Goal: Entertainment & Leisure: Browse casually

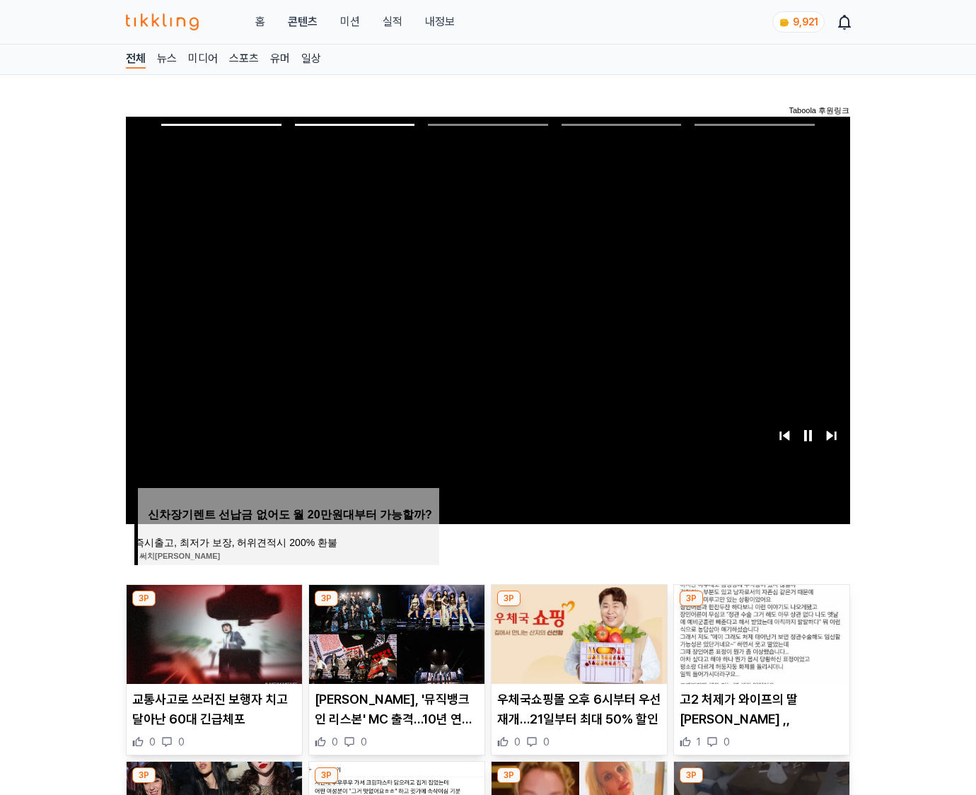
click at [760, 632] on img at bounding box center [761, 634] width 175 height 99
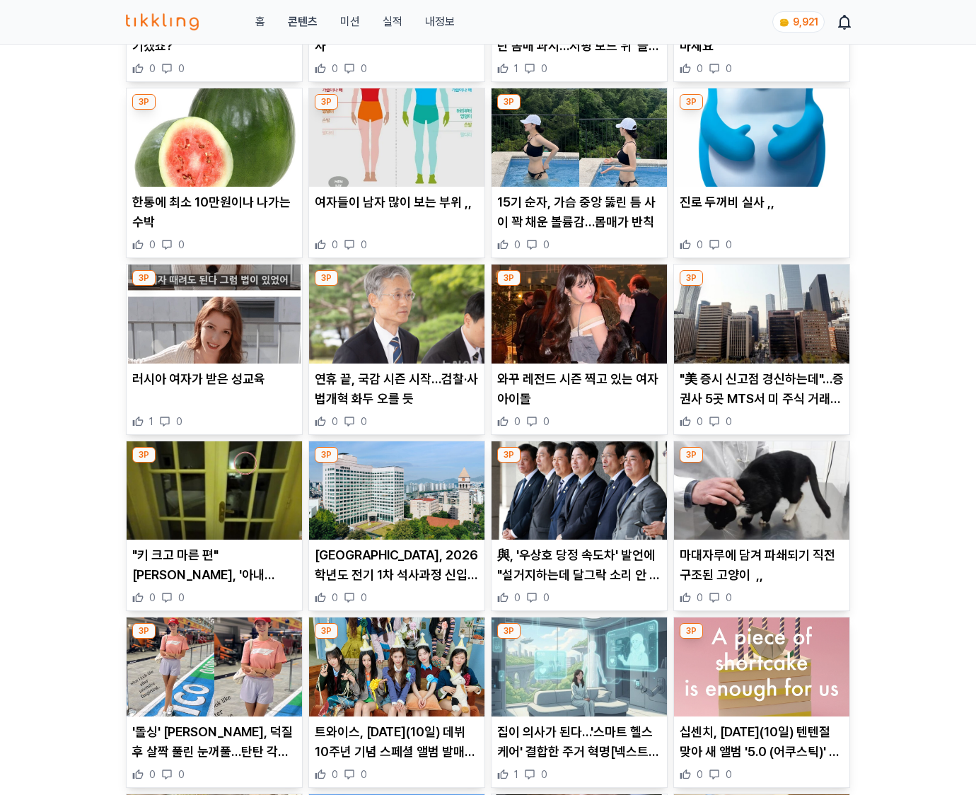
scroll to position [3477, 0]
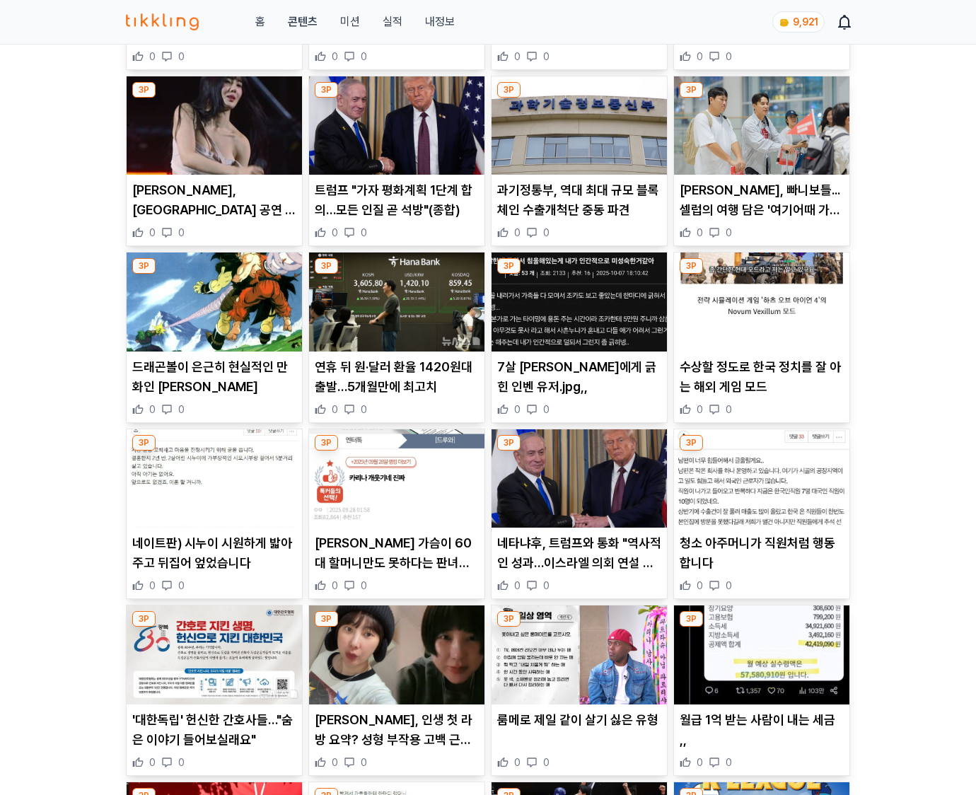
scroll to position [1467, 0]
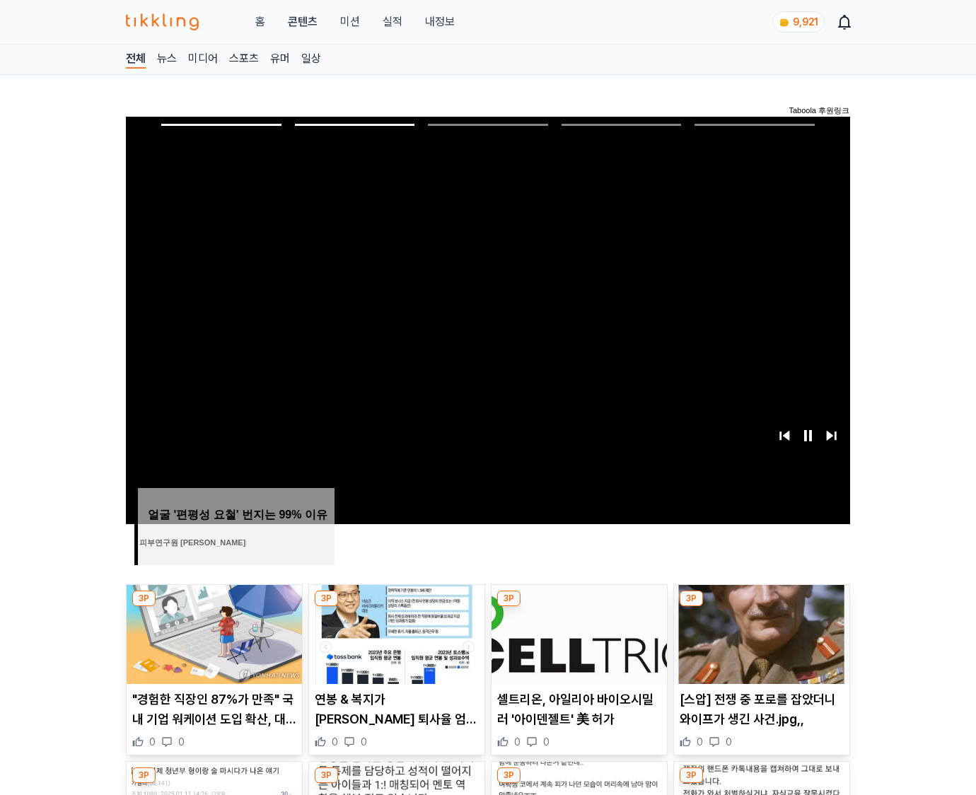
click at [760, 632] on img at bounding box center [761, 634] width 175 height 99
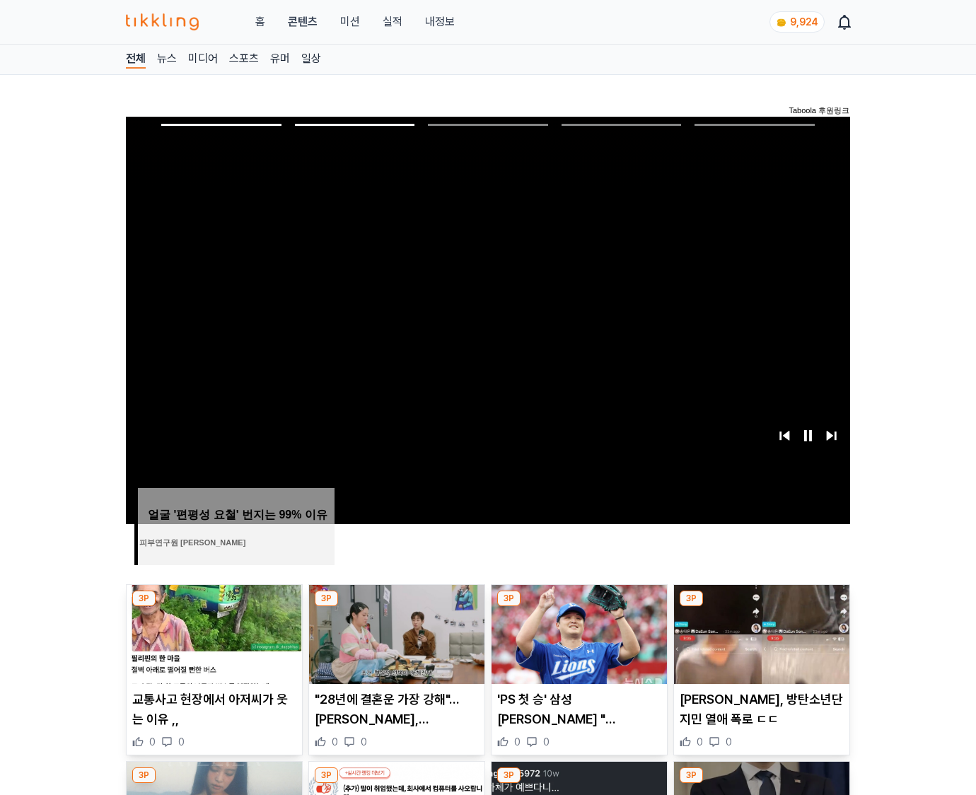
click at [760, 632] on img at bounding box center [761, 634] width 175 height 99
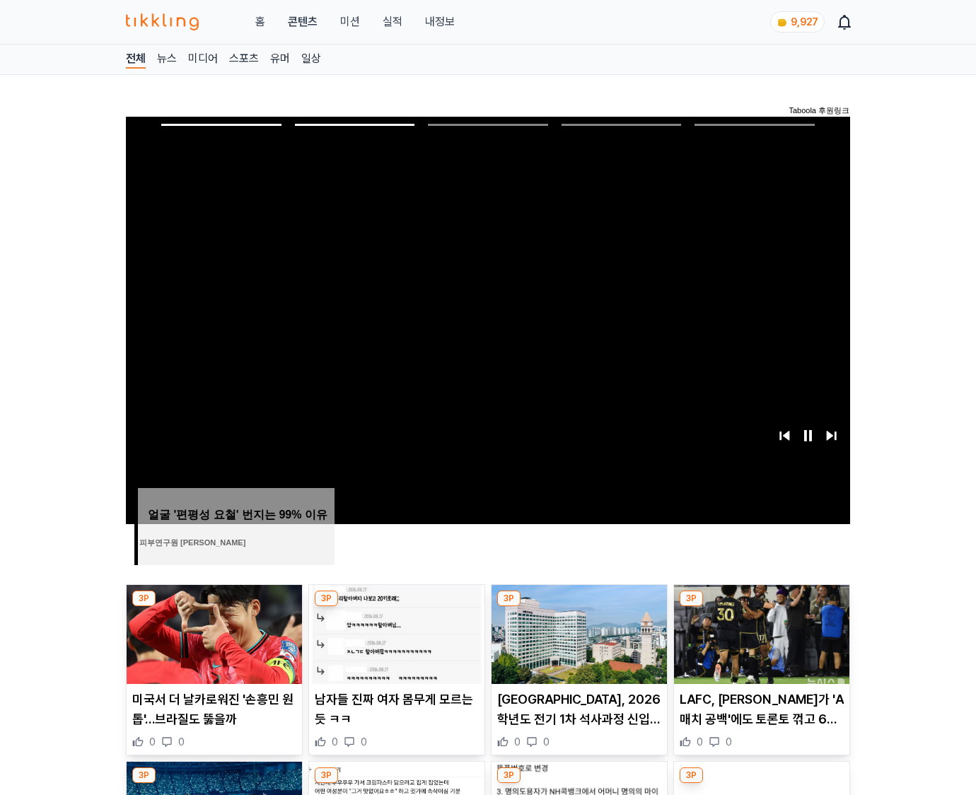
click at [760, 632] on img at bounding box center [761, 634] width 175 height 99
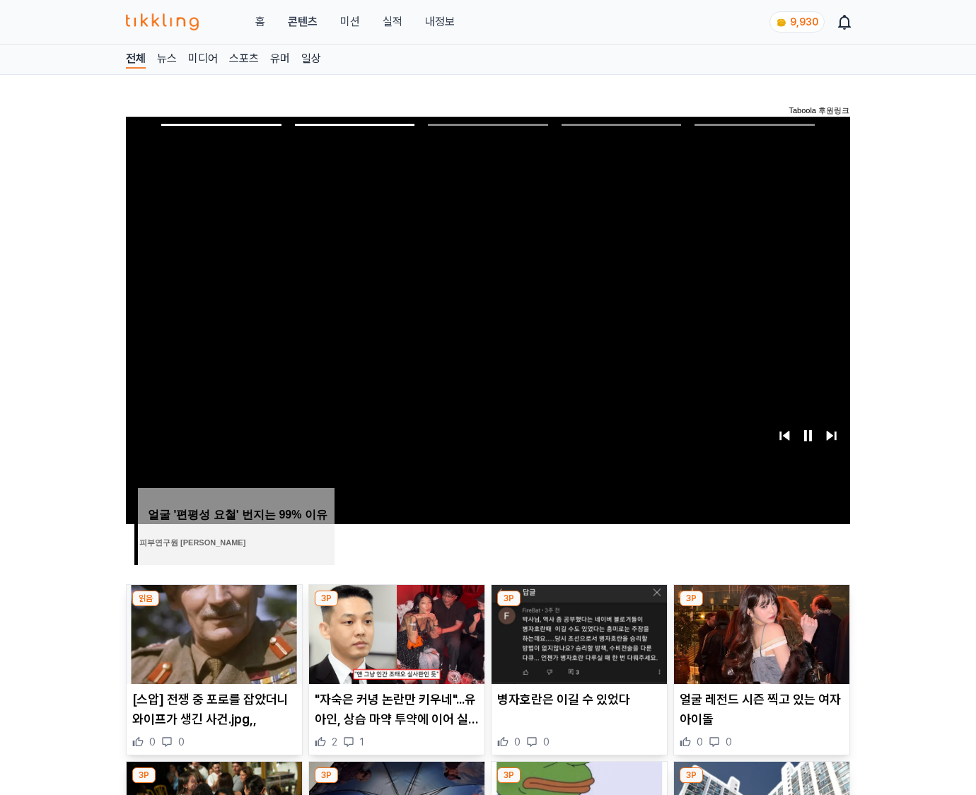
click at [760, 632] on img at bounding box center [761, 634] width 175 height 99
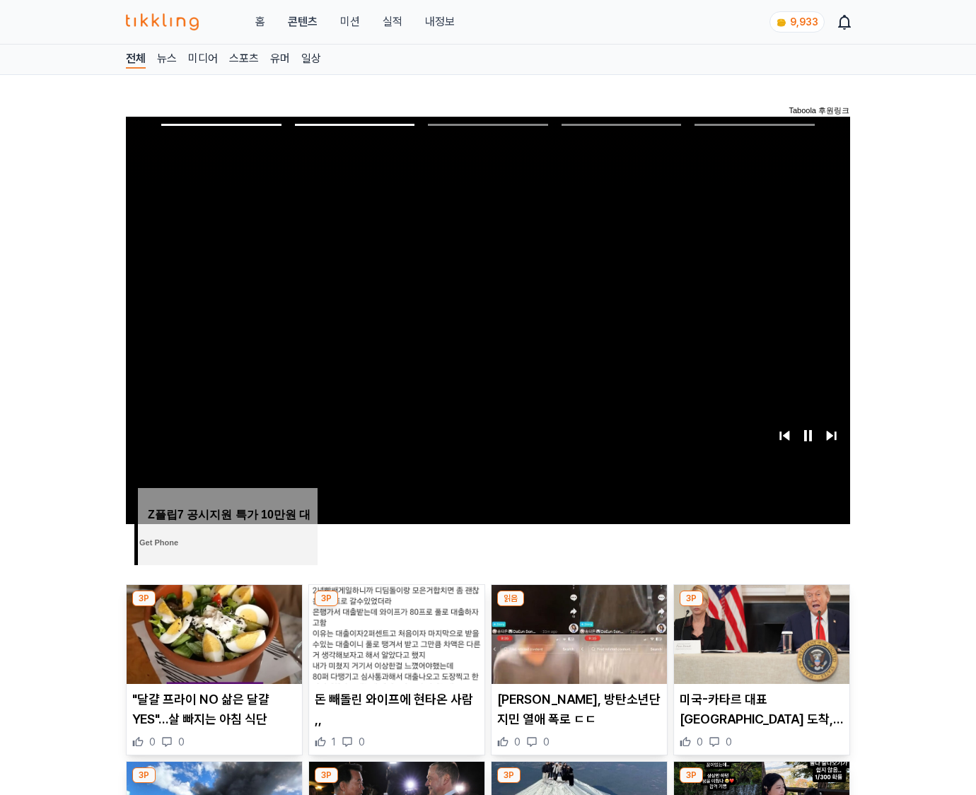
click at [760, 632] on img at bounding box center [761, 634] width 175 height 99
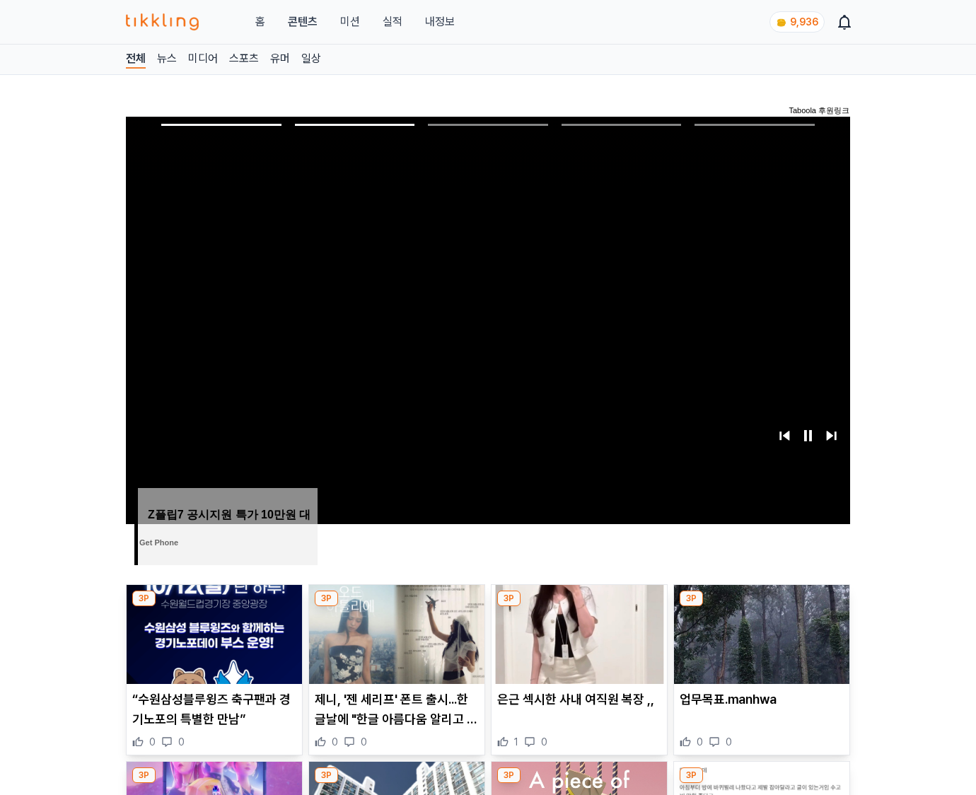
click at [760, 632] on img at bounding box center [761, 634] width 175 height 99
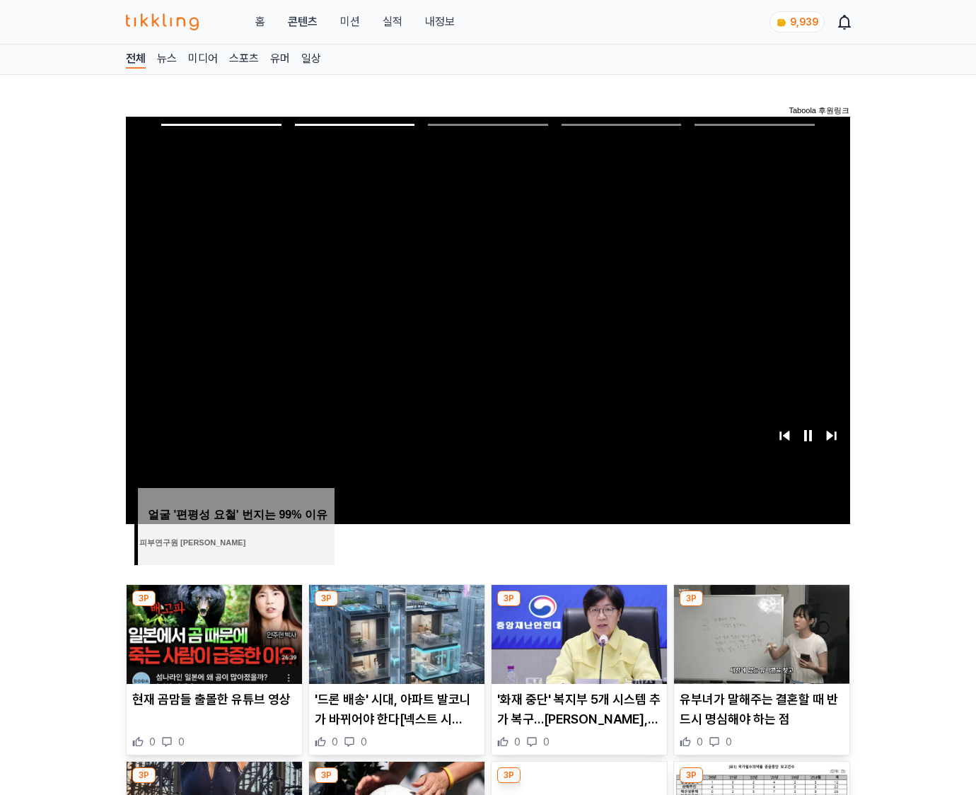
click at [760, 632] on img at bounding box center [761, 634] width 175 height 99
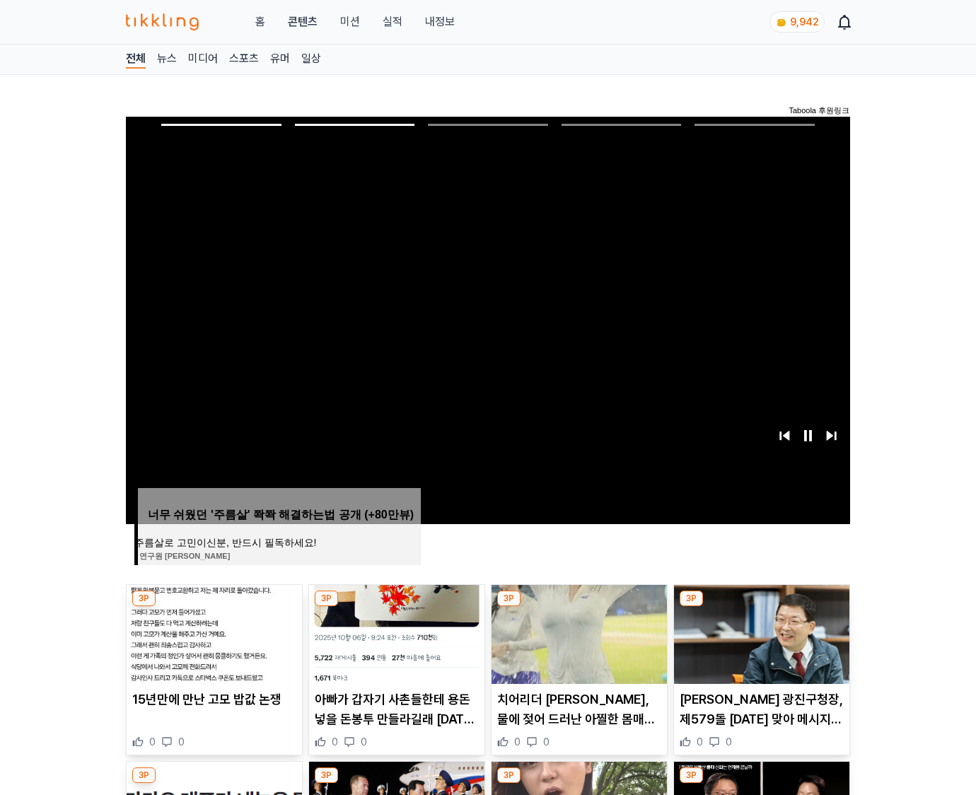
click at [760, 632] on img at bounding box center [761, 634] width 175 height 99
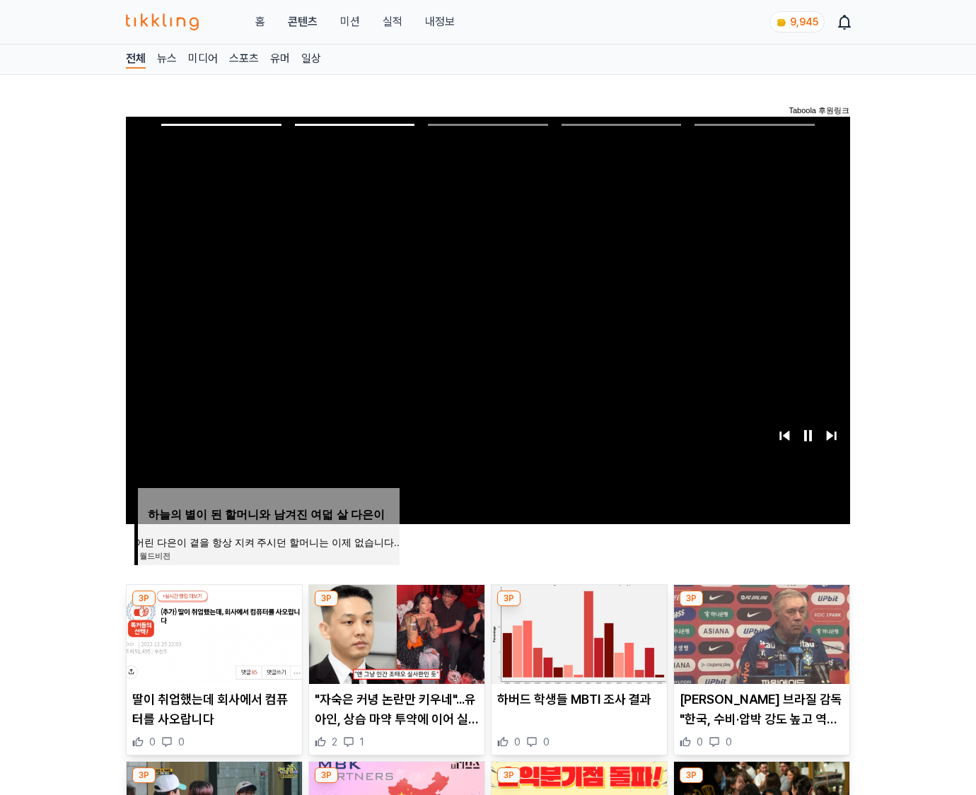
click at [760, 632] on img at bounding box center [761, 634] width 175 height 99
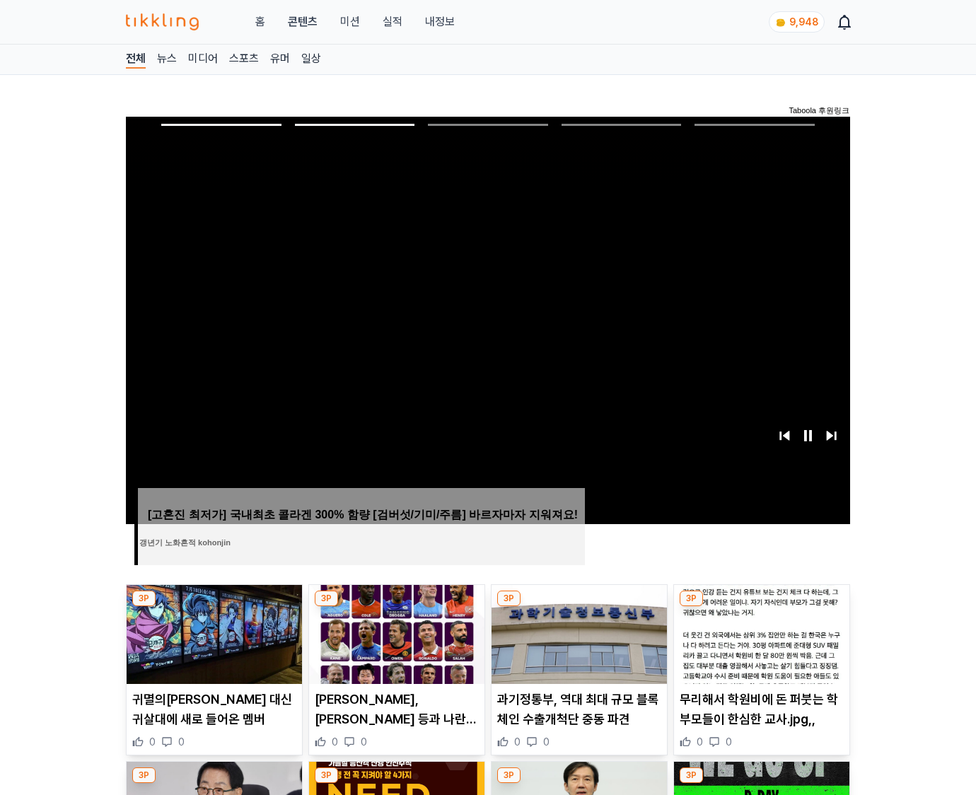
click at [760, 632] on img at bounding box center [761, 634] width 175 height 99
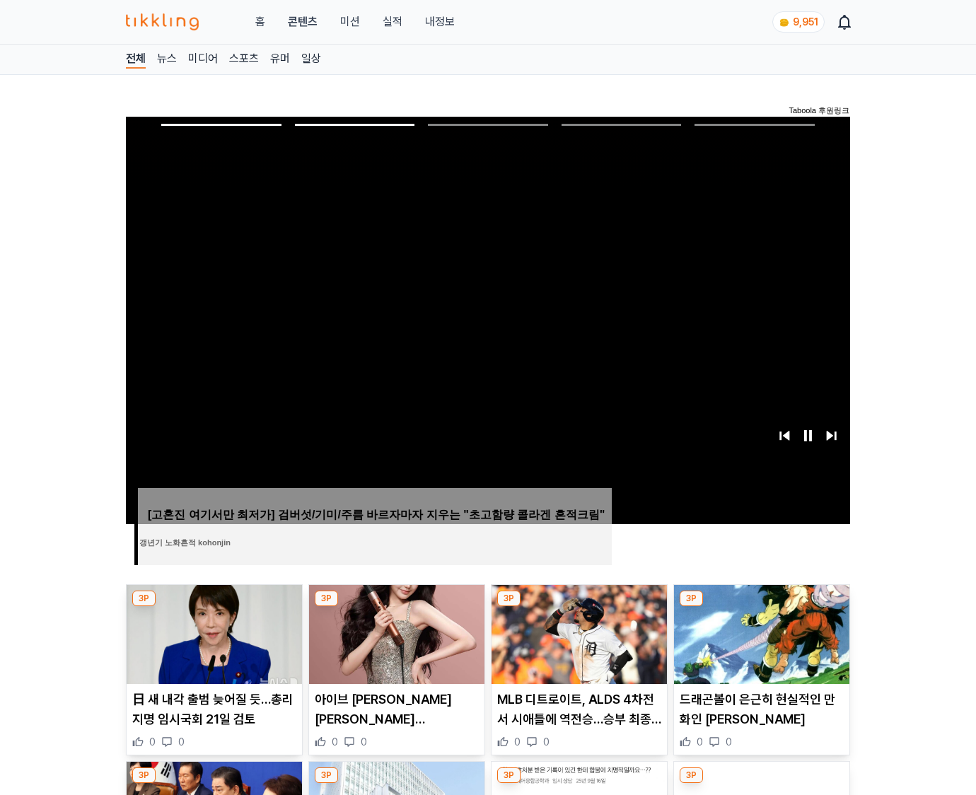
click at [760, 632] on img at bounding box center [761, 634] width 175 height 99
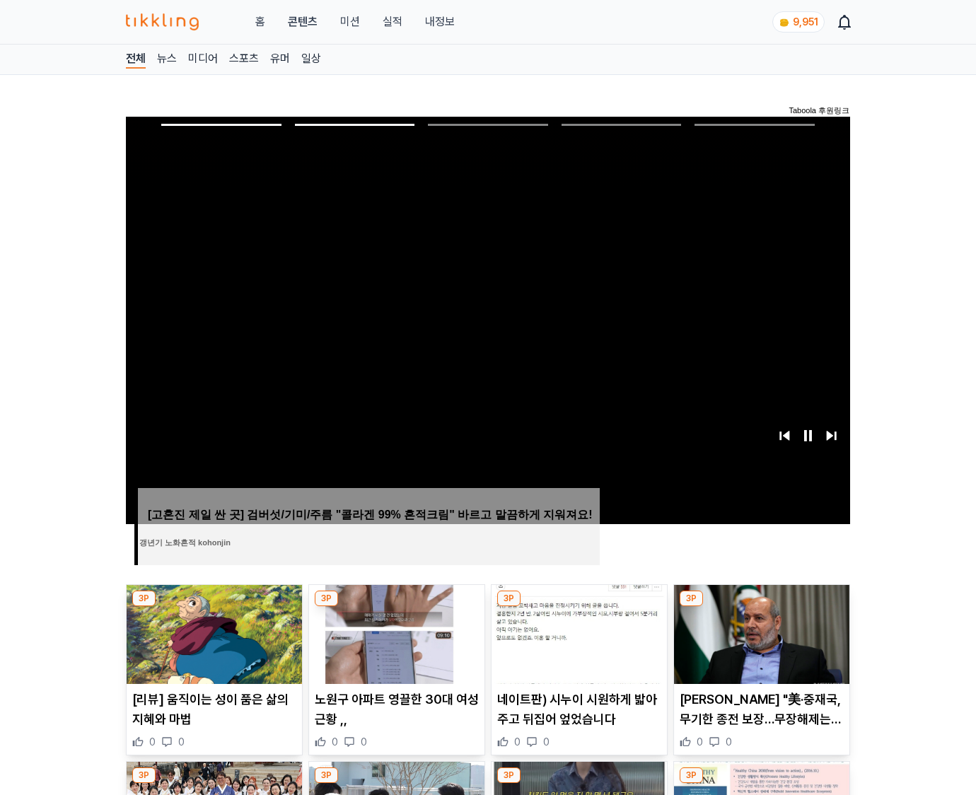
click at [760, 632] on img at bounding box center [761, 634] width 175 height 99
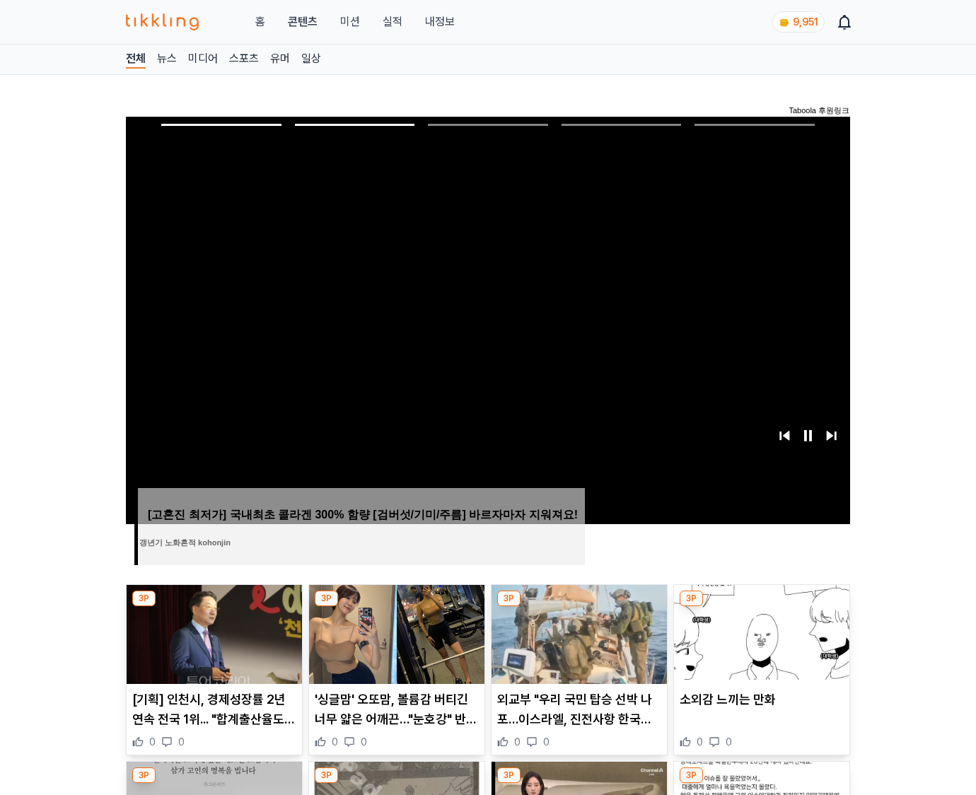
click at [760, 632] on img at bounding box center [761, 634] width 175 height 99
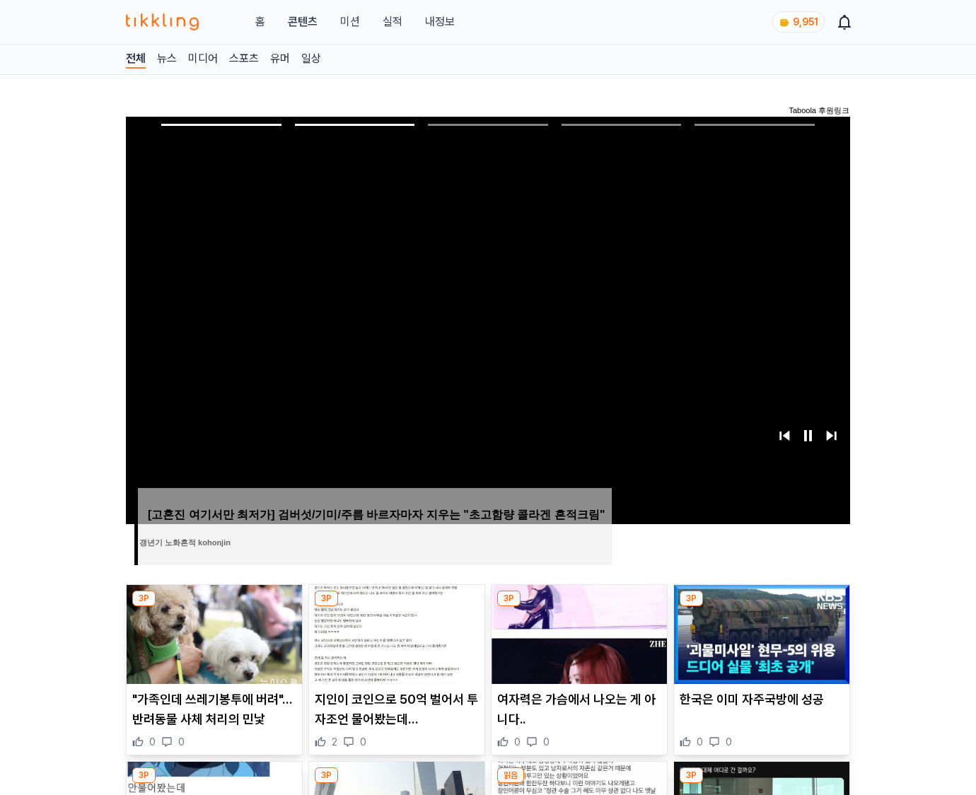
click at [760, 632] on img at bounding box center [761, 634] width 175 height 99
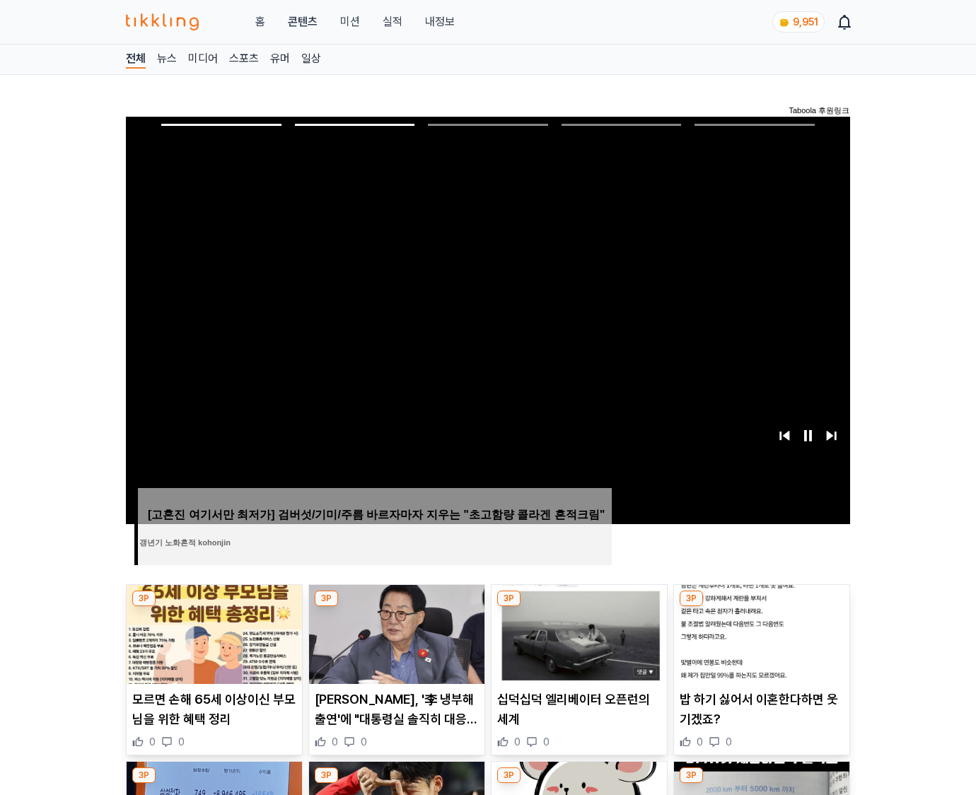
click at [760, 632] on img at bounding box center [761, 634] width 175 height 99
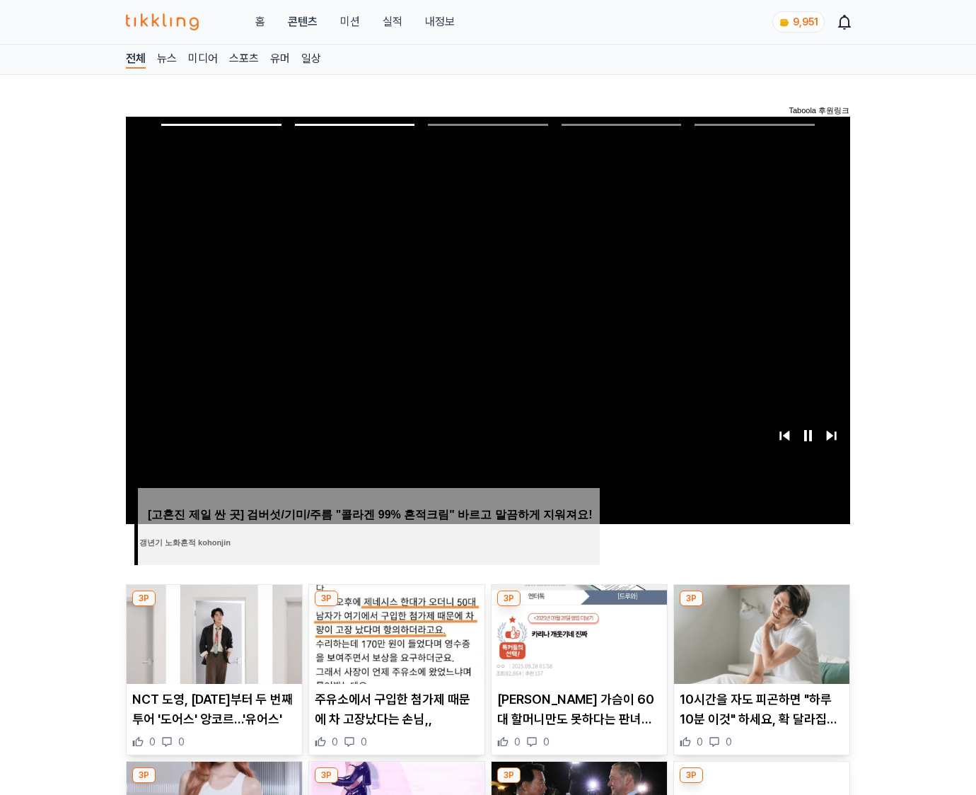
click at [760, 632] on img at bounding box center [761, 634] width 175 height 99
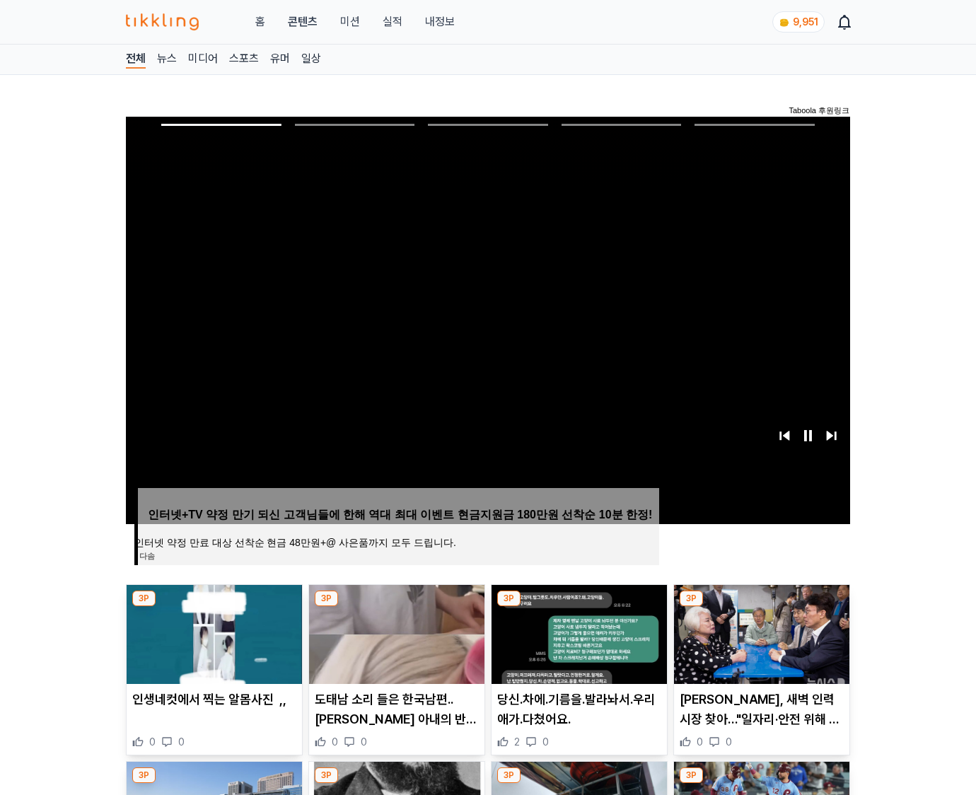
click at [760, 632] on img at bounding box center [761, 634] width 175 height 99
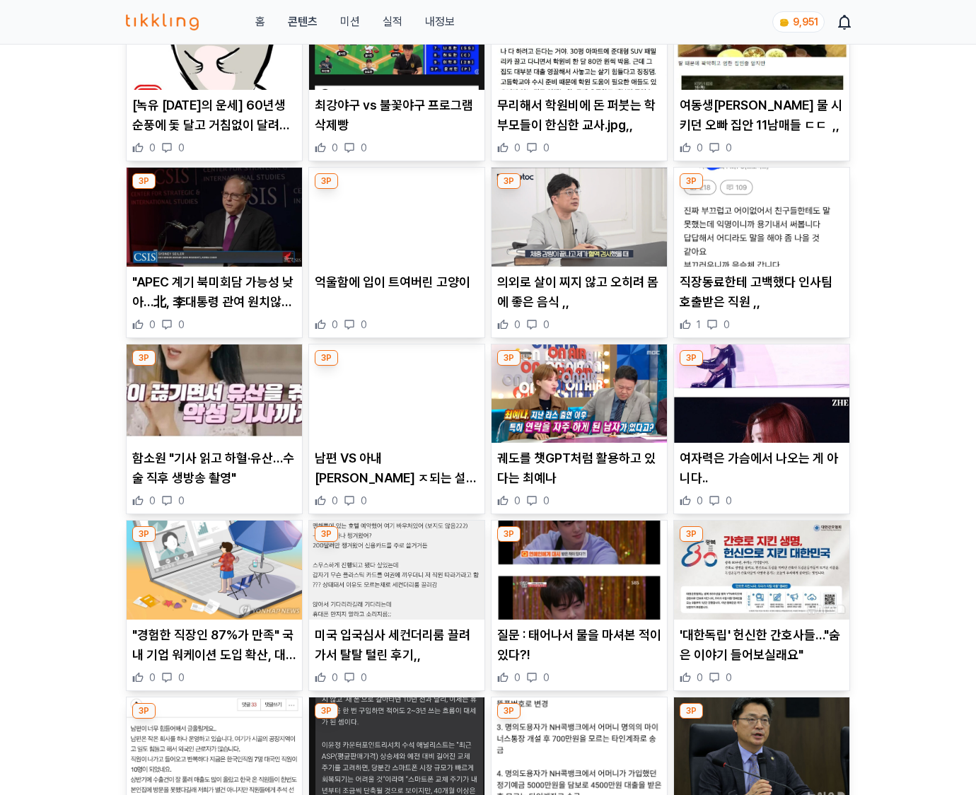
scroll to position [1622, 0]
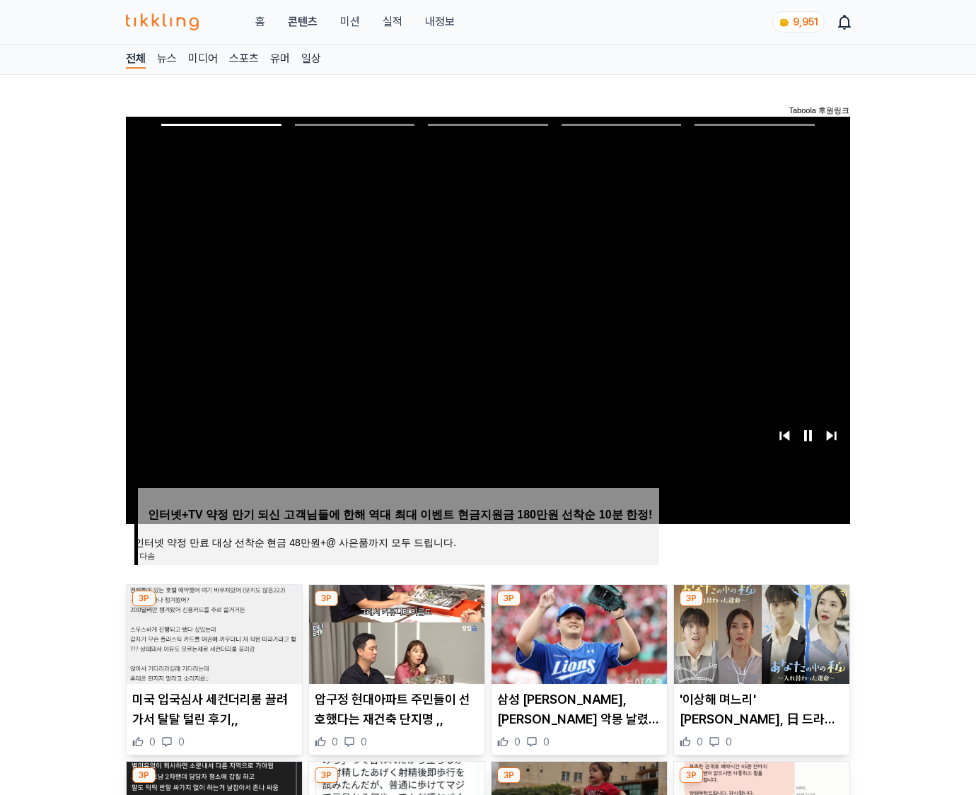
click at [760, 632] on img at bounding box center [761, 634] width 175 height 99
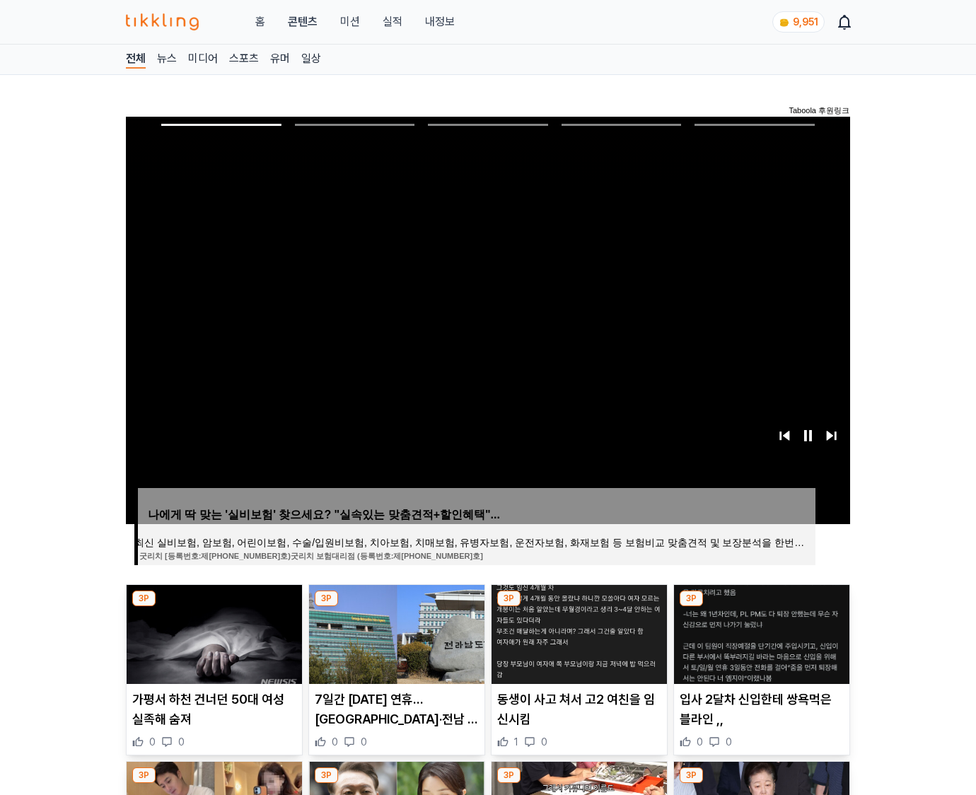
click at [760, 632] on img at bounding box center [761, 634] width 175 height 99
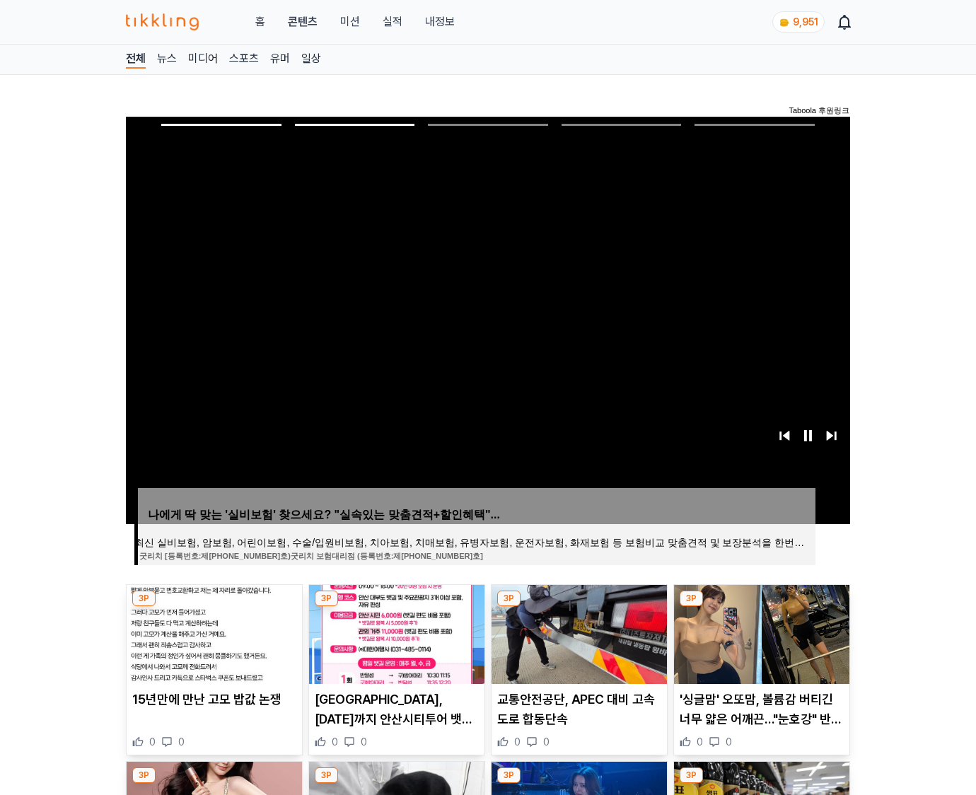
click at [760, 632] on img at bounding box center [761, 634] width 175 height 99
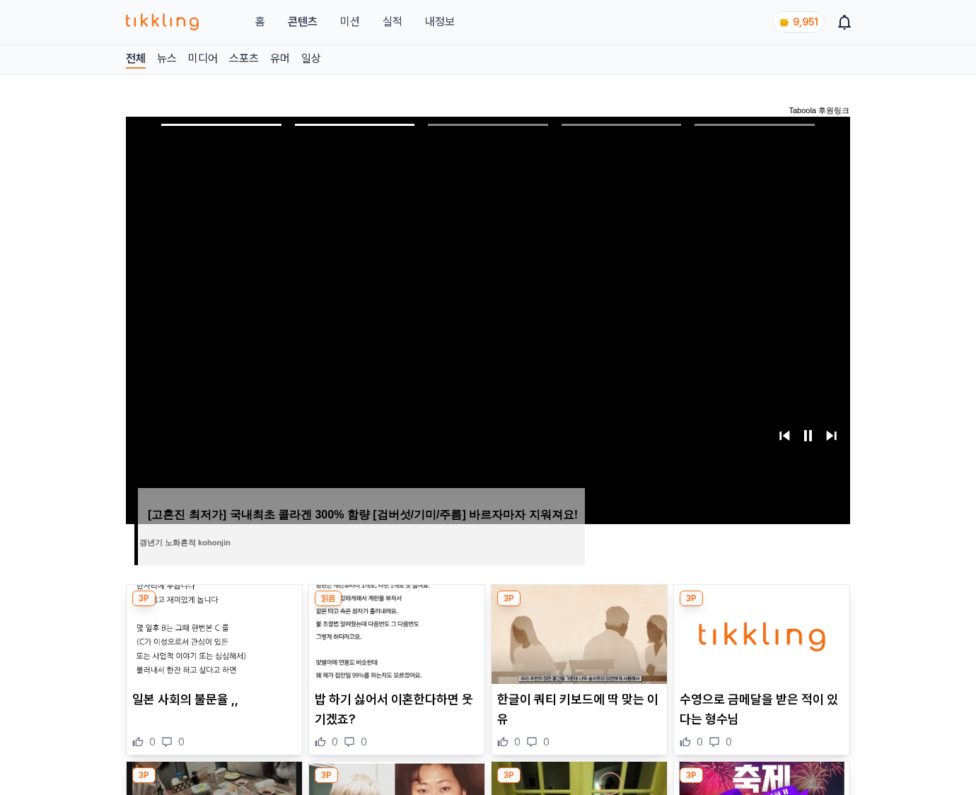
click at [760, 632] on img at bounding box center [761, 634] width 175 height 99
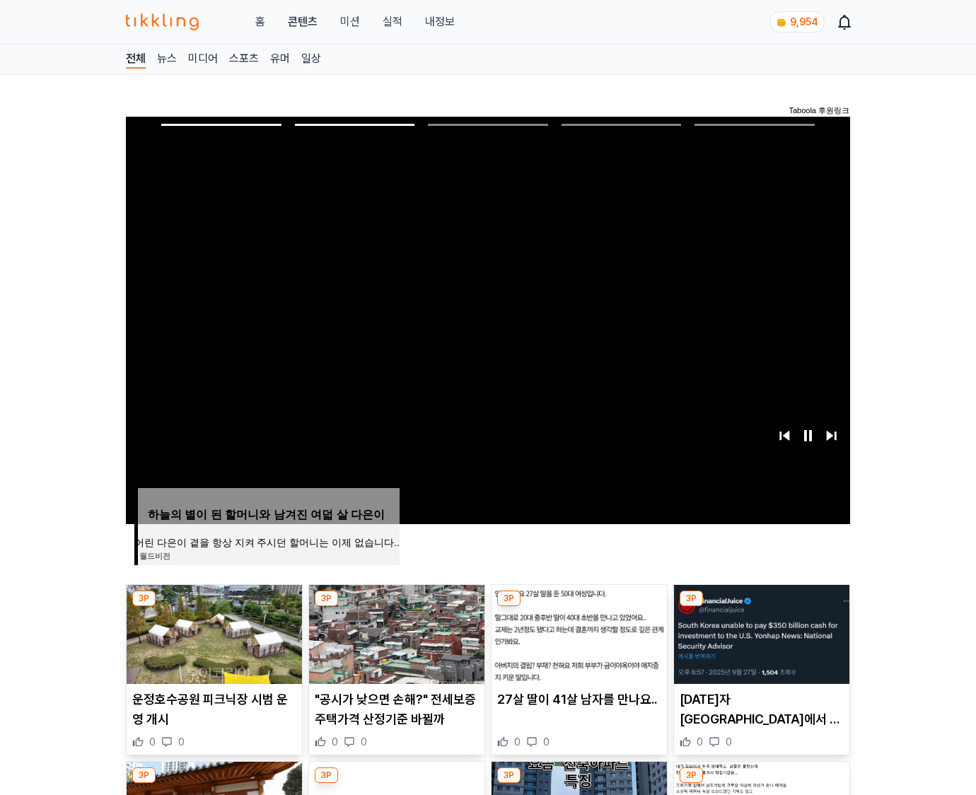
click at [760, 632] on img at bounding box center [761, 634] width 175 height 99
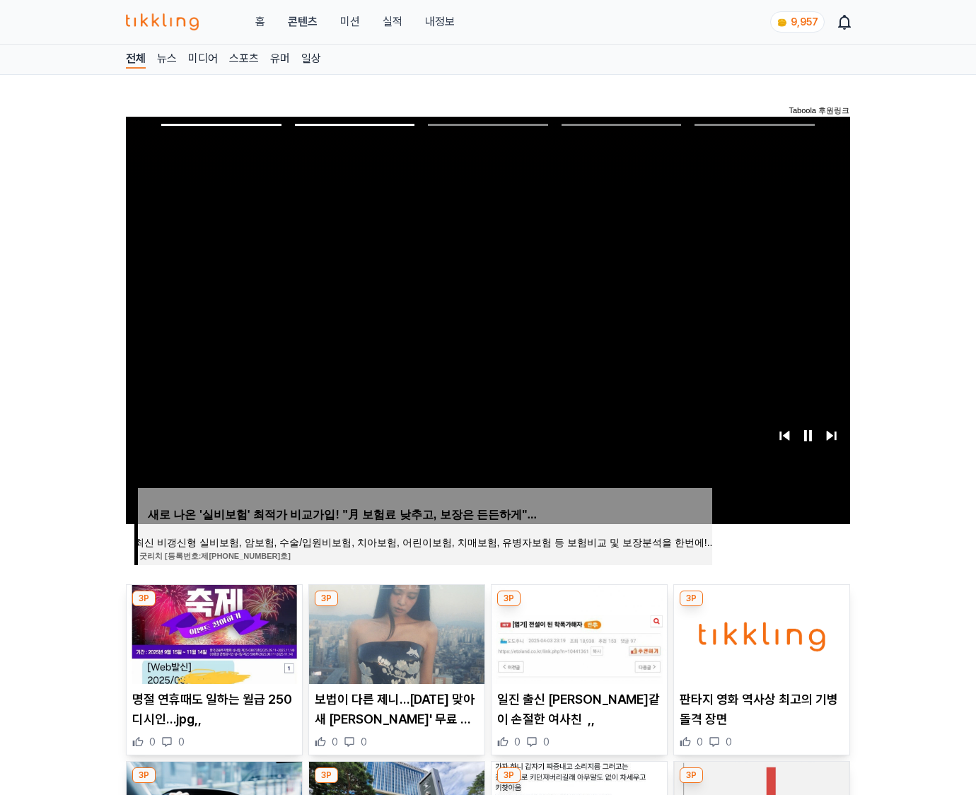
click at [760, 632] on img at bounding box center [761, 634] width 175 height 99
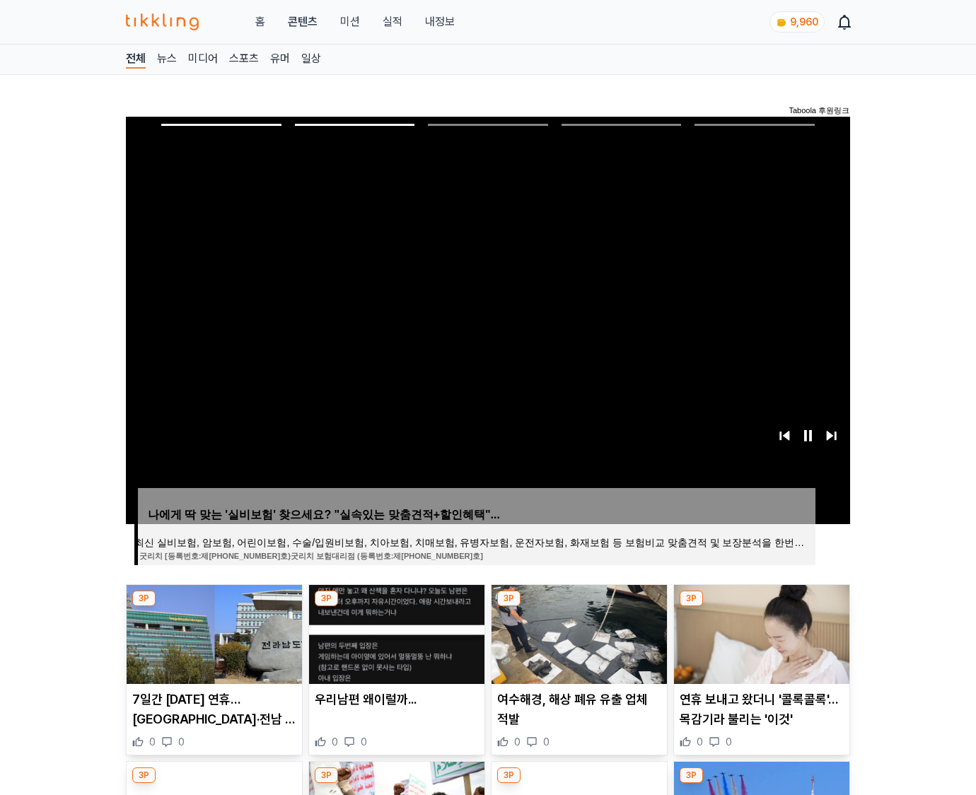
click at [760, 632] on img at bounding box center [761, 634] width 175 height 99
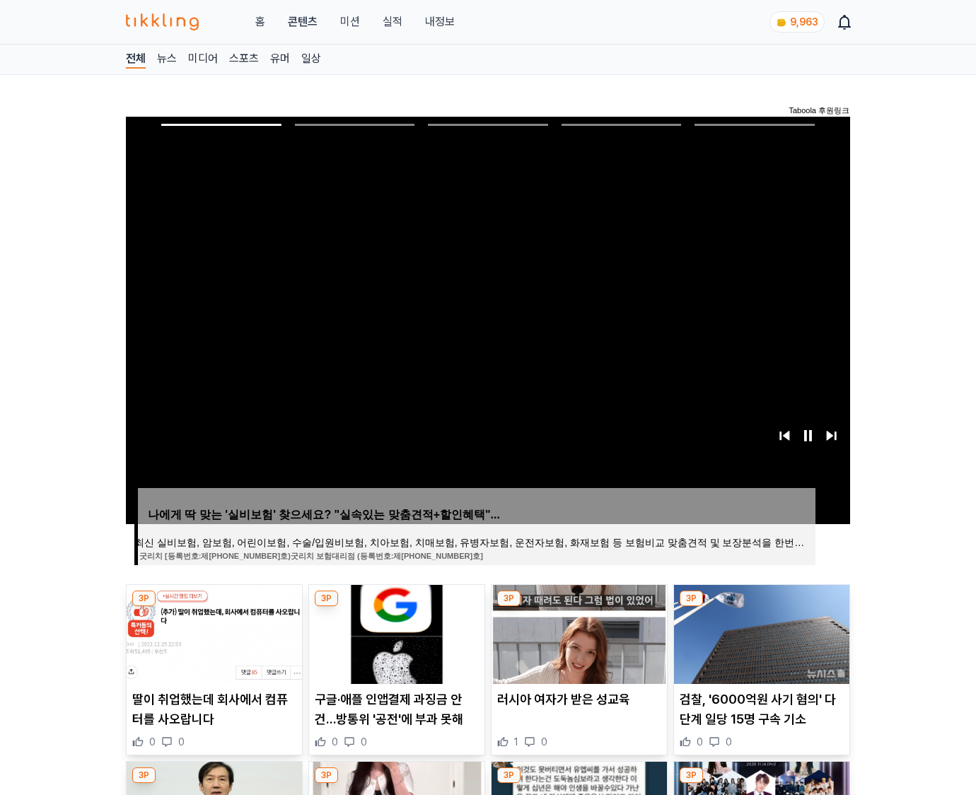
click at [760, 632] on img at bounding box center [761, 634] width 175 height 99
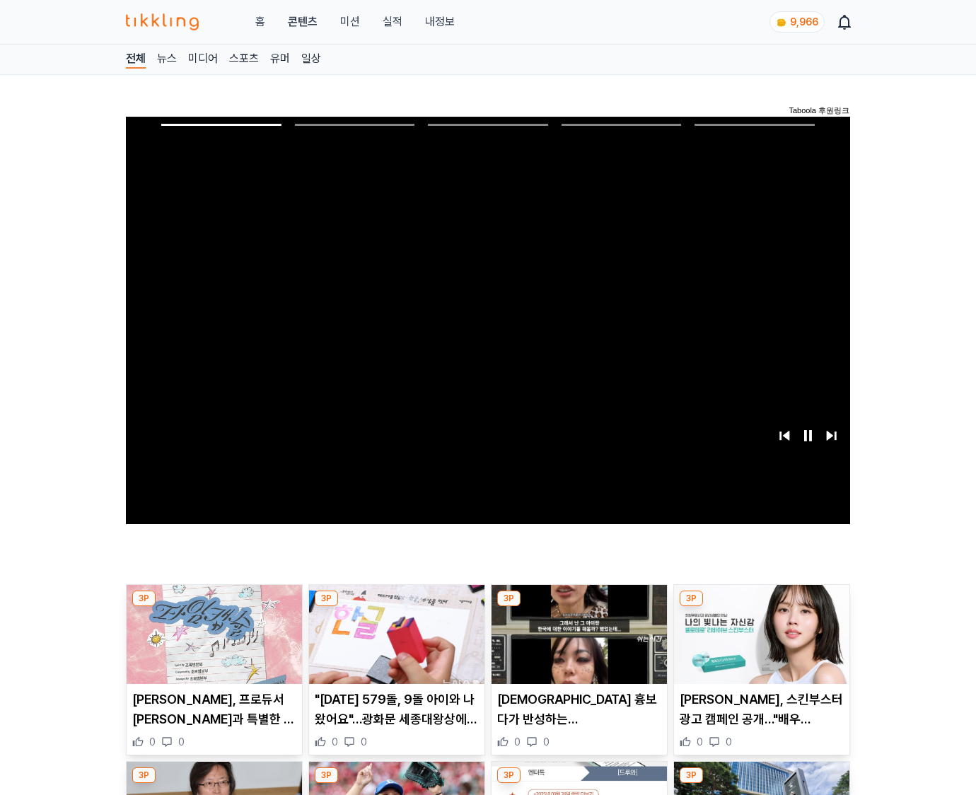
click at [760, 632] on img at bounding box center [761, 634] width 175 height 99
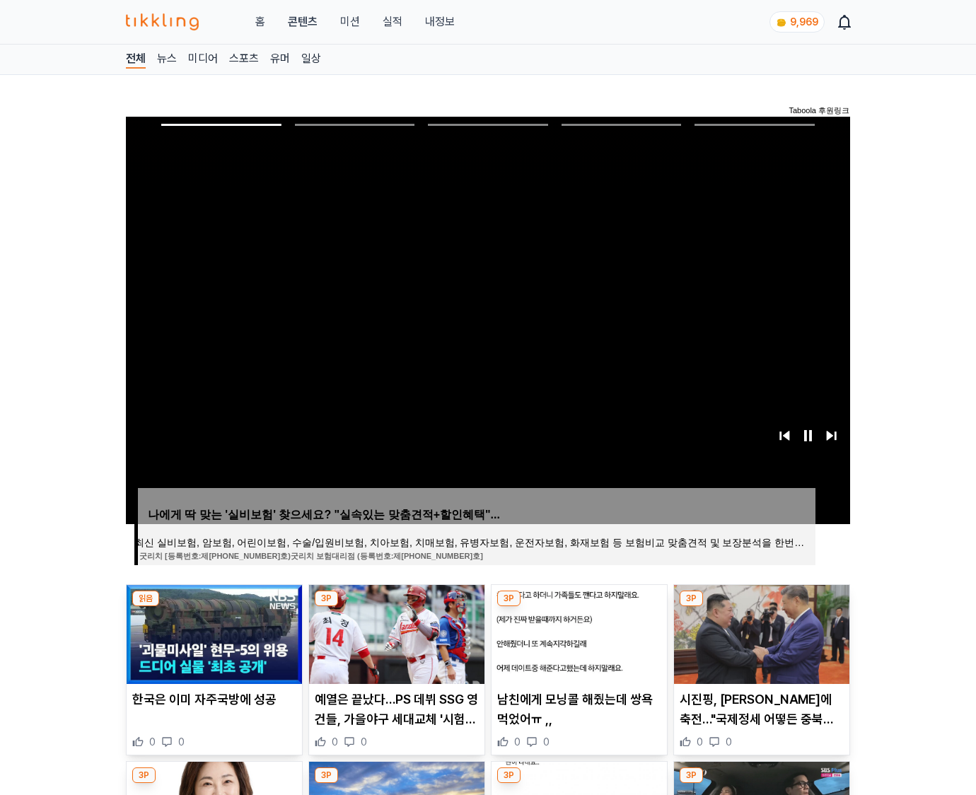
click at [760, 632] on img at bounding box center [761, 634] width 175 height 99
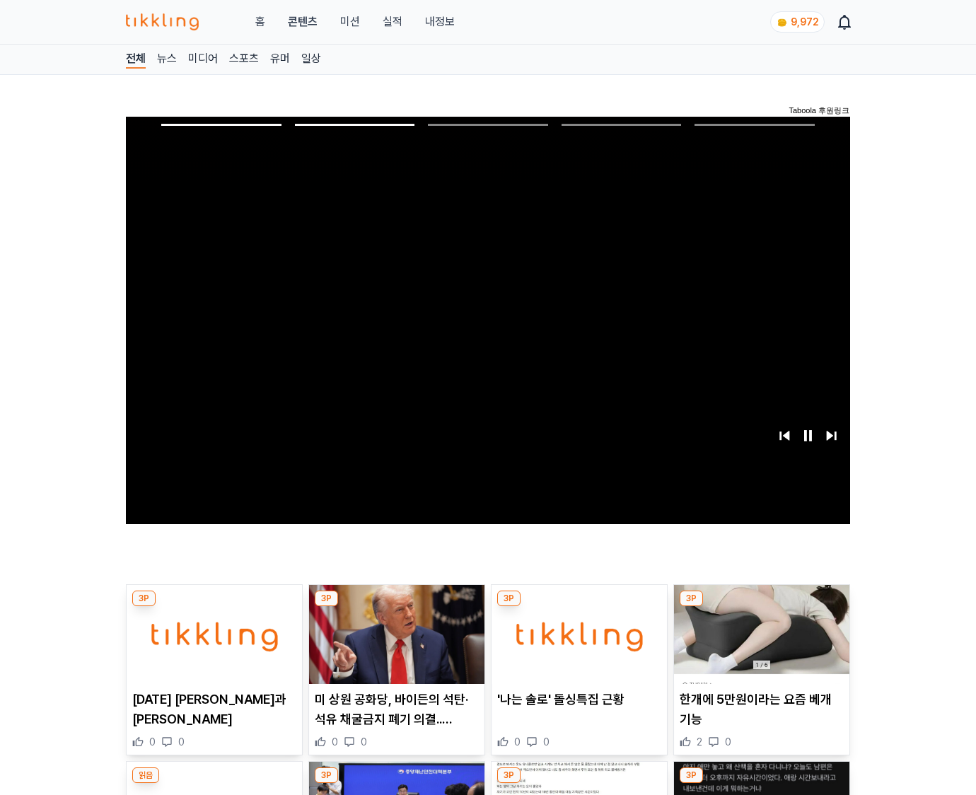
click at [760, 632] on img at bounding box center [761, 634] width 175 height 99
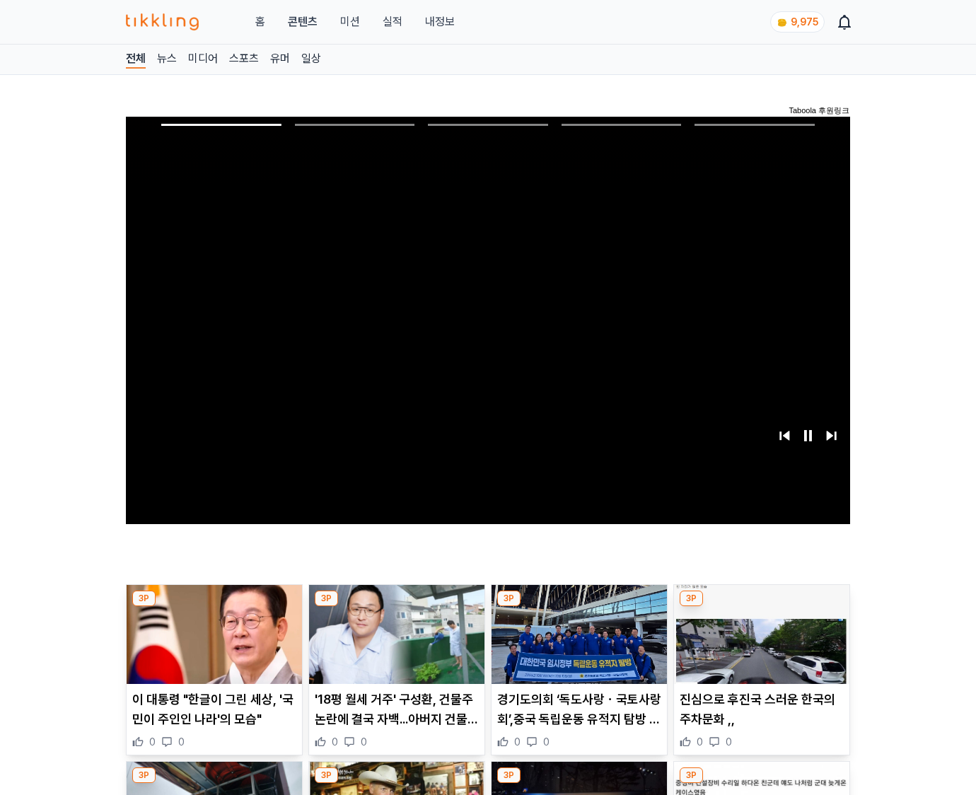
click at [760, 632] on img at bounding box center [761, 634] width 175 height 99
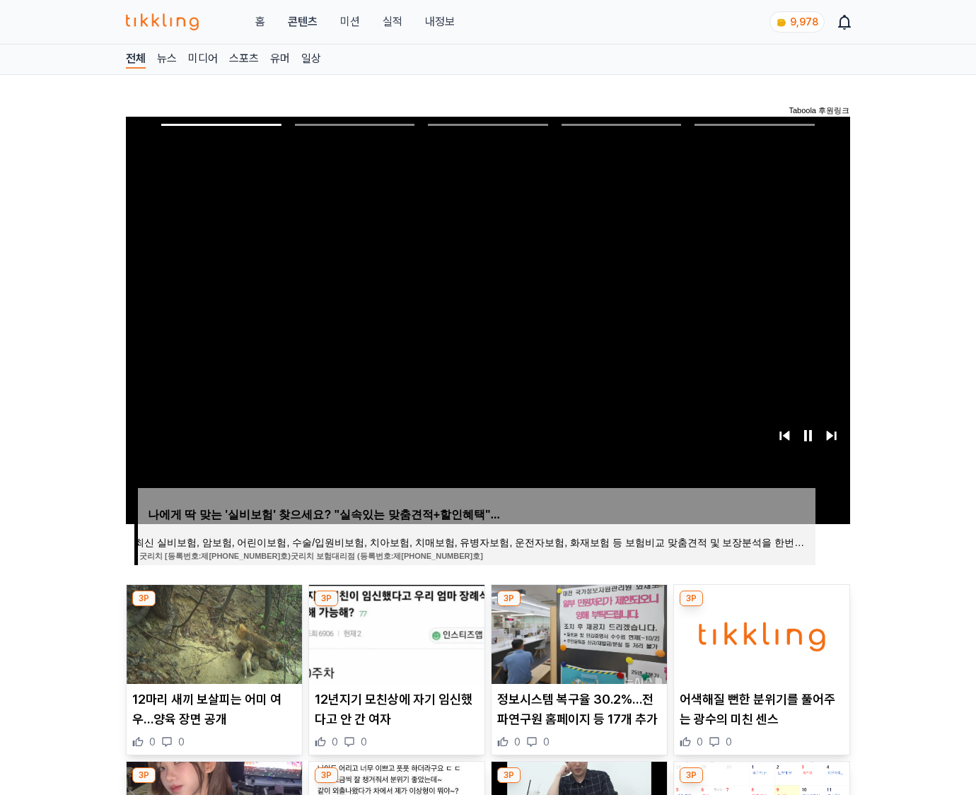
click at [760, 632] on img at bounding box center [761, 634] width 175 height 99
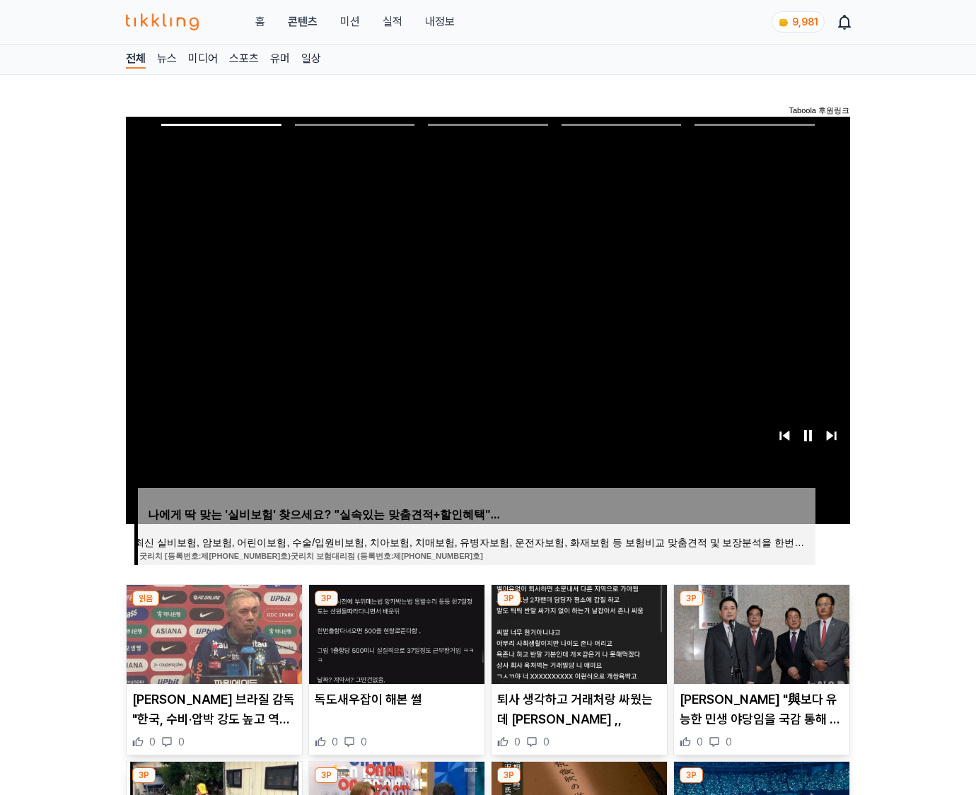
click at [760, 632] on img at bounding box center [761, 634] width 175 height 99
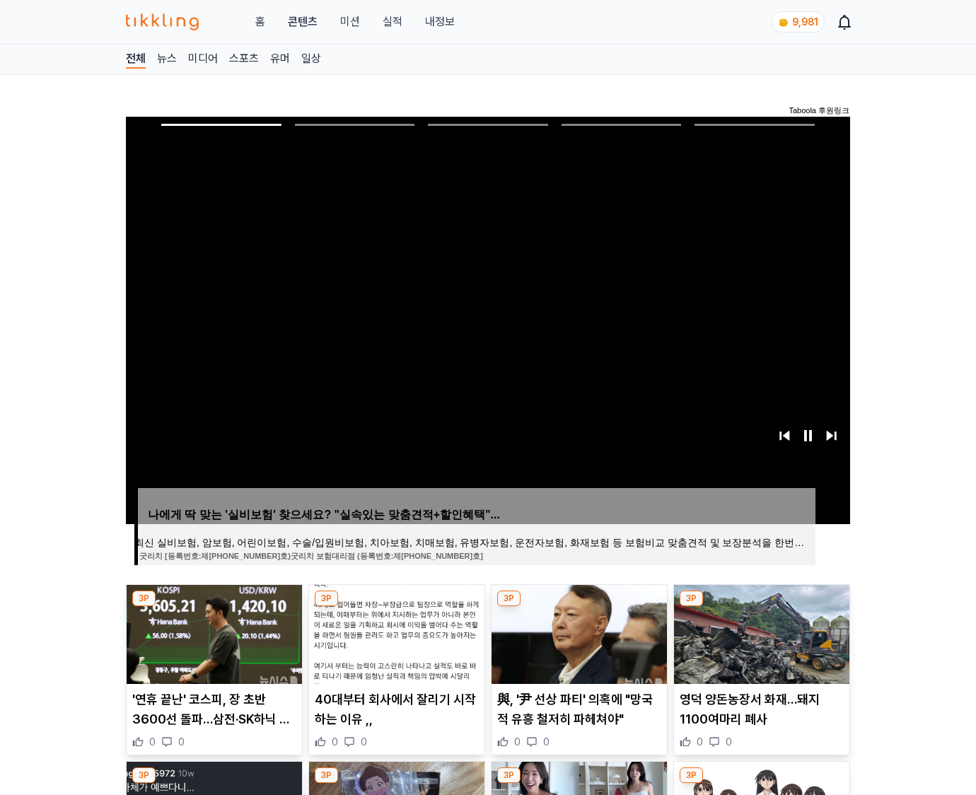
click at [760, 632] on img at bounding box center [761, 634] width 175 height 99
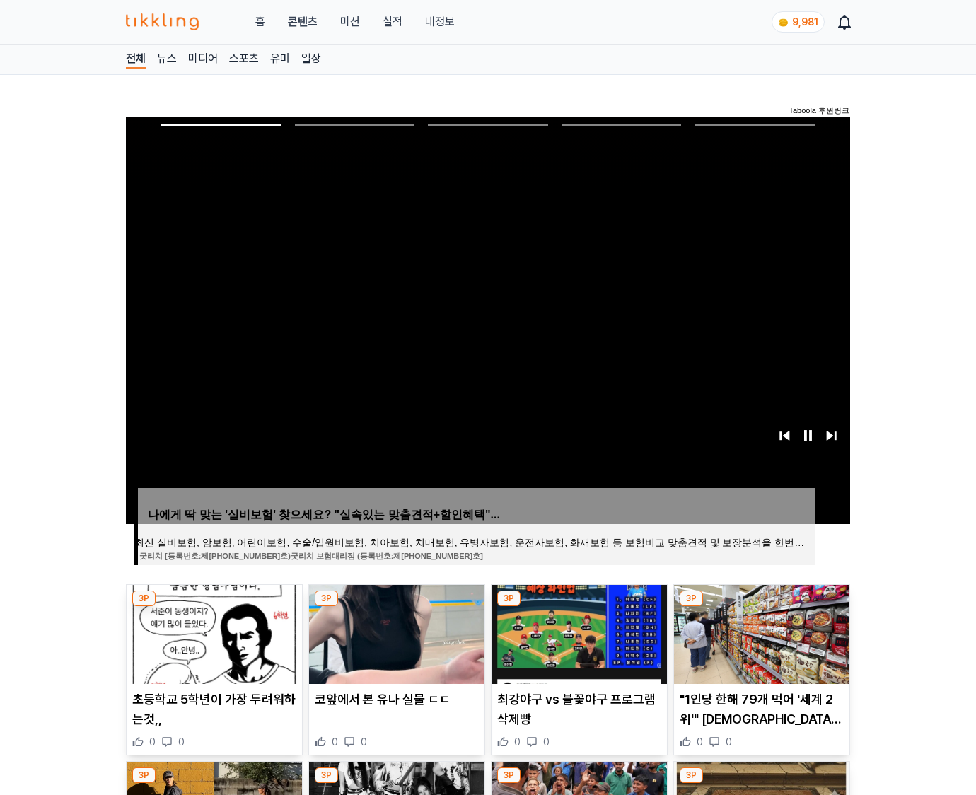
click at [760, 632] on img at bounding box center [761, 634] width 175 height 99
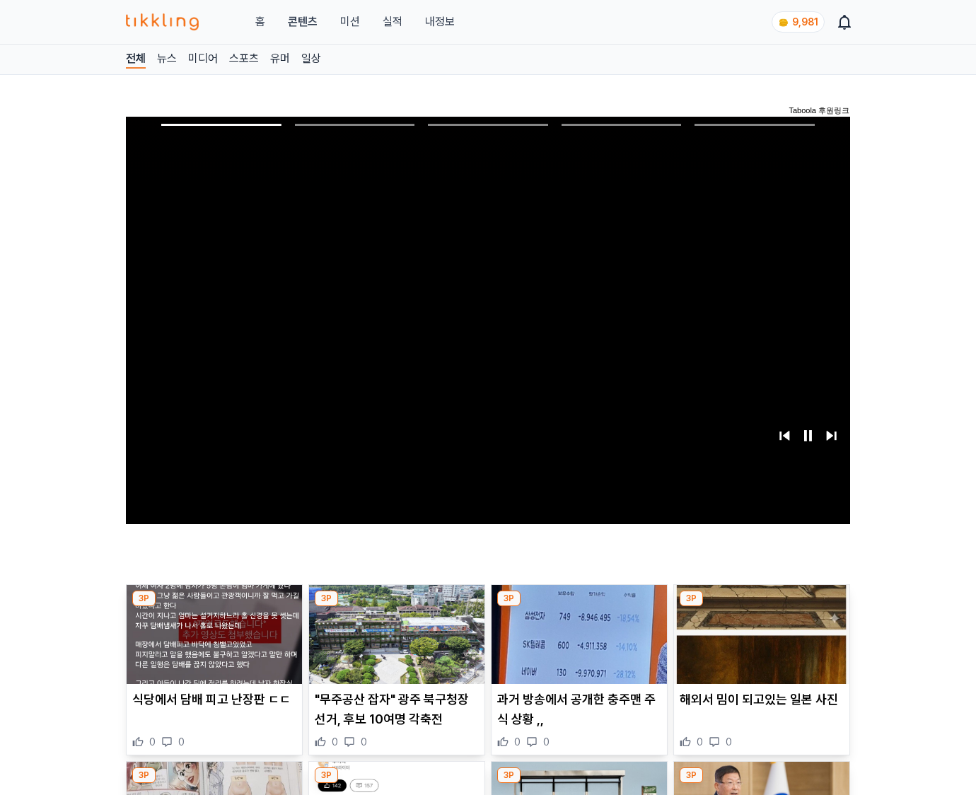
click at [760, 632] on img at bounding box center [761, 634] width 175 height 99
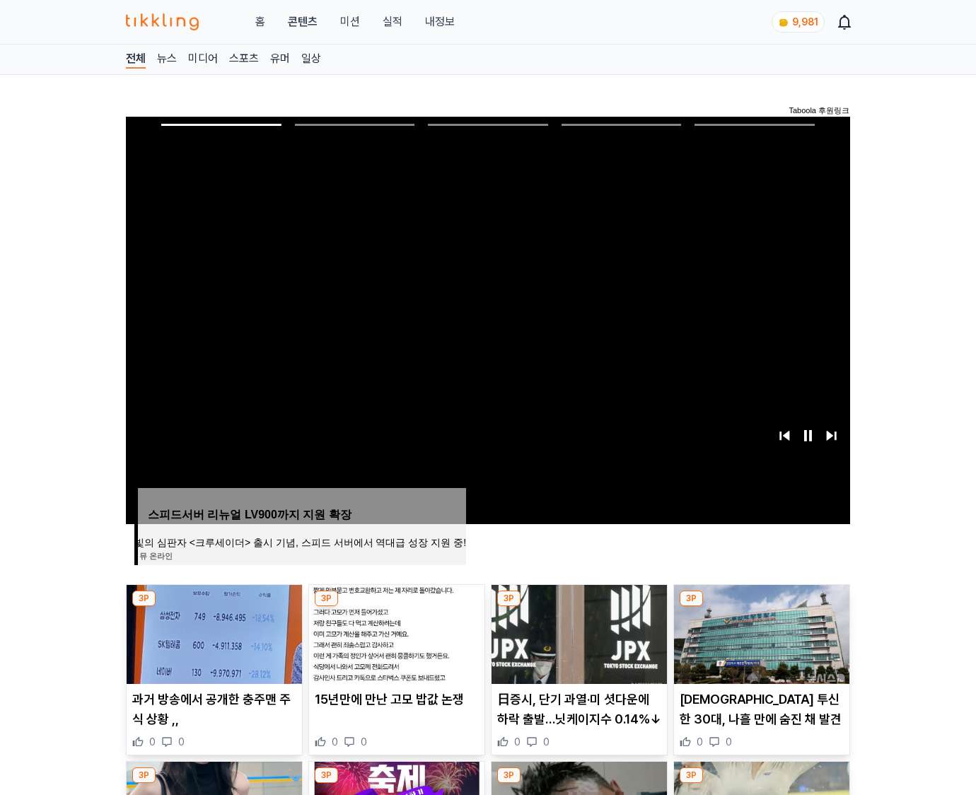
click at [760, 632] on img at bounding box center [761, 634] width 175 height 99
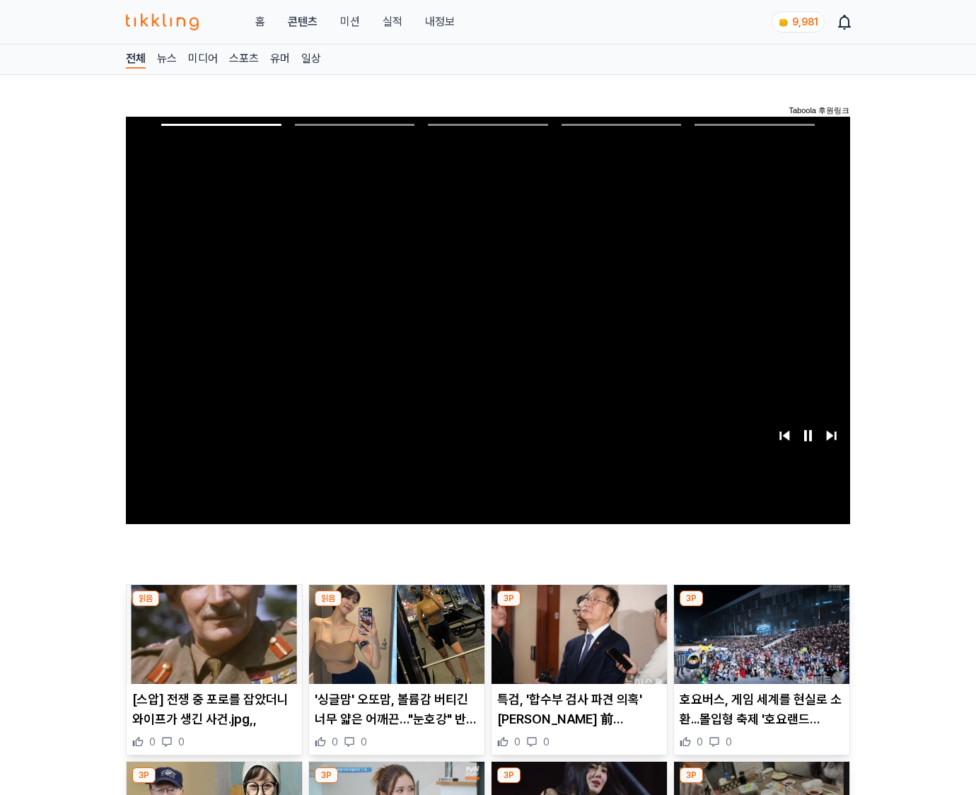
click at [760, 632] on img at bounding box center [761, 634] width 175 height 99
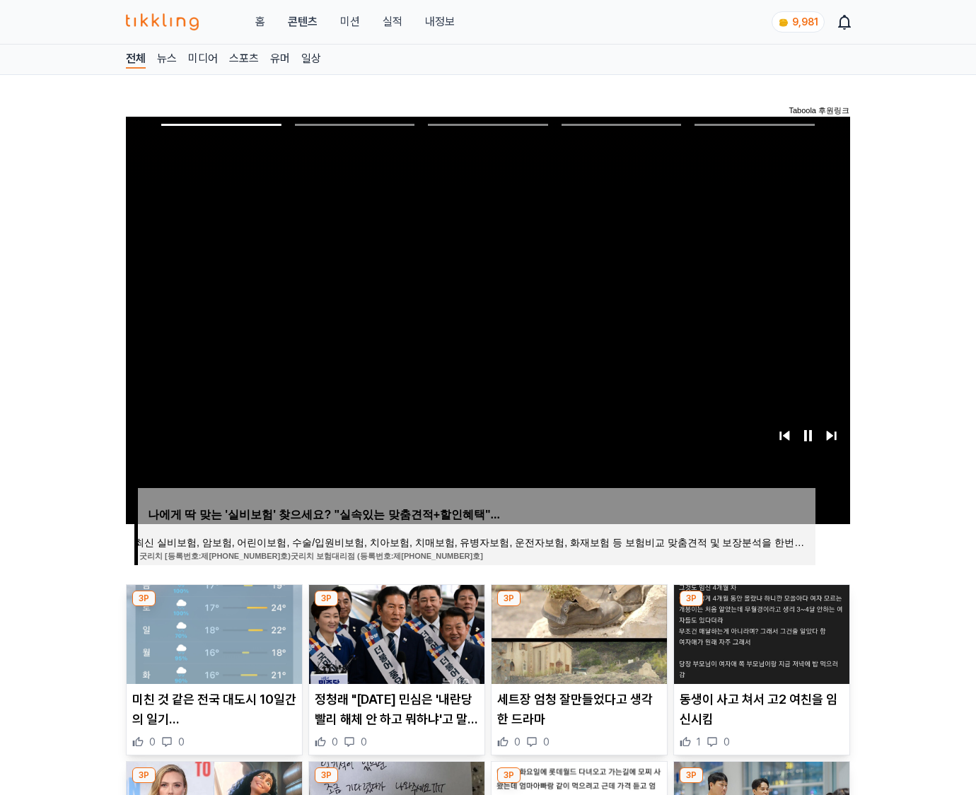
click at [760, 632] on img at bounding box center [761, 634] width 175 height 99
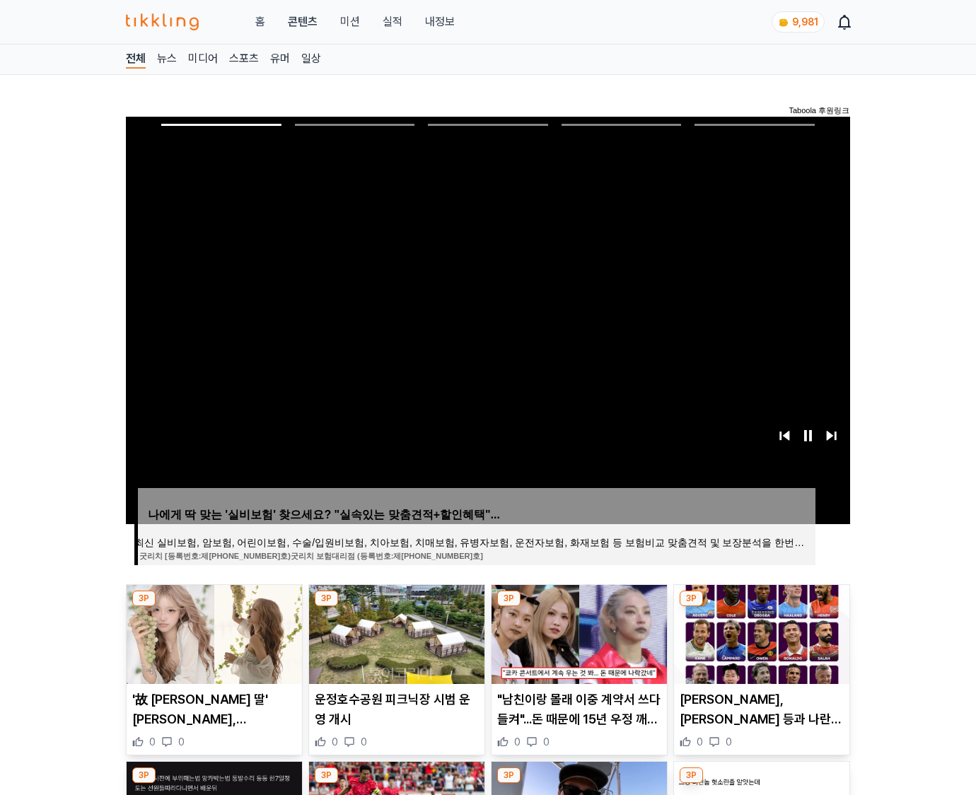
click at [760, 632] on img at bounding box center [761, 634] width 175 height 99
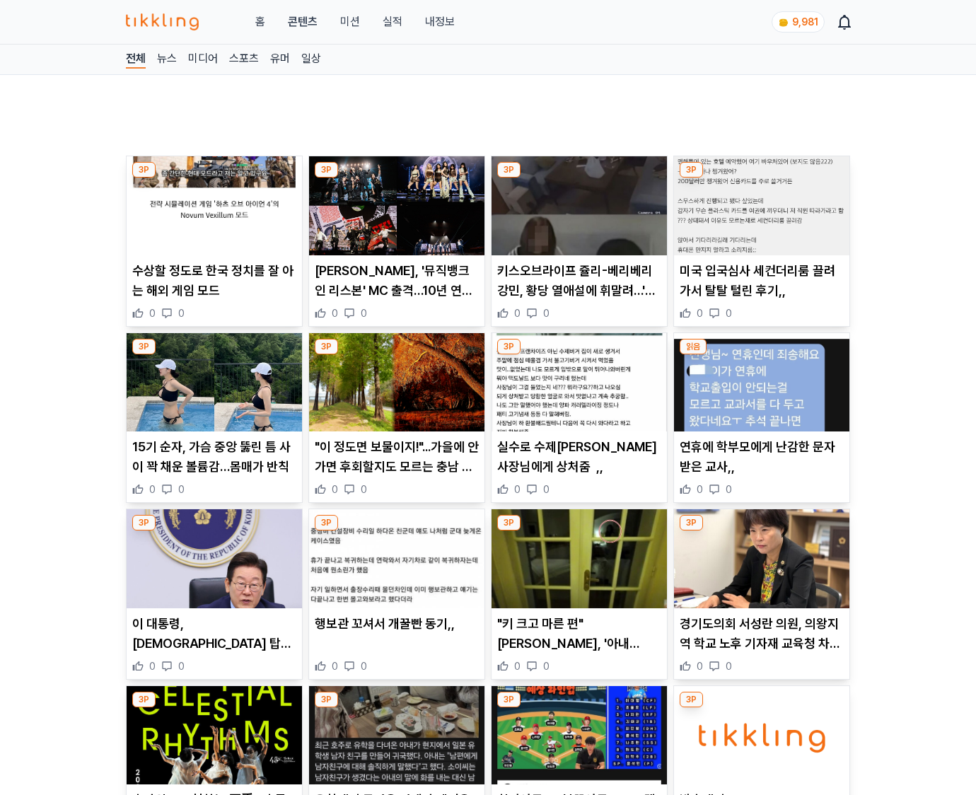
drag, startPoint x: 0, startPoint y: 0, endPoint x: 760, endPoint y: 632, distance: 988.6
click at [760, 632] on p "경기도의회 서성란 의원, 의왕지역 학교 노후 기자재 교육청 차원 지원 촉구" at bounding box center [762, 634] width 164 height 40
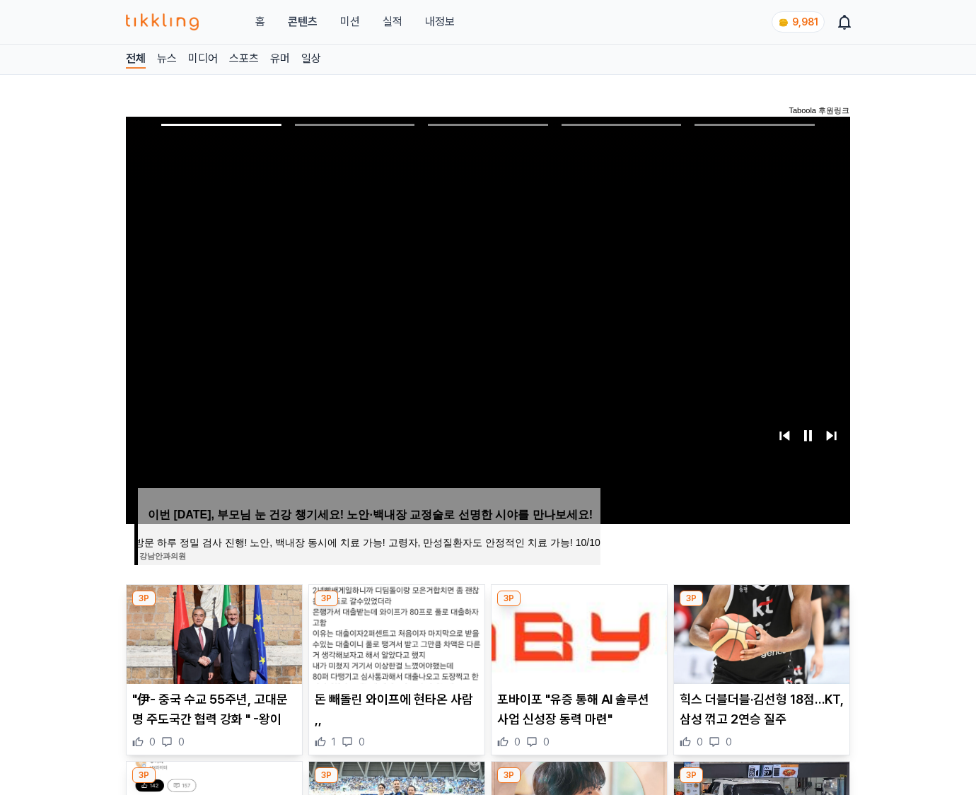
click at [760, 632] on img at bounding box center [761, 634] width 175 height 99
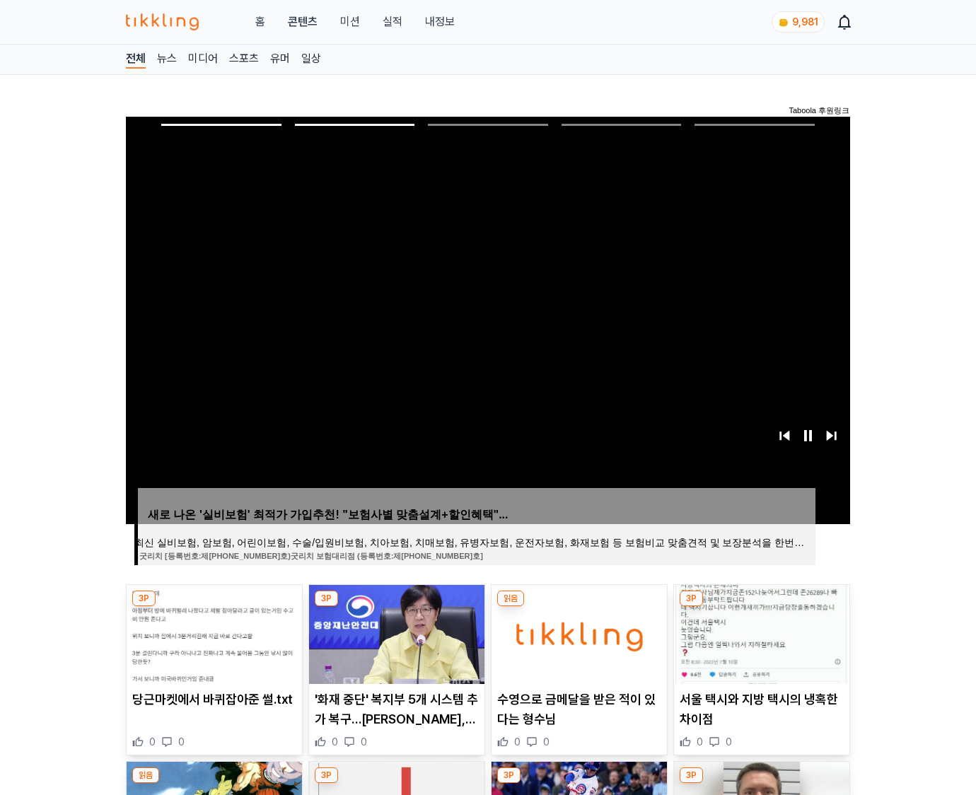
click at [760, 632] on img at bounding box center [761, 634] width 175 height 99
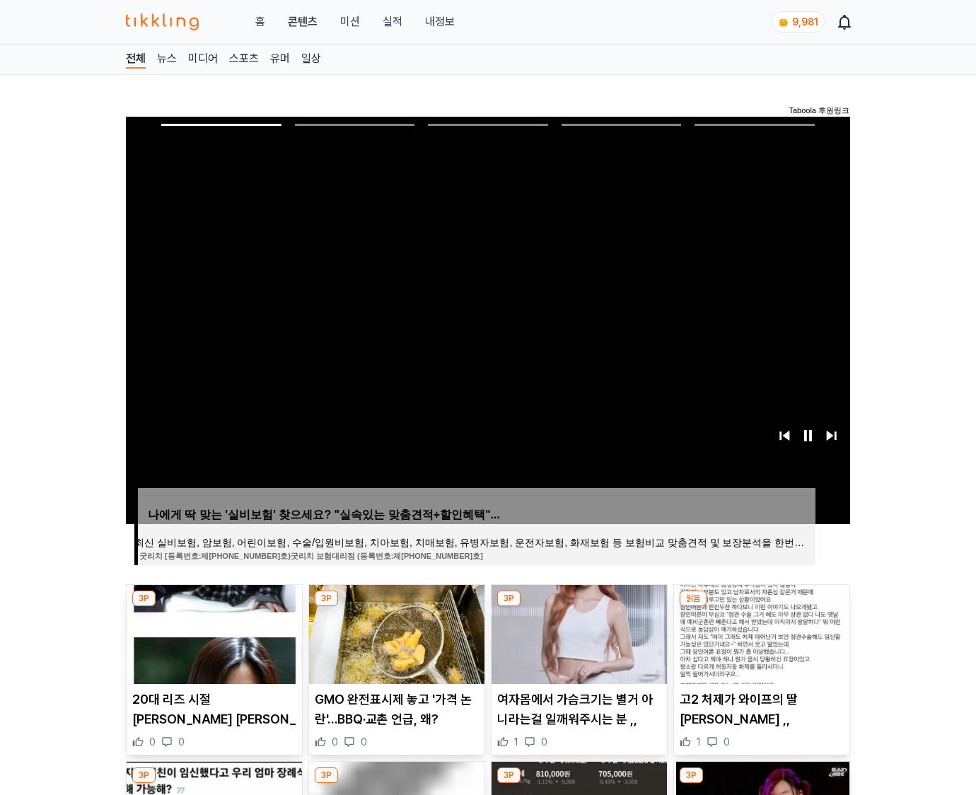
click at [760, 632] on img at bounding box center [761, 634] width 175 height 99
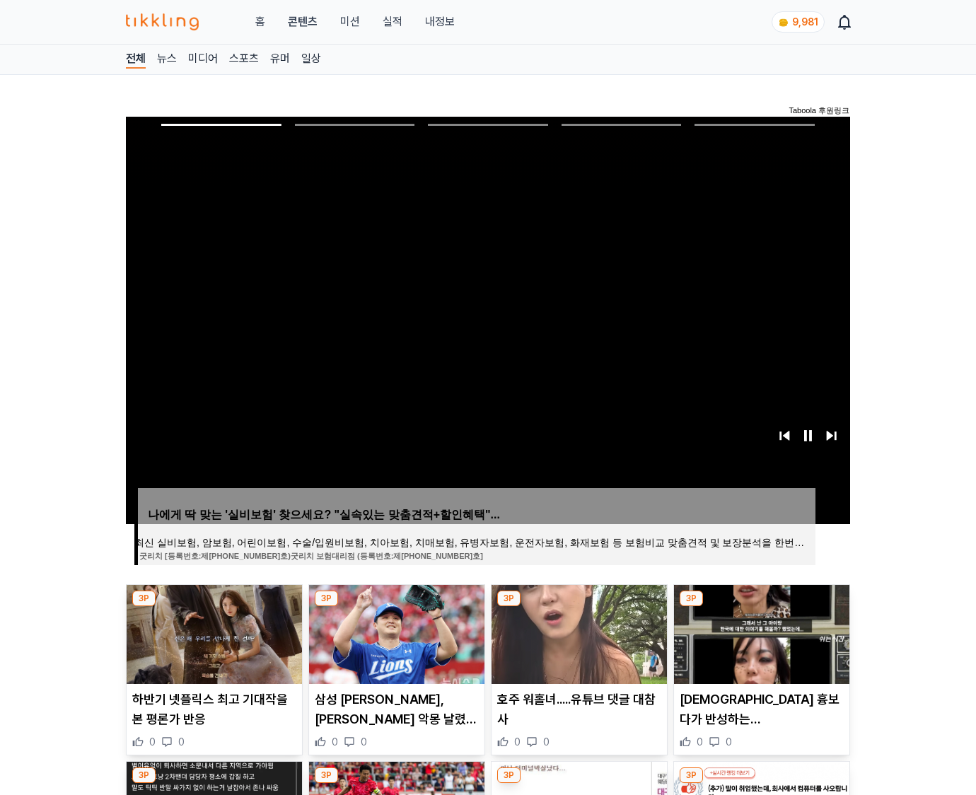
click at [760, 632] on img at bounding box center [761, 634] width 175 height 99
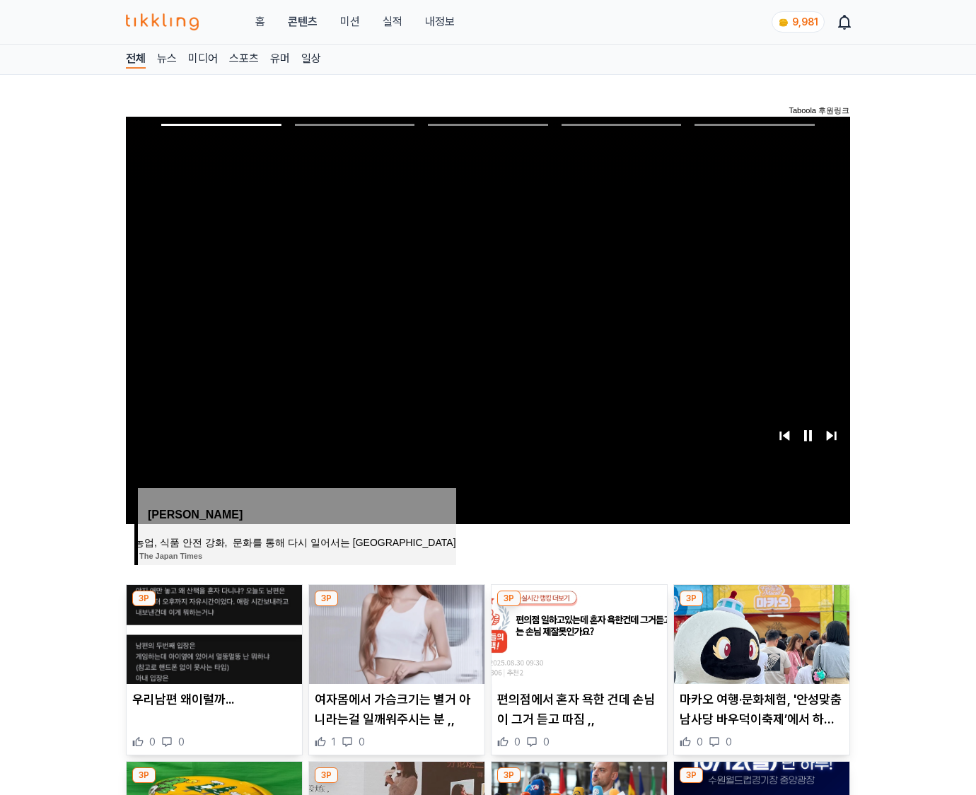
click at [760, 632] on img at bounding box center [761, 634] width 175 height 99
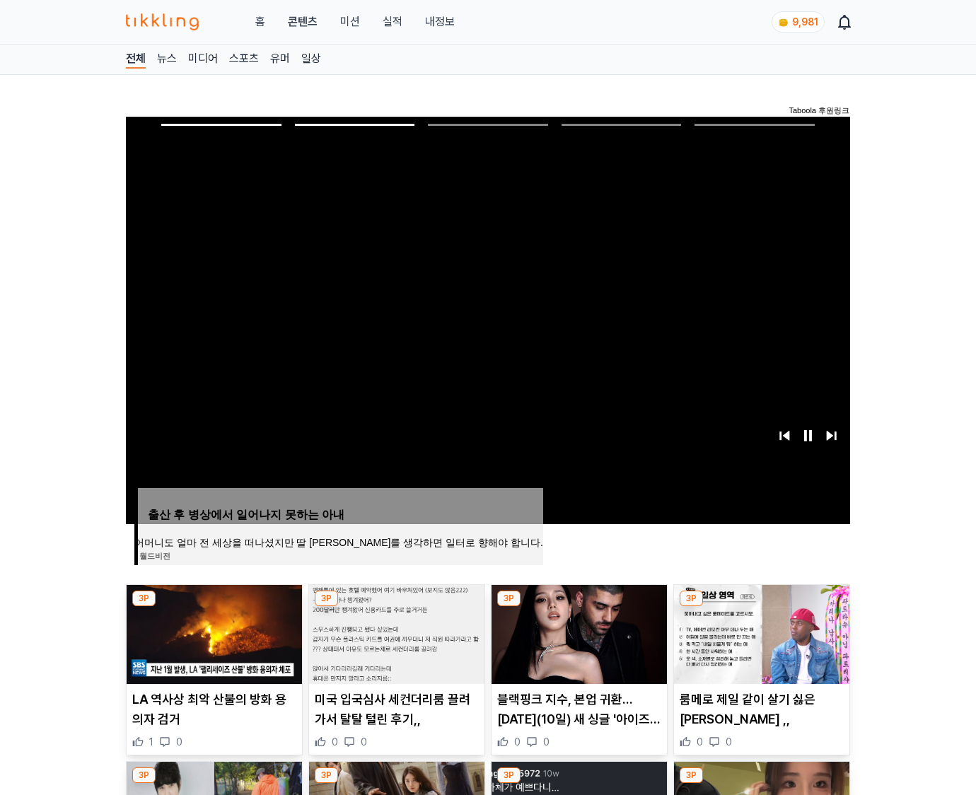
click at [760, 632] on img at bounding box center [761, 634] width 175 height 99
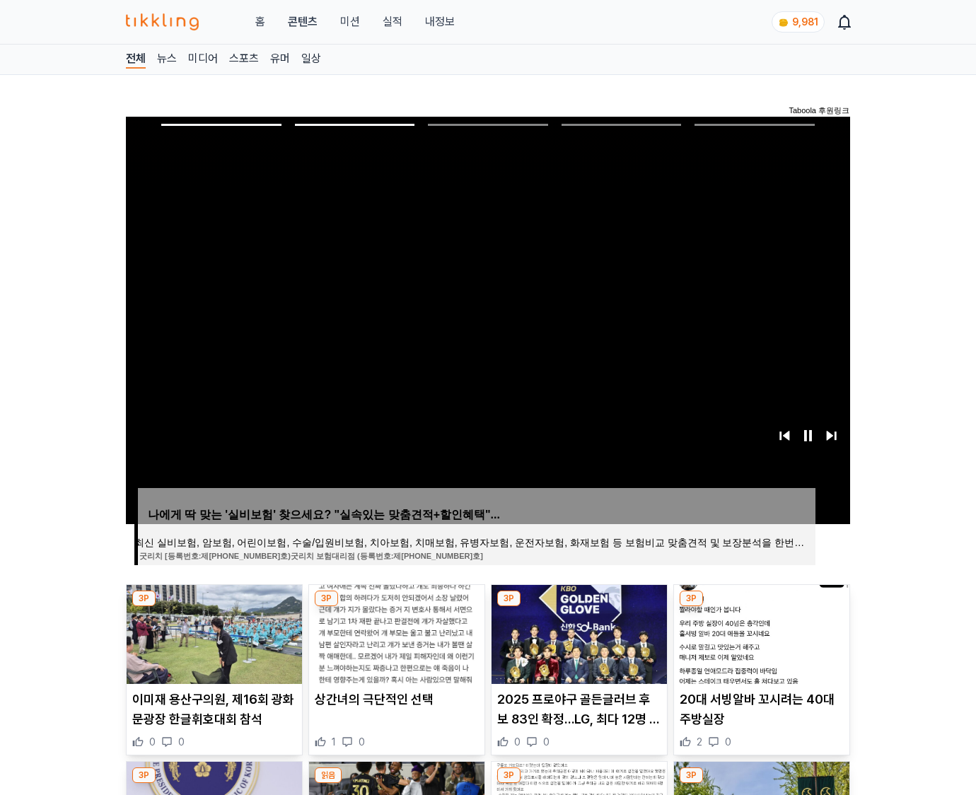
click at [760, 632] on img at bounding box center [761, 634] width 175 height 99
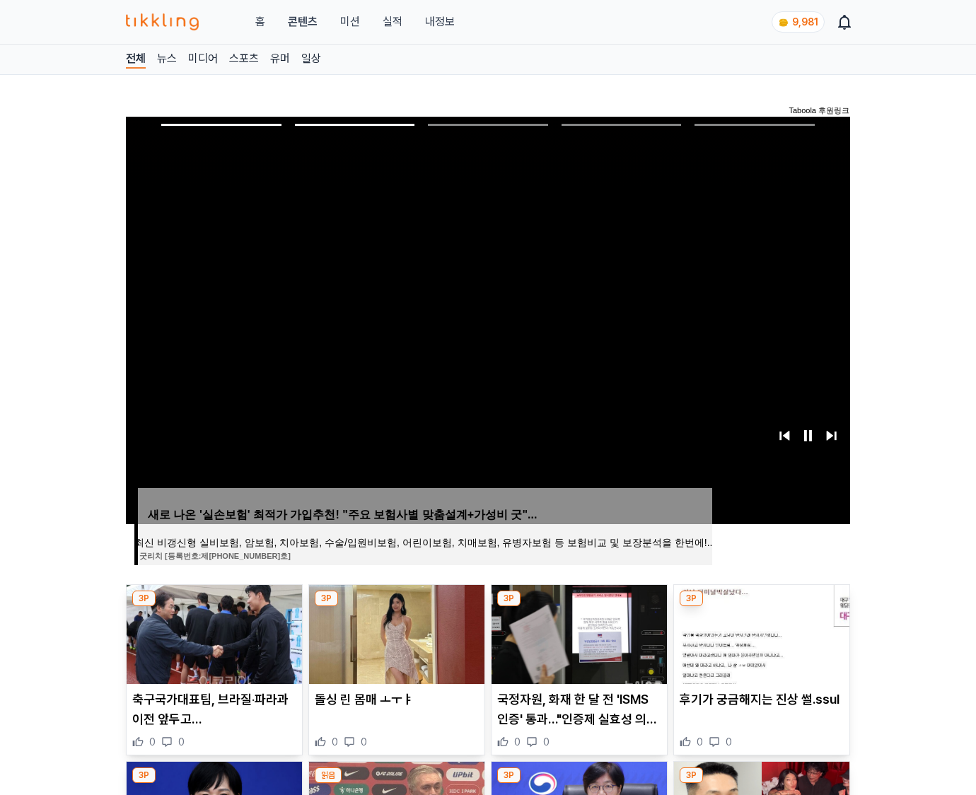
click at [760, 632] on img at bounding box center [761, 634] width 175 height 99
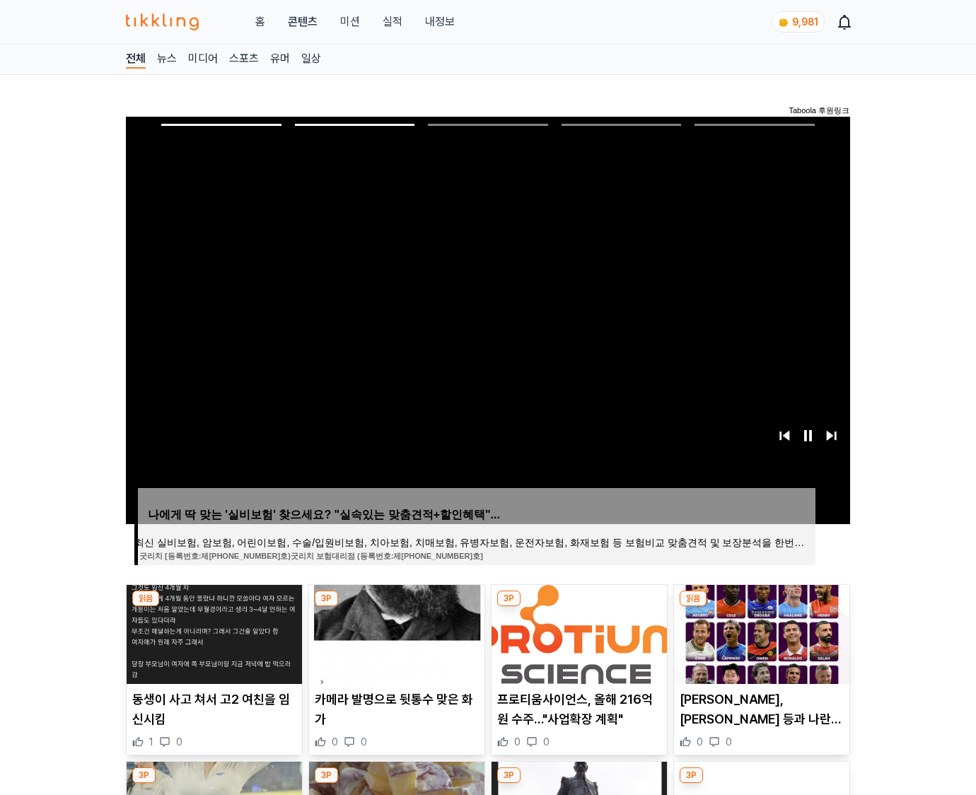
click at [760, 632] on img at bounding box center [761, 634] width 175 height 99
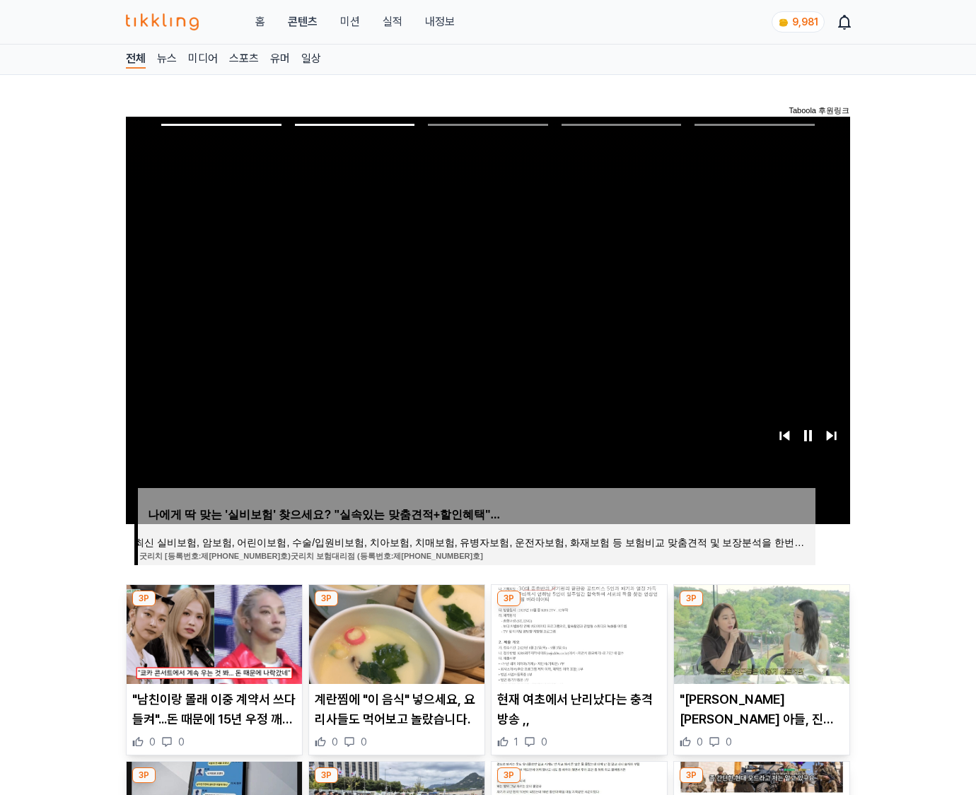
click at [760, 632] on img at bounding box center [761, 634] width 175 height 99
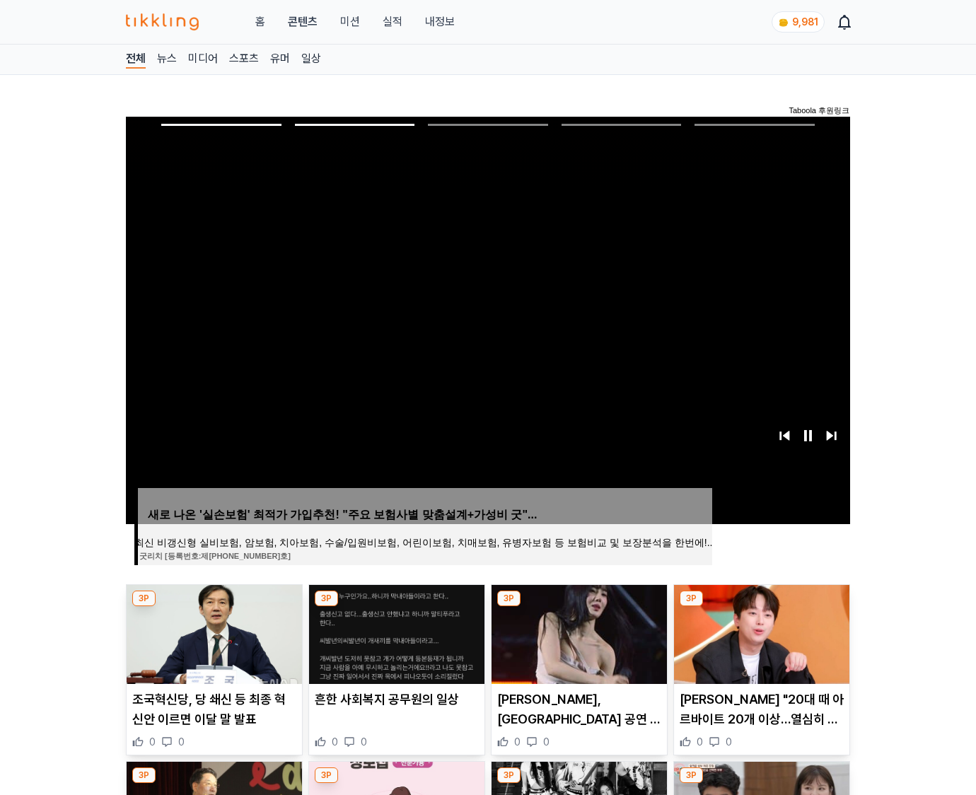
click at [760, 632] on img at bounding box center [761, 634] width 175 height 99
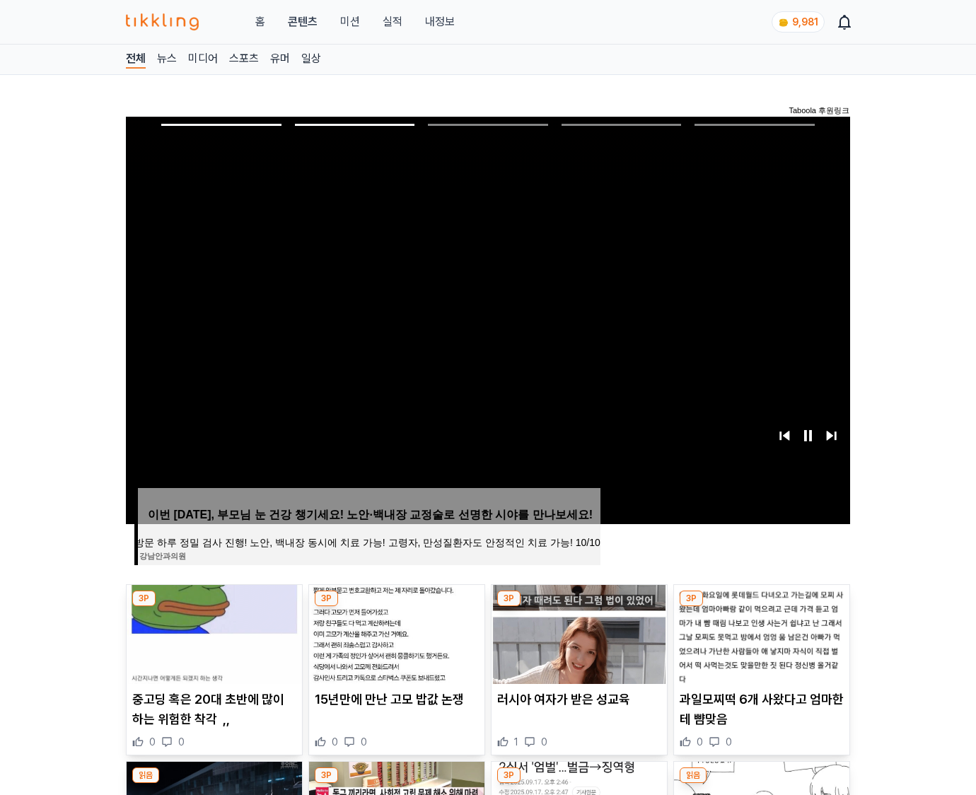
click at [760, 632] on img at bounding box center [761, 634] width 175 height 99
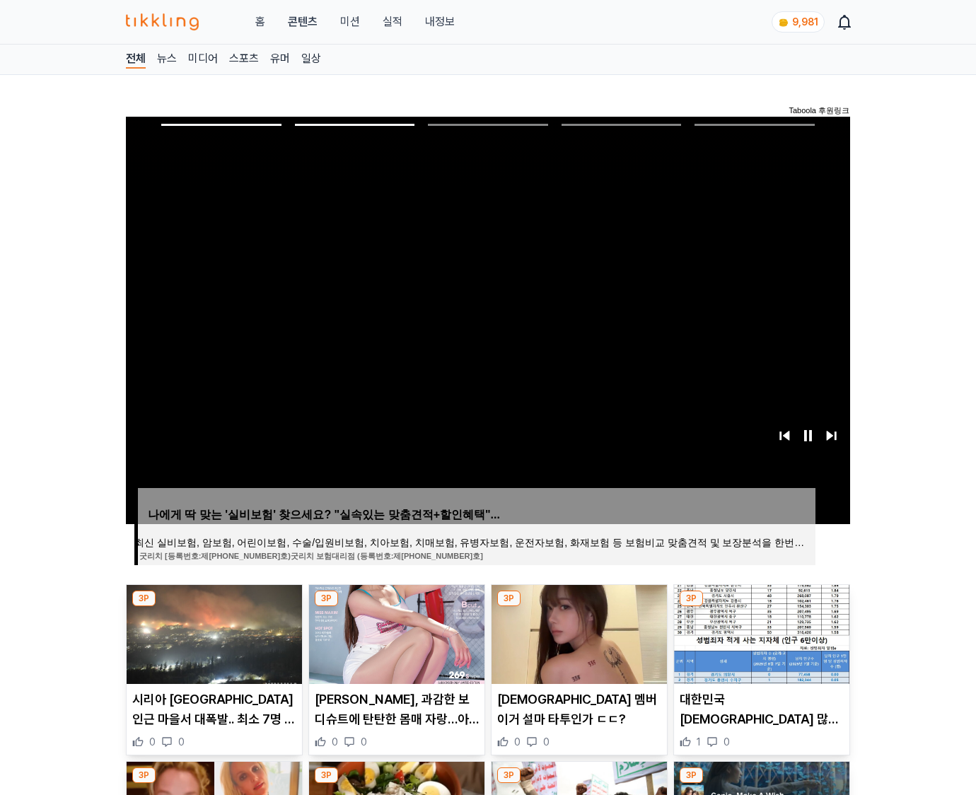
click at [760, 632] on img at bounding box center [761, 634] width 175 height 99
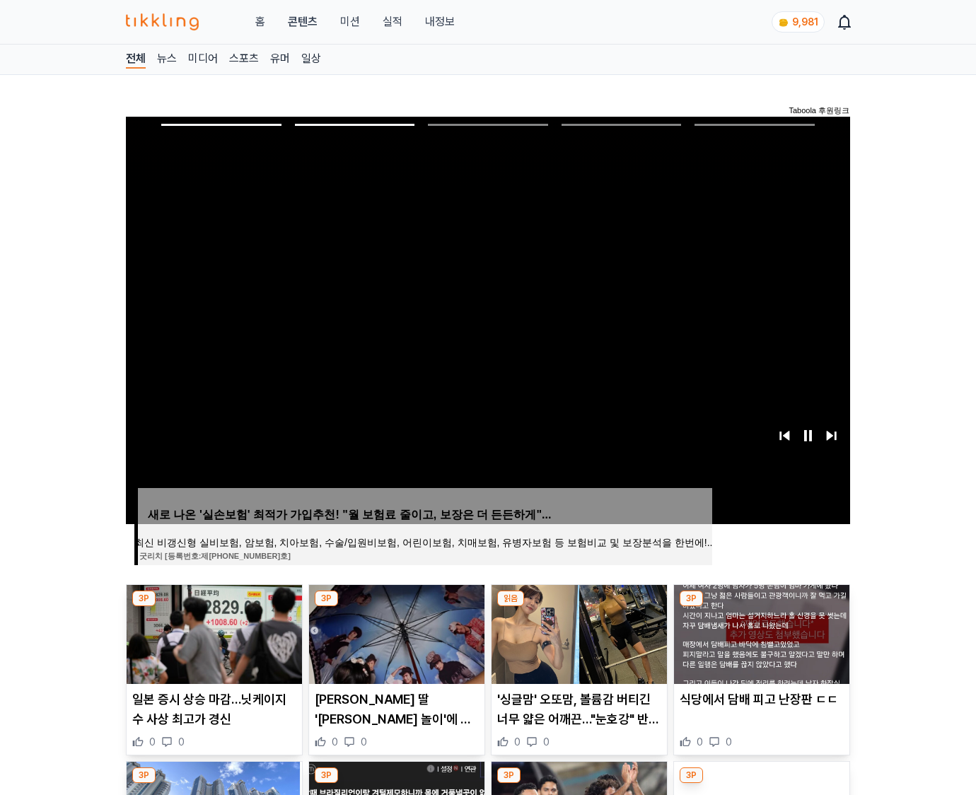
click at [760, 632] on img at bounding box center [761, 634] width 175 height 99
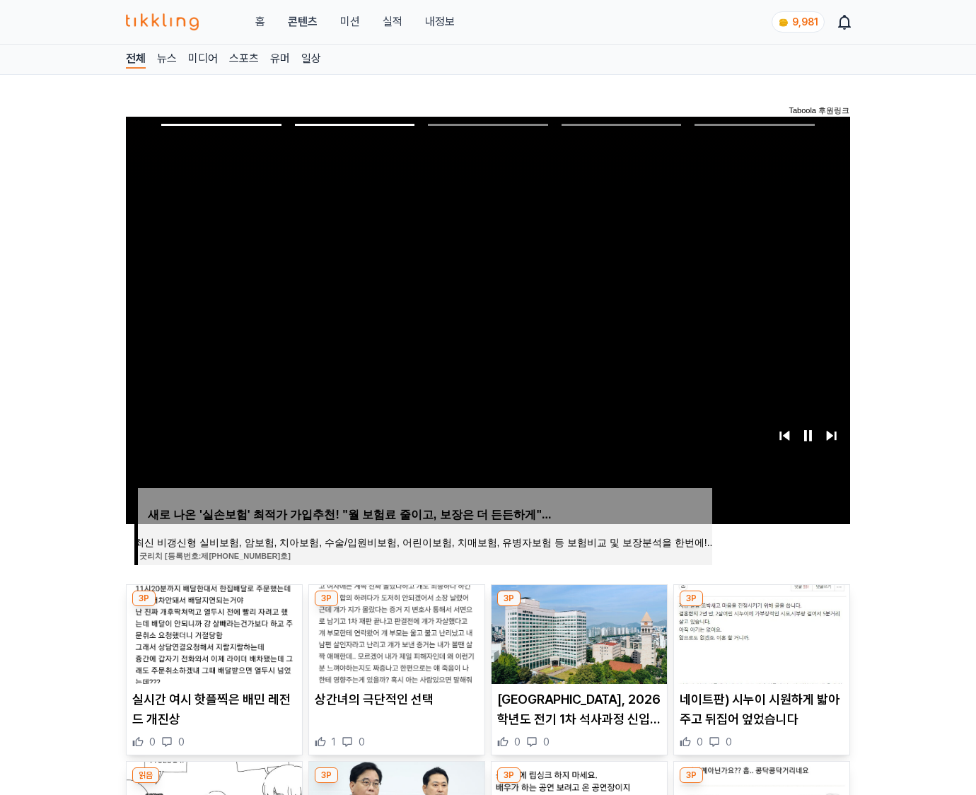
click at [760, 632] on img at bounding box center [761, 634] width 175 height 99
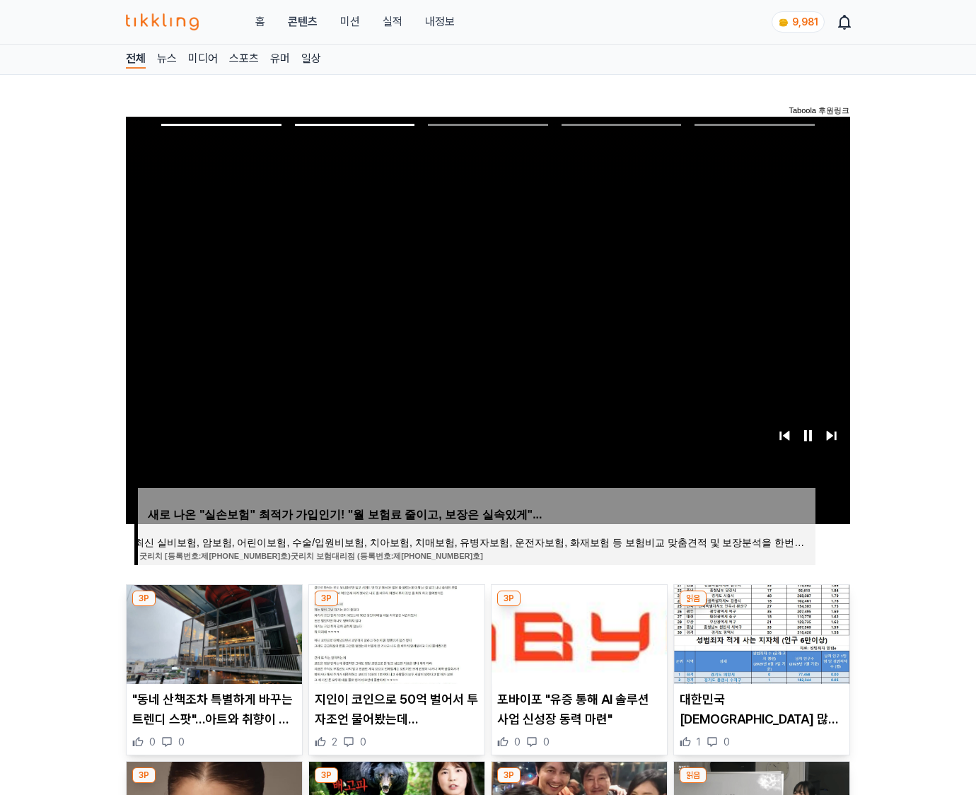
click at [760, 632] on img at bounding box center [761, 634] width 175 height 99
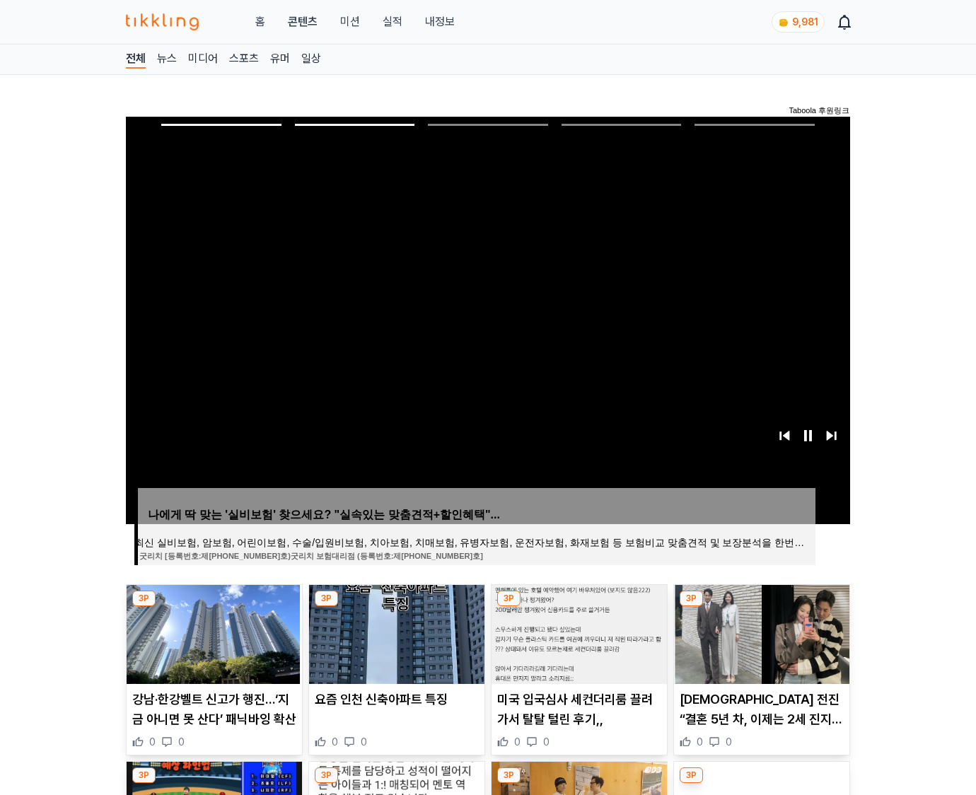
click at [760, 632] on img at bounding box center [761, 634] width 175 height 99
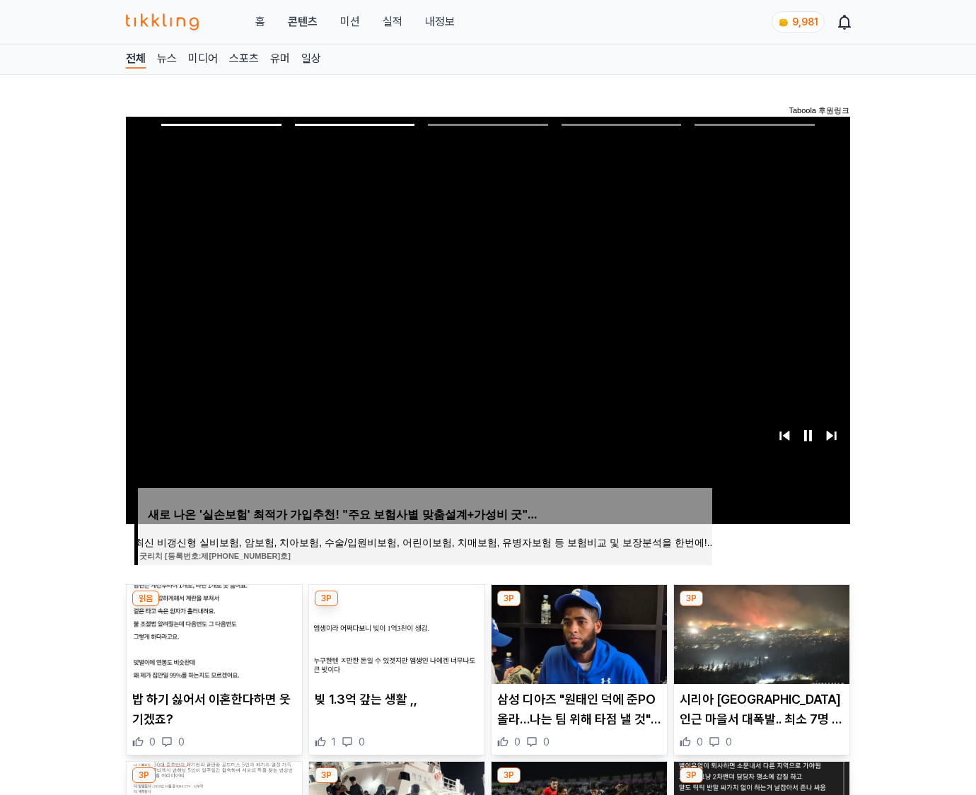
click at [760, 632] on img at bounding box center [761, 634] width 175 height 99
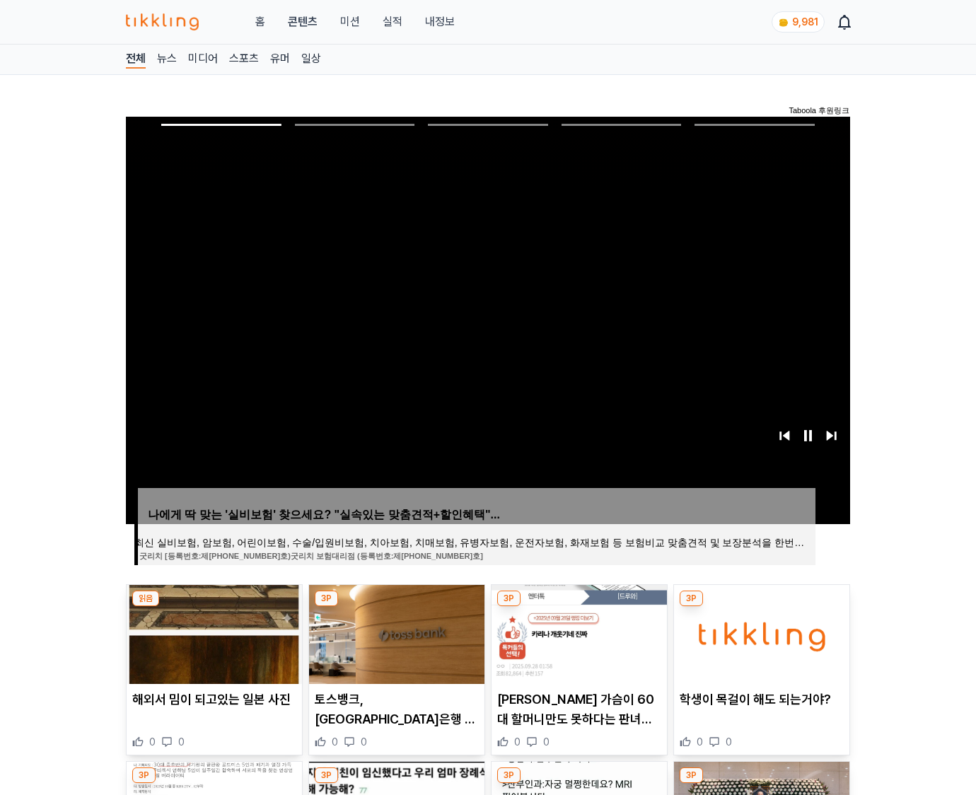
click at [760, 632] on img at bounding box center [761, 634] width 175 height 99
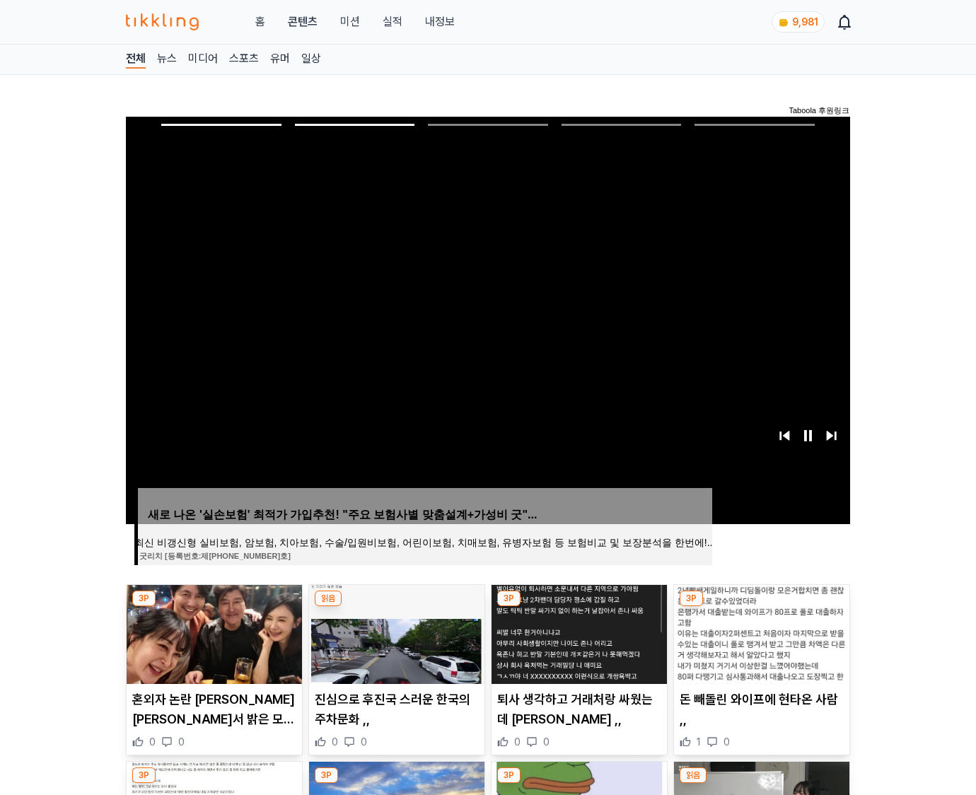
click at [760, 632] on img at bounding box center [761, 634] width 175 height 99
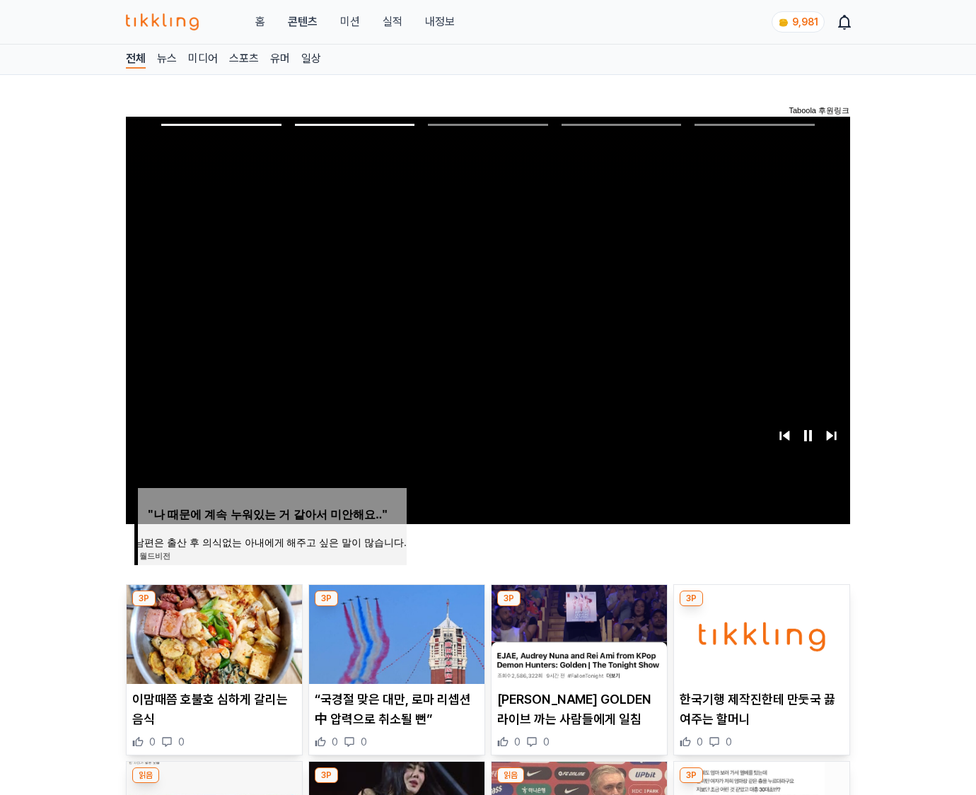
click at [760, 632] on img at bounding box center [761, 634] width 175 height 99
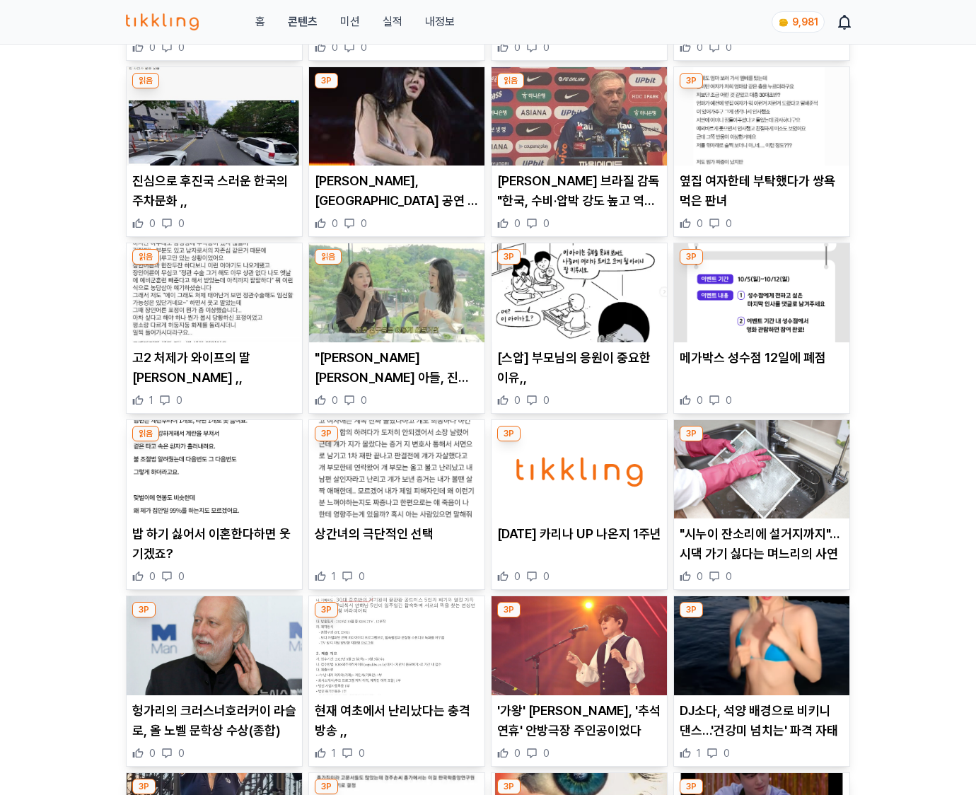
scroll to position [2084, 0]
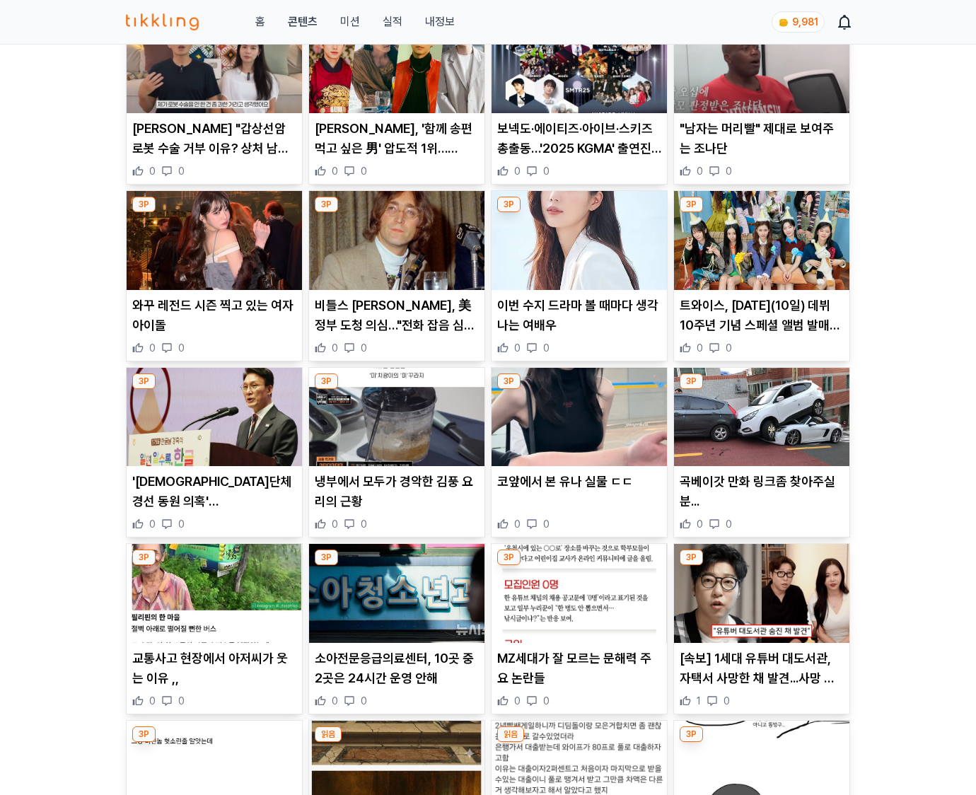
scroll to position [7435, 0]
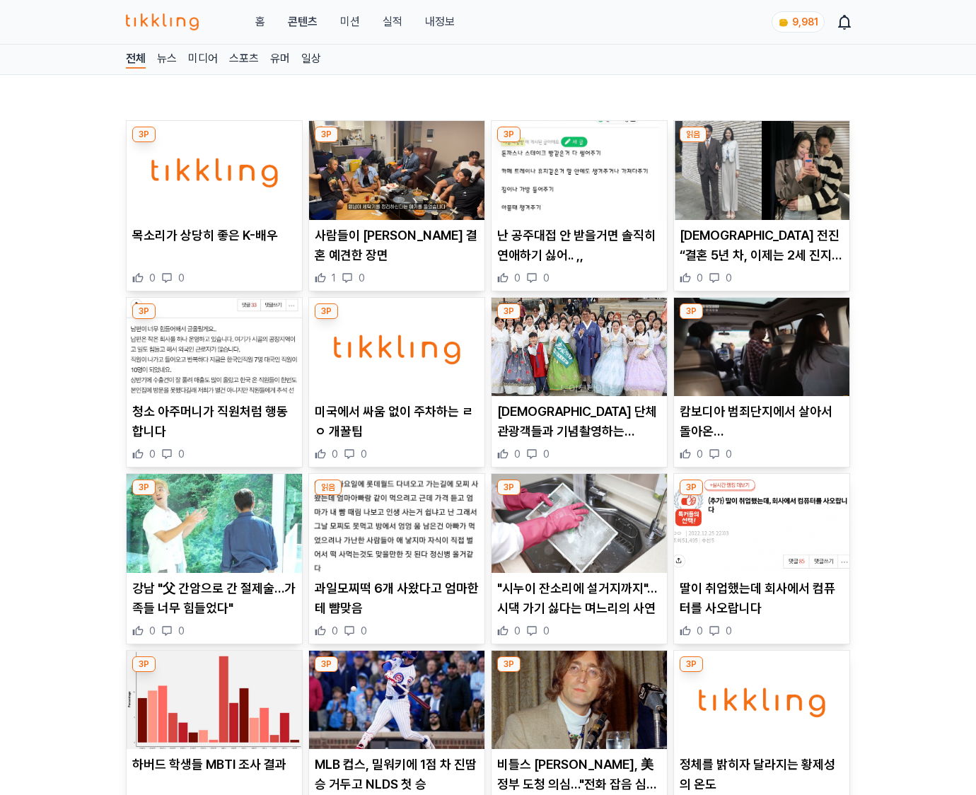
click at [760, 632] on div "0 0" at bounding box center [762, 631] width 164 height 14
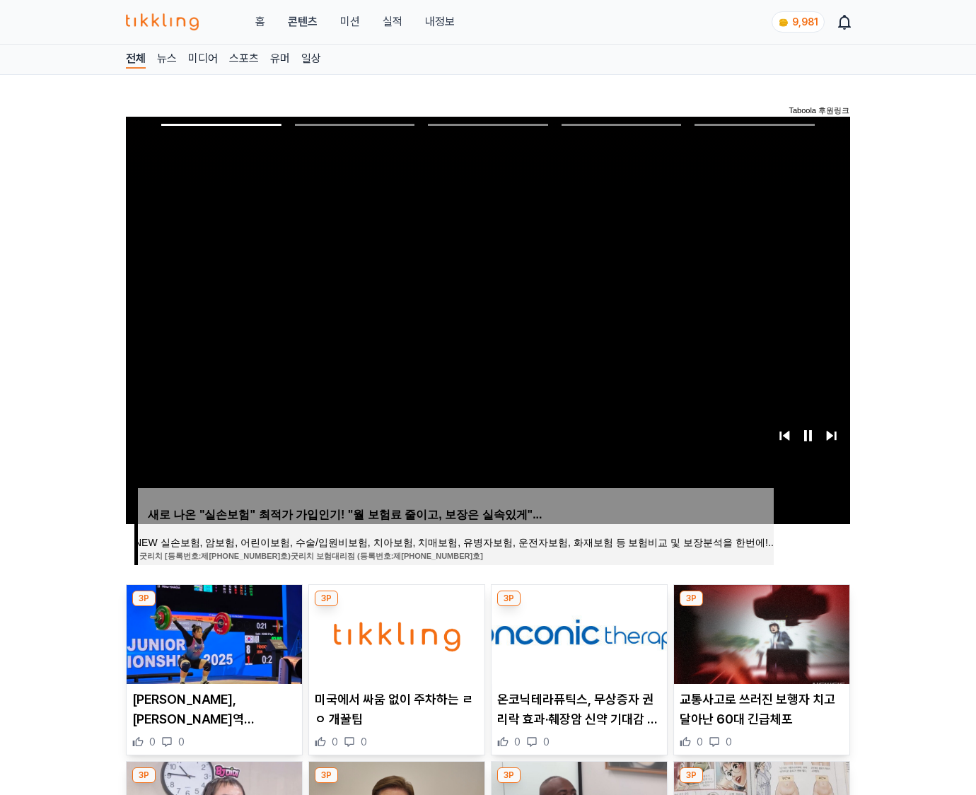
click at [760, 632] on img at bounding box center [761, 634] width 175 height 99
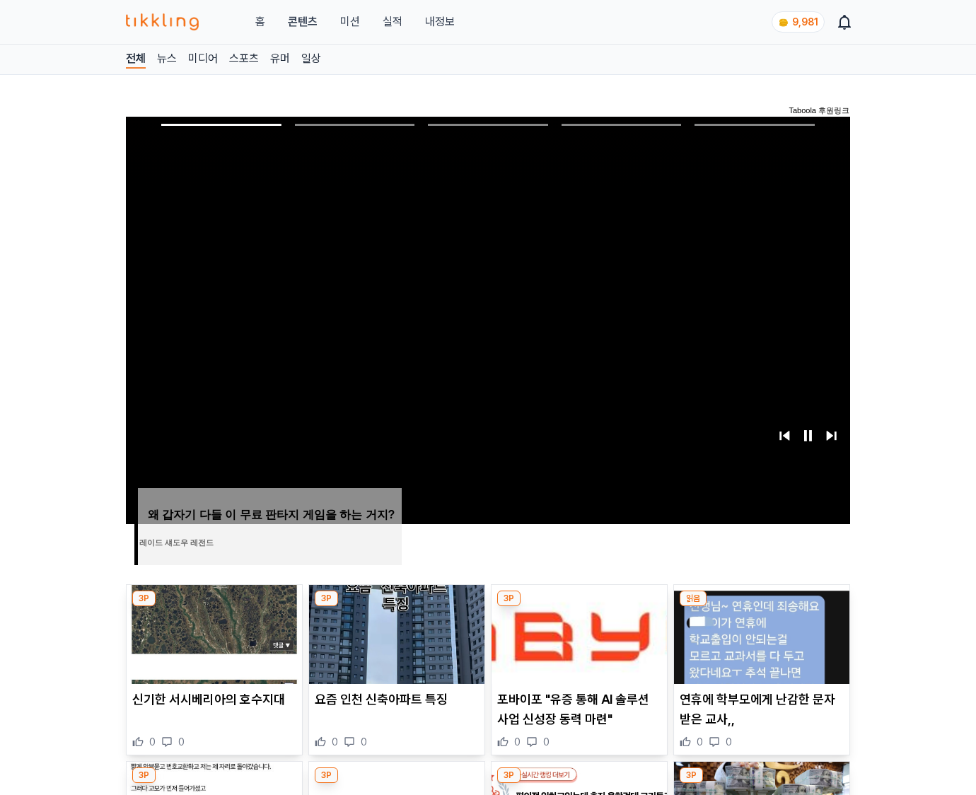
click at [760, 632] on img at bounding box center [761, 634] width 175 height 99
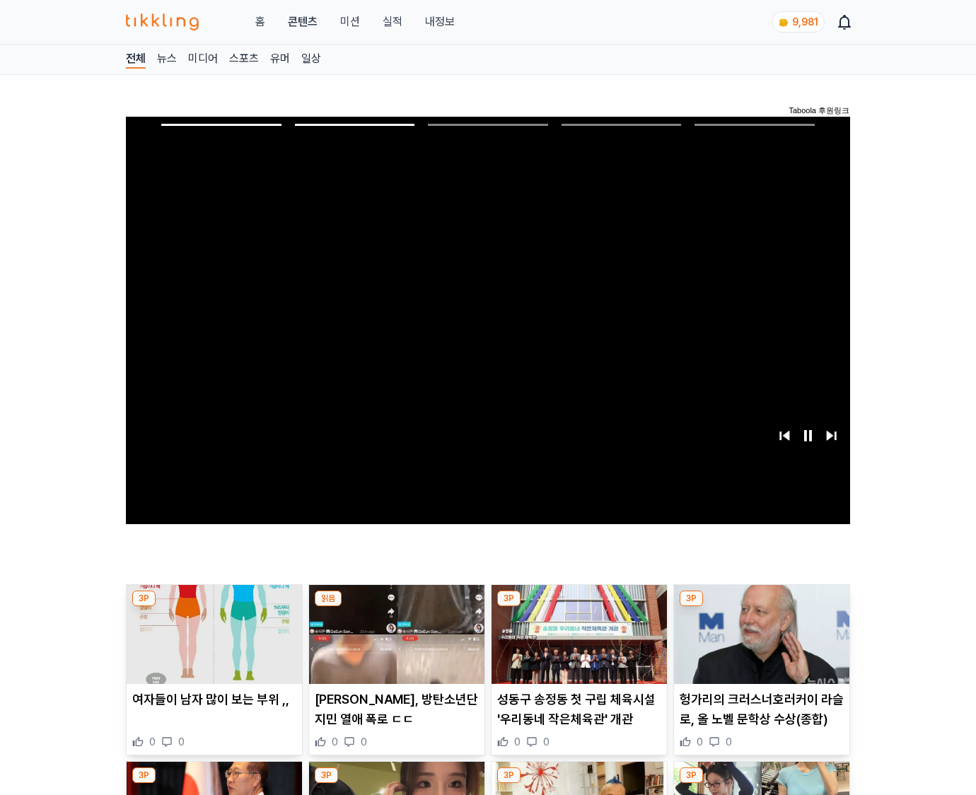
click at [760, 632] on img at bounding box center [761, 634] width 175 height 99
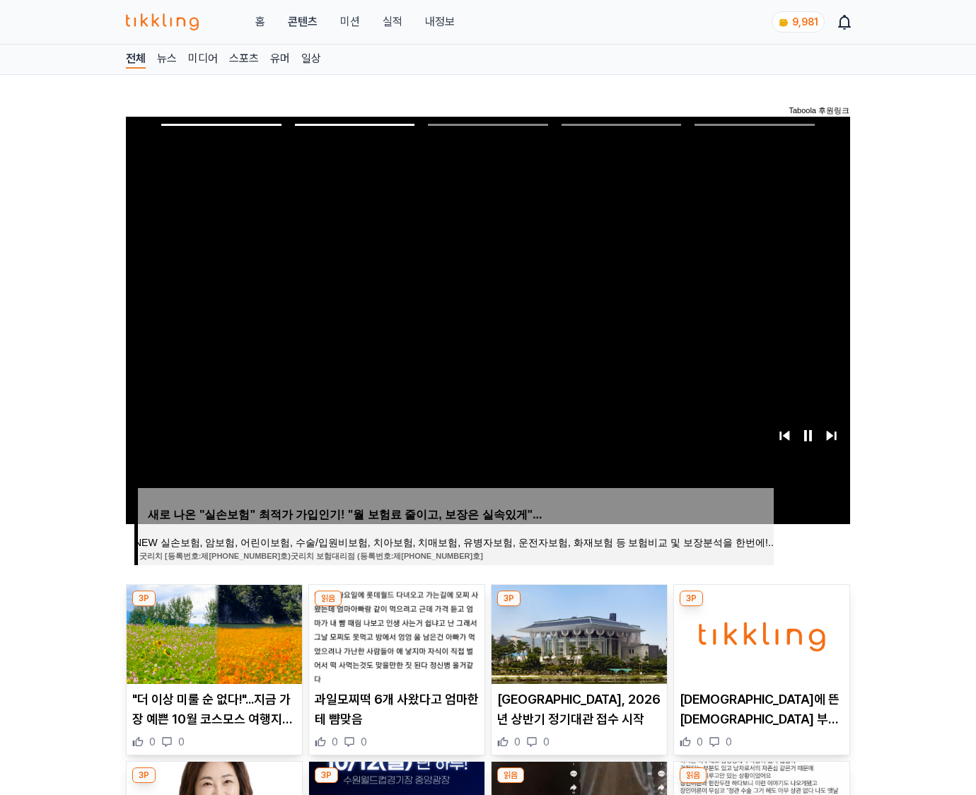
click at [760, 632] on img at bounding box center [761, 634] width 175 height 99
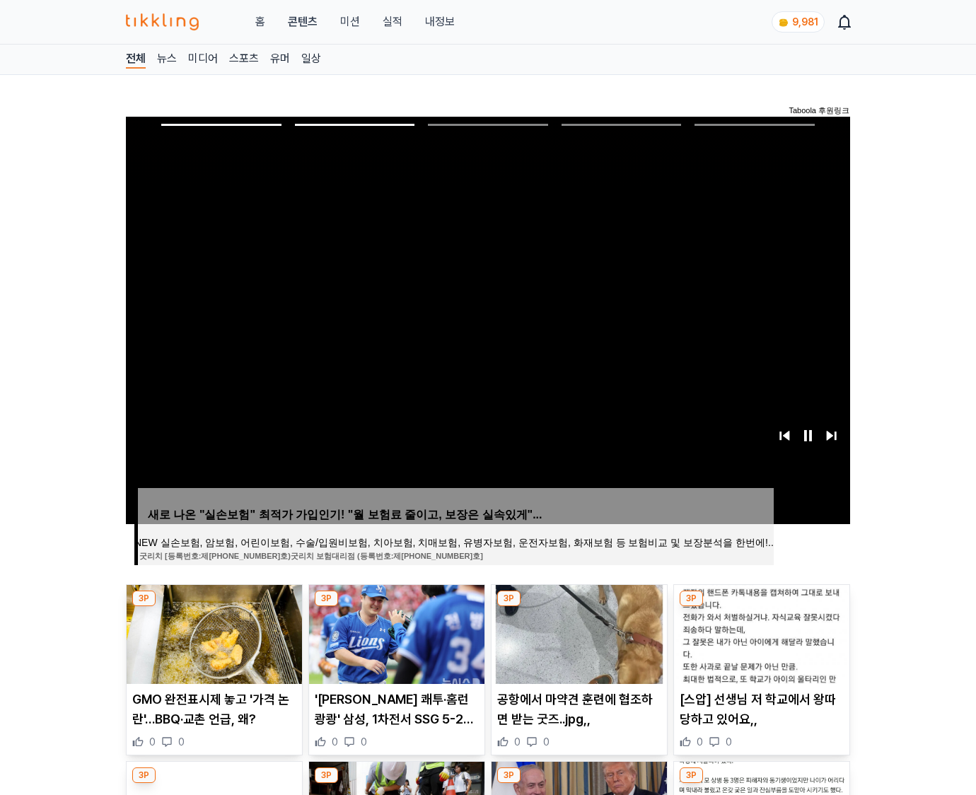
click at [760, 632] on img at bounding box center [761, 634] width 175 height 99
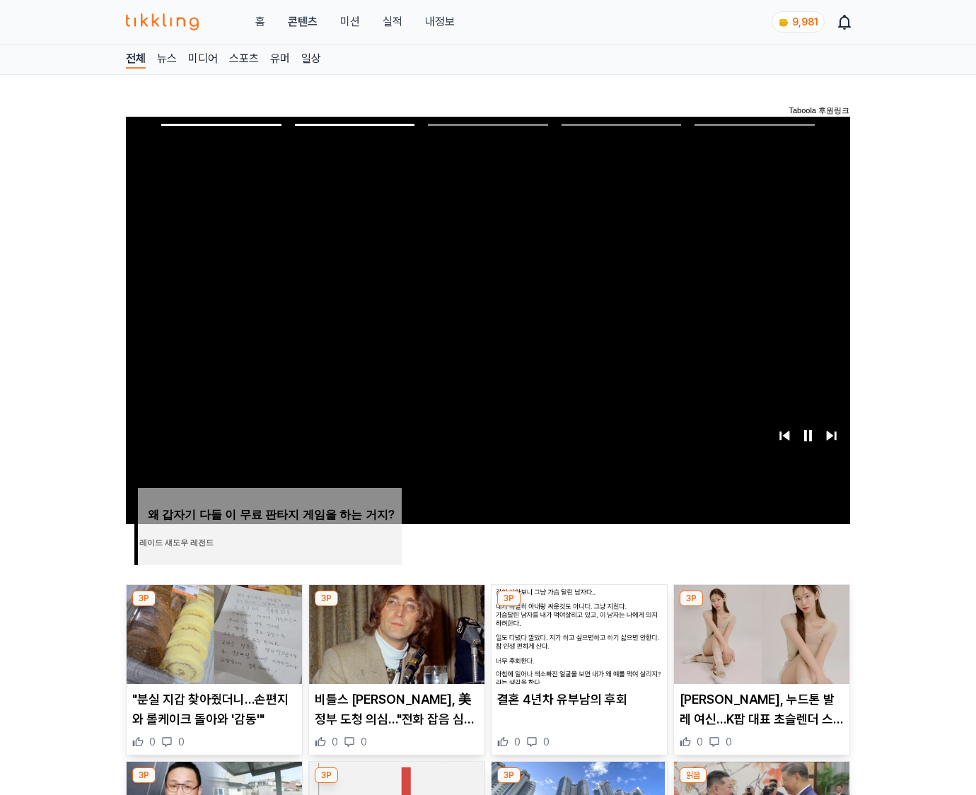
click at [760, 632] on img at bounding box center [761, 634] width 175 height 99
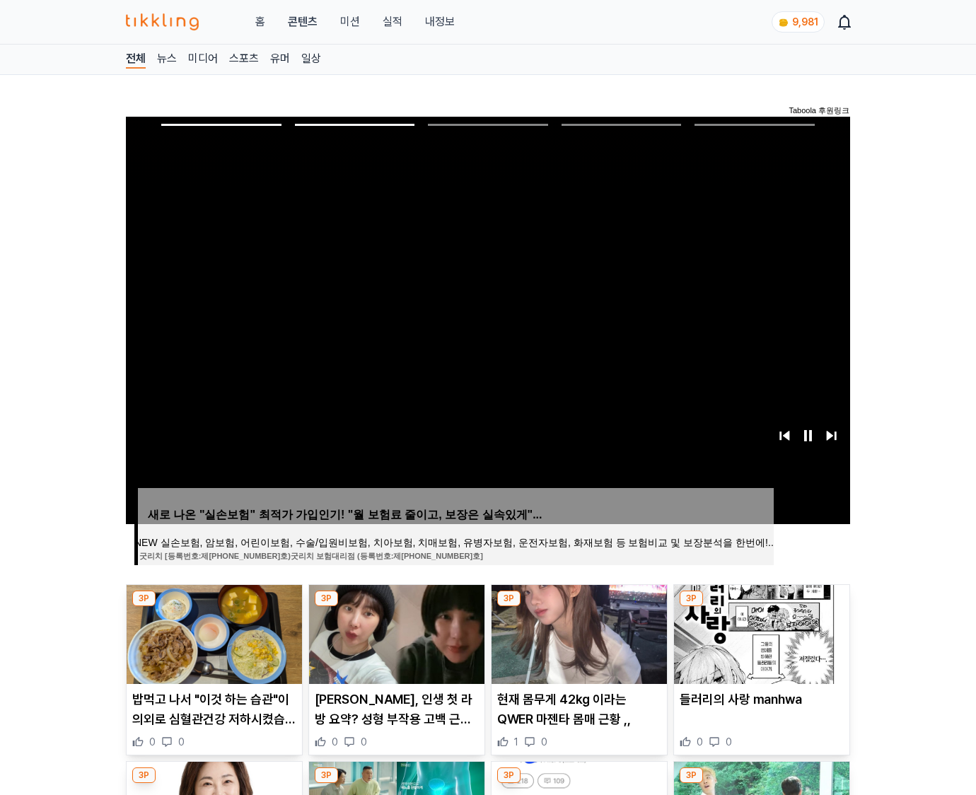
click at [760, 632] on img at bounding box center [761, 634] width 175 height 99
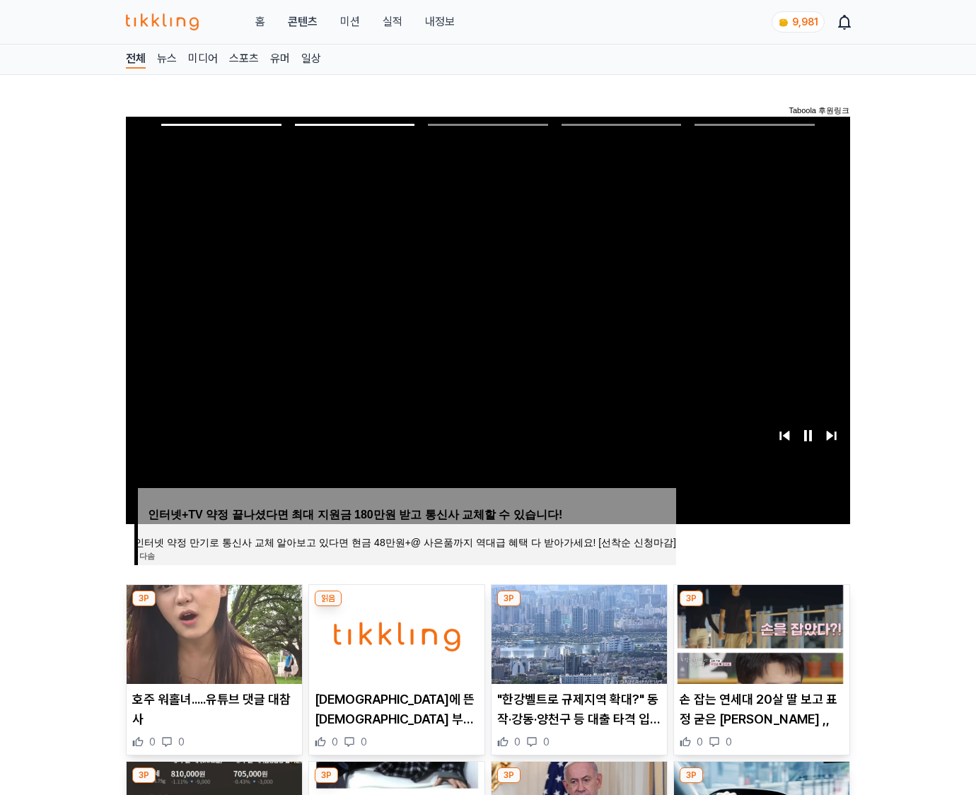
click at [760, 632] on img at bounding box center [761, 634] width 175 height 99
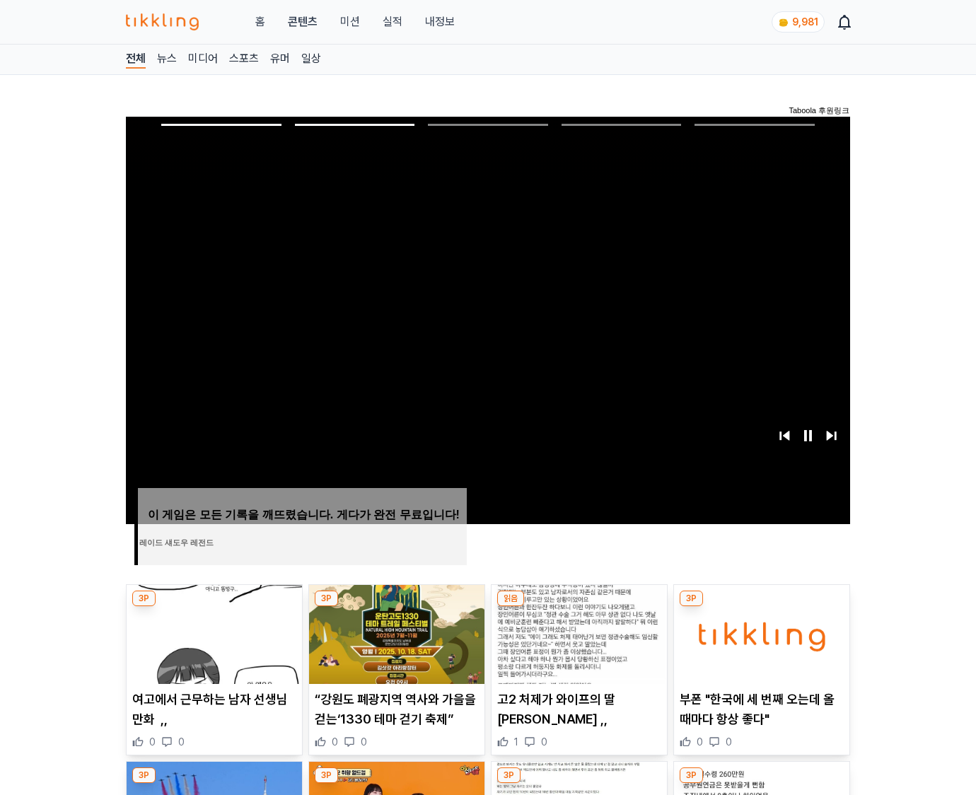
click at [760, 632] on img at bounding box center [761, 634] width 175 height 99
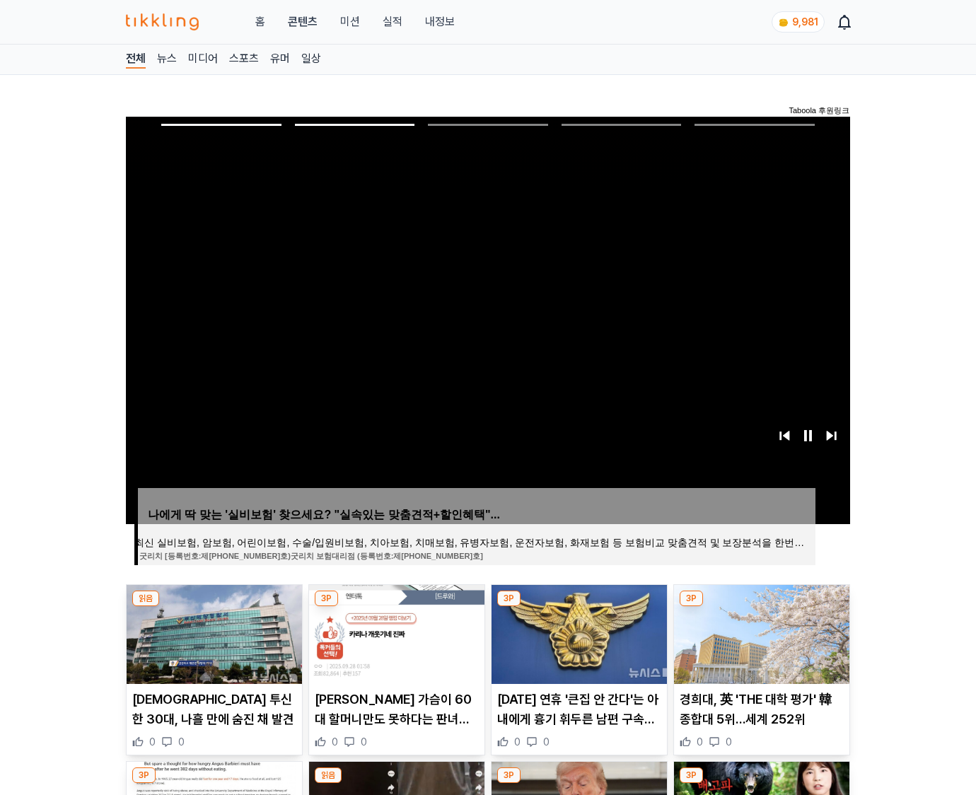
click at [760, 632] on img at bounding box center [761, 634] width 175 height 99
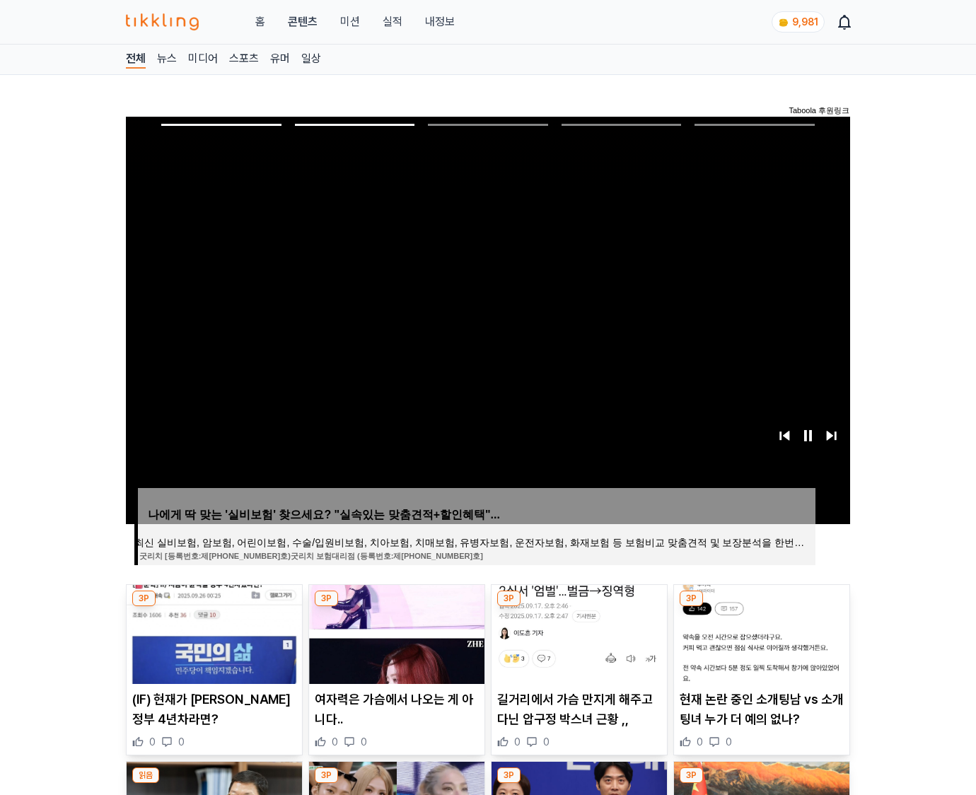
click at [760, 632] on img at bounding box center [761, 634] width 175 height 99
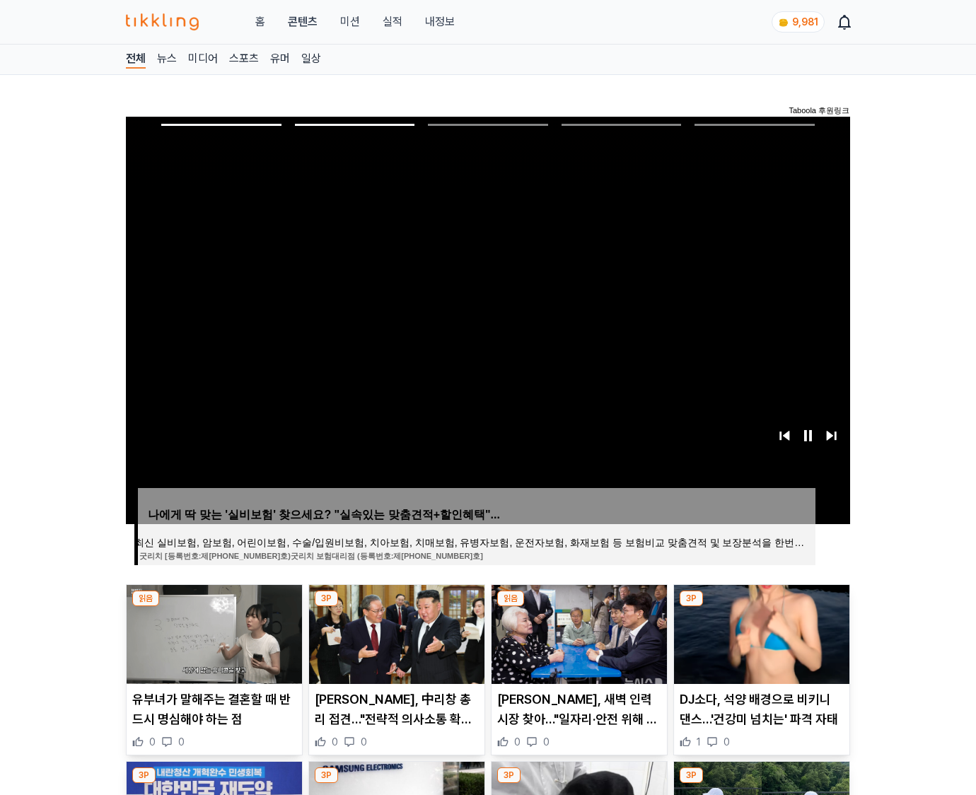
click at [760, 632] on img at bounding box center [761, 634] width 175 height 99
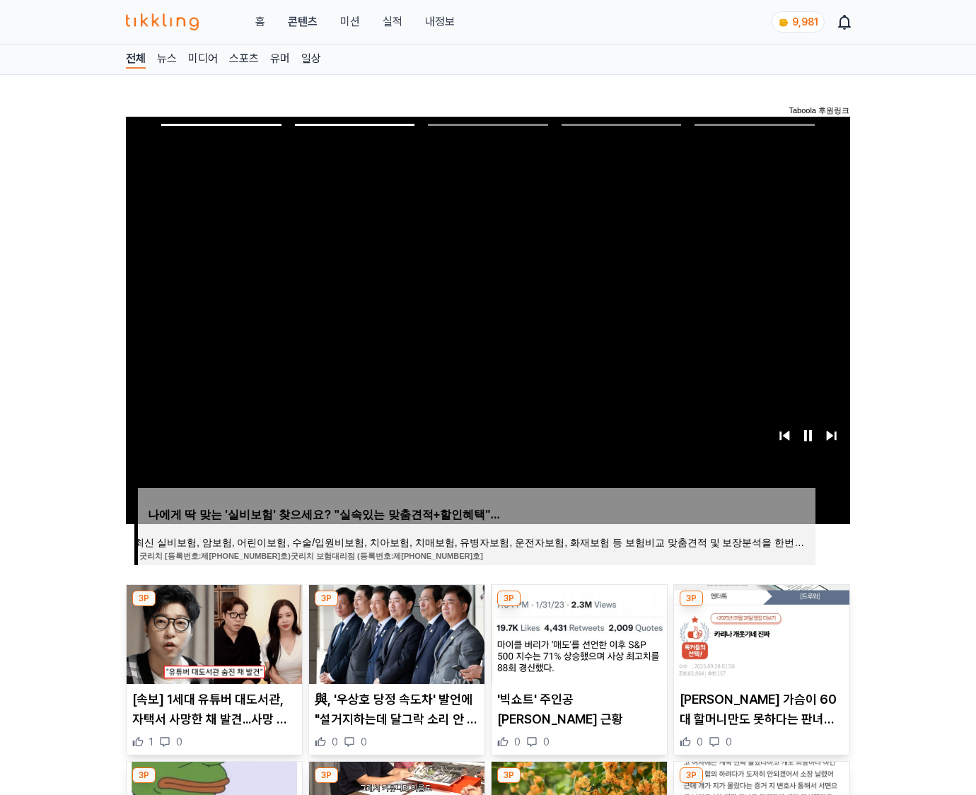
click at [760, 632] on img at bounding box center [761, 634] width 175 height 99
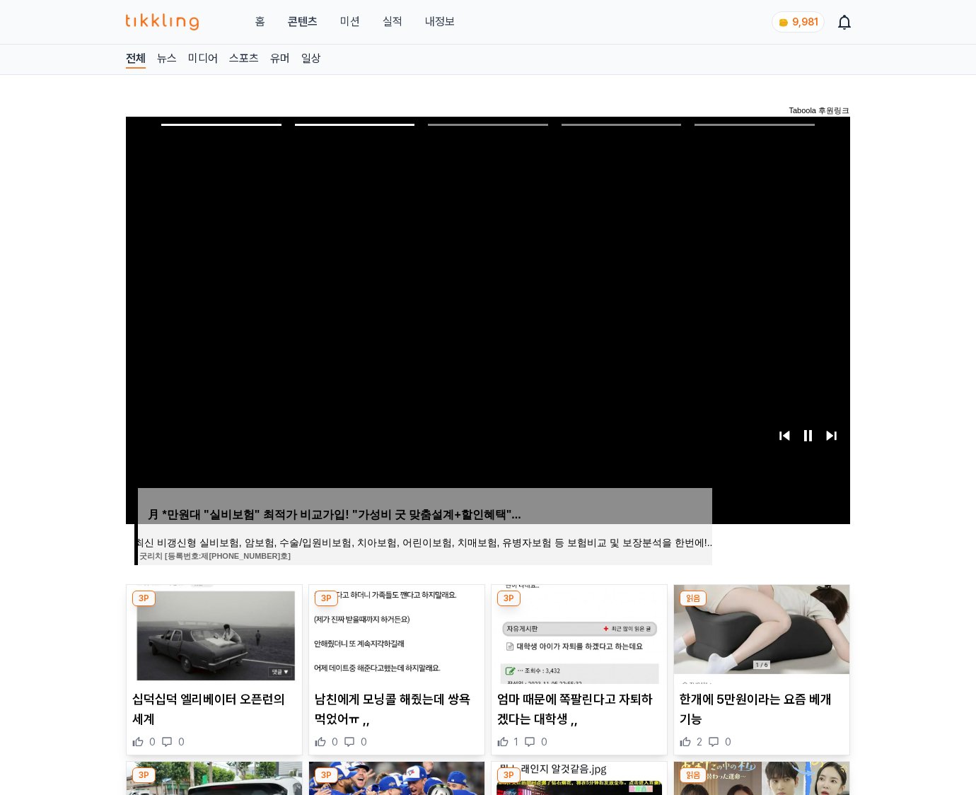
click at [760, 632] on img at bounding box center [761, 634] width 175 height 99
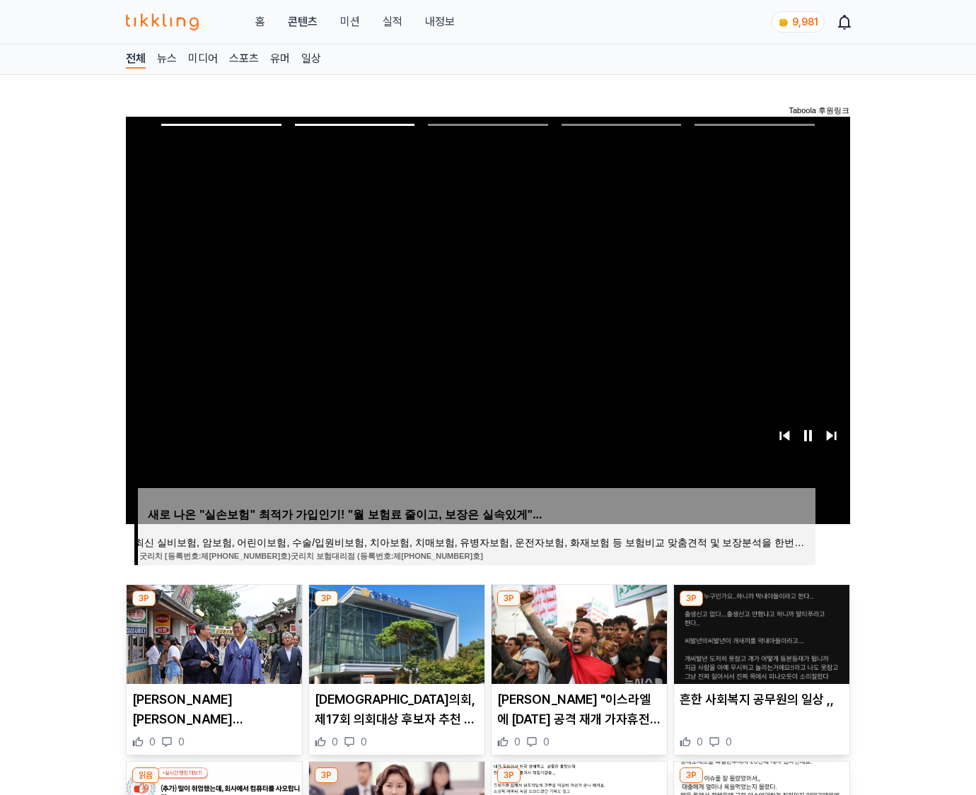
click at [760, 632] on img at bounding box center [761, 634] width 175 height 99
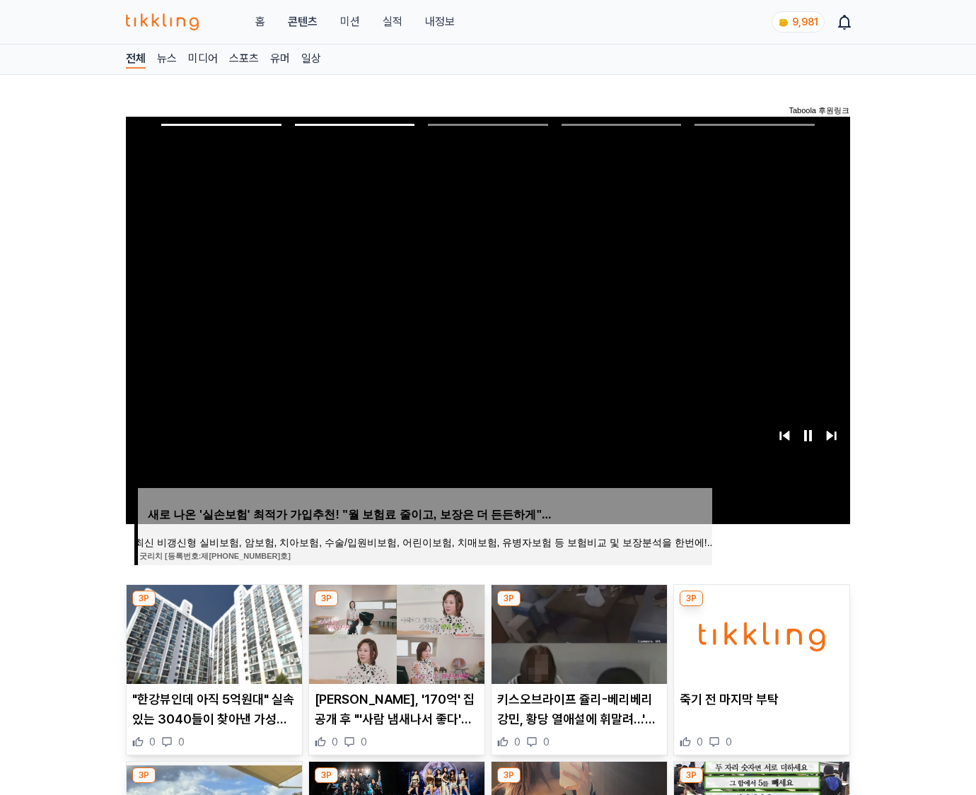
click at [760, 632] on img at bounding box center [761, 634] width 175 height 99
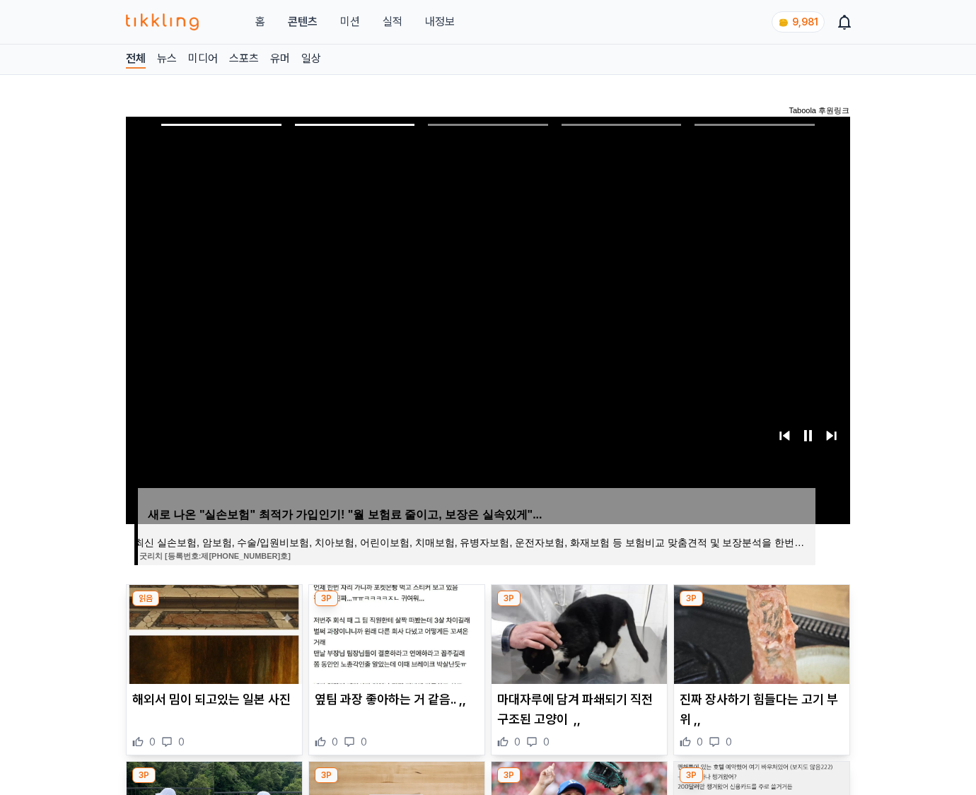
click at [760, 632] on img at bounding box center [761, 634] width 175 height 99
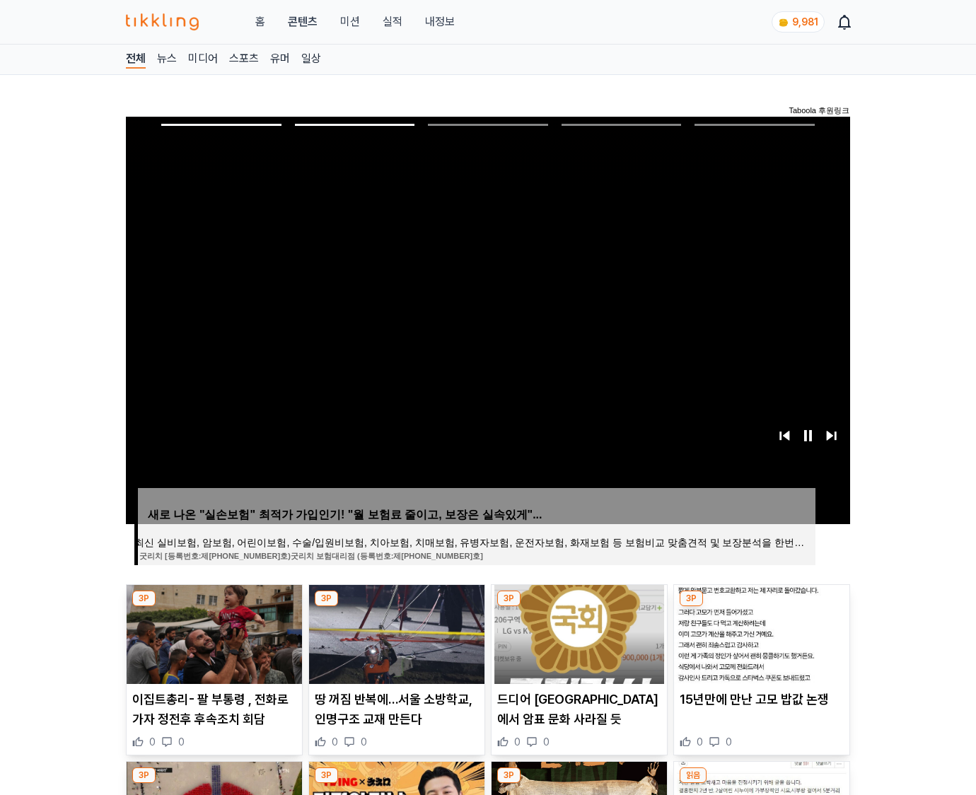
click at [760, 632] on img at bounding box center [761, 634] width 175 height 99
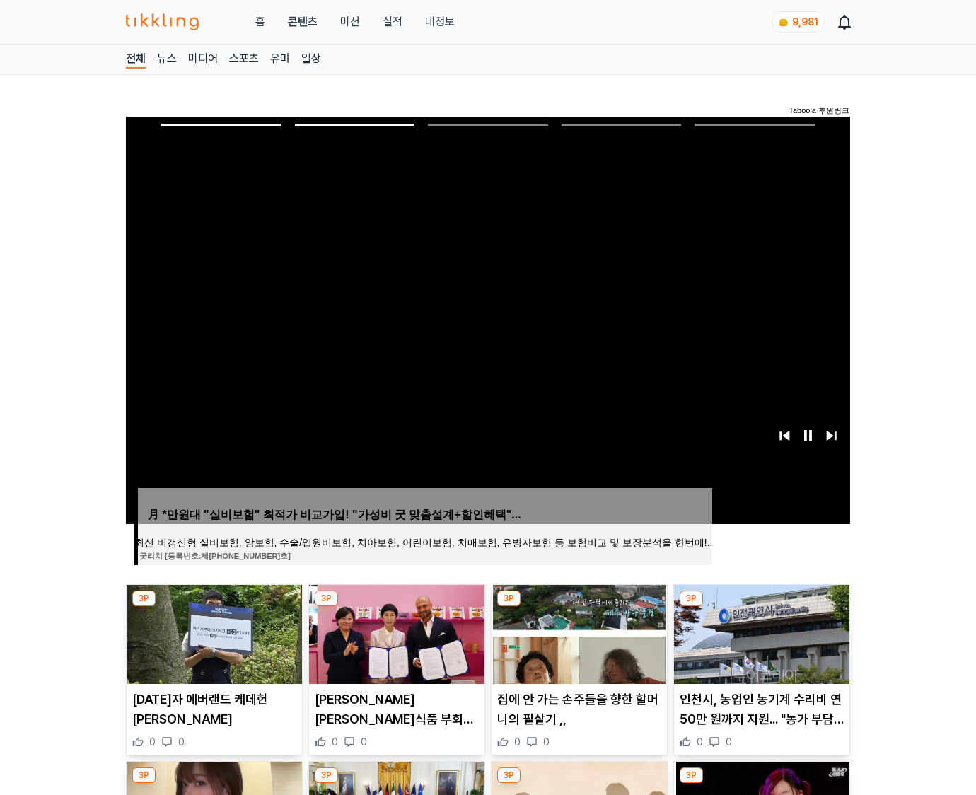
click at [760, 632] on img at bounding box center [761, 634] width 175 height 99
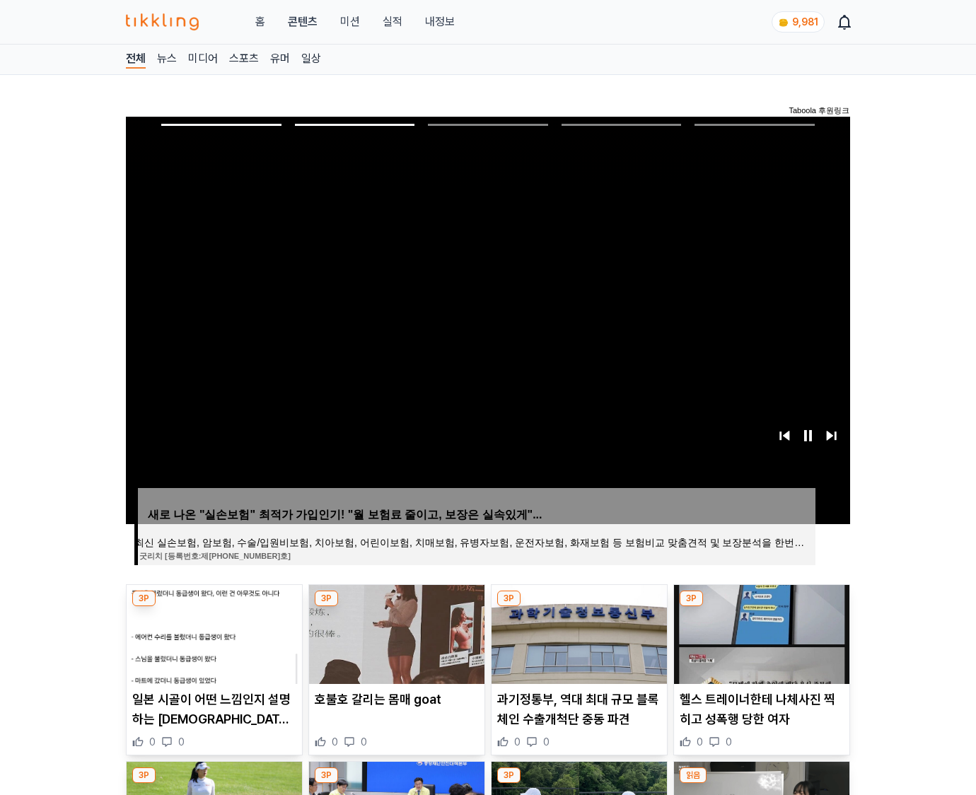
click at [760, 632] on img at bounding box center [761, 634] width 175 height 99
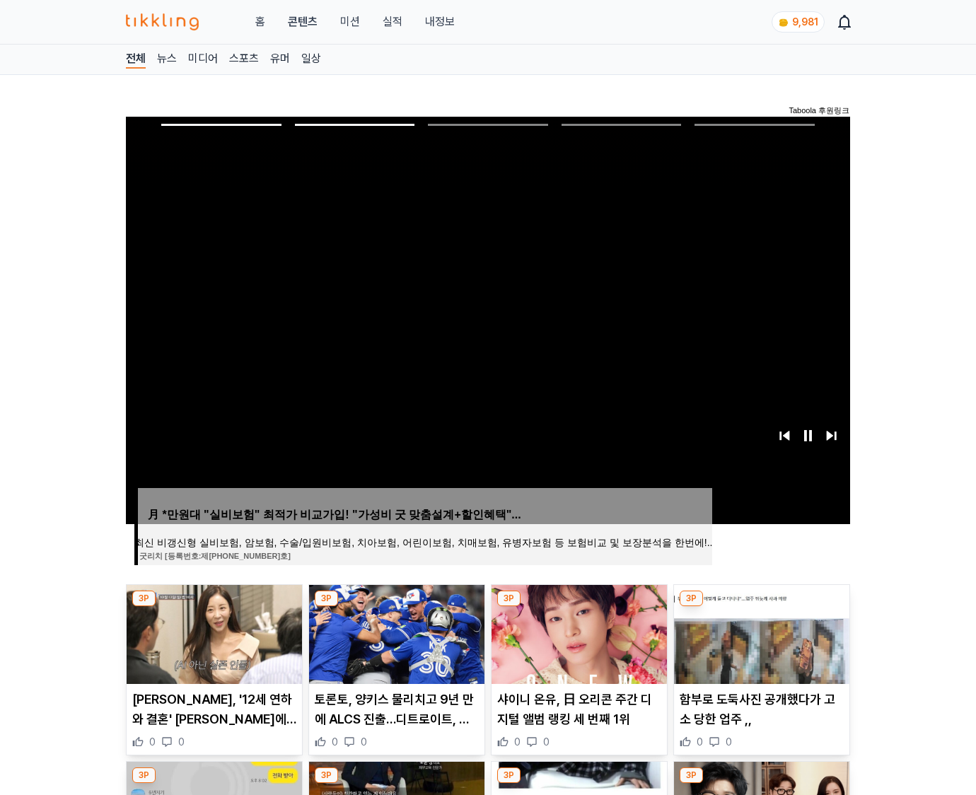
click at [760, 632] on img at bounding box center [761, 634] width 175 height 99
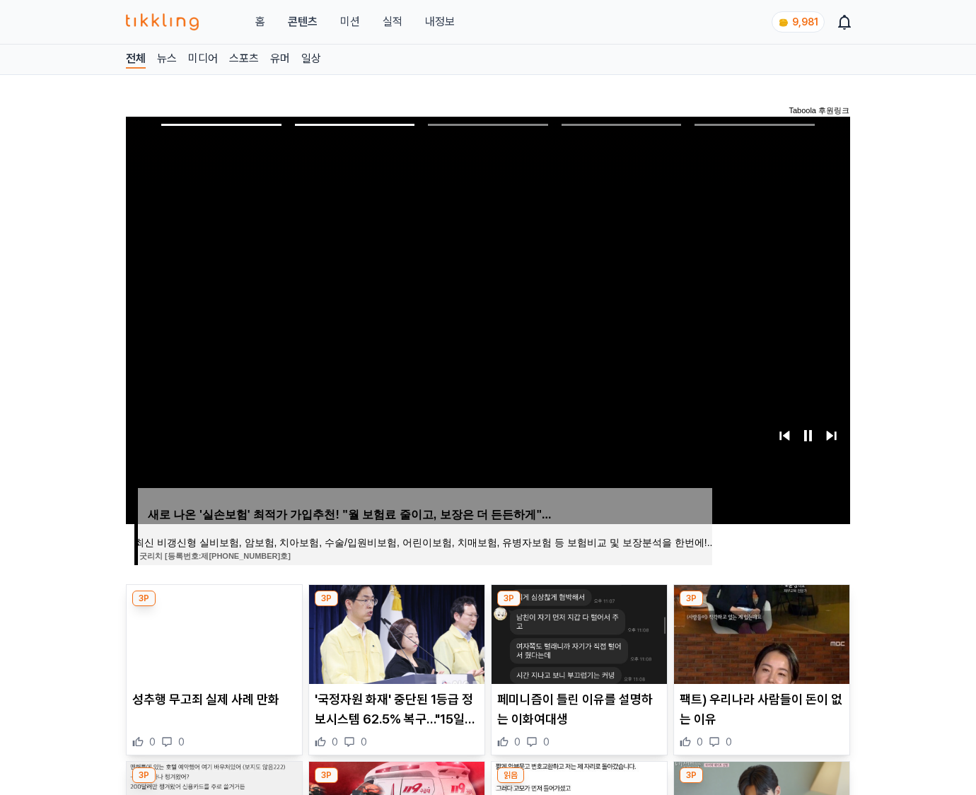
click at [760, 632] on img at bounding box center [761, 634] width 175 height 99
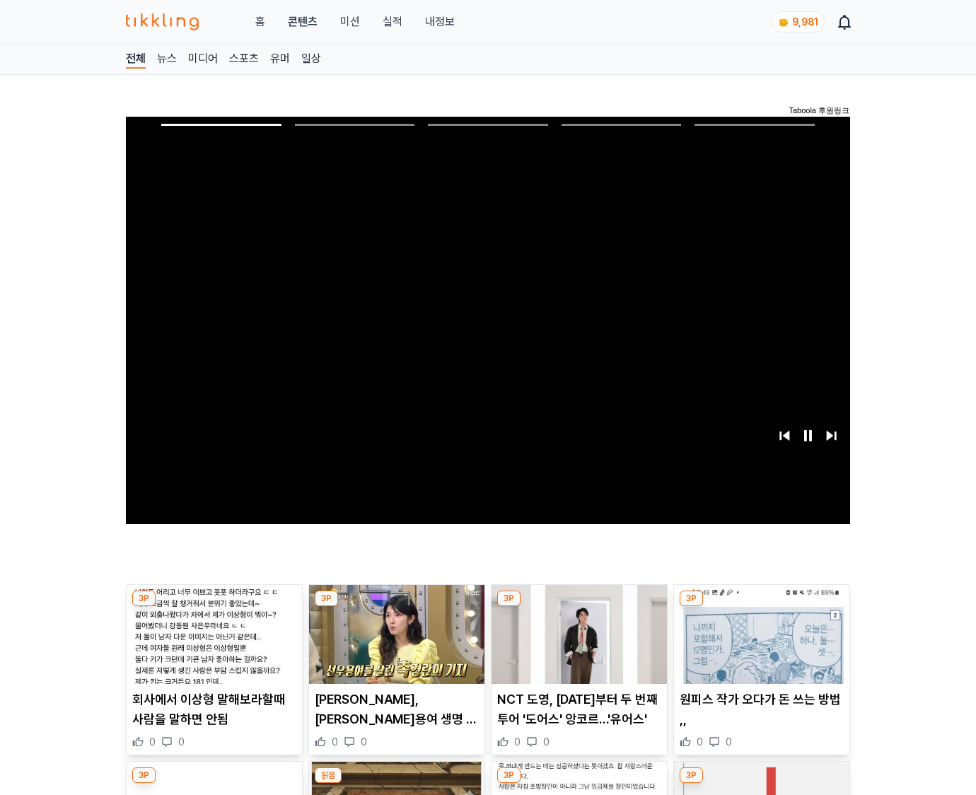
click at [760, 632] on img at bounding box center [761, 634] width 175 height 99
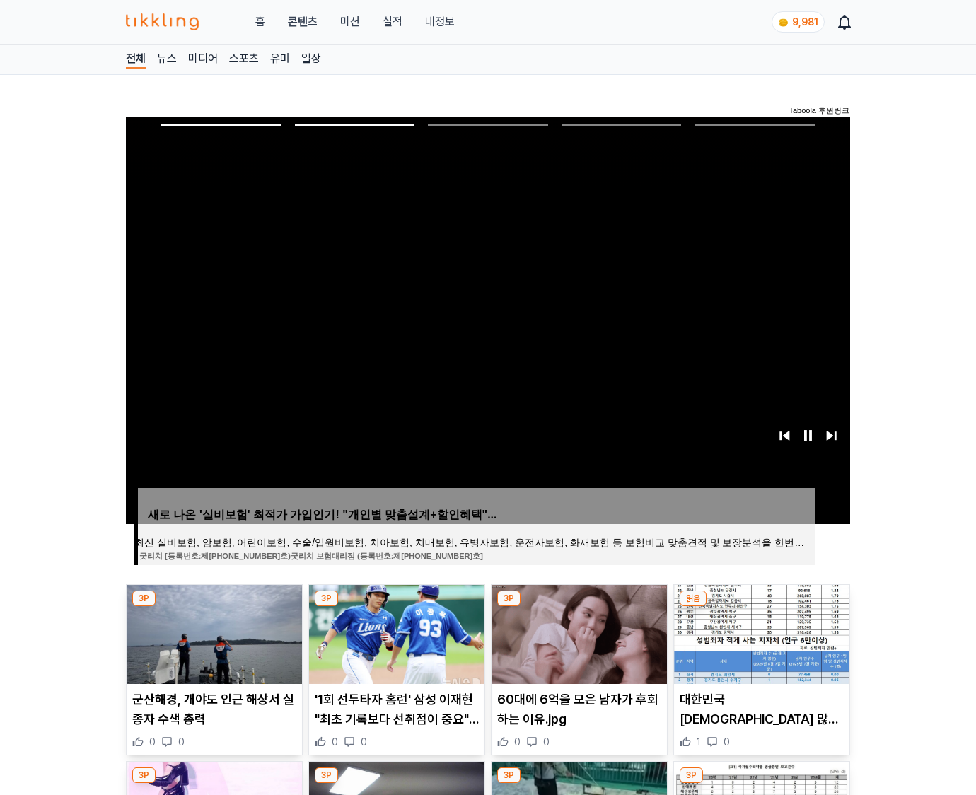
click at [760, 632] on img at bounding box center [761, 634] width 175 height 99
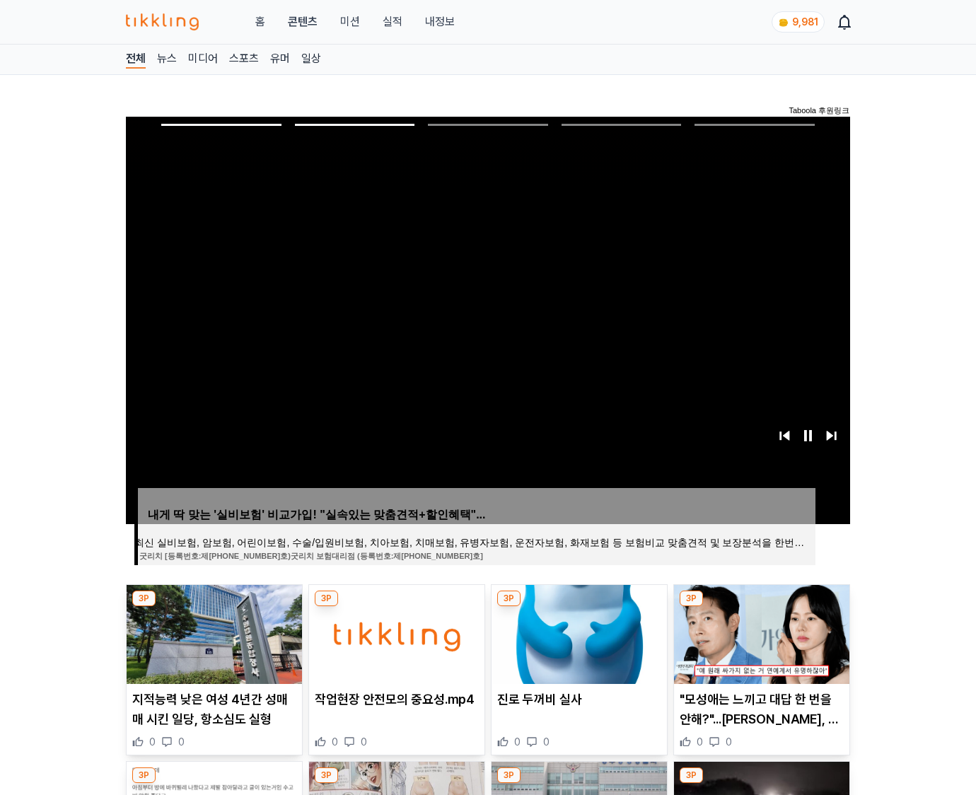
click at [760, 632] on img at bounding box center [761, 634] width 175 height 99
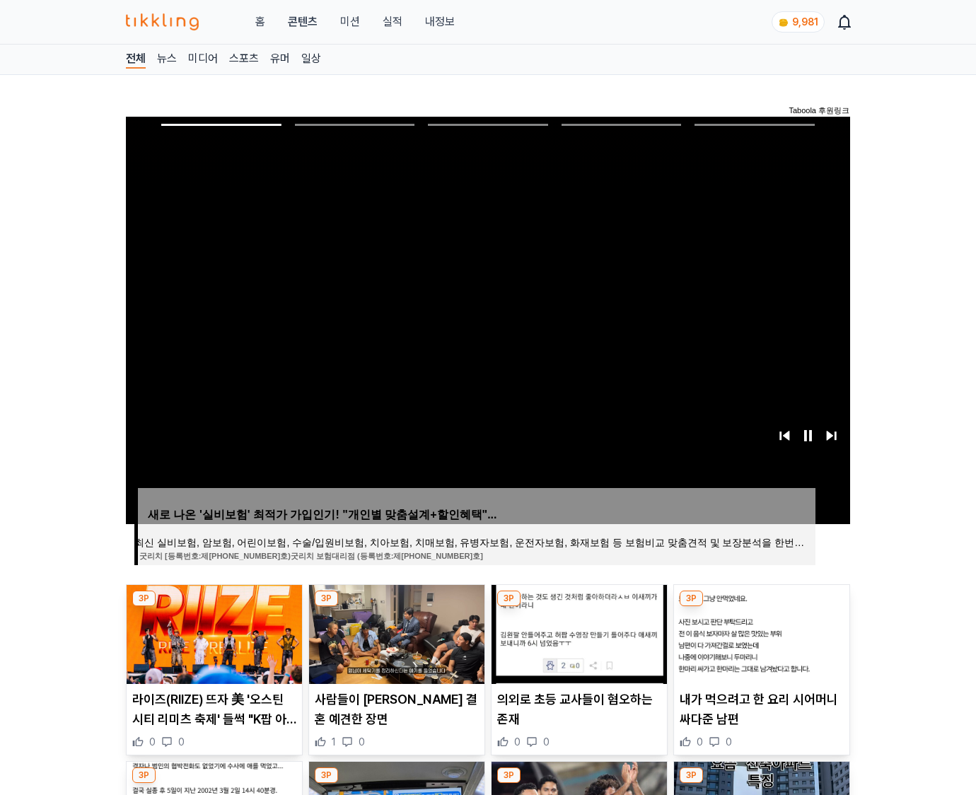
click at [760, 632] on img at bounding box center [761, 634] width 175 height 99
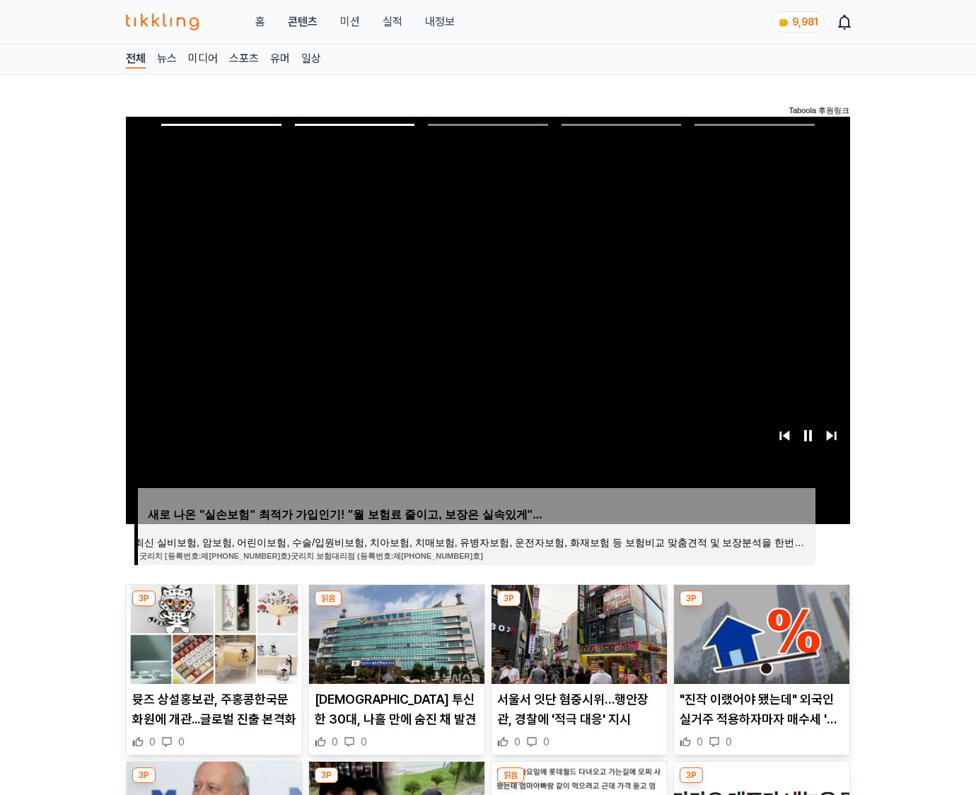
click at [760, 632] on img at bounding box center [761, 634] width 175 height 99
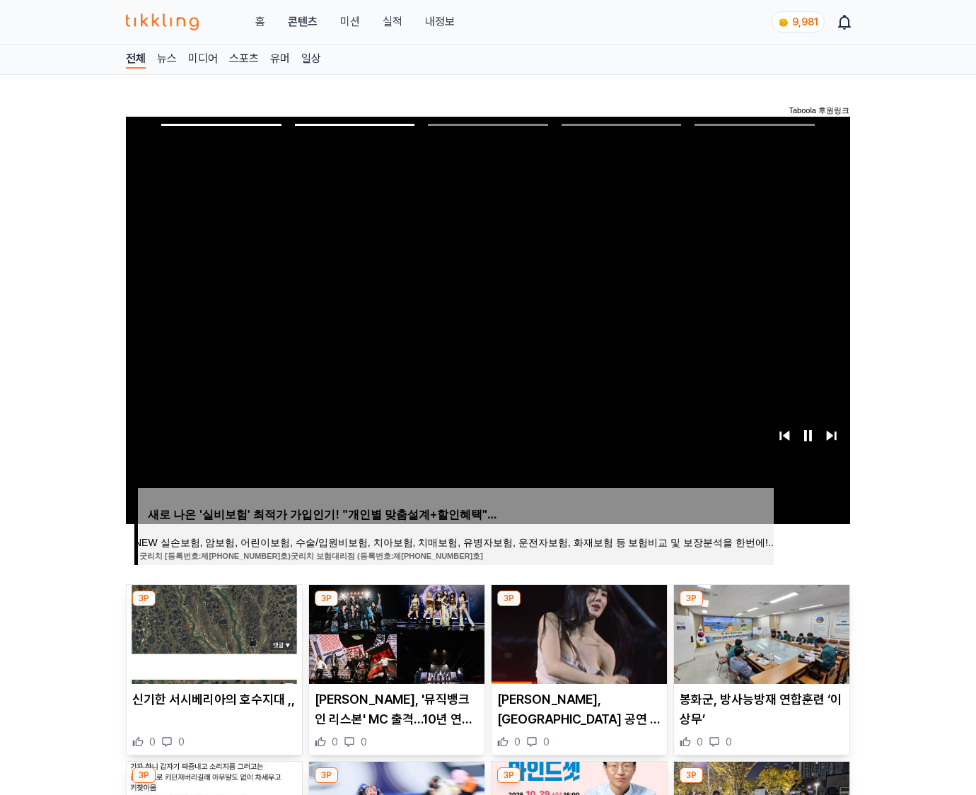
click at [760, 632] on img at bounding box center [761, 634] width 175 height 99
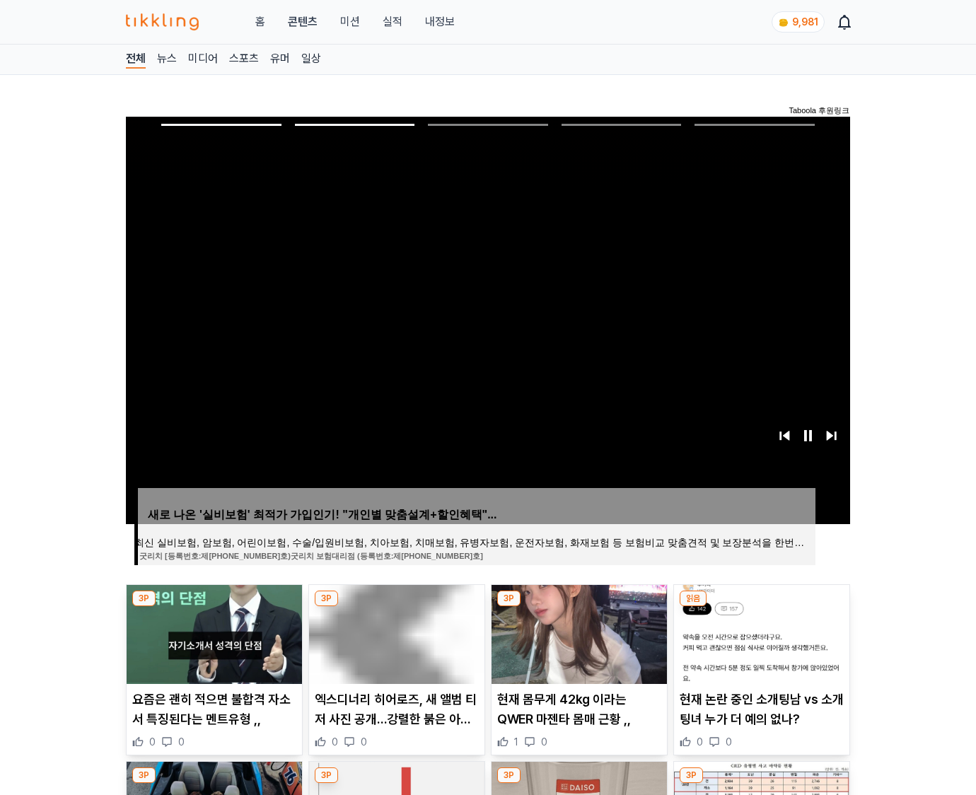
click at [760, 632] on img at bounding box center [761, 634] width 175 height 99
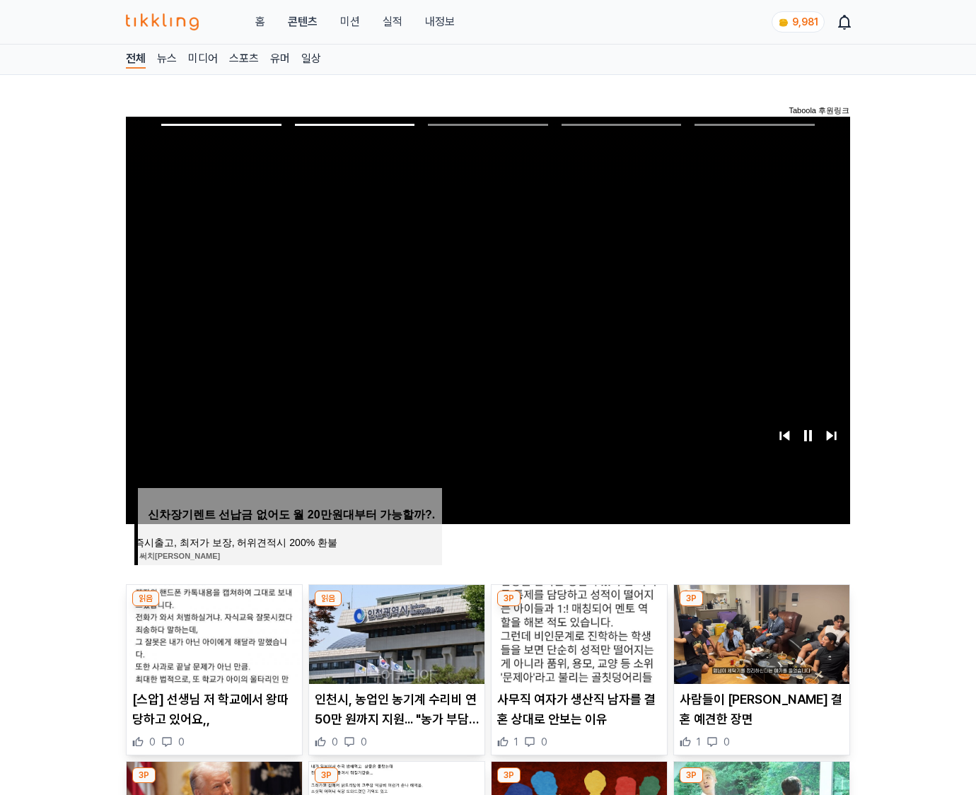
click at [760, 632] on img at bounding box center [761, 634] width 175 height 99
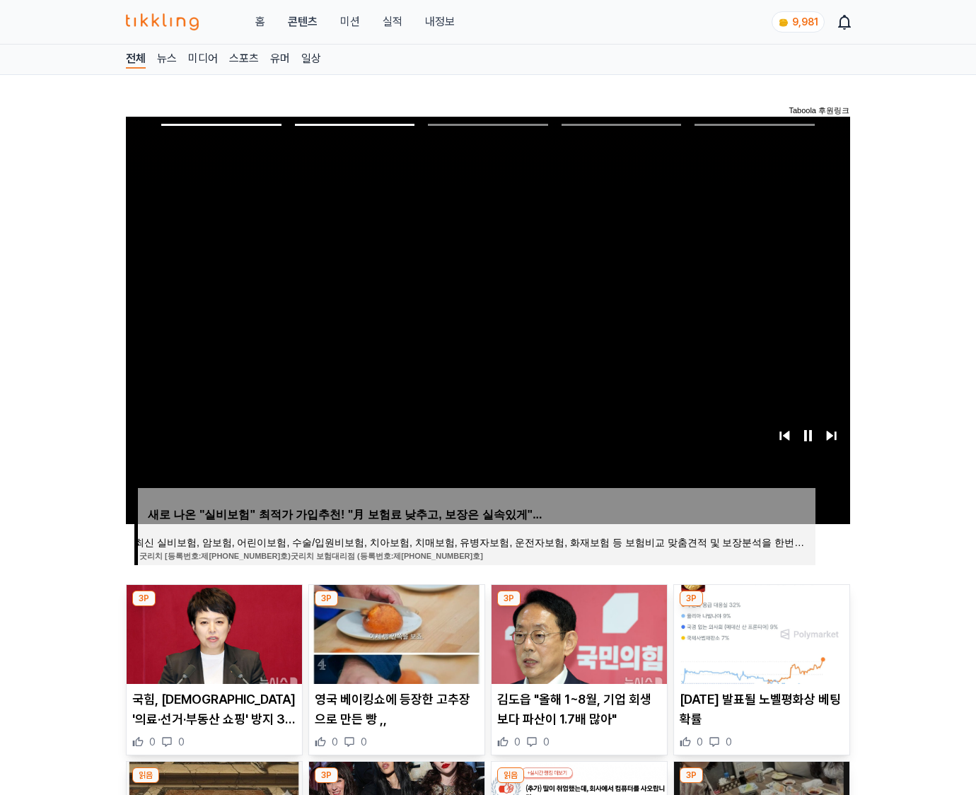
click at [760, 632] on img at bounding box center [761, 634] width 175 height 99
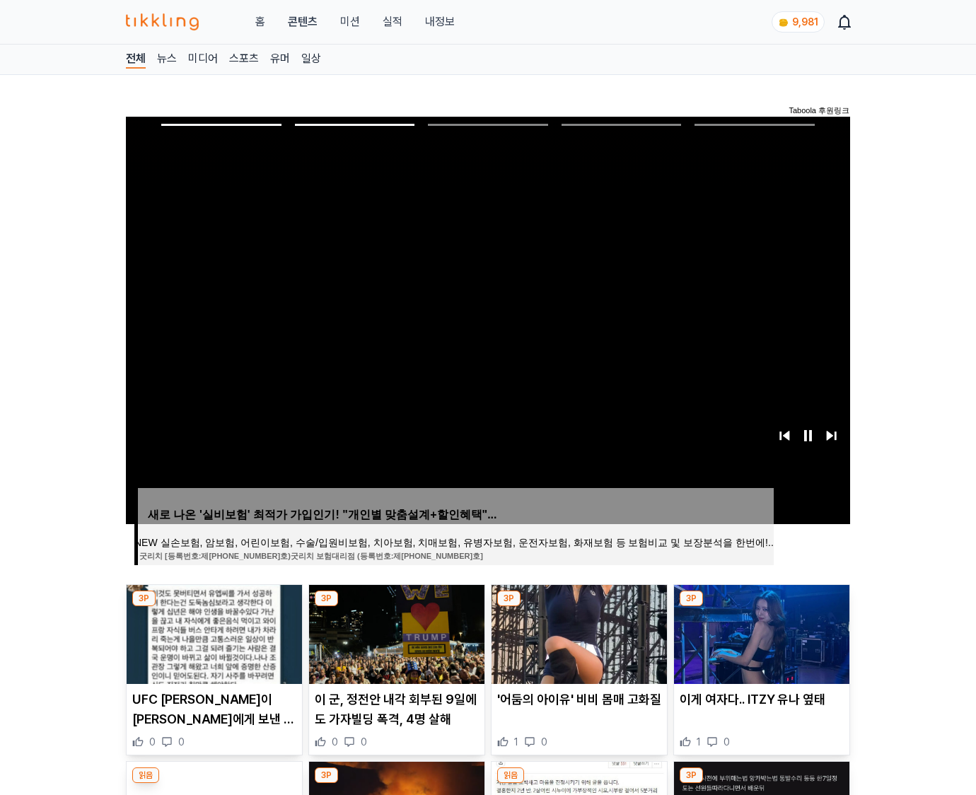
click at [760, 632] on img at bounding box center [761, 634] width 175 height 99
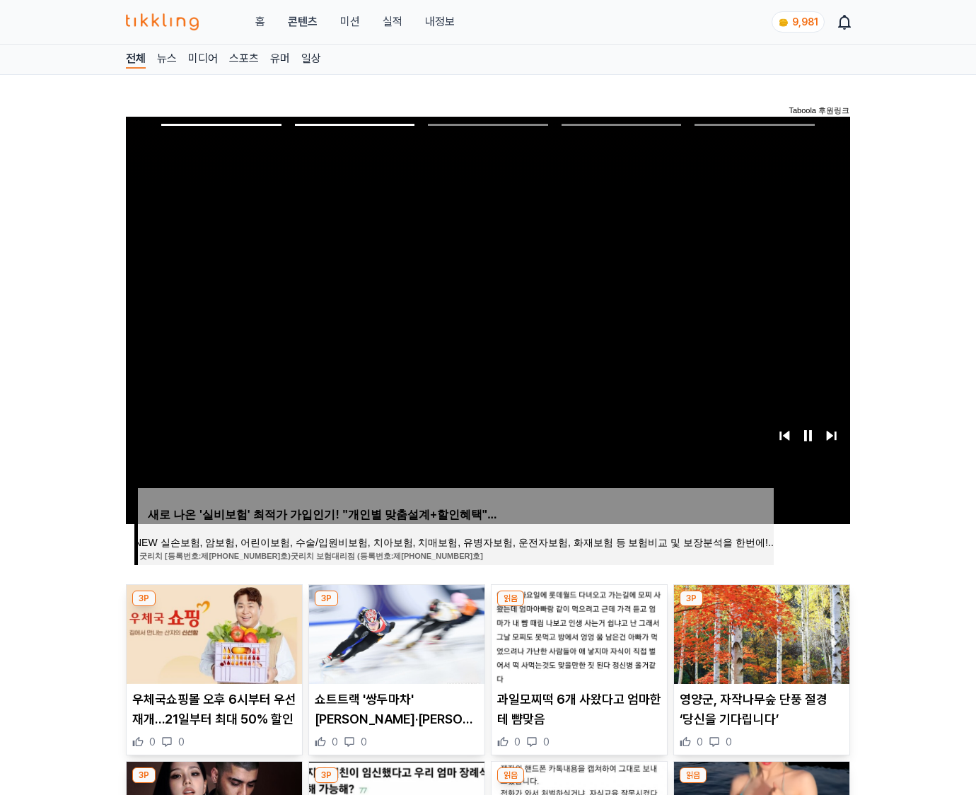
click at [760, 632] on img at bounding box center [761, 634] width 175 height 99
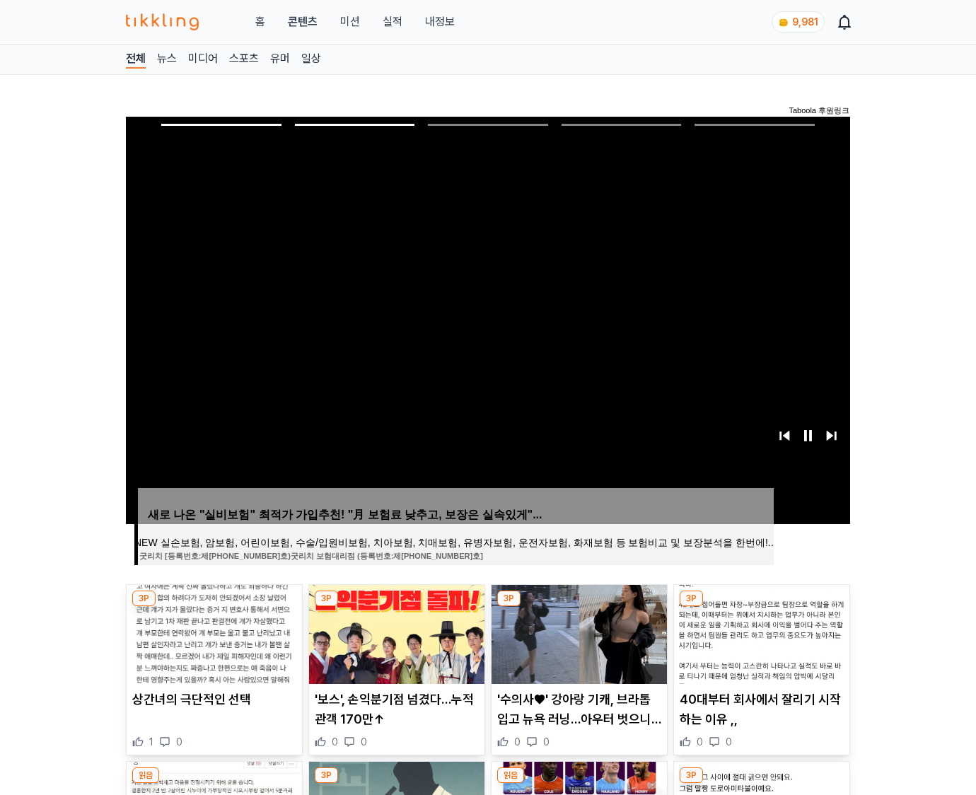
click at [760, 632] on img at bounding box center [761, 634] width 175 height 99
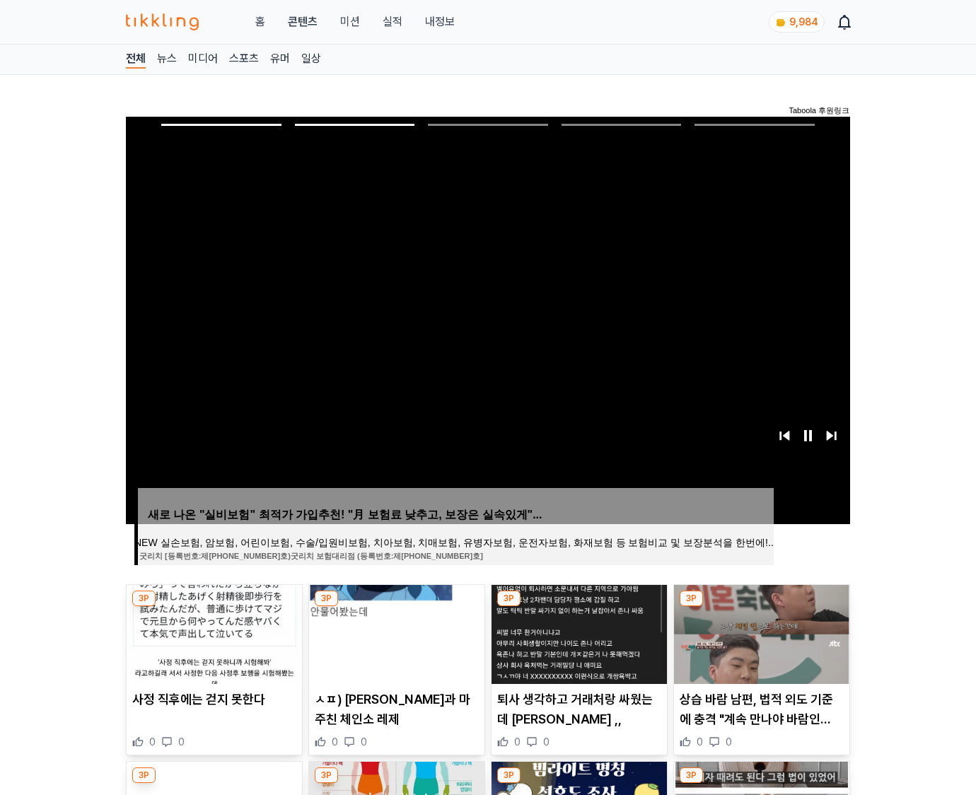
click at [760, 632] on img at bounding box center [761, 634] width 175 height 99
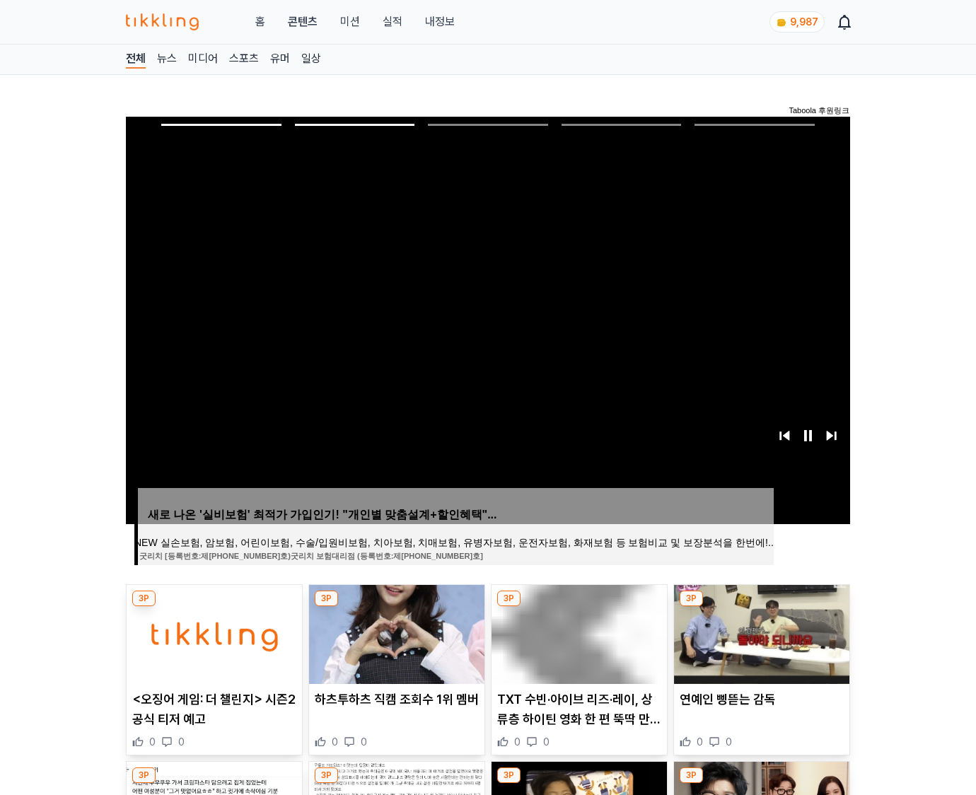
click at [760, 632] on img at bounding box center [761, 634] width 175 height 99
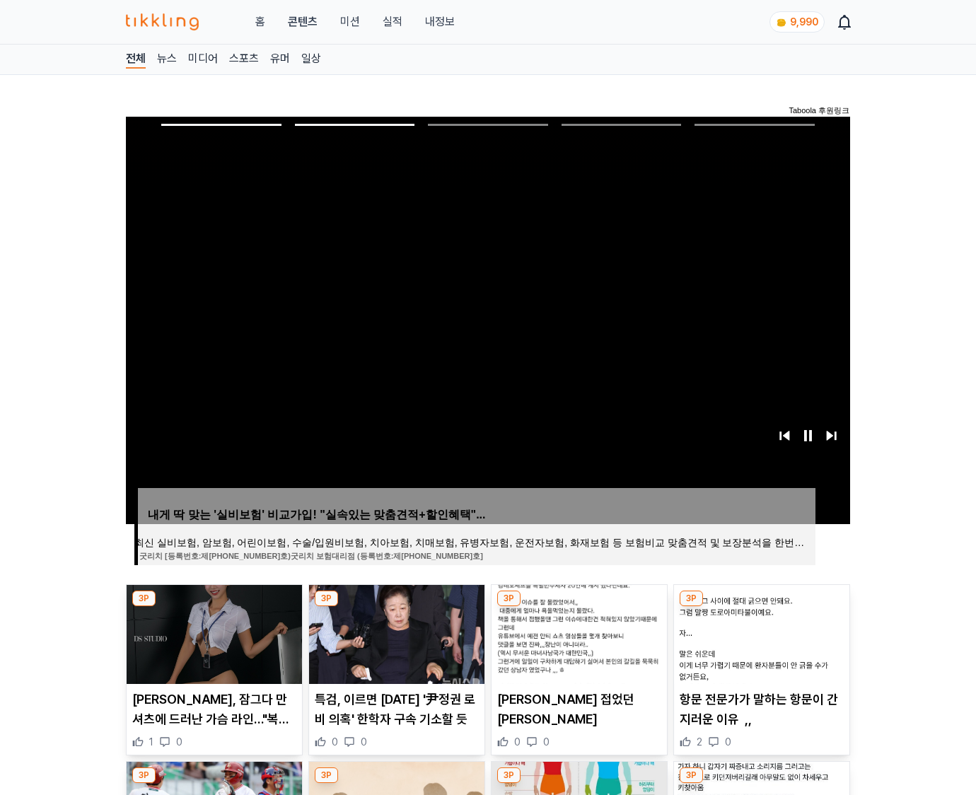
click at [760, 632] on img at bounding box center [761, 634] width 175 height 99
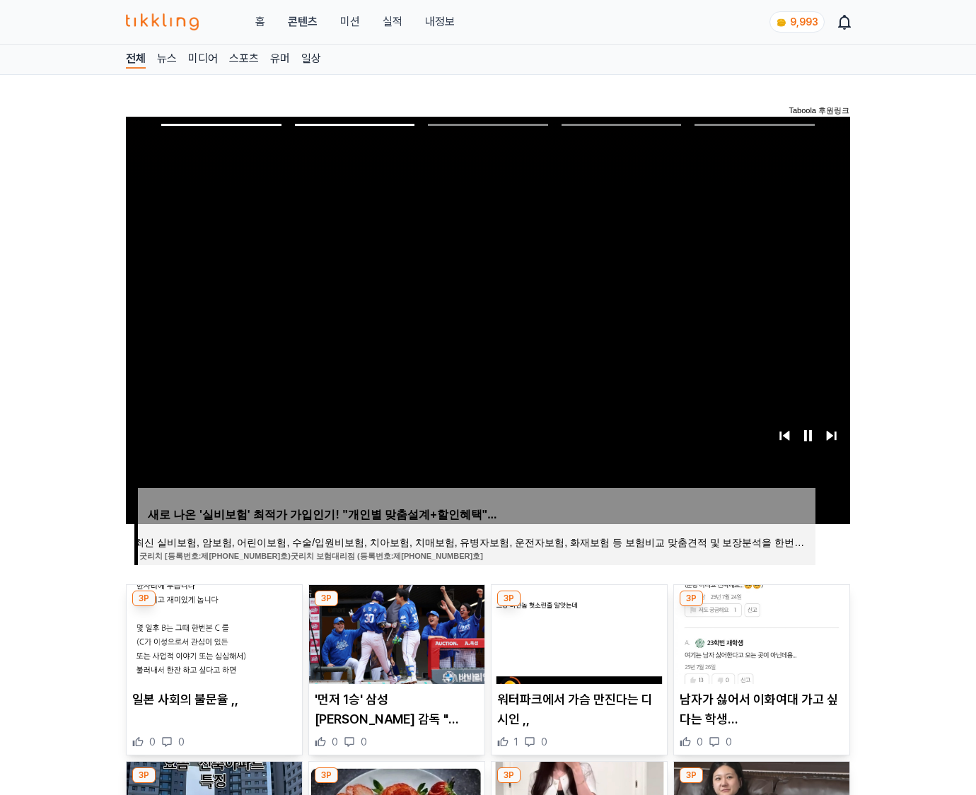
click at [760, 632] on img at bounding box center [761, 634] width 175 height 99
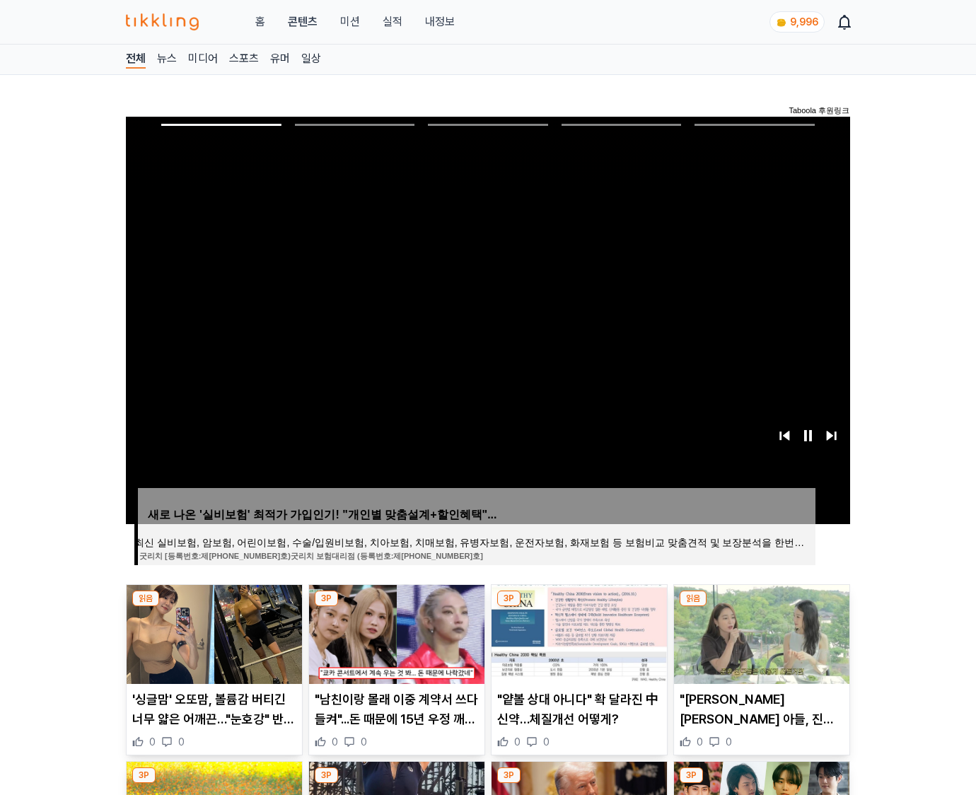
click at [760, 632] on img at bounding box center [761, 634] width 175 height 99
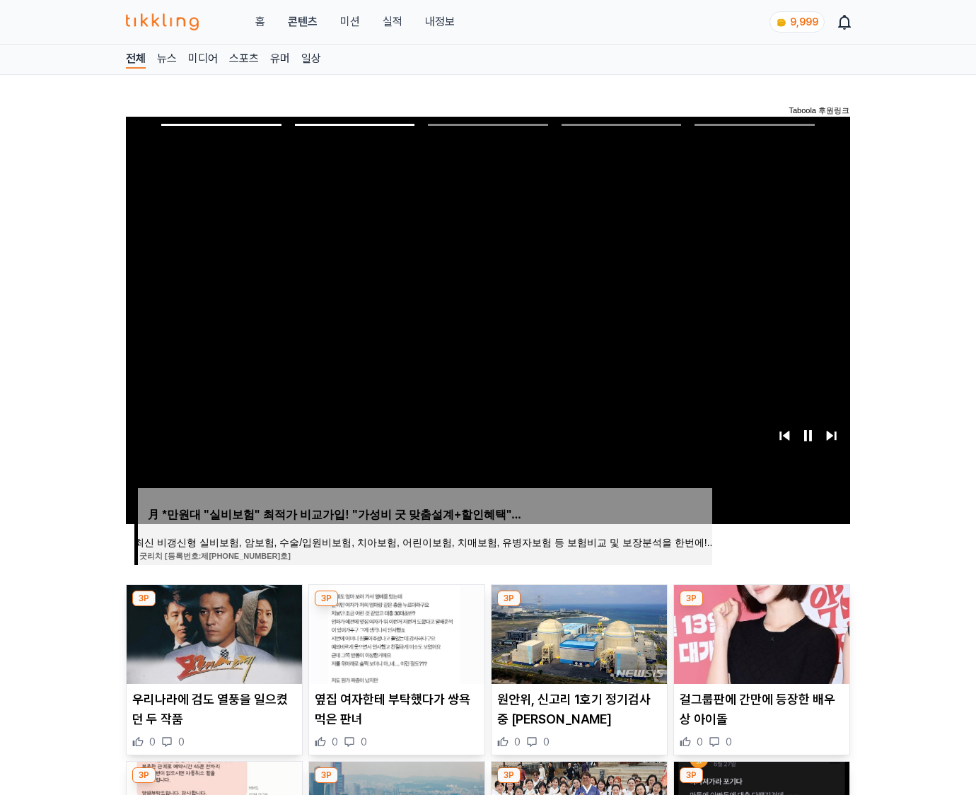
click at [760, 632] on img at bounding box center [761, 634] width 175 height 99
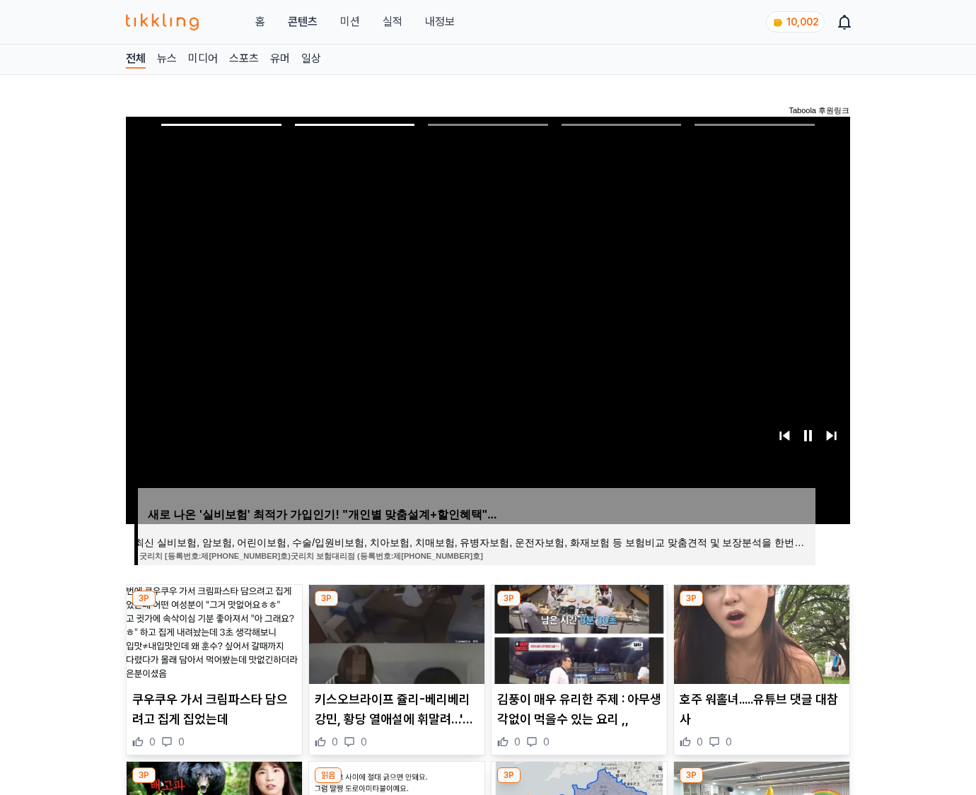
click at [760, 632] on img at bounding box center [761, 634] width 175 height 99
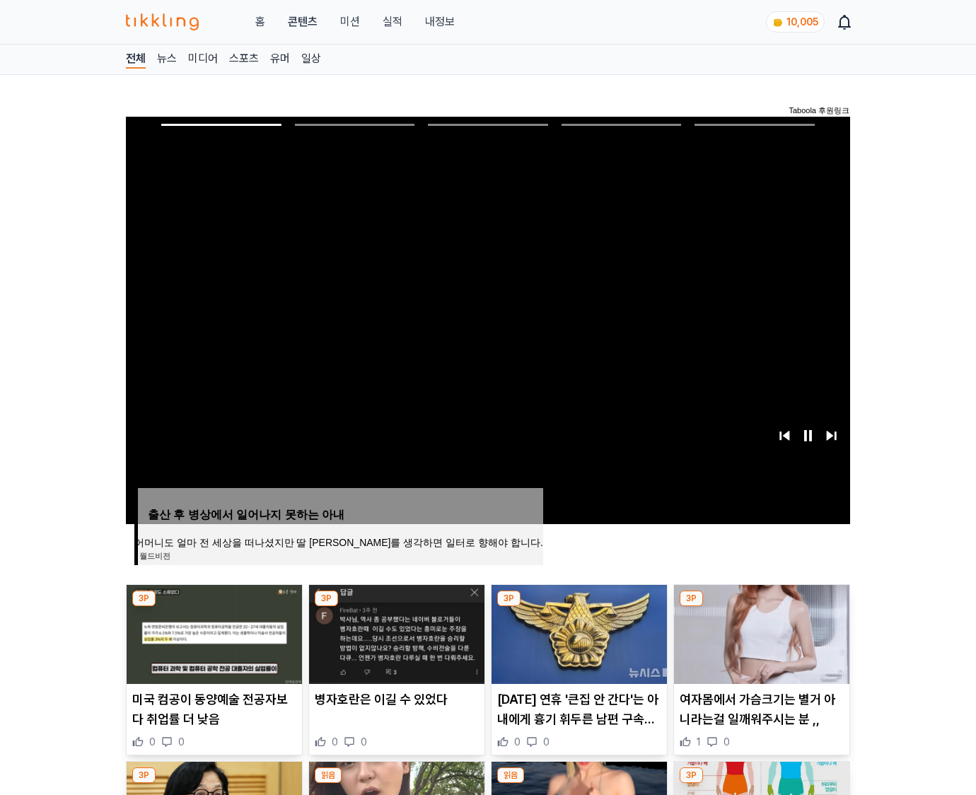
click at [760, 632] on img at bounding box center [761, 634] width 175 height 99
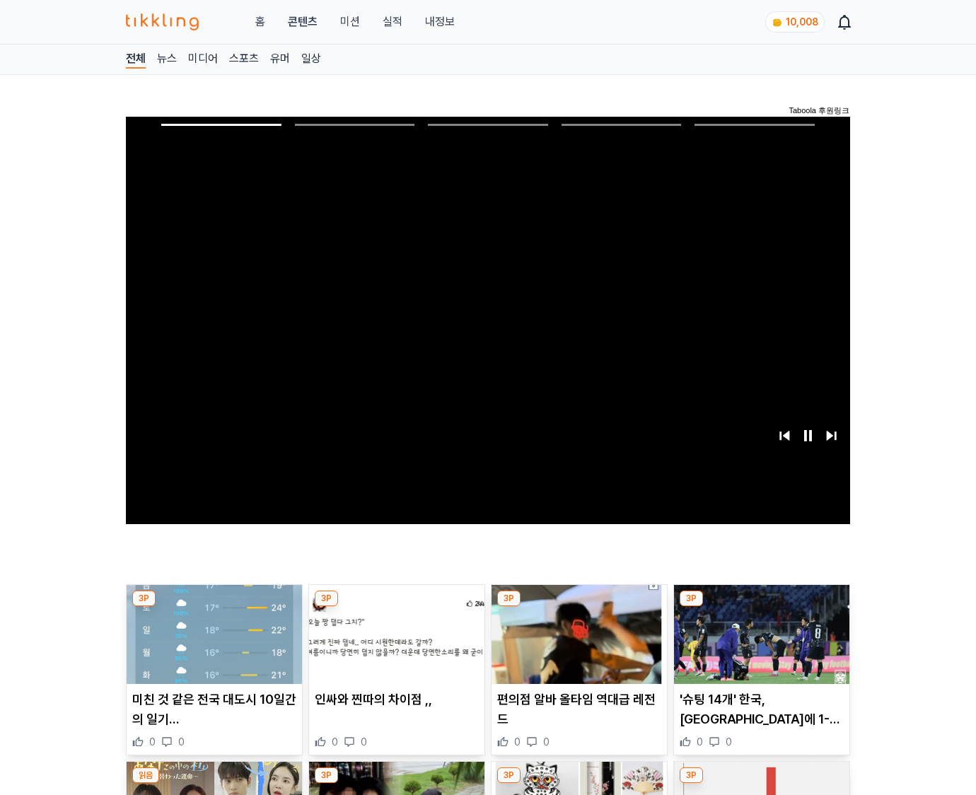
click at [760, 632] on img at bounding box center [761, 634] width 175 height 99
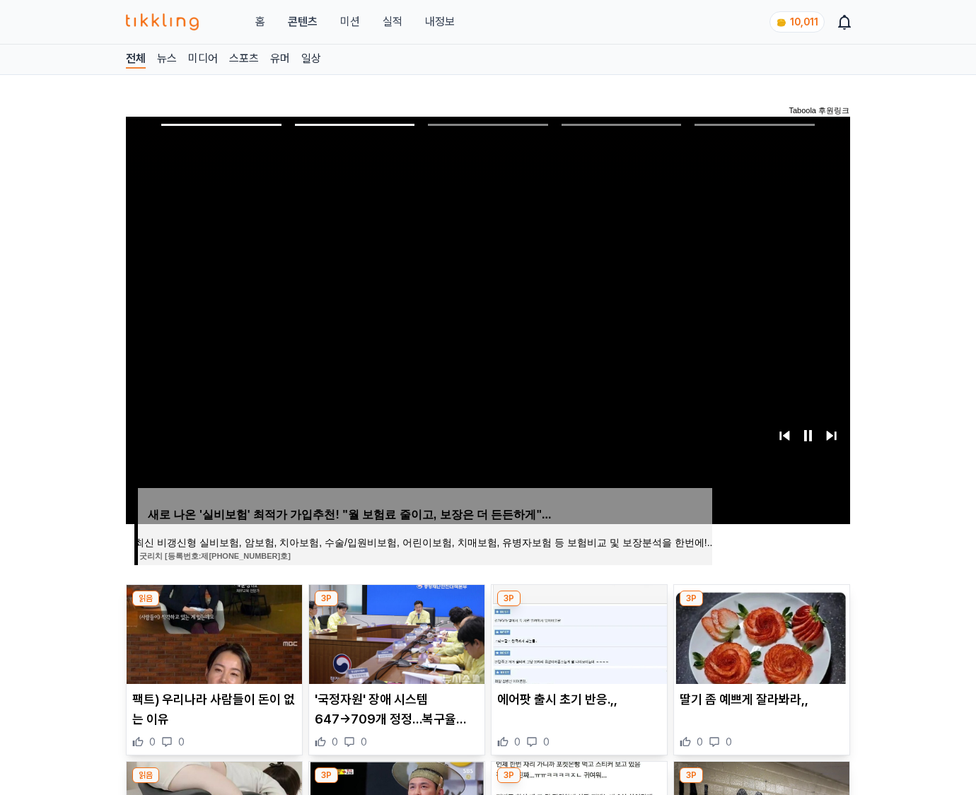
click at [760, 632] on img at bounding box center [761, 634] width 175 height 99
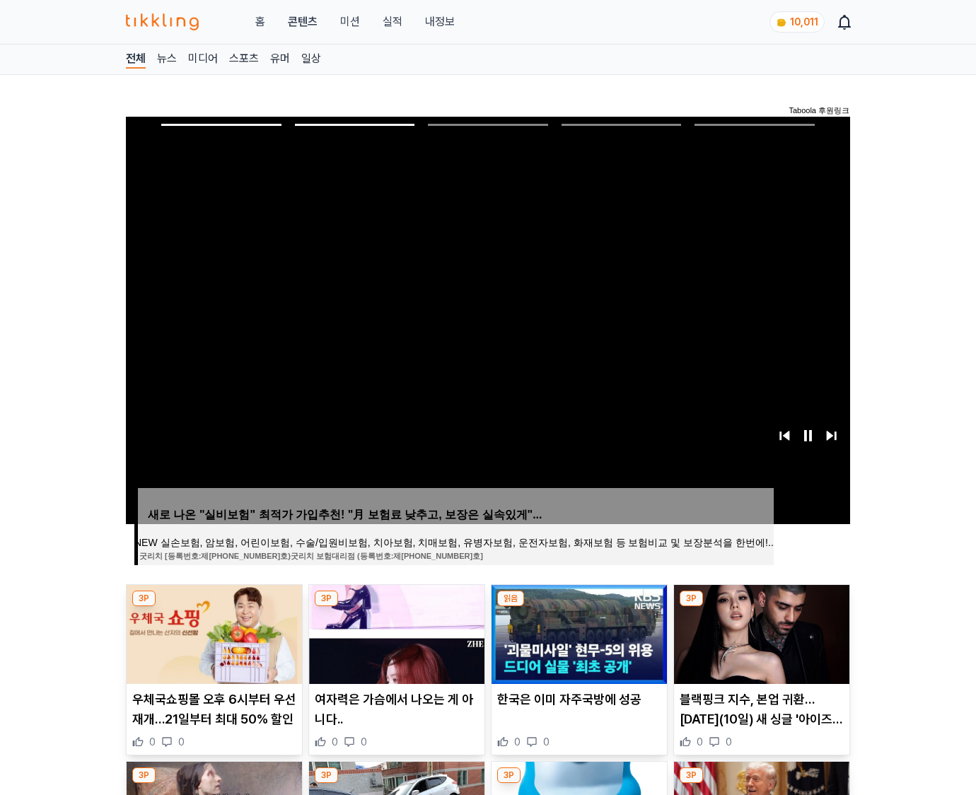
click at [760, 632] on img at bounding box center [761, 634] width 175 height 99
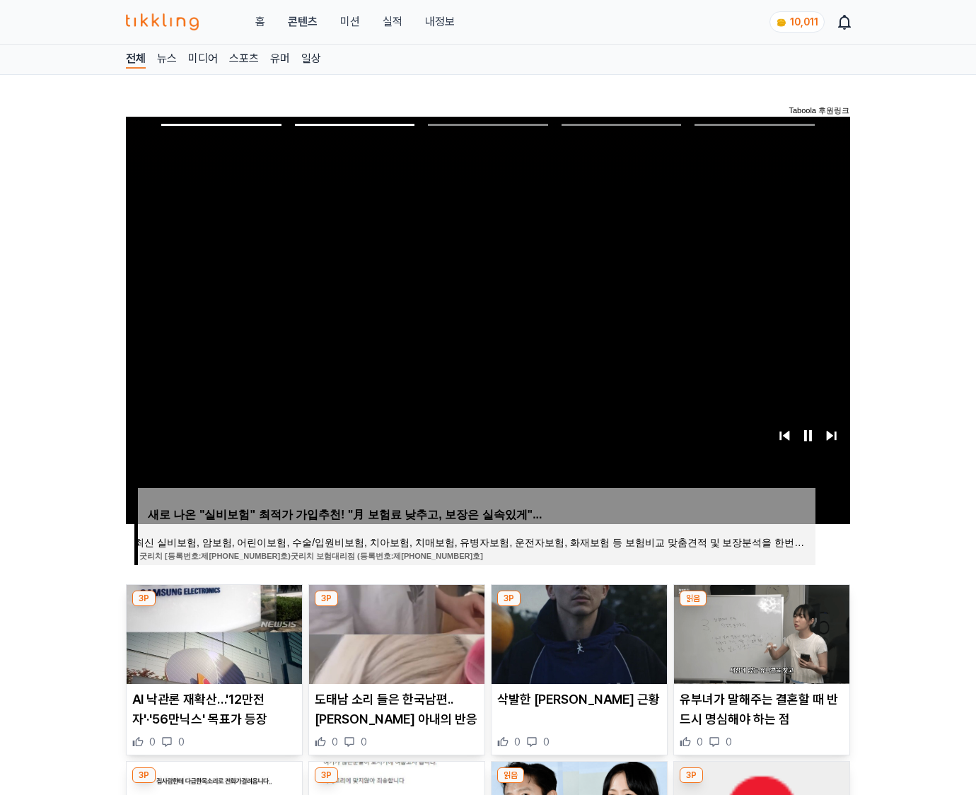
click at [760, 632] on img at bounding box center [761, 634] width 175 height 99
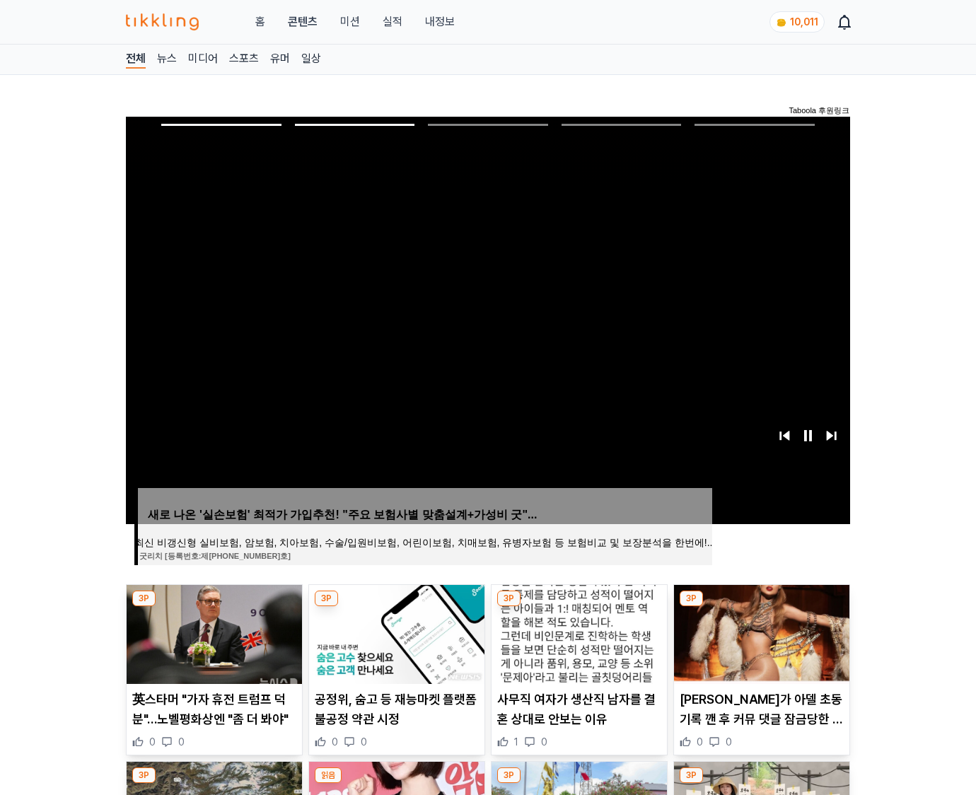
click at [760, 632] on img at bounding box center [761, 634] width 175 height 99
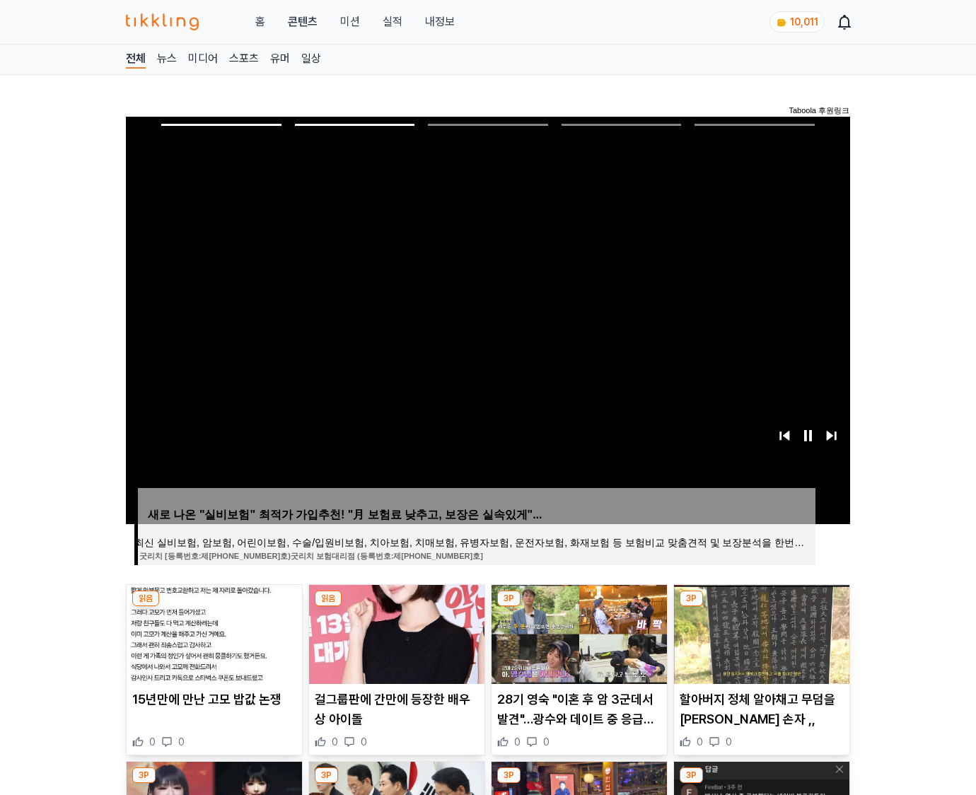
click at [760, 632] on img at bounding box center [761, 634] width 175 height 99
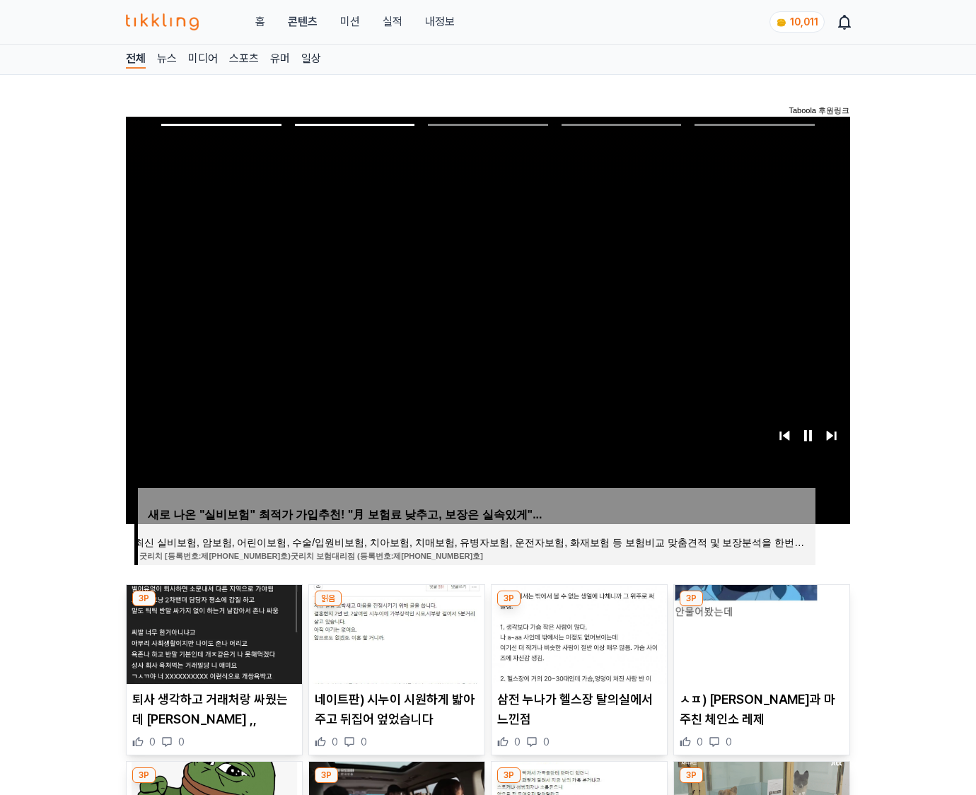
click at [760, 632] on img at bounding box center [761, 634] width 175 height 99
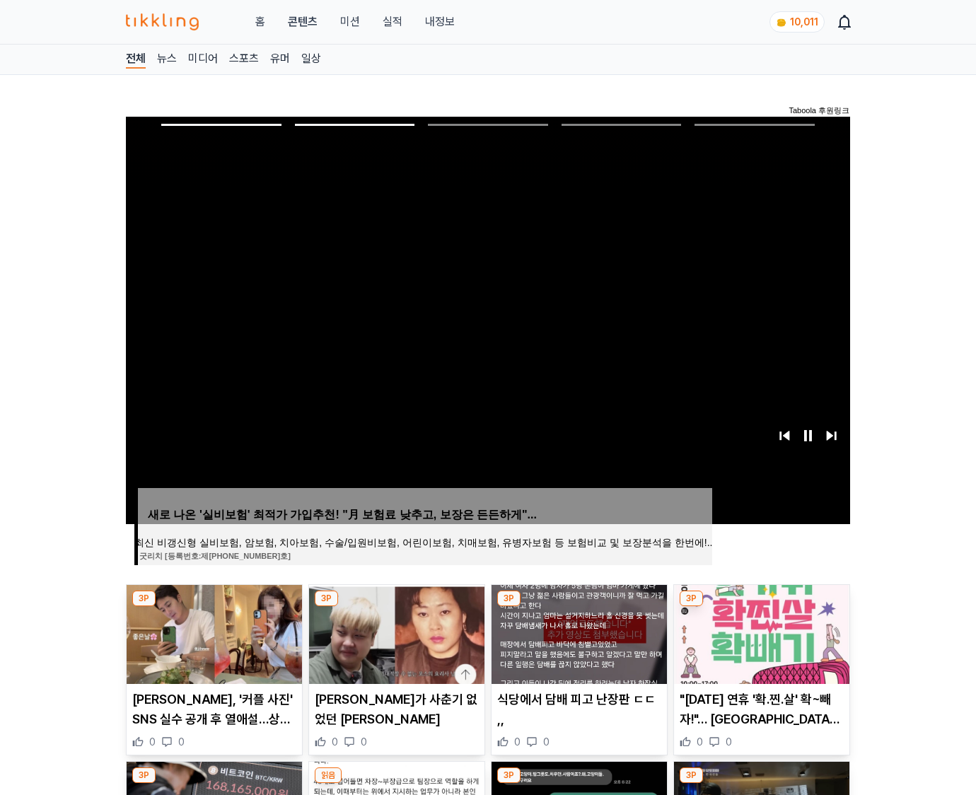
click at [760, 632] on img at bounding box center [761, 634] width 175 height 99
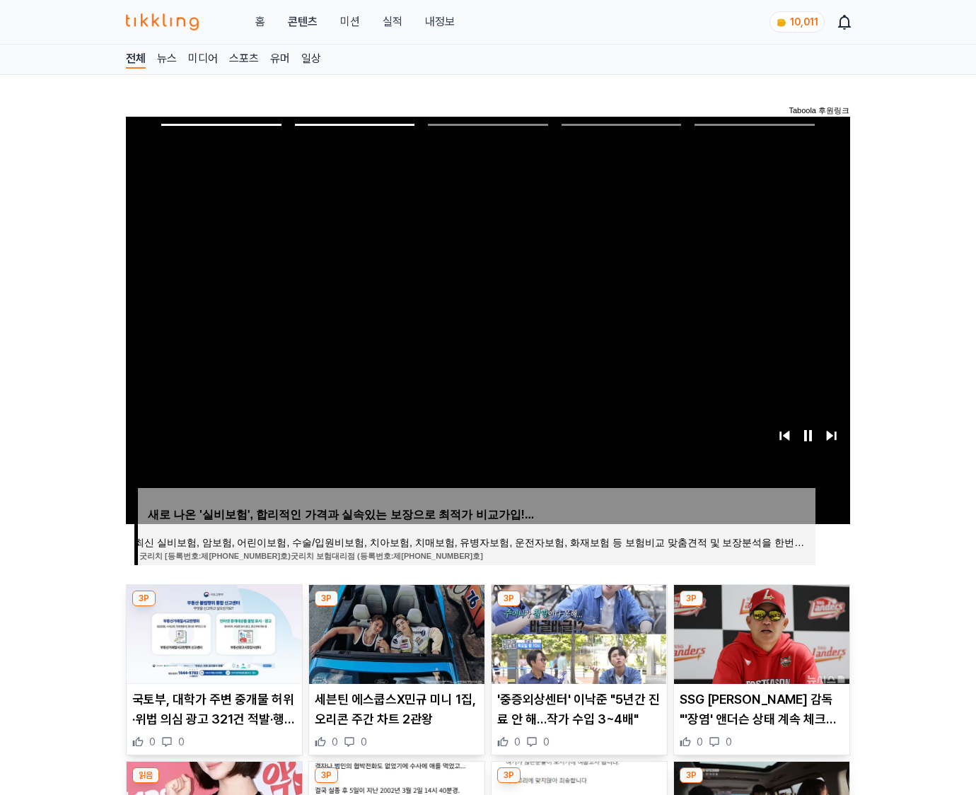
click at [760, 632] on img at bounding box center [761, 634] width 175 height 99
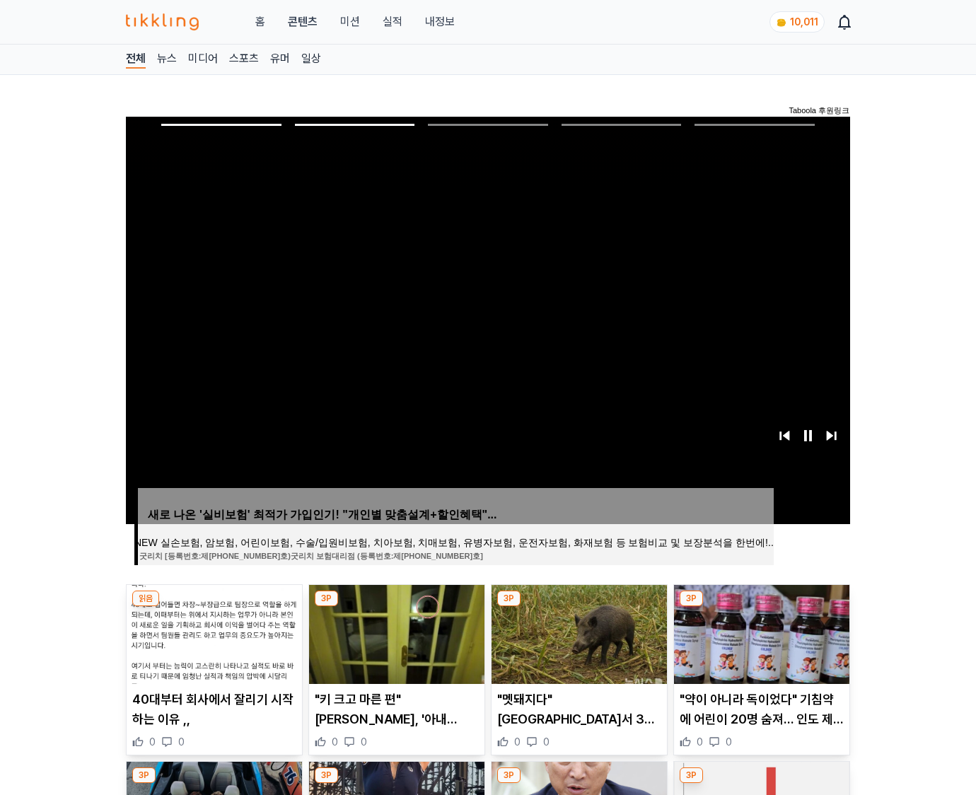
click at [760, 632] on img at bounding box center [761, 634] width 175 height 99
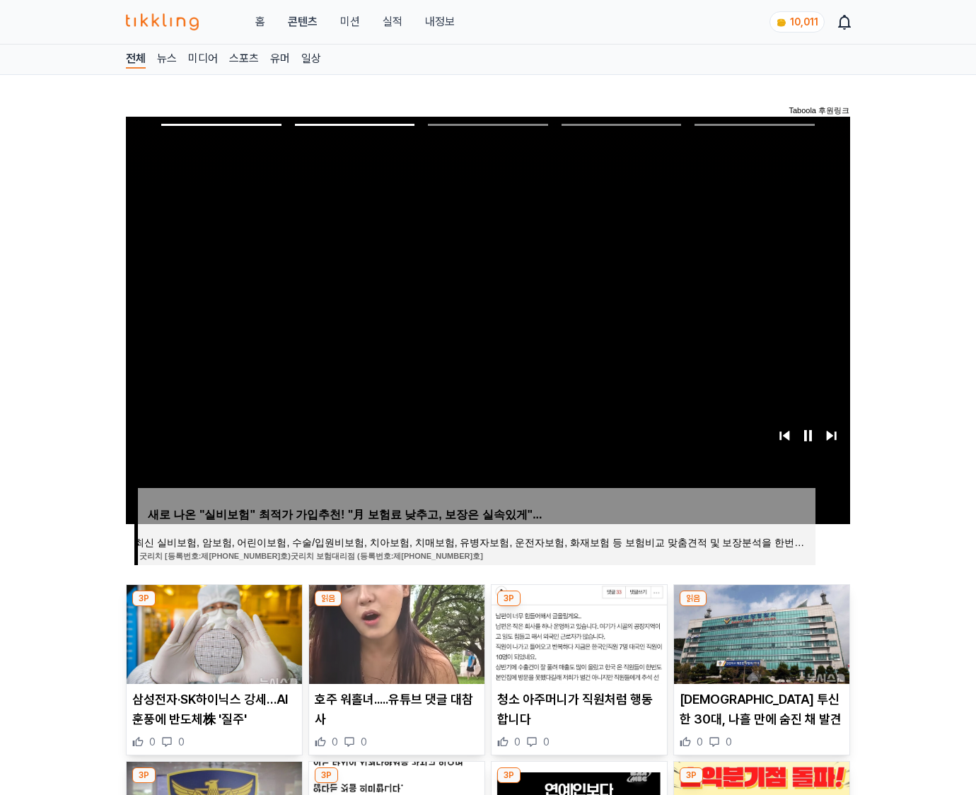
click at [760, 632] on img at bounding box center [761, 634] width 175 height 99
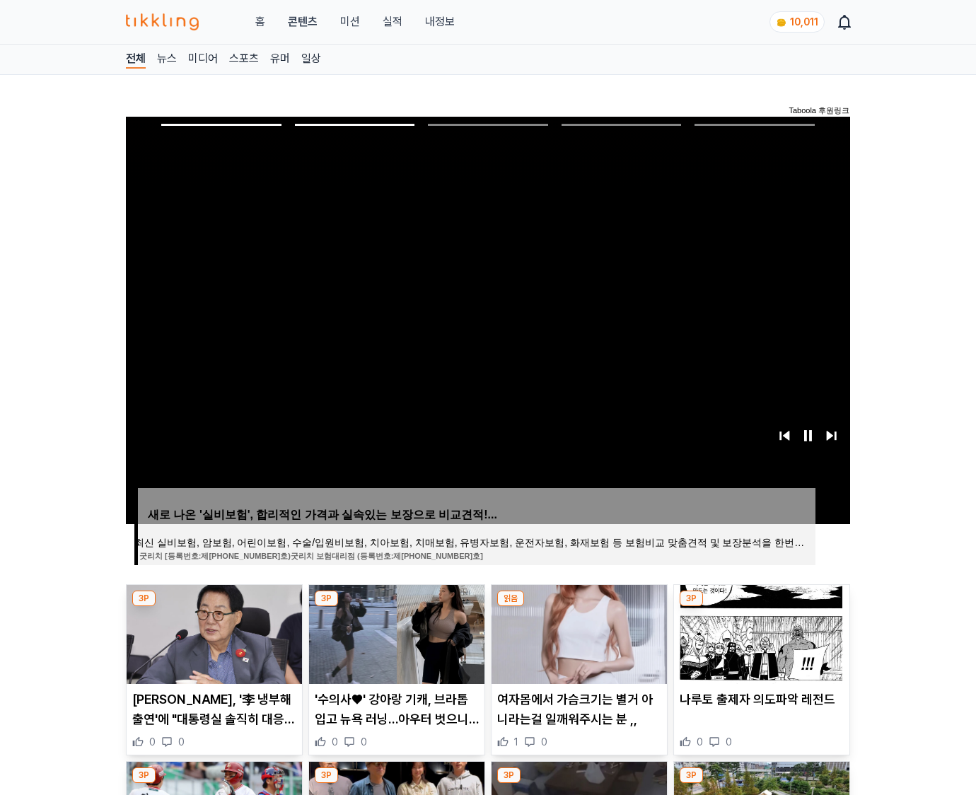
click at [760, 632] on img at bounding box center [761, 634] width 175 height 99
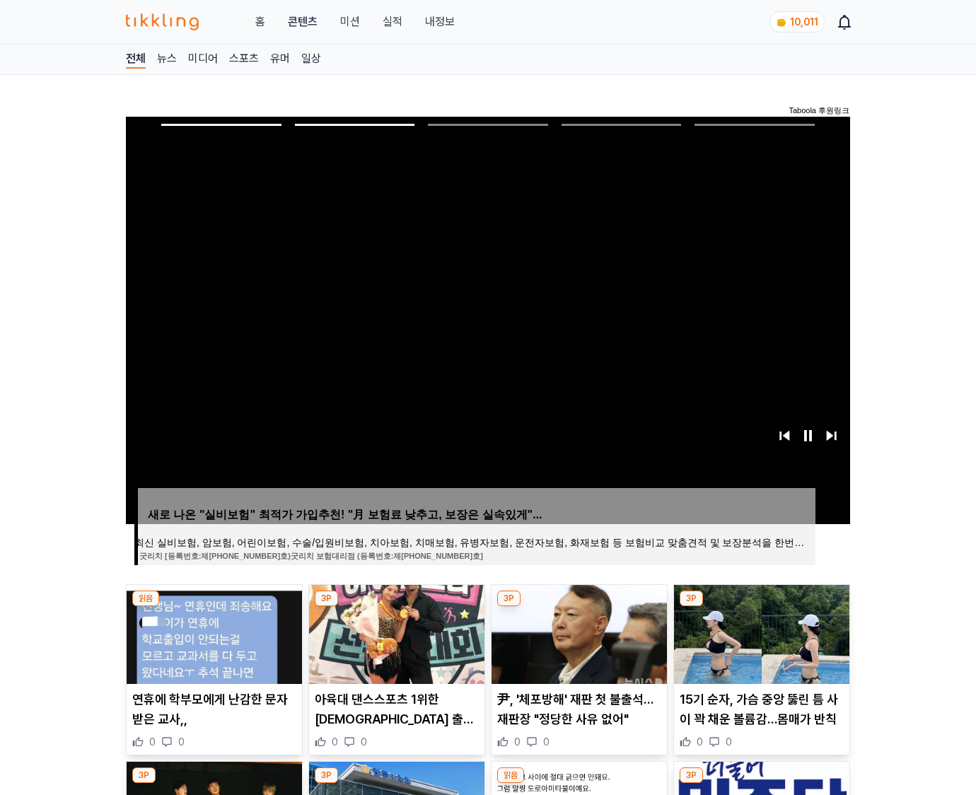
click at [760, 632] on img at bounding box center [761, 634] width 175 height 99
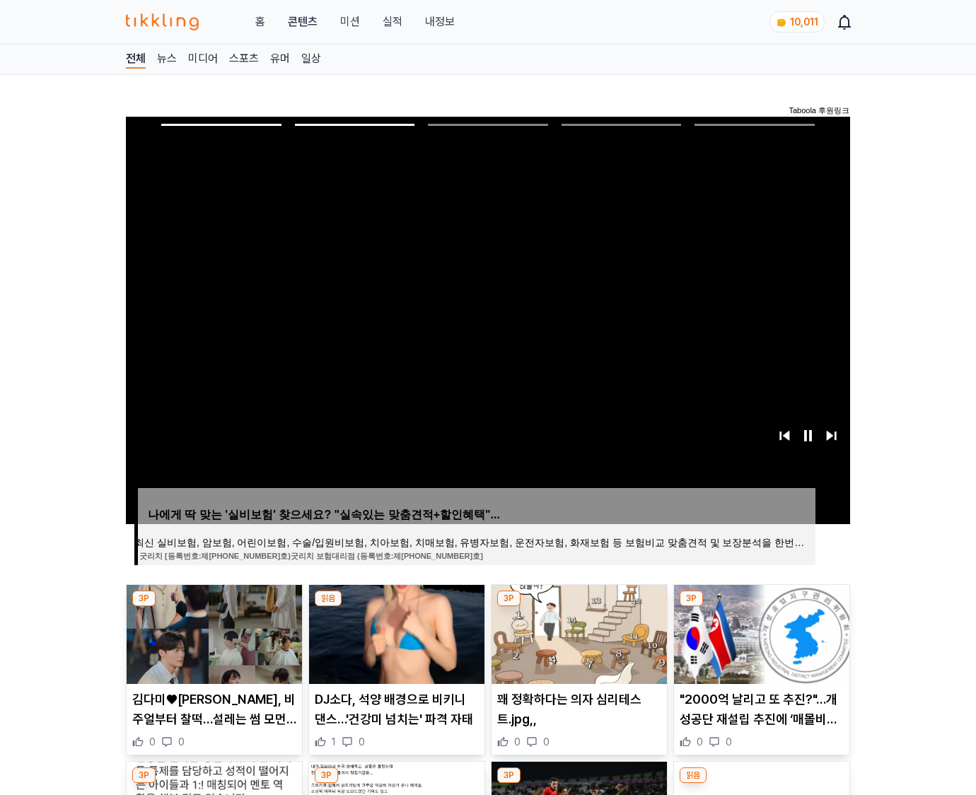
click at [760, 632] on img at bounding box center [761, 634] width 175 height 99
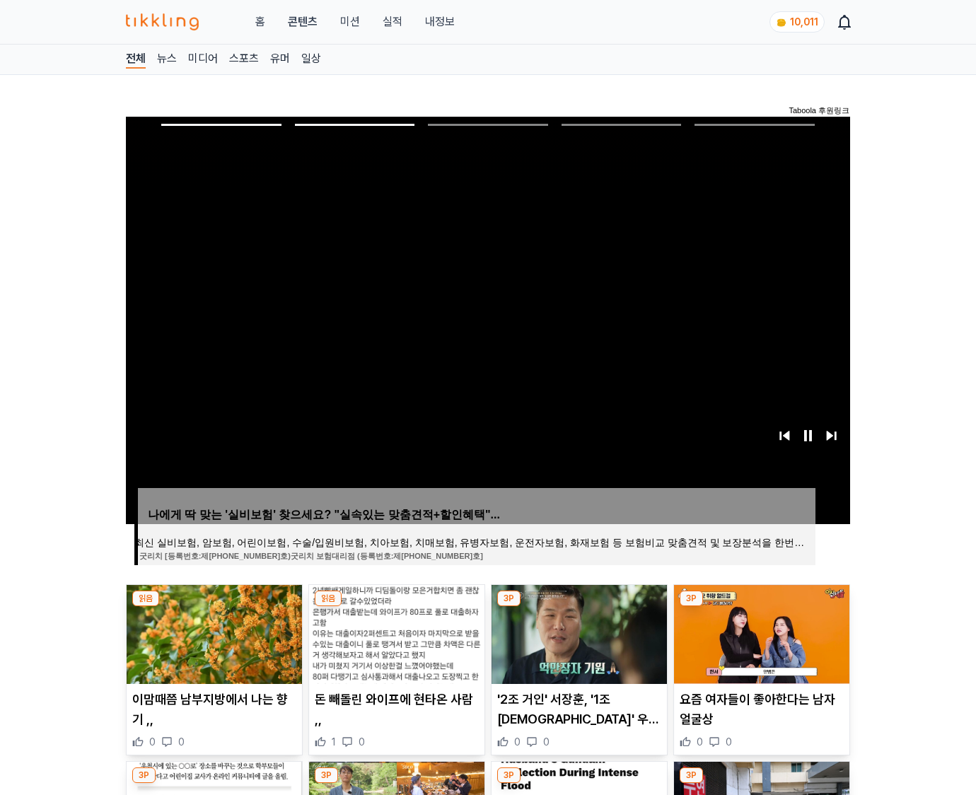
click at [760, 632] on img at bounding box center [761, 634] width 175 height 99
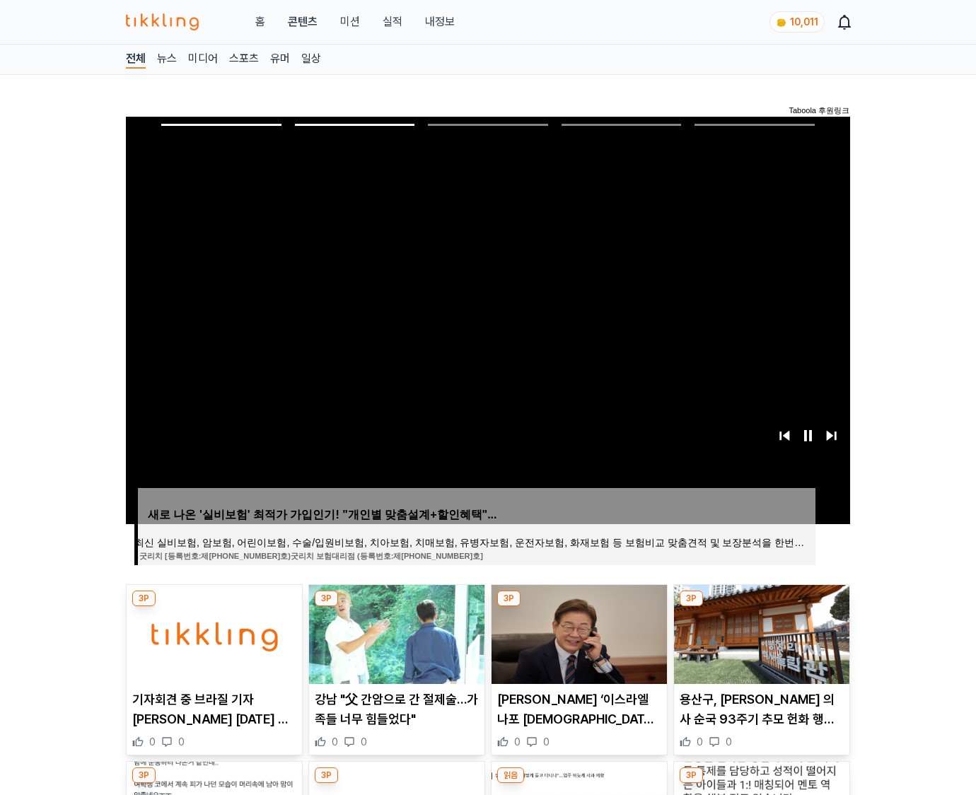
click at [760, 632] on img at bounding box center [761, 634] width 175 height 99
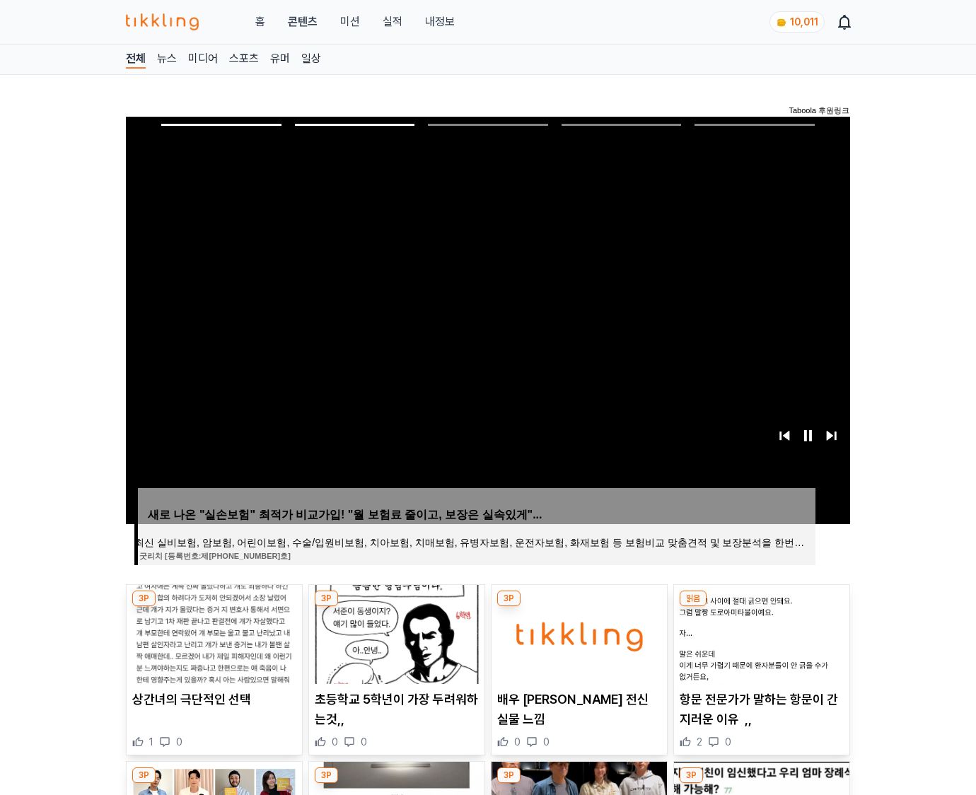
click at [760, 632] on img at bounding box center [761, 634] width 175 height 99
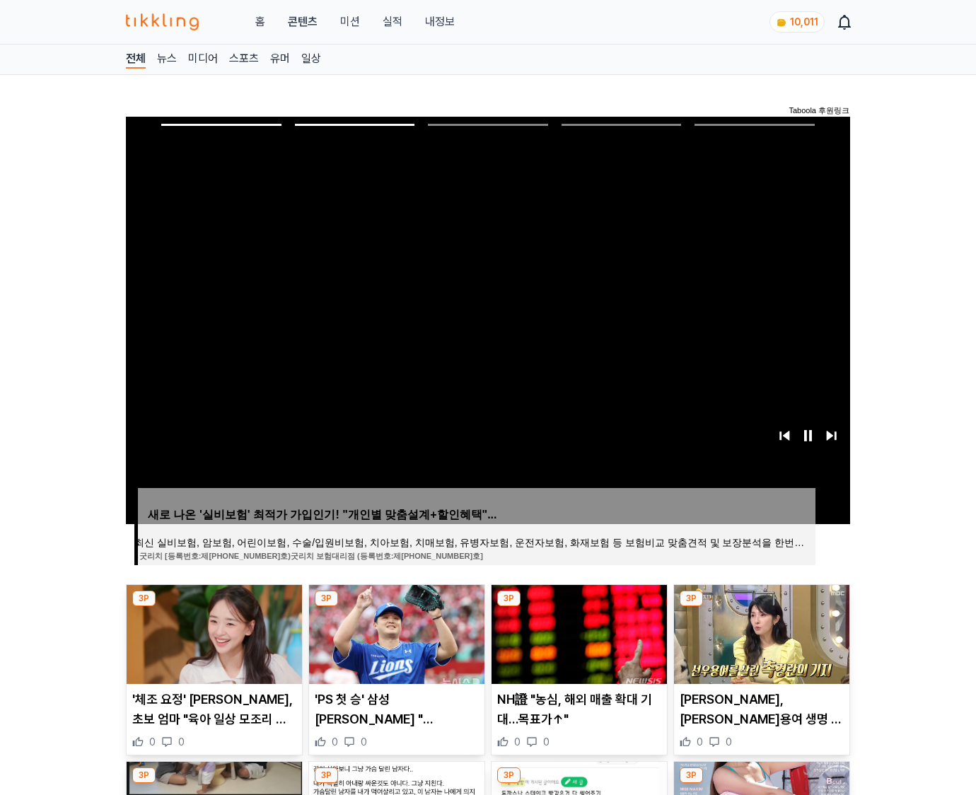
click at [760, 632] on img at bounding box center [761, 634] width 175 height 99
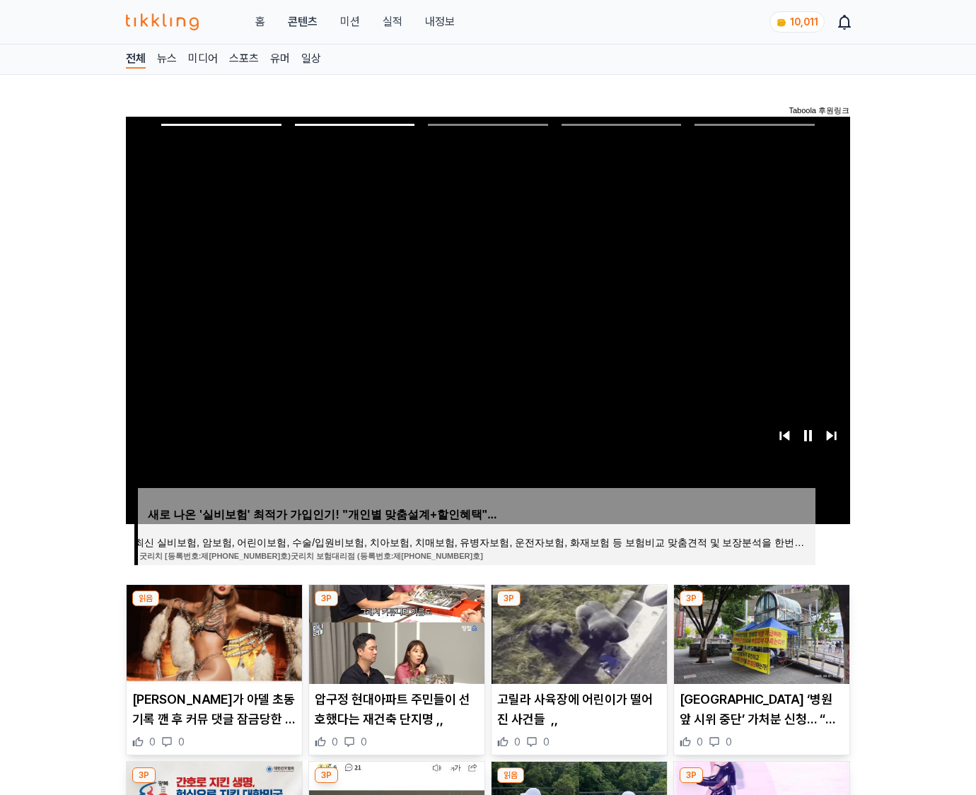
click at [760, 632] on img at bounding box center [761, 634] width 175 height 99
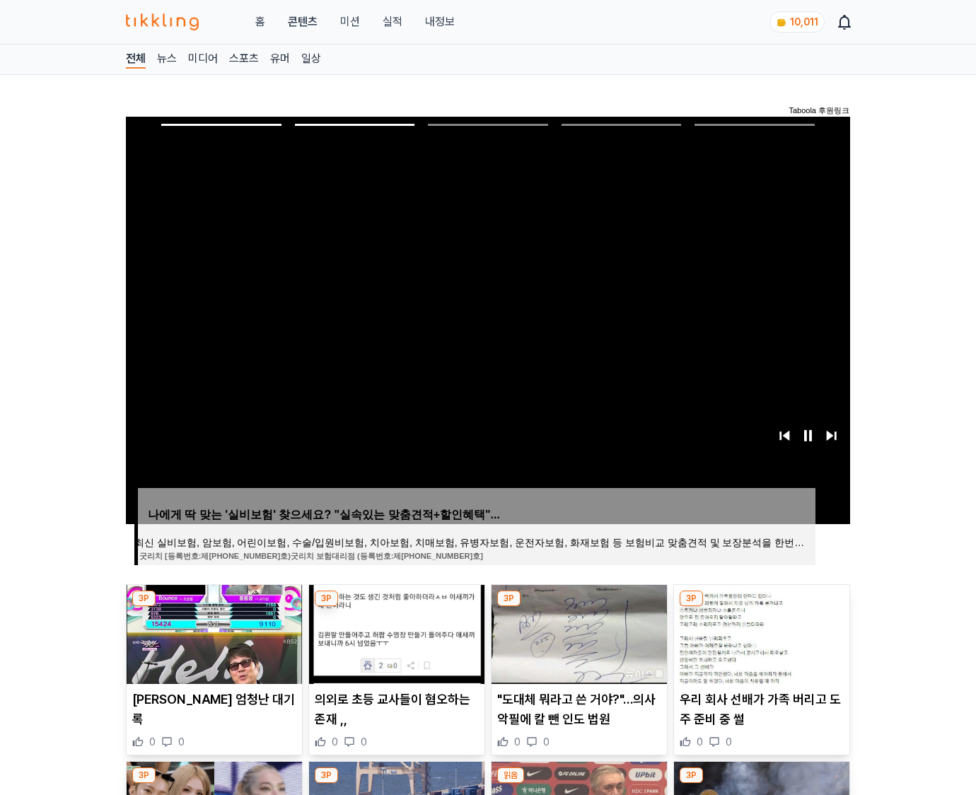
click at [760, 632] on img at bounding box center [761, 634] width 175 height 99
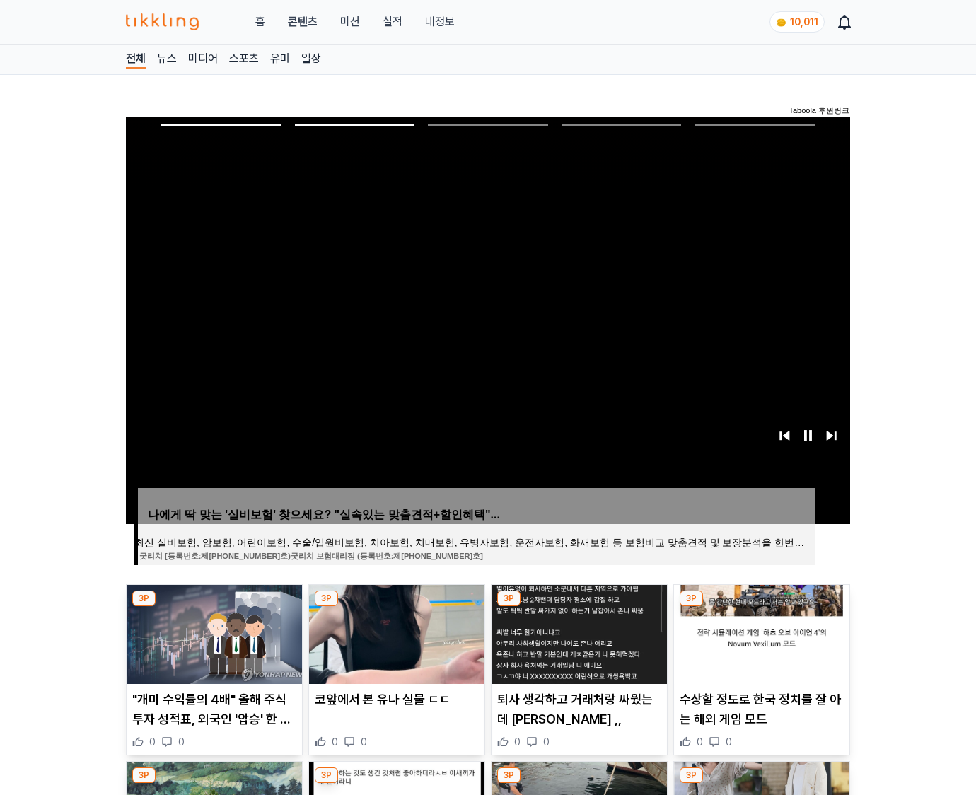
click at [760, 632] on img at bounding box center [761, 634] width 175 height 99
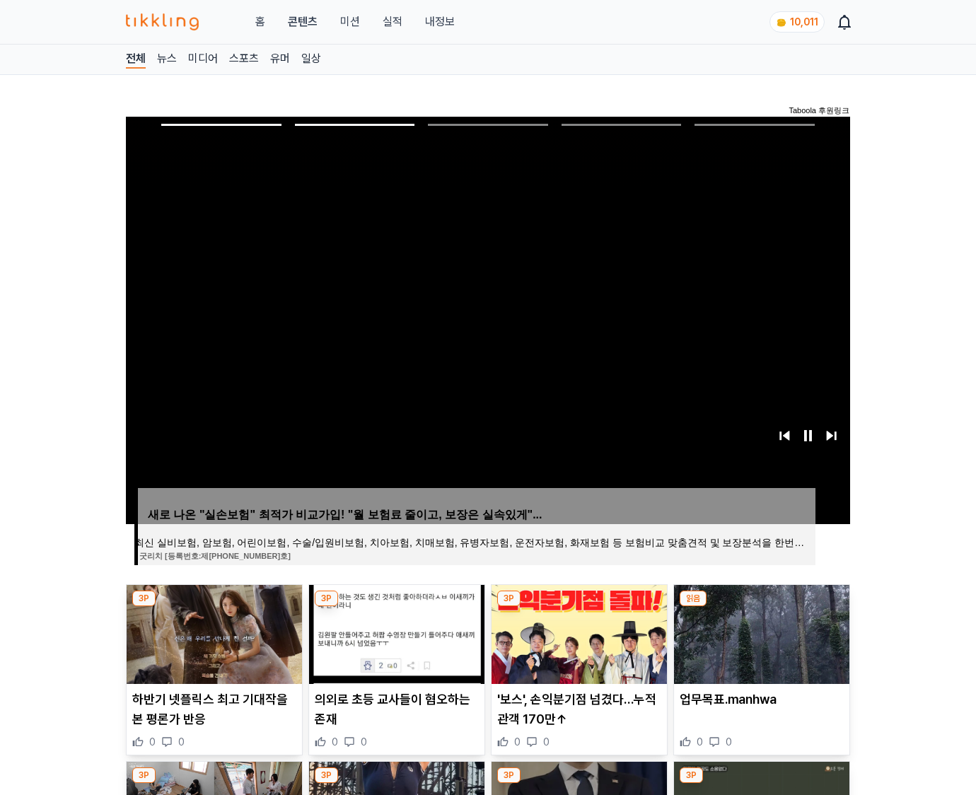
click at [760, 632] on img at bounding box center [761, 634] width 175 height 99
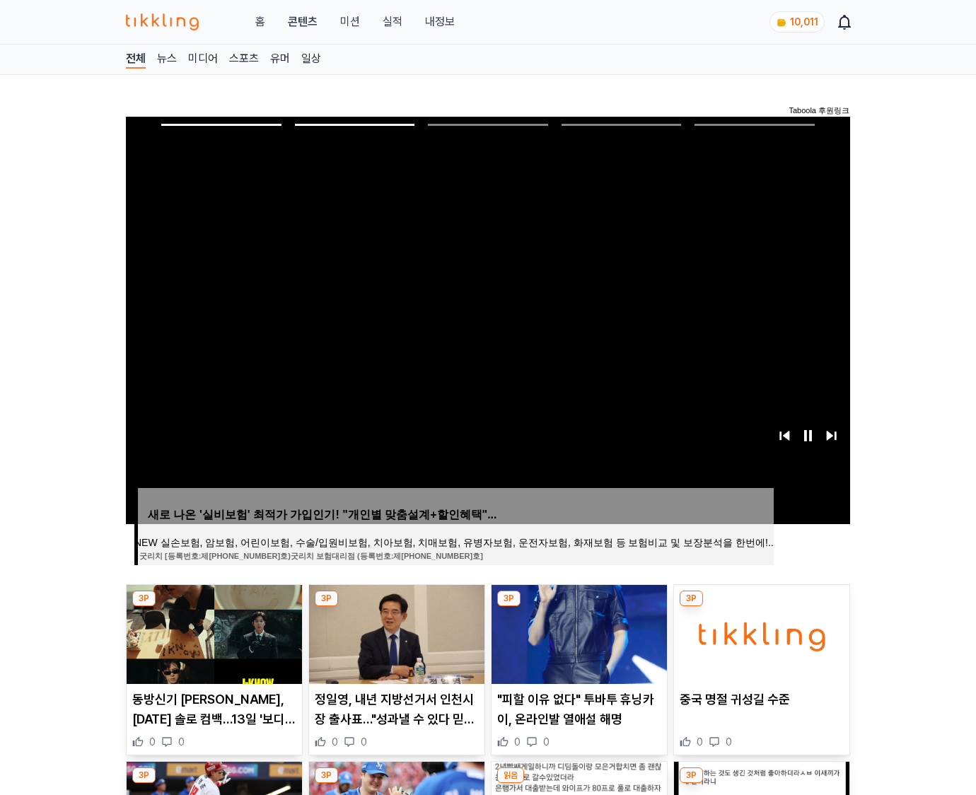
click at [760, 632] on img at bounding box center [761, 634] width 175 height 99
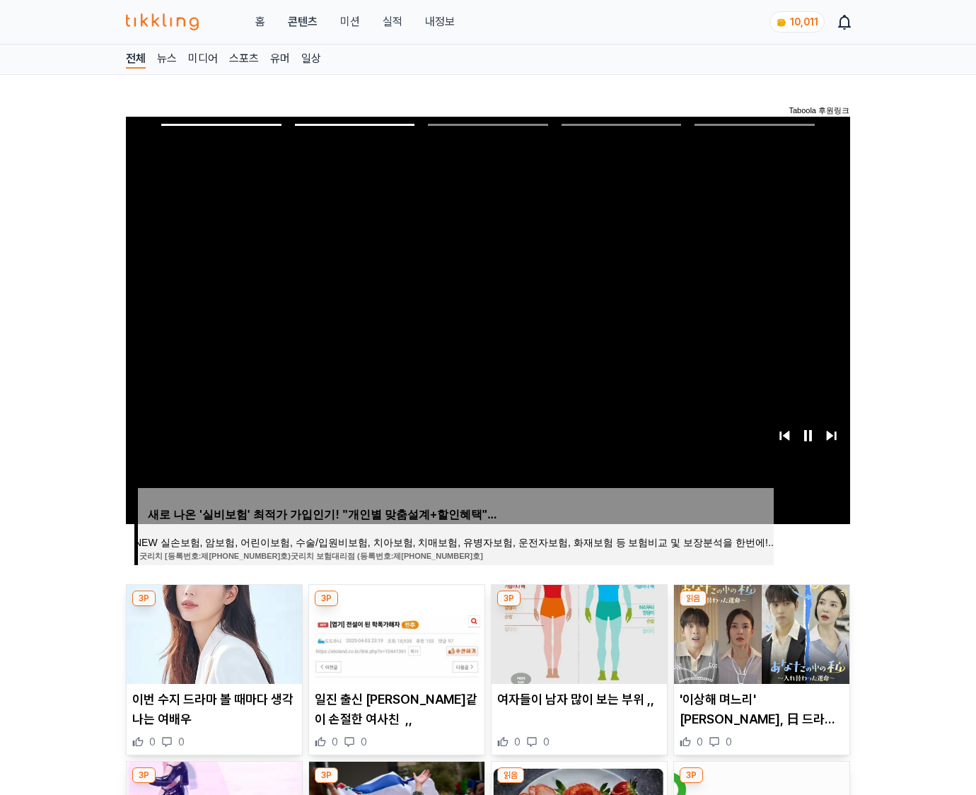
click at [760, 632] on img at bounding box center [761, 634] width 175 height 99
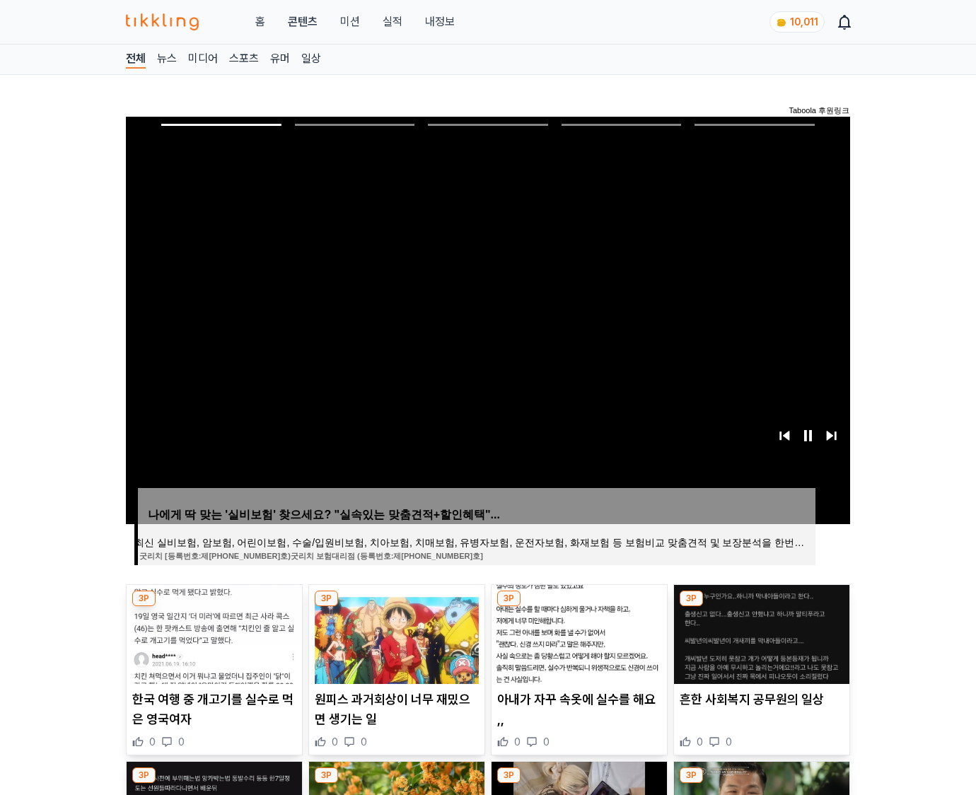
click at [760, 632] on img at bounding box center [761, 634] width 175 height 99
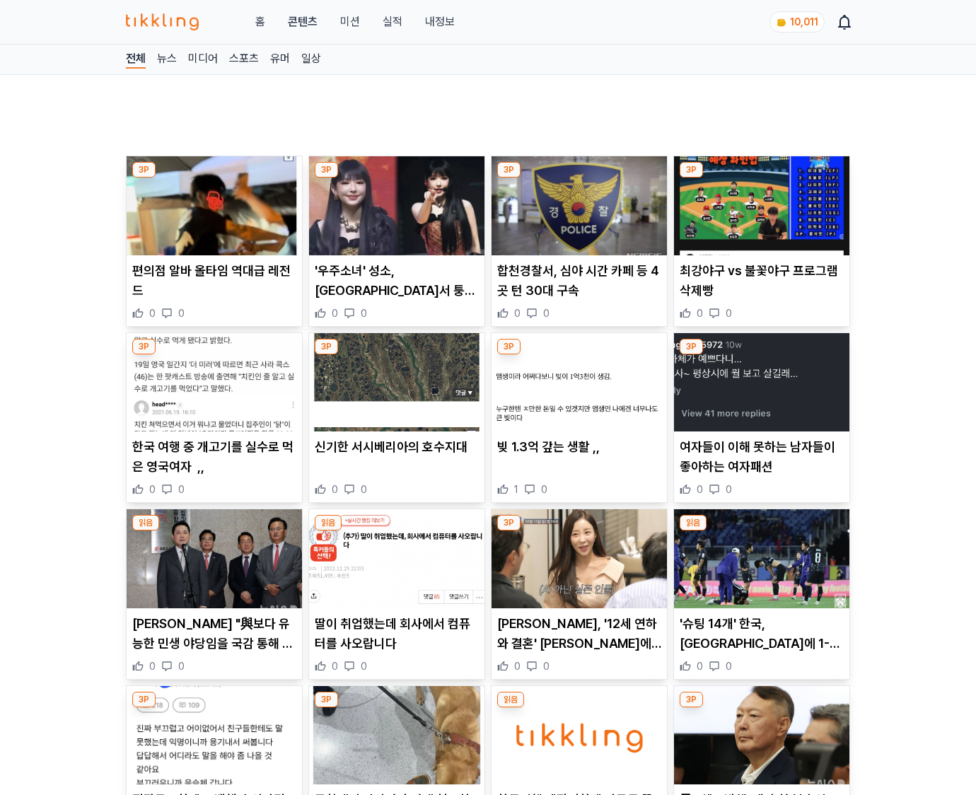
click at [760, 632] on p "'슈팅 14개' 한국, 모로코에 1-2 패배…U-20 월드컵 8강 좌절(종합)" at bounding box center [762, 634] width 164 height 40
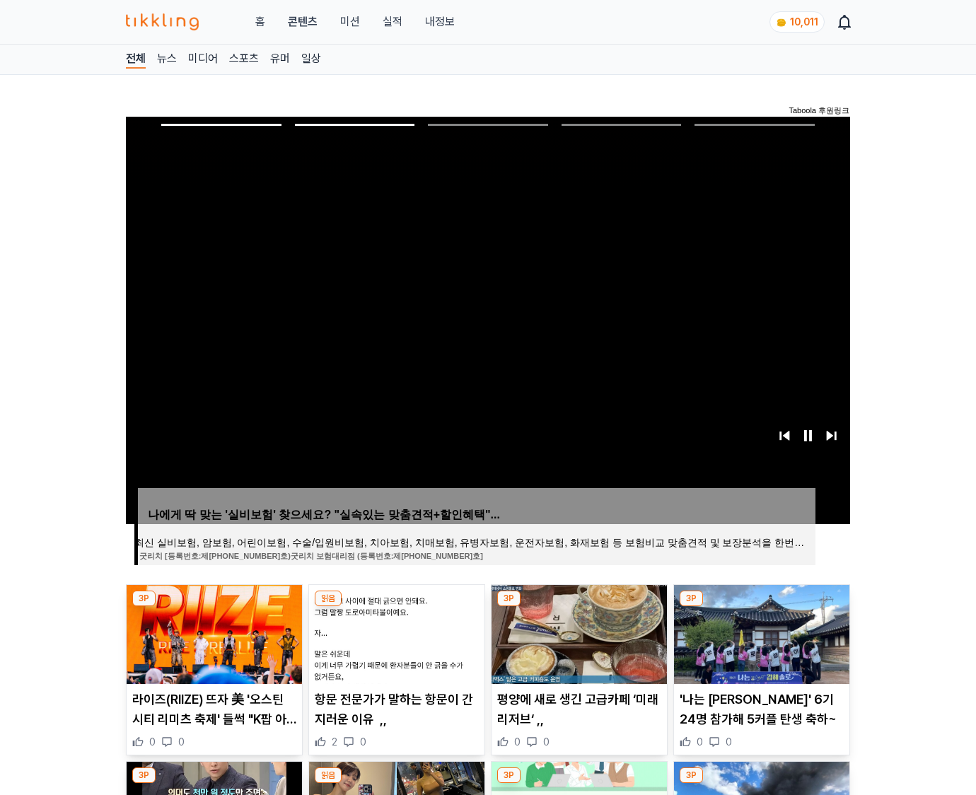
click at [760, 632] on img at bounding box center [761, 634] width 175 height 99
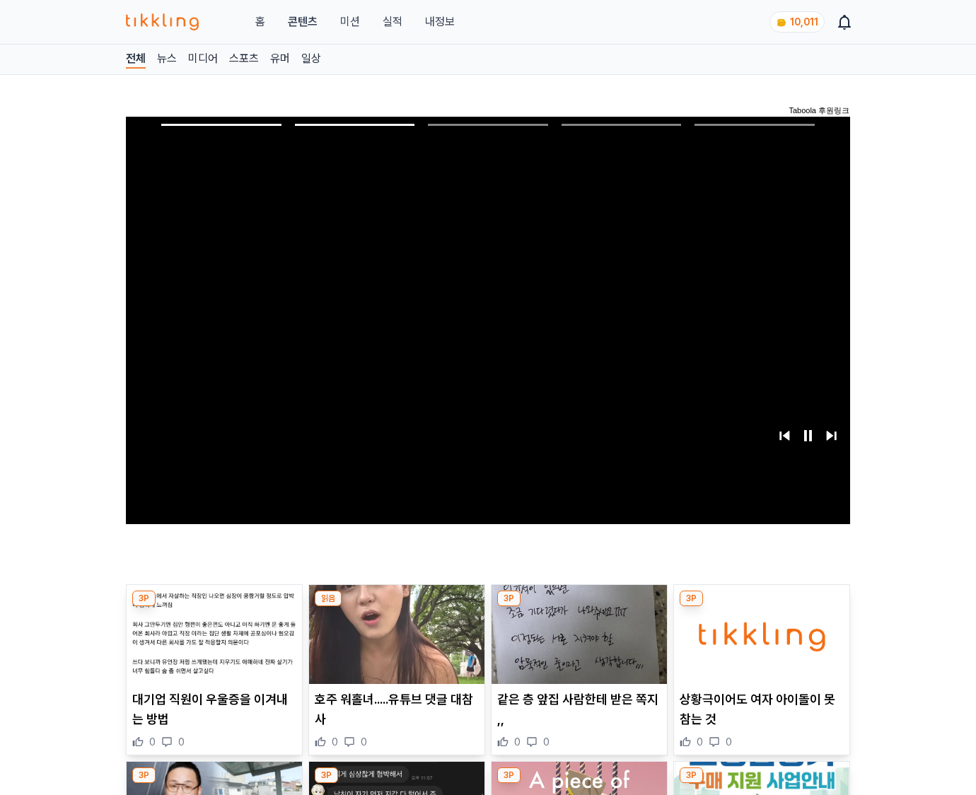
click at [760, 632] on img at bounding box center [761, 634] width 175 height 99
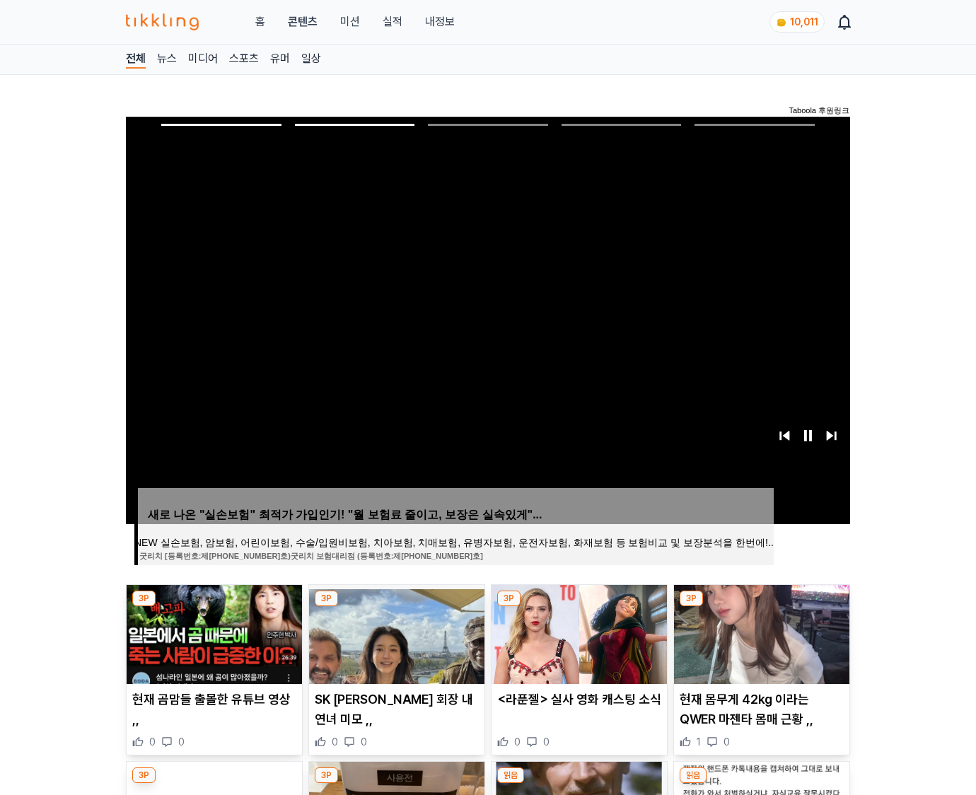
click at [760, 632] on img at bounding box center [761, 634] width 175 height 99
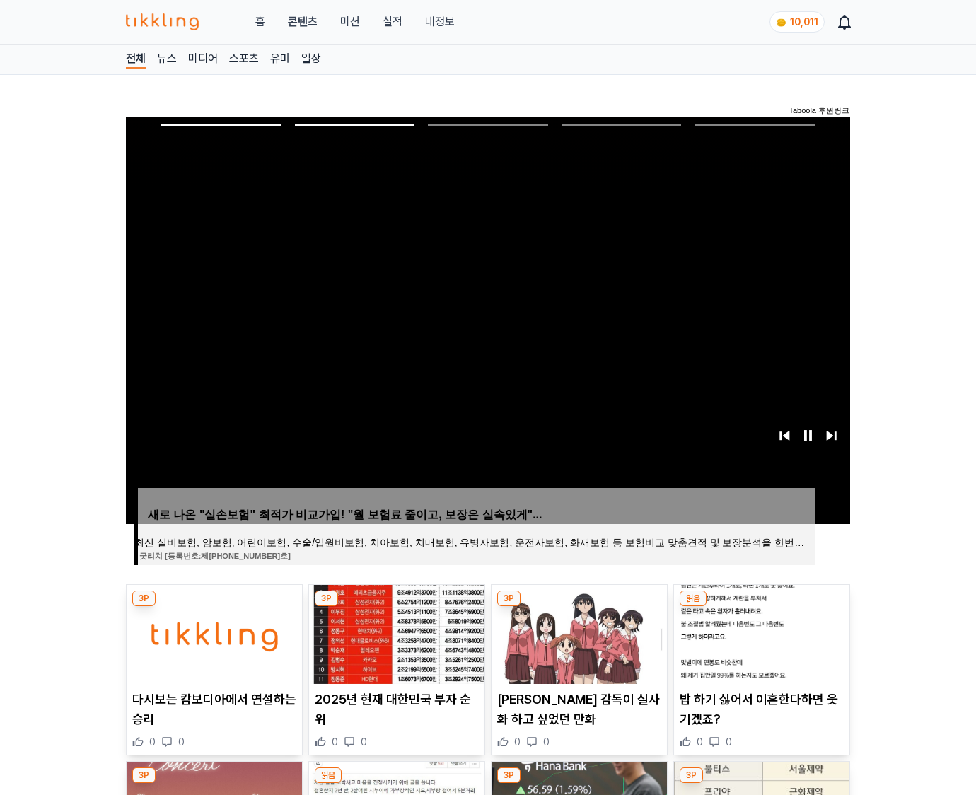
click at [760, 632] on img at bounding box center [761, 634] width 175 height 99
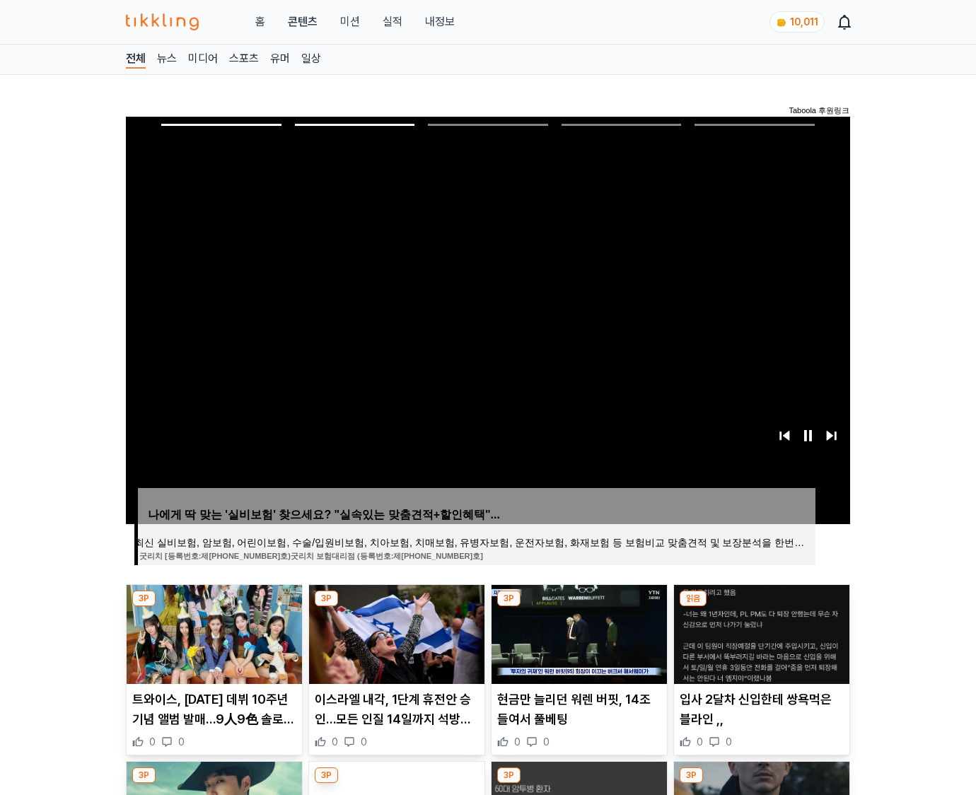
click at [760, 632] on img at bounding box center [761, 634] width 175 height 99
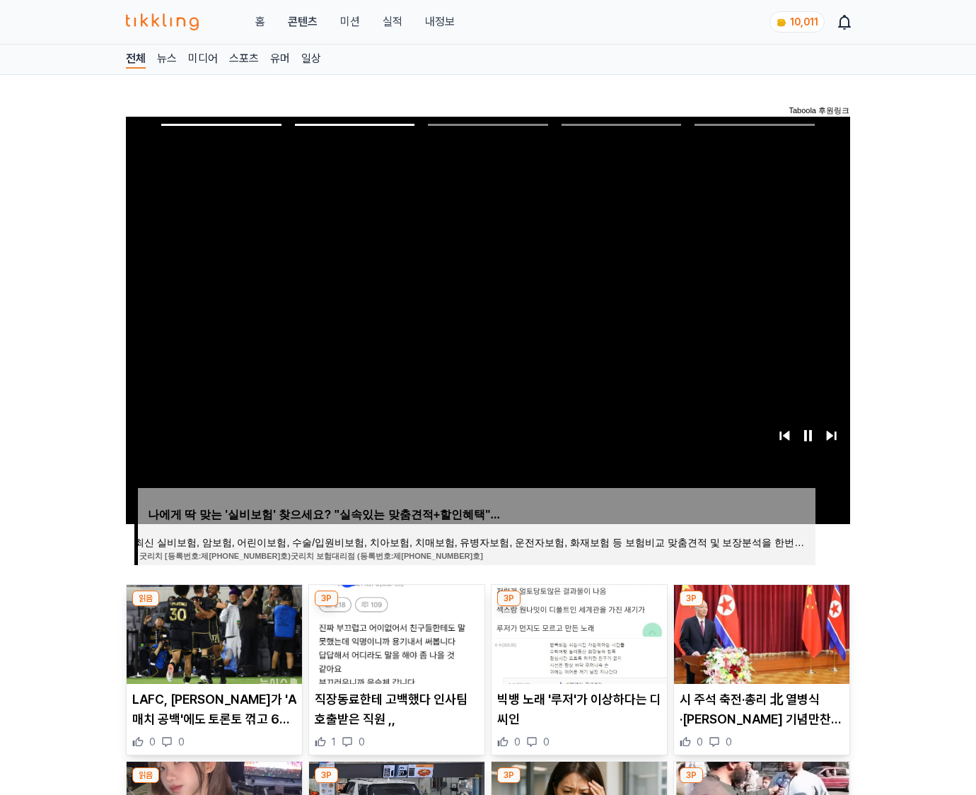
click at [760, 632] on img at bounding box center [761, 634] width 175 height 99
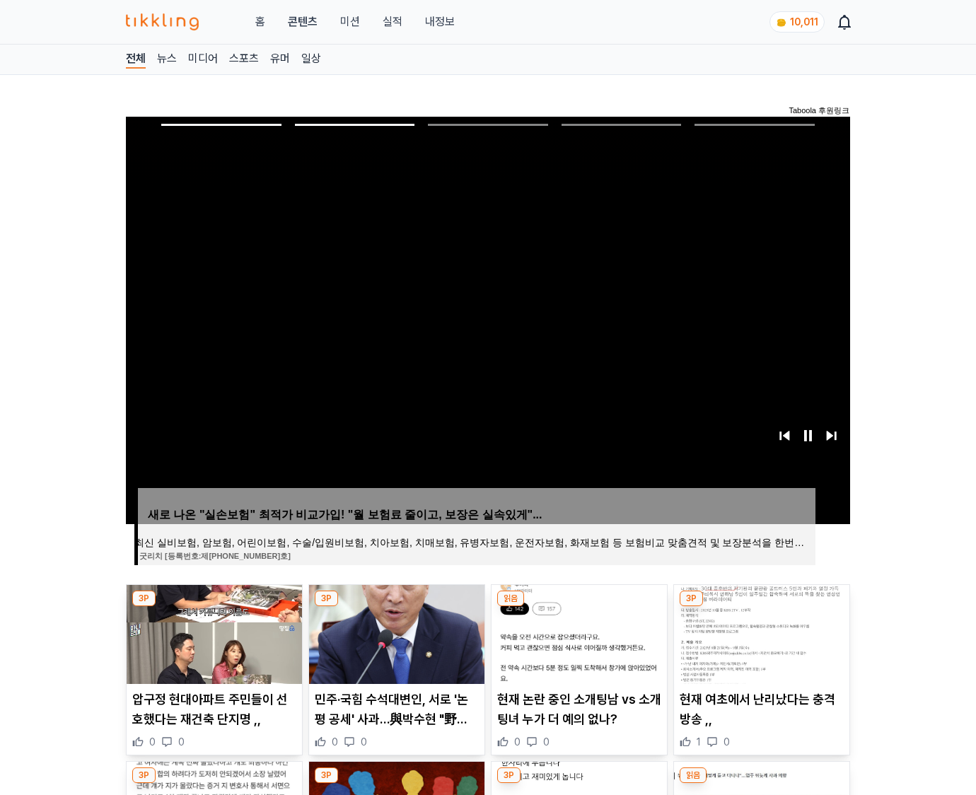
click at [760, 632] on img at bounding box center [761, 634] width 175 height 99
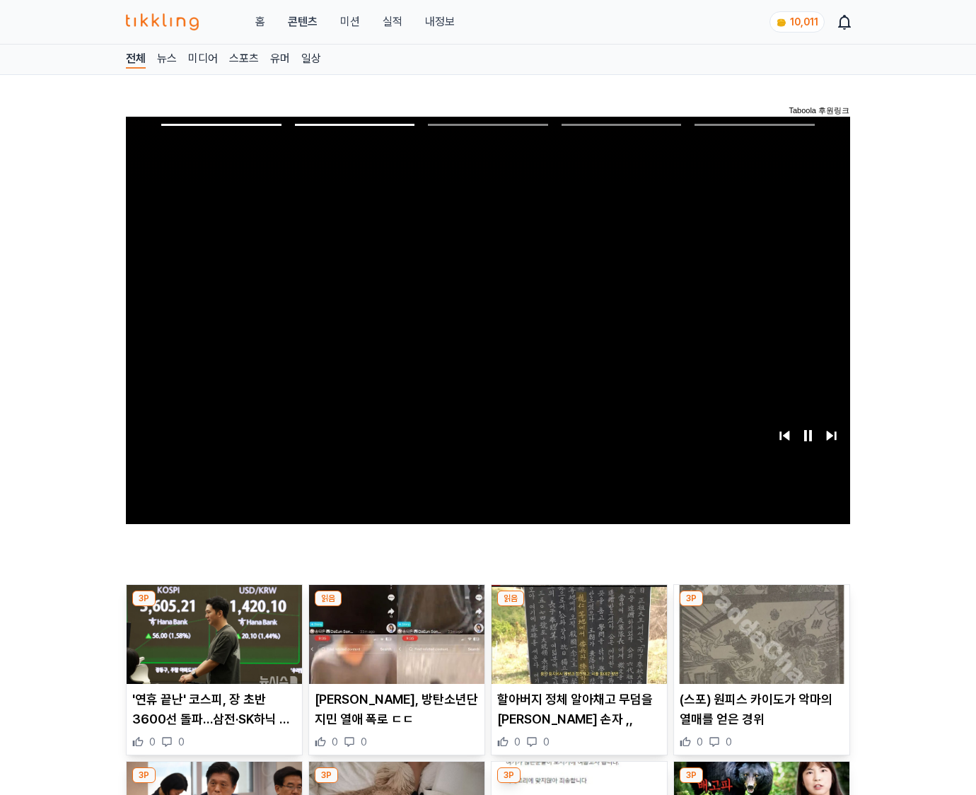
click at [760, 632] on img at bounding box center [761, 634] width 175 height 99
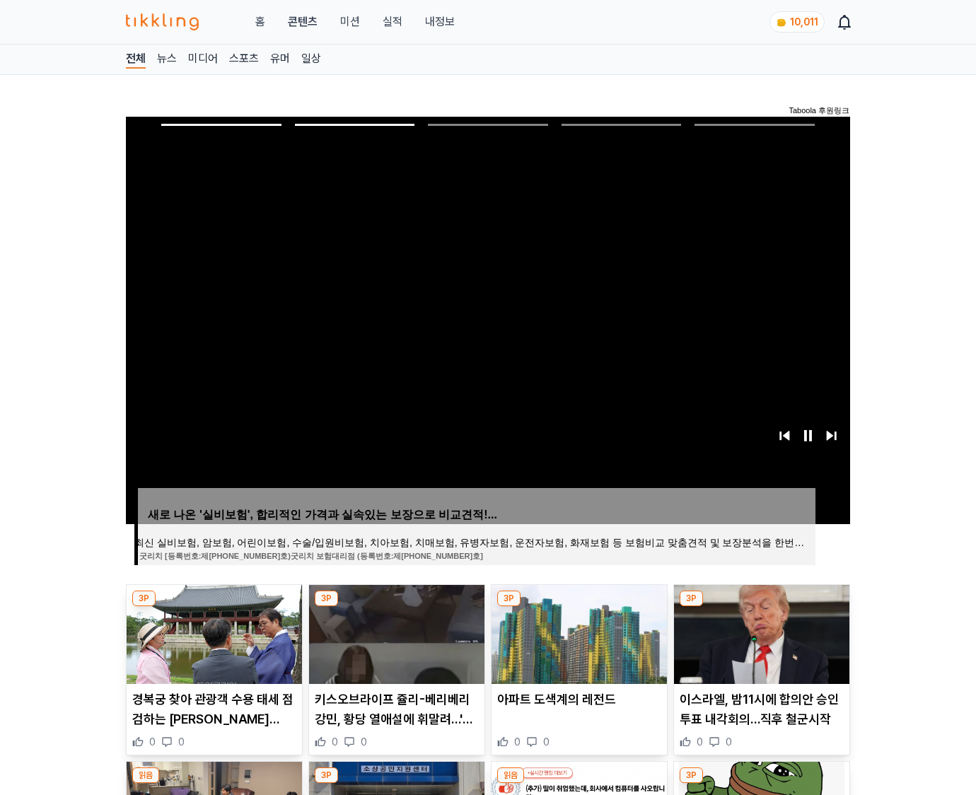
click at [760, 632] on img at bounding box center [761, 634] width 175 height 99
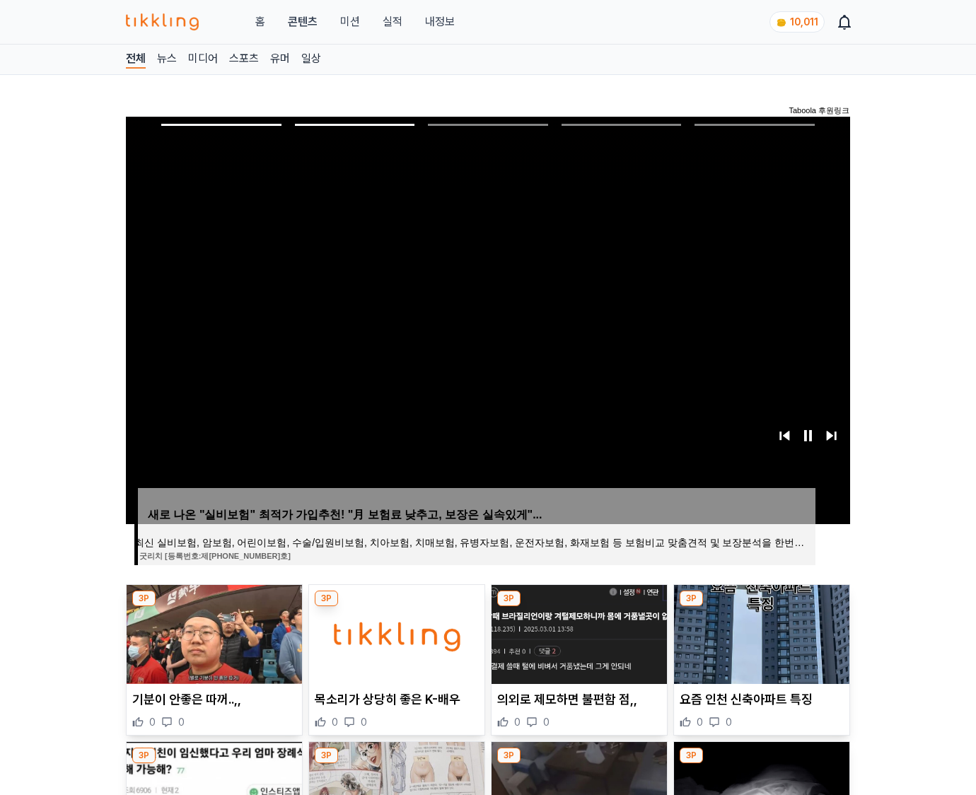
click at [760, 632] on img at bounding box center [761, 634] width 175 height 99
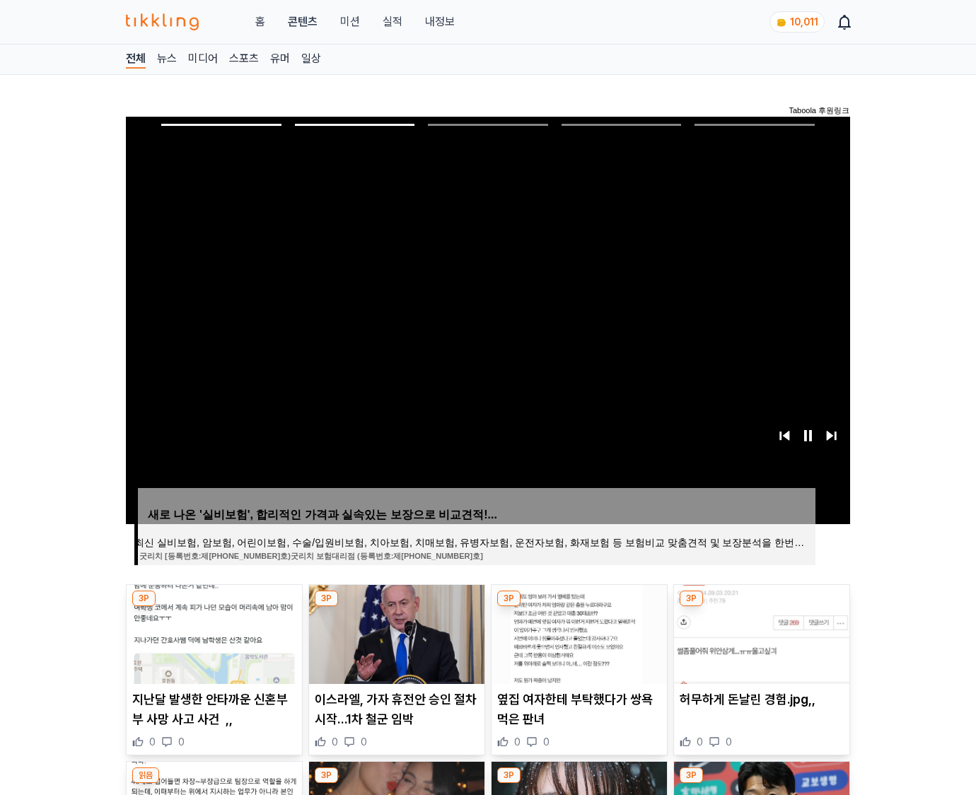
click at [760, 632] on img at bounding box center [761, 634] width 175 height 99
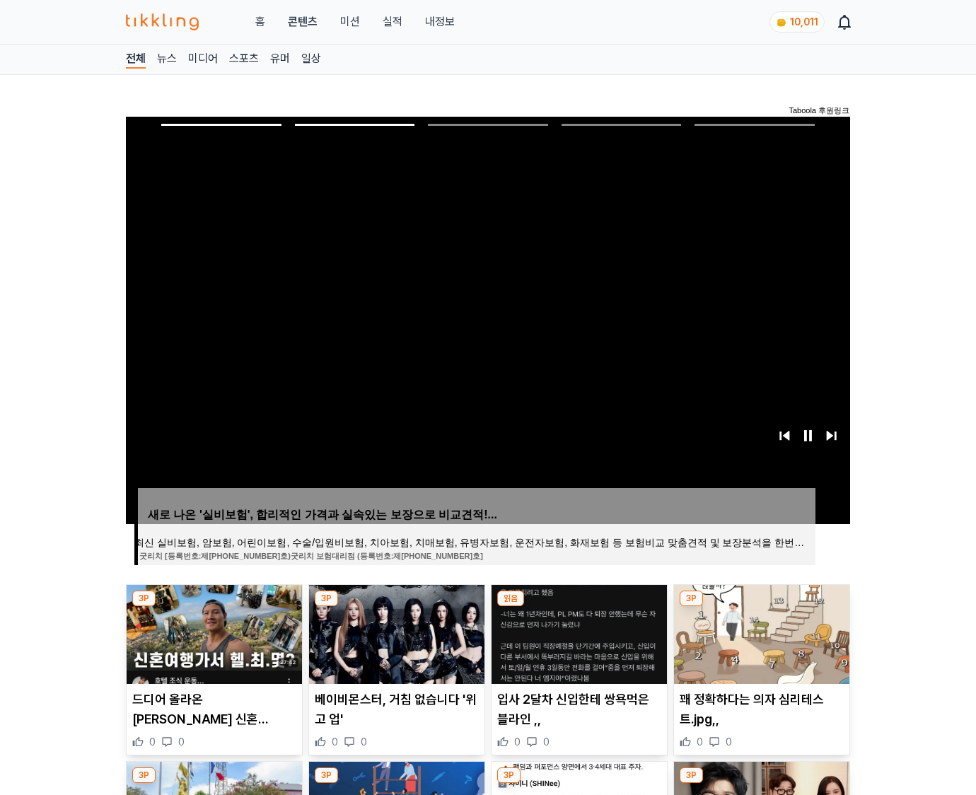
click at [760, 632] on img at bounding box center [761, 634] width 175 height 99
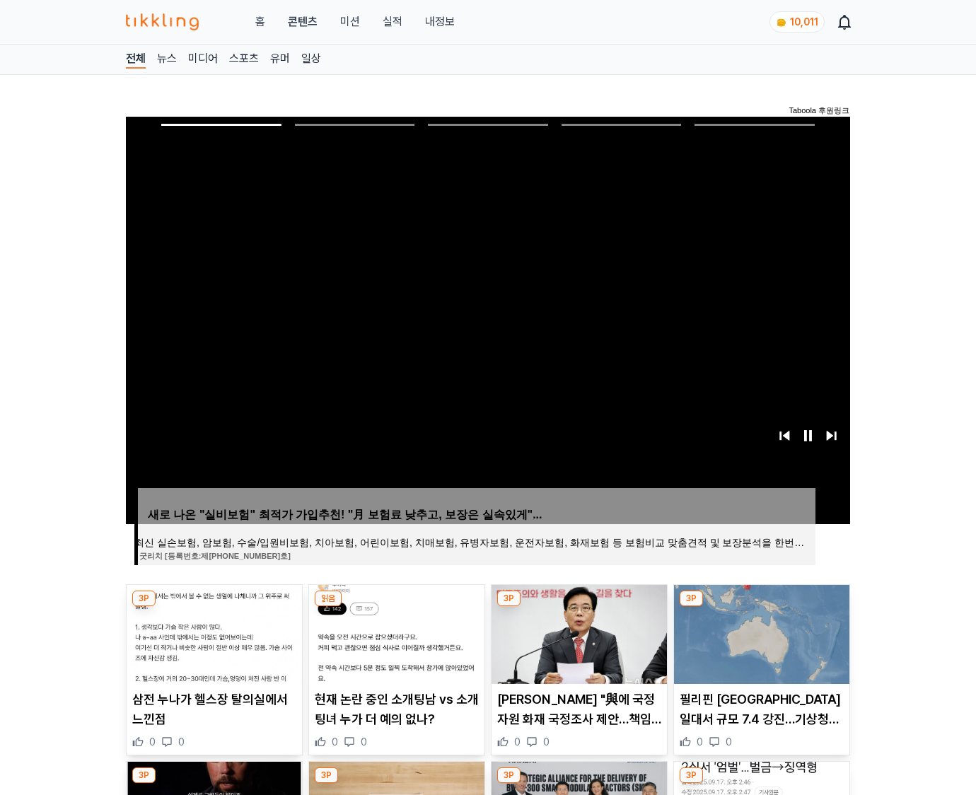
click at [760, 632] on img at bounding box center [761, 634] width 175 height 99
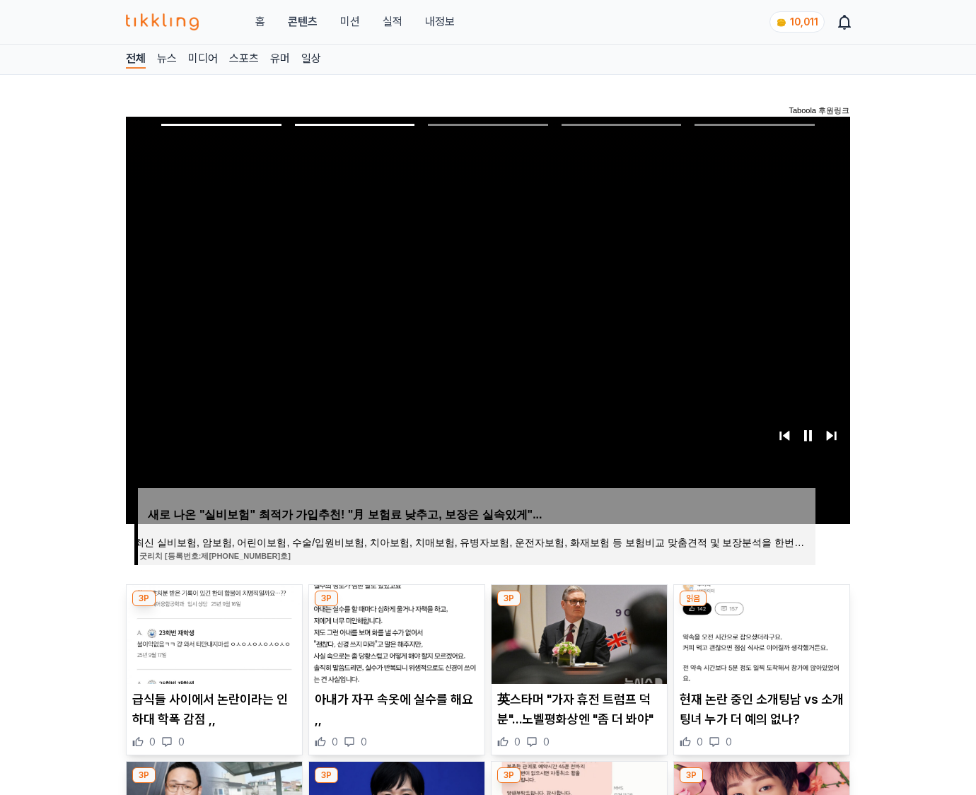
click at [760, 632] on img at bounding box center [761, 634] width 175 height 99
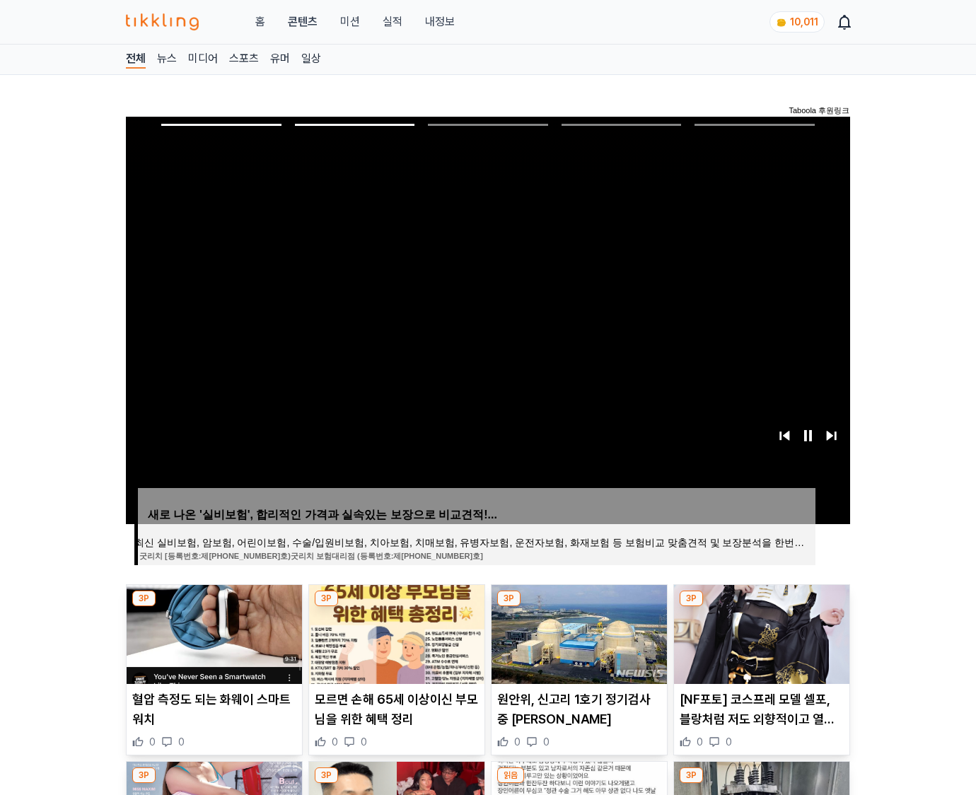
click at [760, 632] on img at bounding box center [761, 634] width 175 height 99
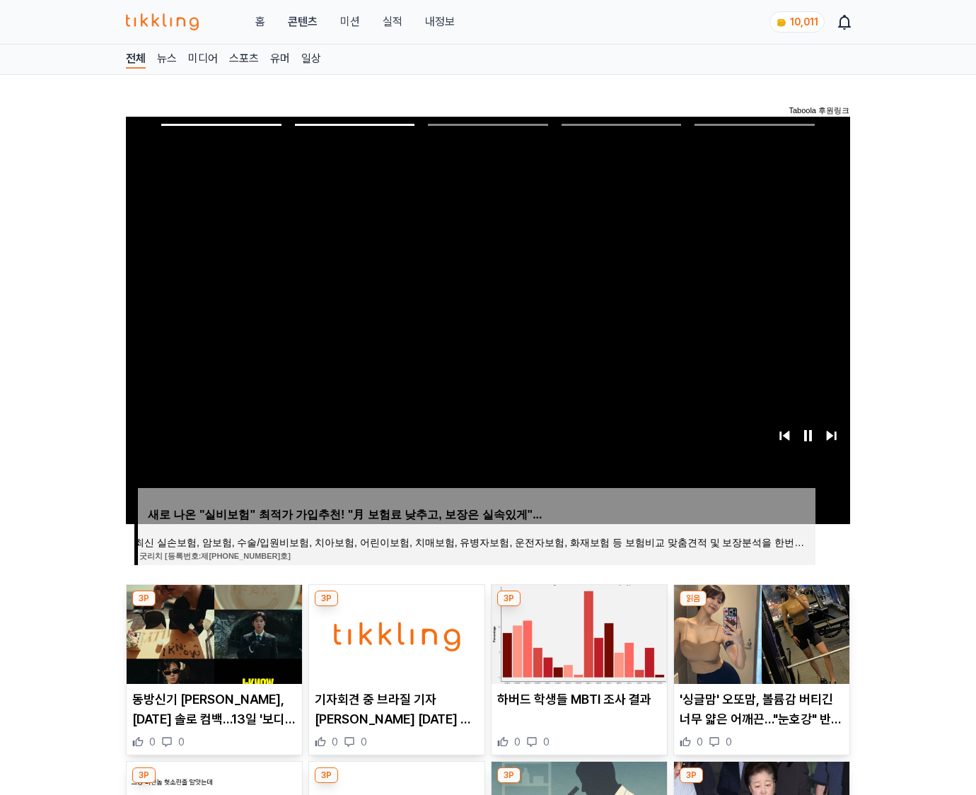
click at [760, 632] on img at bounding box center [761, 634] width 175 height 99
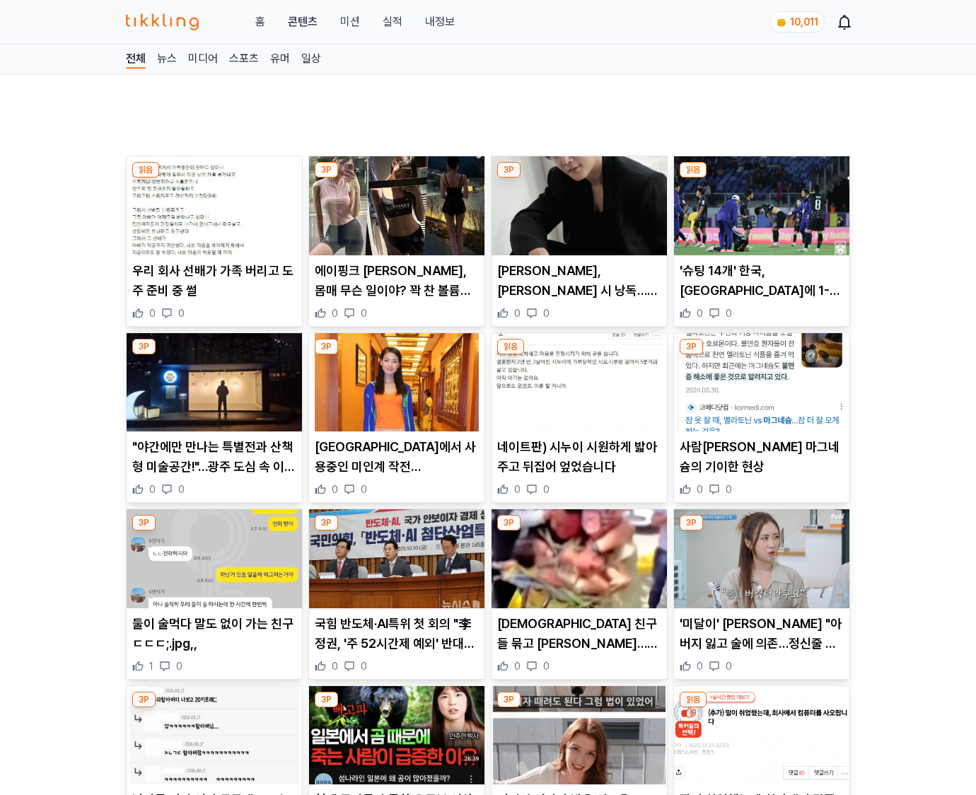
click at [760, 632] on p "'미달이' 김성은 "아버지 잃고 술에 의존…정신줄 놓고 싶었다"" at bounding box center [762, 634] width 164 height 40
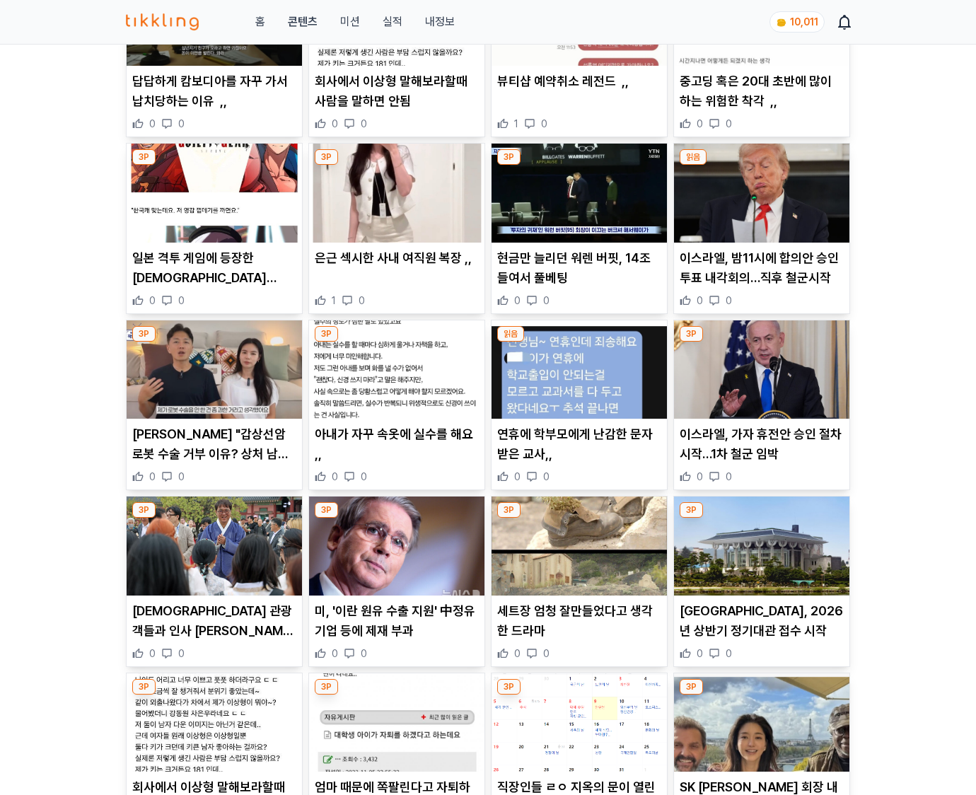
scroll to position [2086, 0]
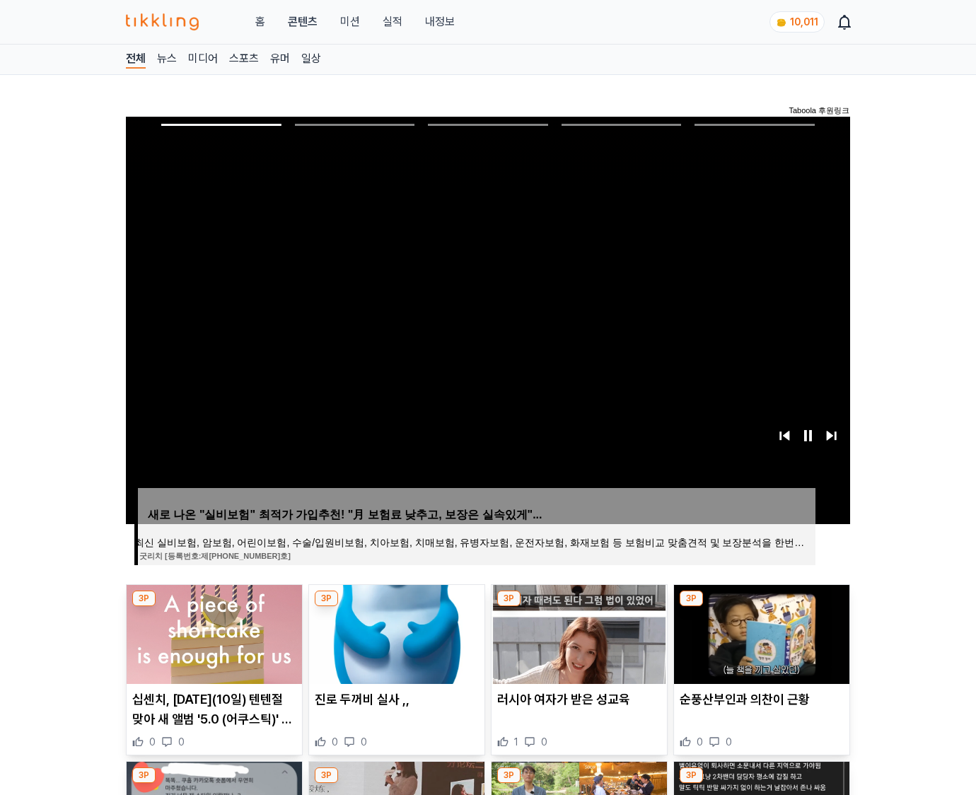
click at [760, 632] on img at bounding box center [761, 634] width 175 height 99
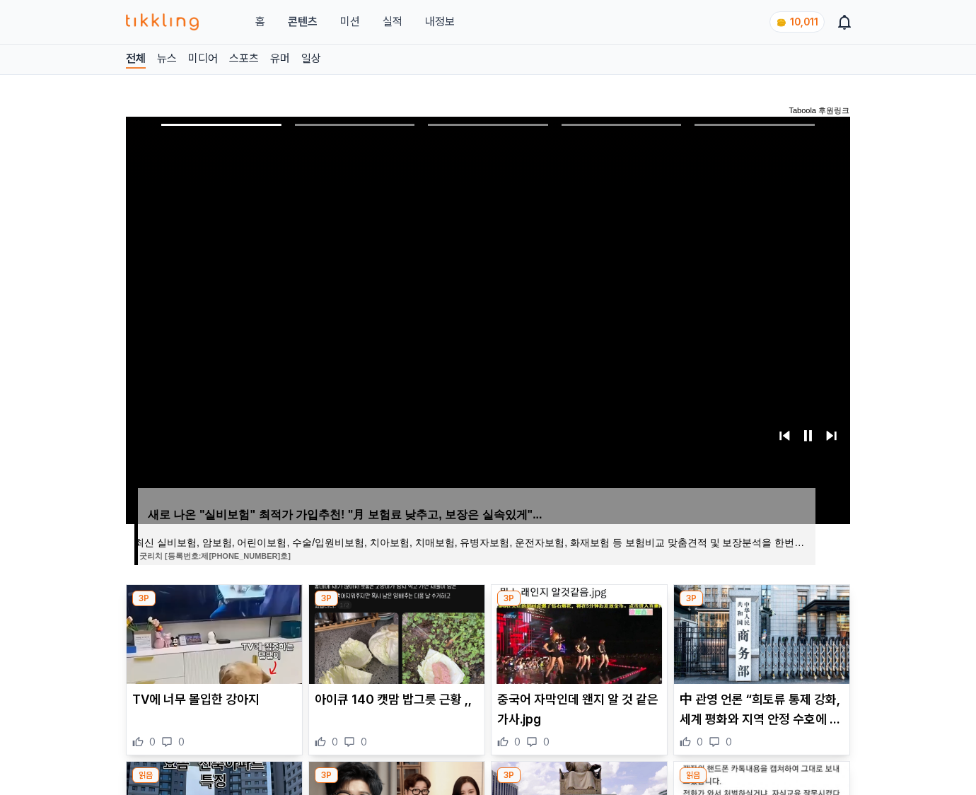
click at [760, 632] on img at bounding box center [761, 634] width 175 height 99
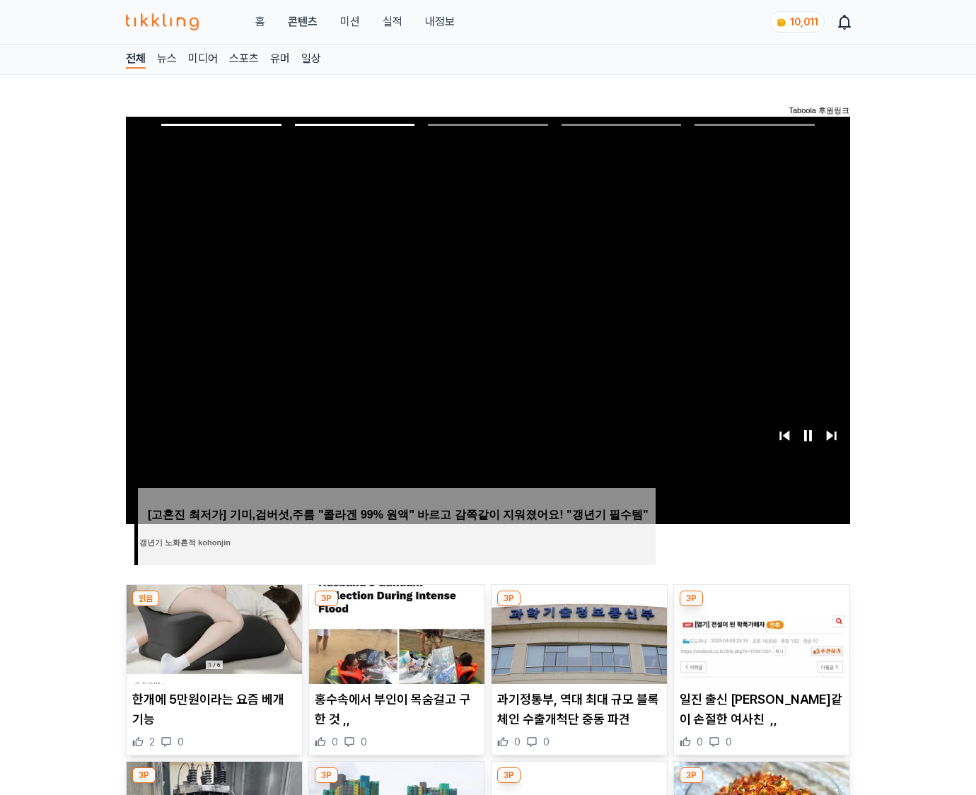
click at [760, 632] on img at bounding box center [761, 634] width 175 height 99
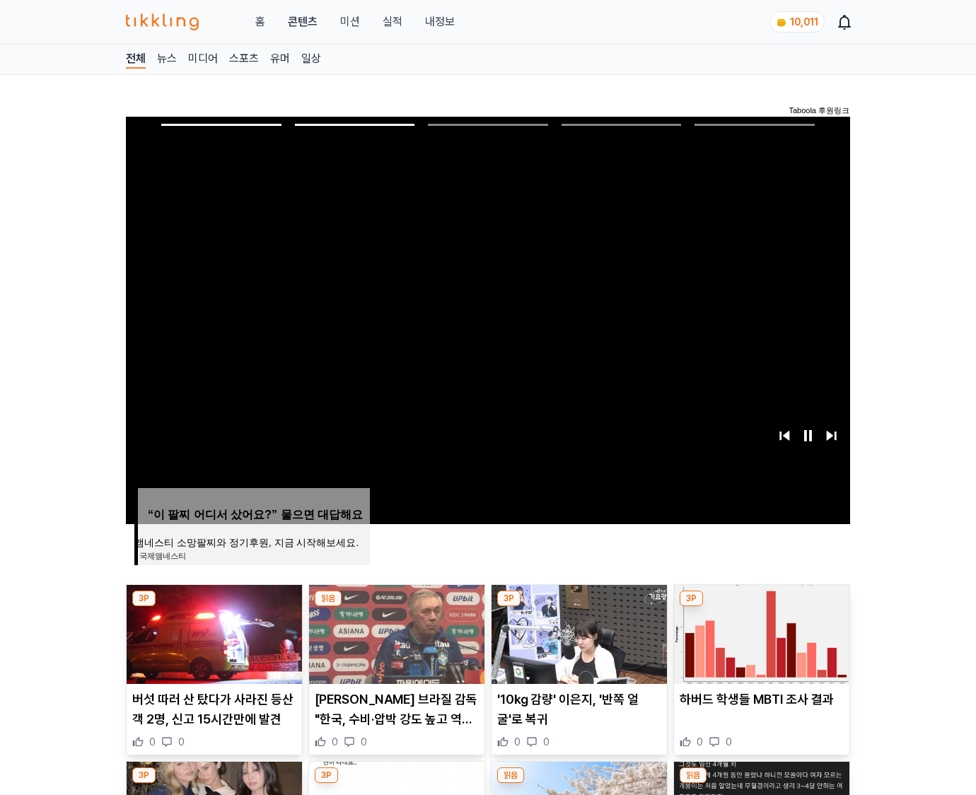
click at [760, 632] on img at bounding box center [761, 634] width 175 height 99
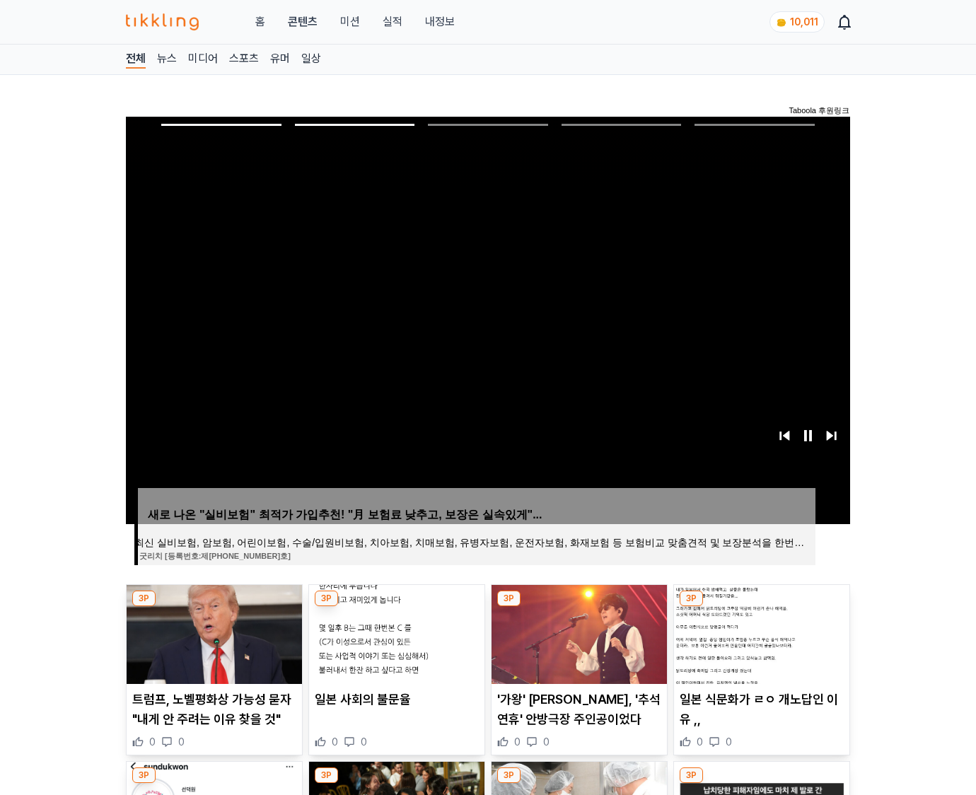
click at [760, 632] on img at bounding box center [761, 634] width 175 height 99
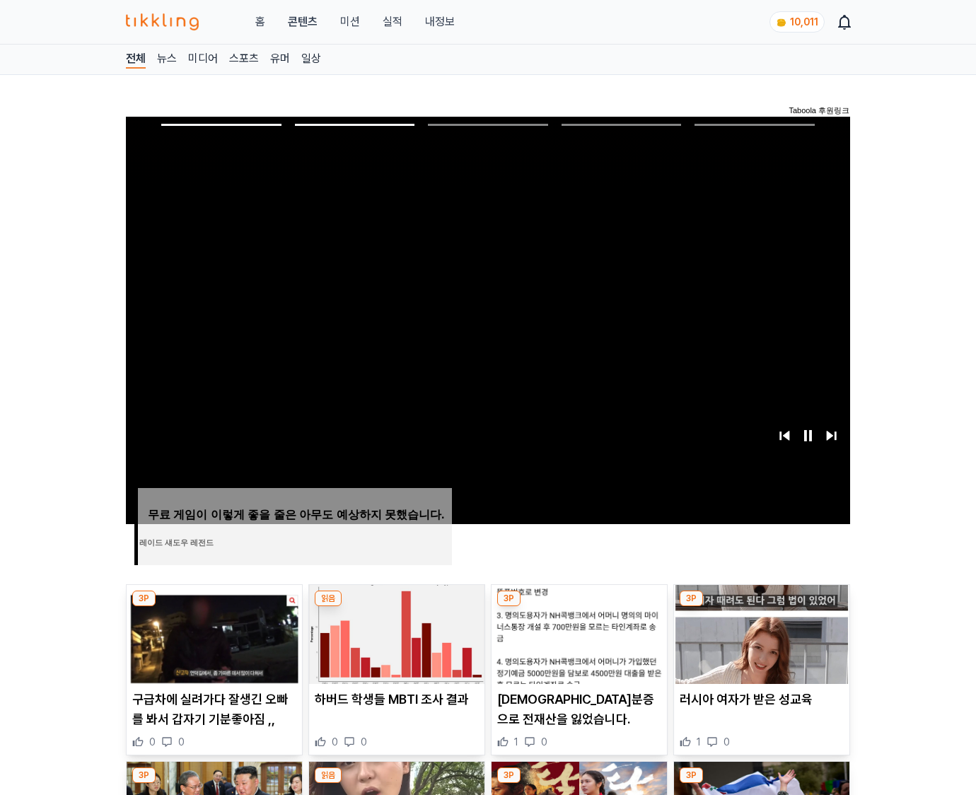
click at [760, 632] on img at bounding box center [761, 634] width 175 height 99
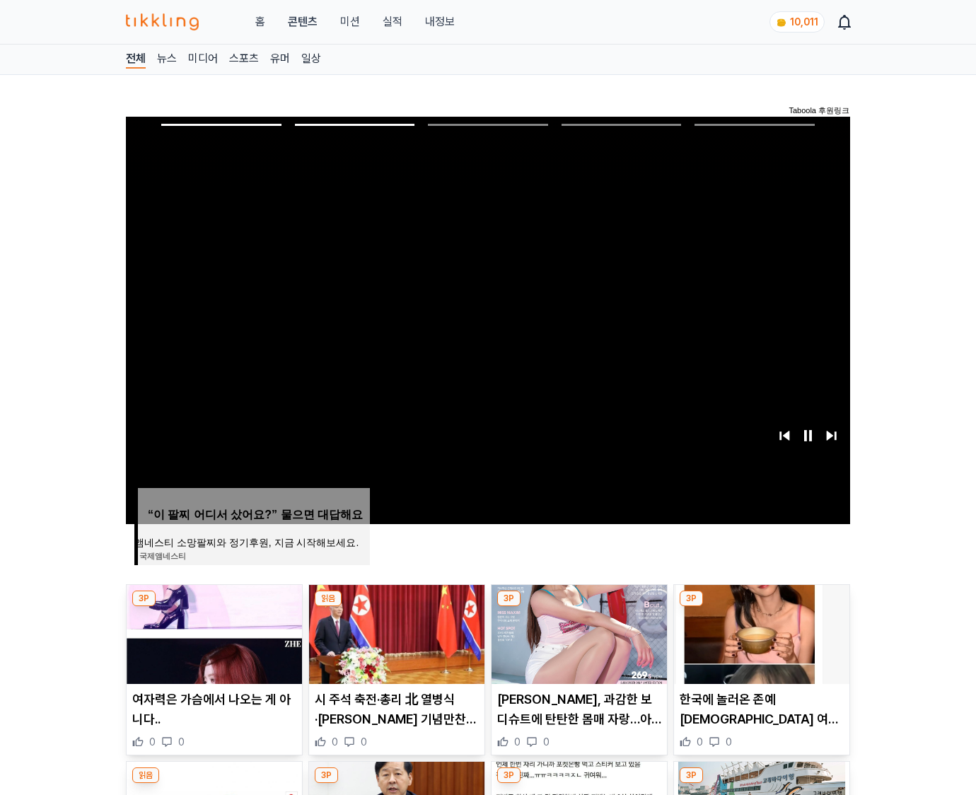
click at [760, 632] on img at bounding box center [761, 634] width 175 height 99
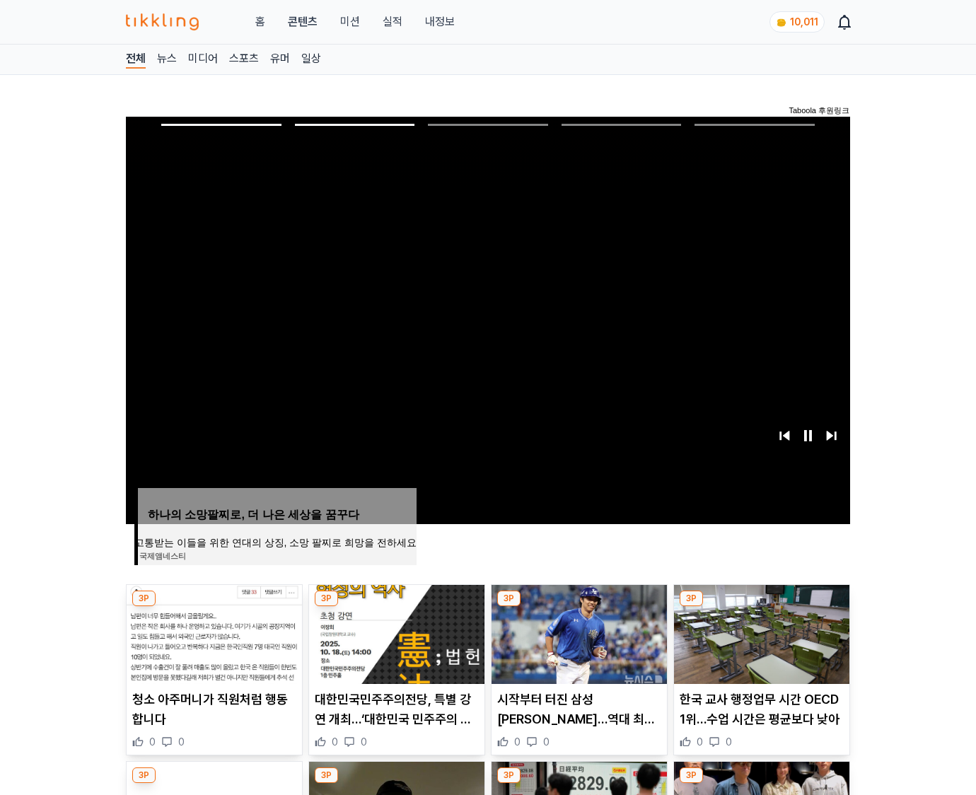
click at [760, 632] on img at bounding box center [761, 634] width 175 height 99
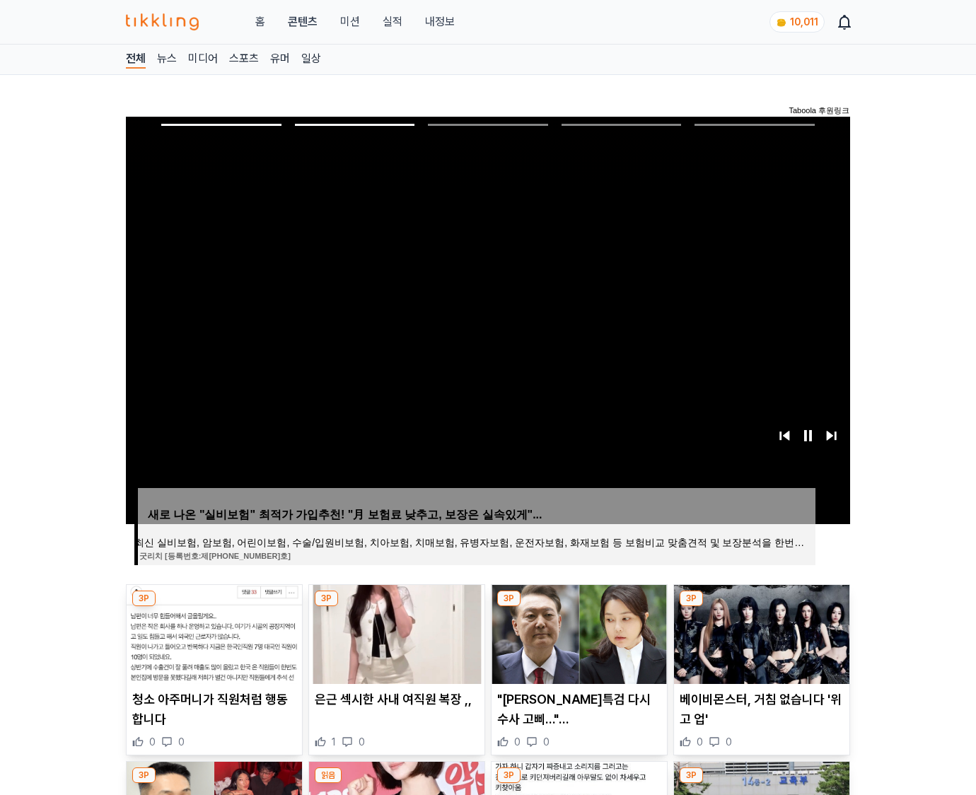
click at [760, 632] on img at bounding box center [761, 634] width 175 height 99
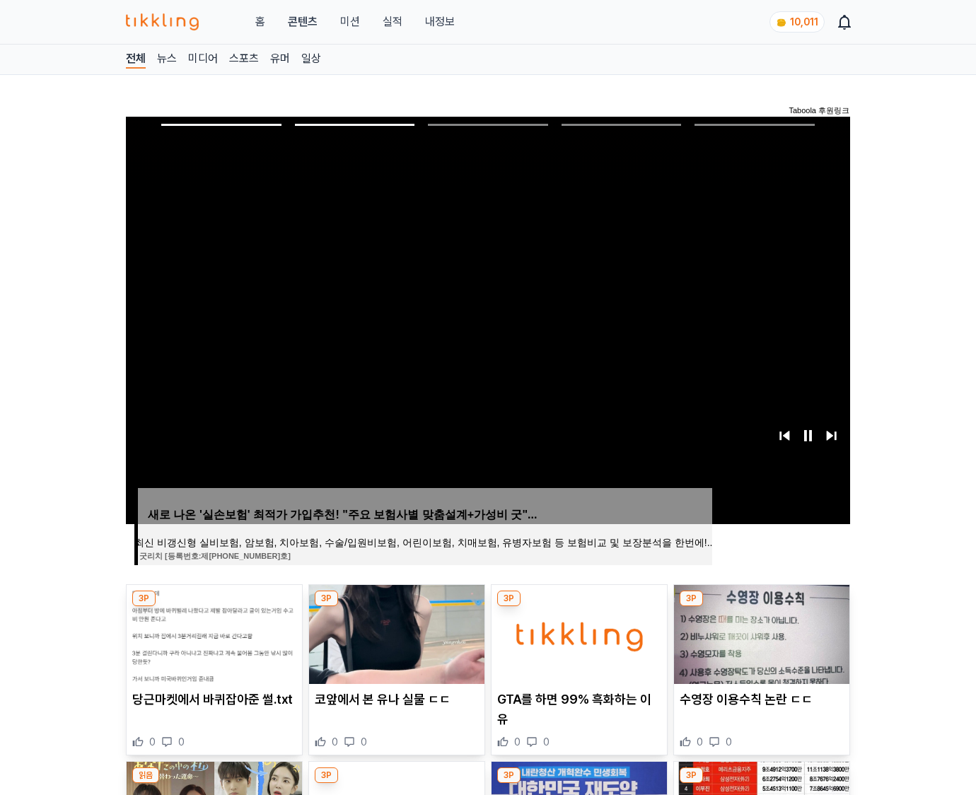
click at [760, 632] on img at bounding box center [761, 634] width 175 height 99
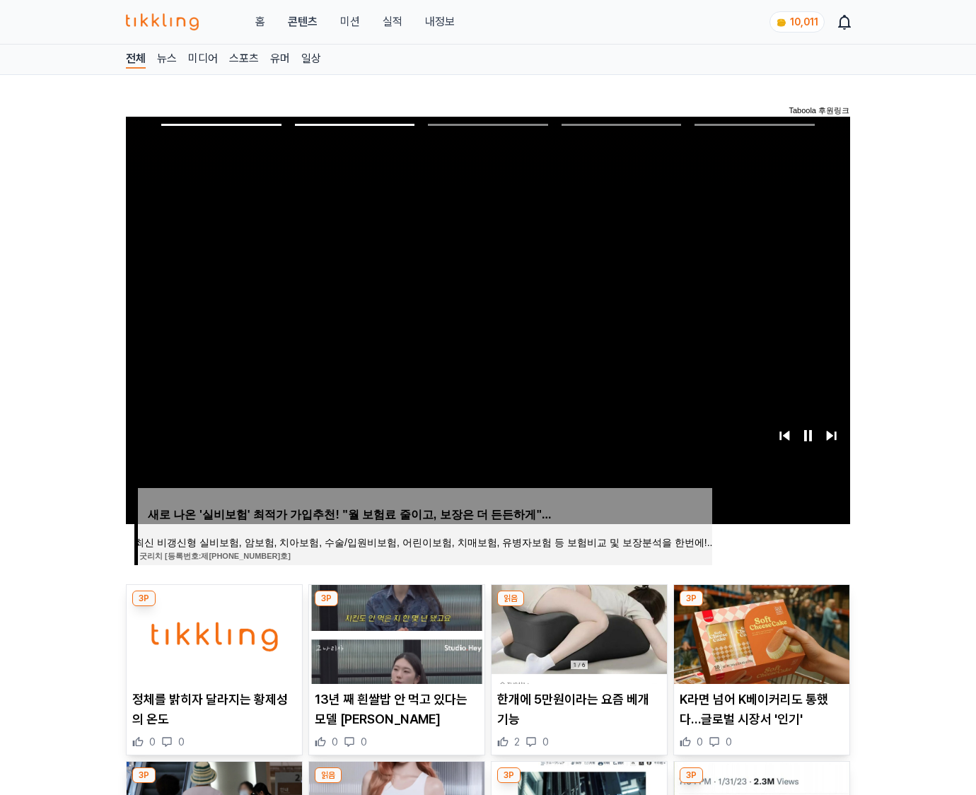
click at [760, 632] on img at bounding box center [761, 634] width 175 height 99
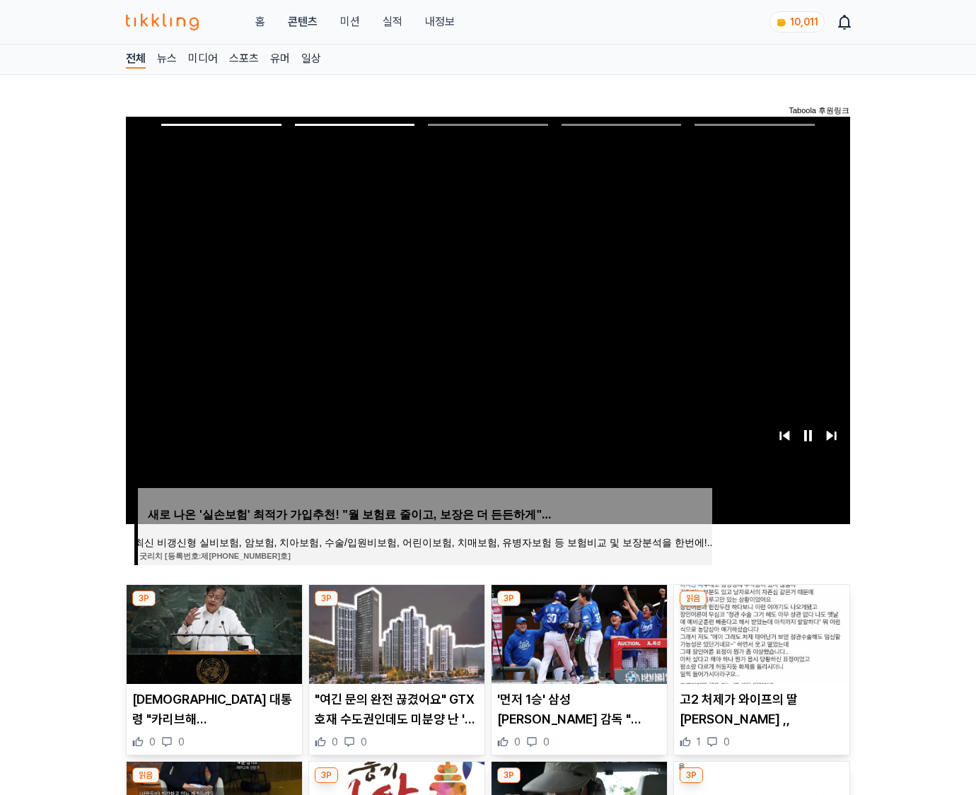
click at [760, 632] on img at bounding box center [761, 634] width 175 height 99
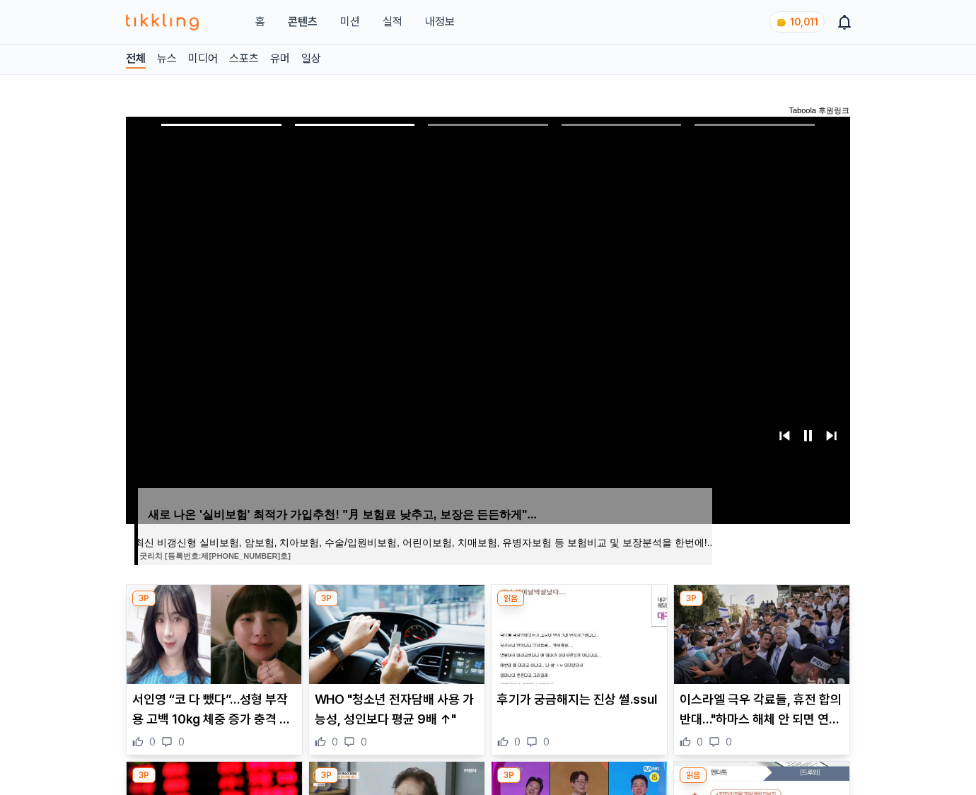
click at [760, 632] on img at bounding box center [761, 634] width 175 height 99
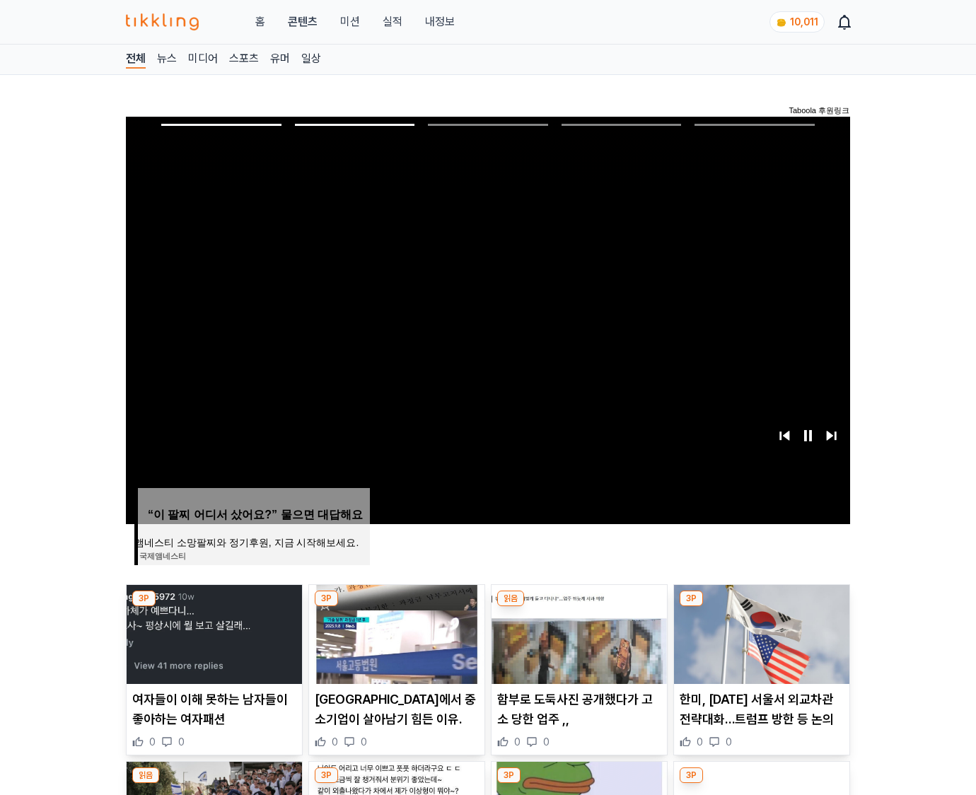
click at [760, 632] on img at bounding box center [761, 634] width 175 height 99
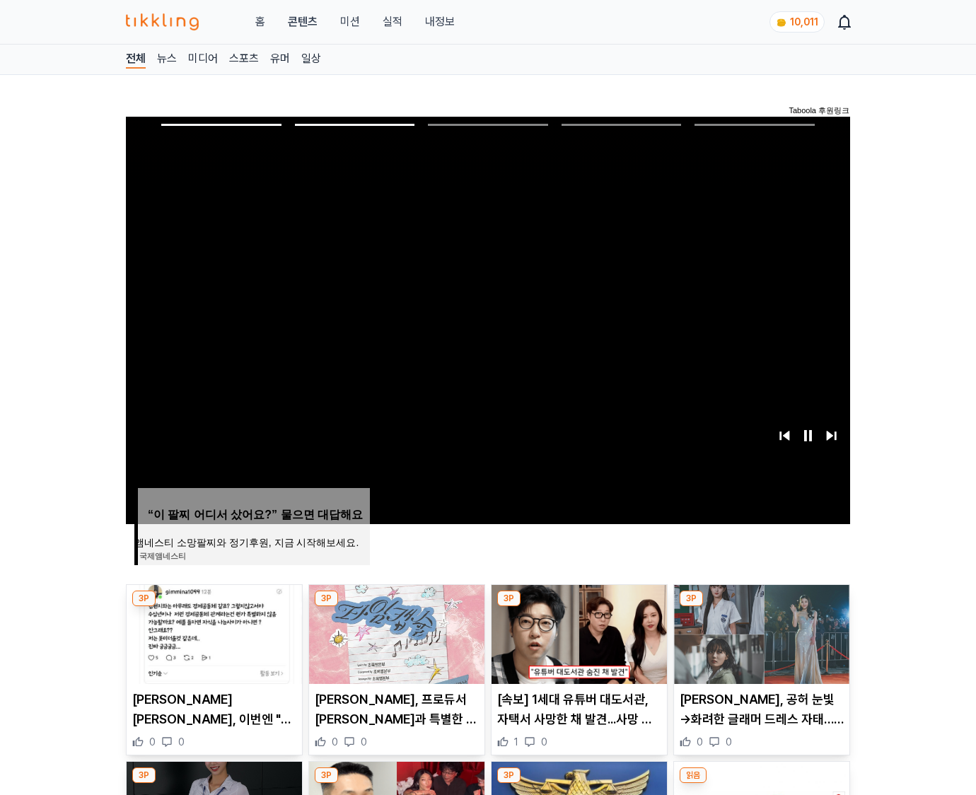
click at [760, 632] on img at bounding box center [761, 634] width 175 height 99
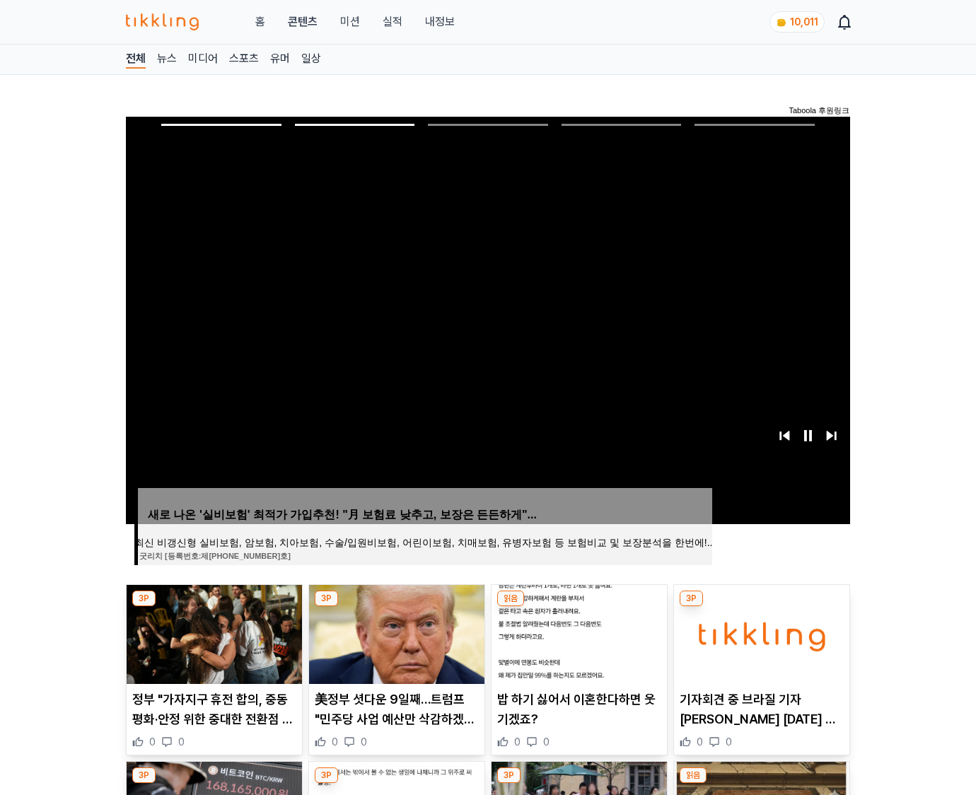
click at [760, 632] on img at bounding box center [761, 634] width 175 height 99
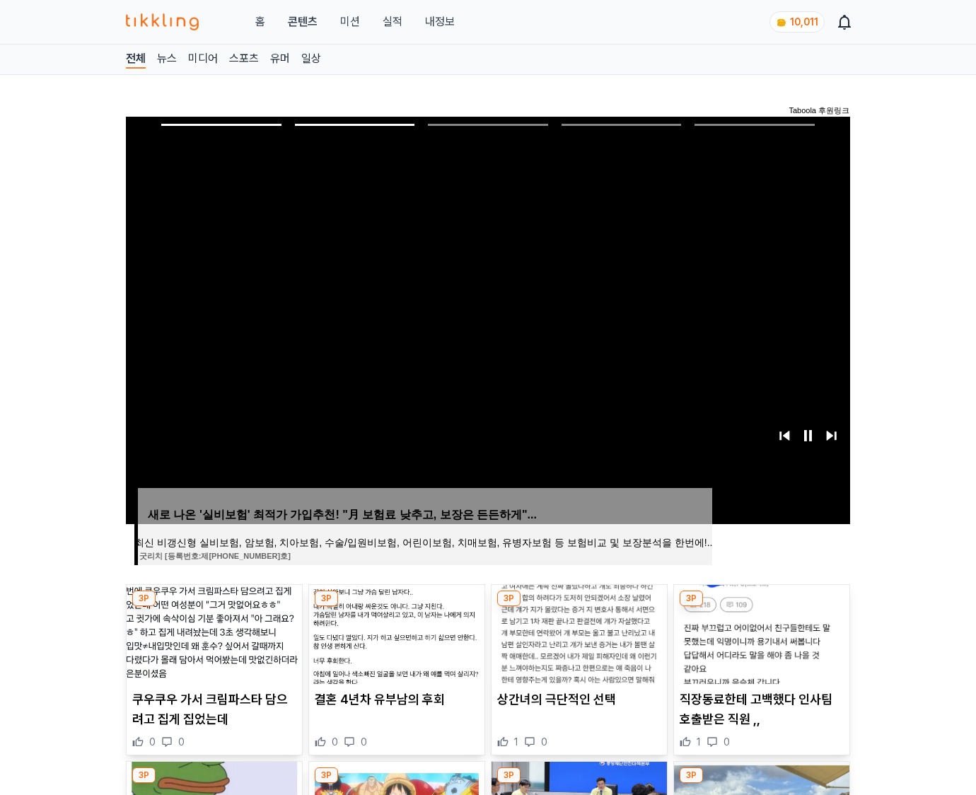
click at [760, 632] on img at bounding box center [761, 634] width 175 height 99
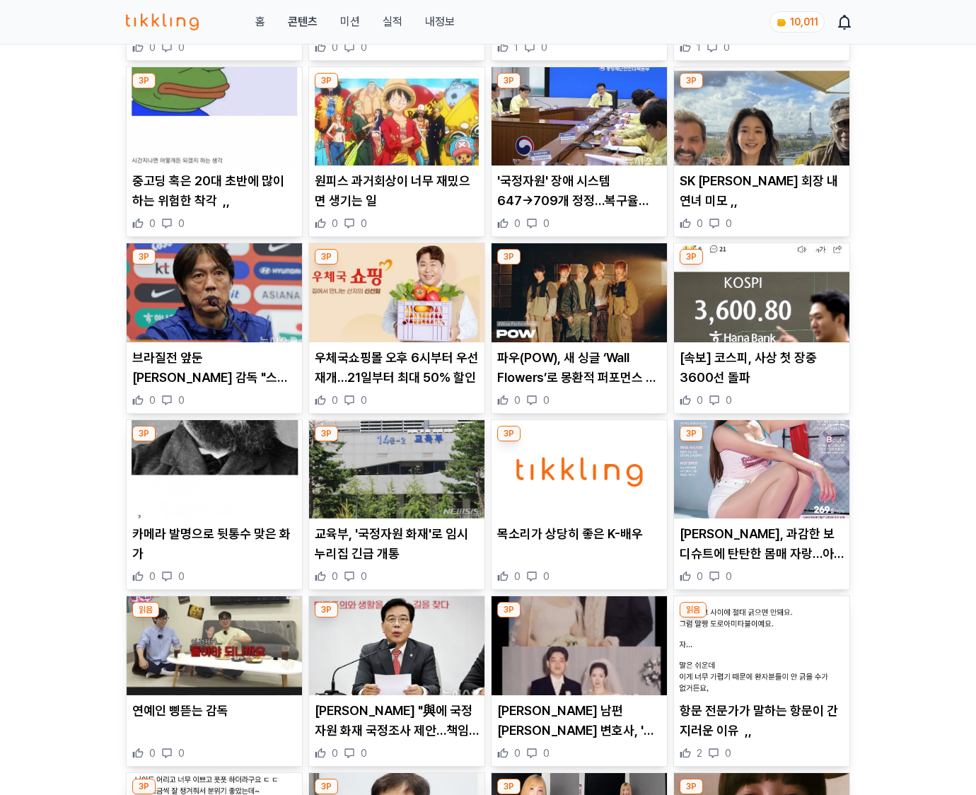
scroll to position [2084, 0]
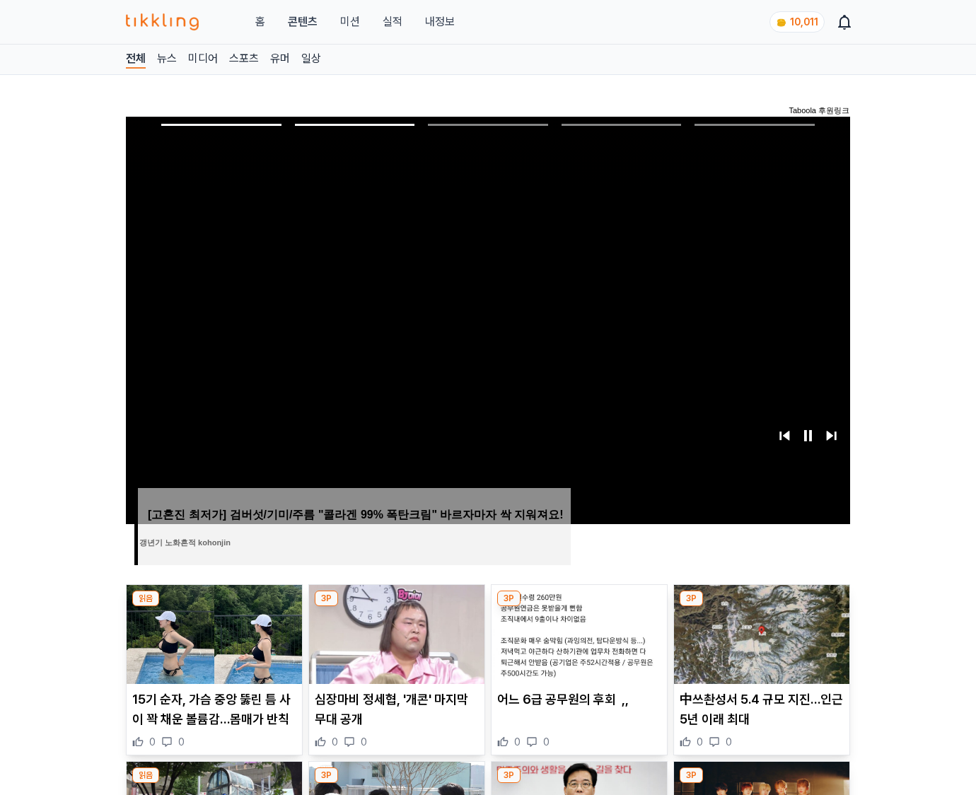
click at [760, 632] on img at bounding box center [761, 634] width 175 height 99
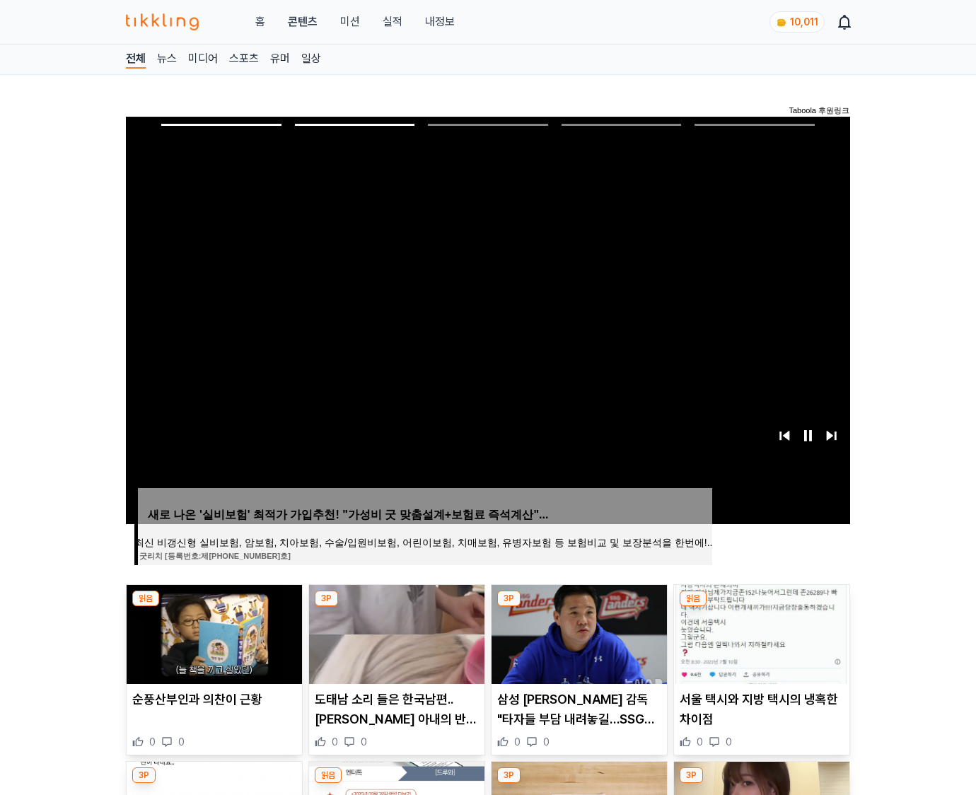
click at [760, 632] on img at bounding box center [761, 634] width 175 height 99
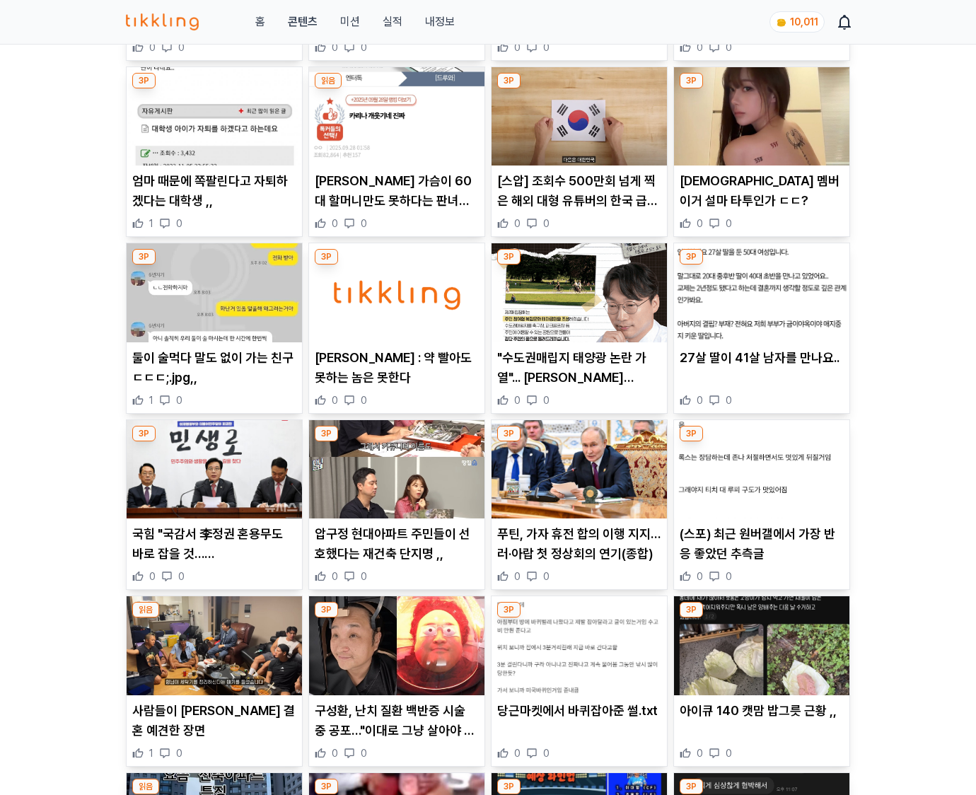
scroll to position [2087, 0]
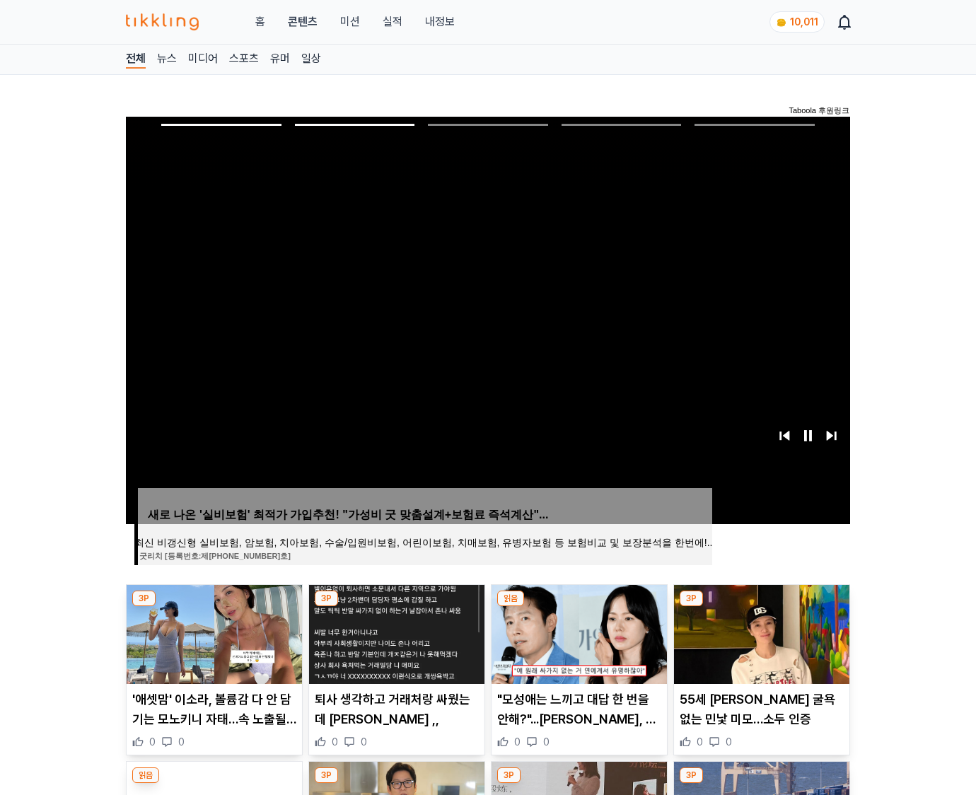
click at [760, 632] on img at bounding box center [761, 634] width 175 height 99
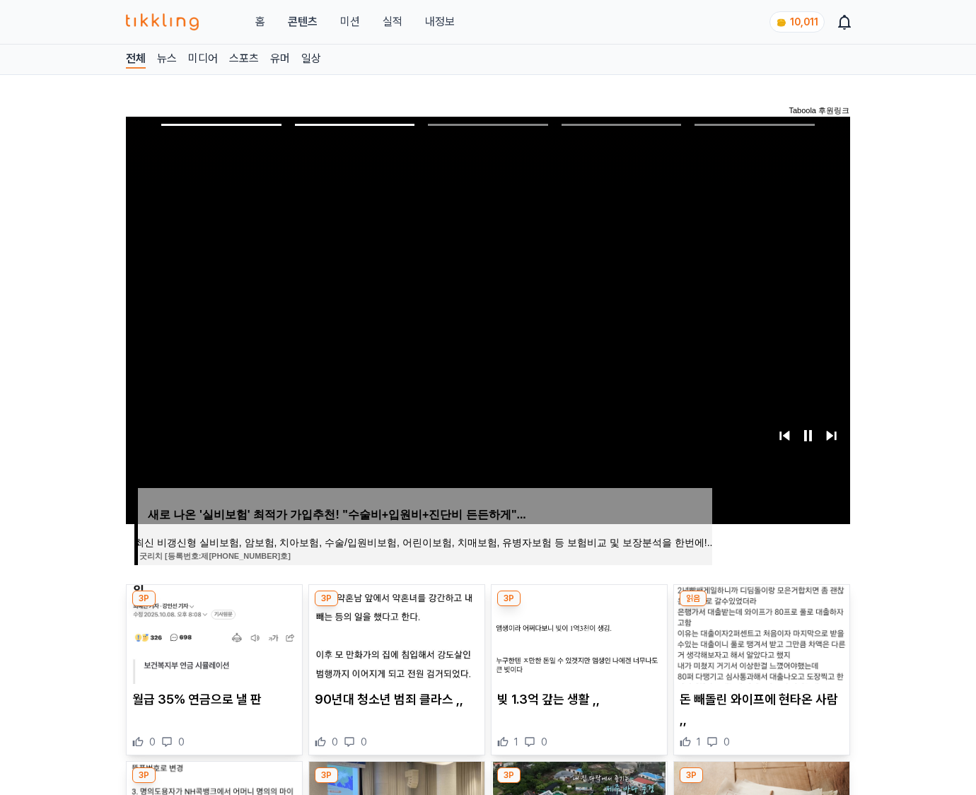
click at [760, 632] on img at bounding box center [761, 634] width 175 height 99
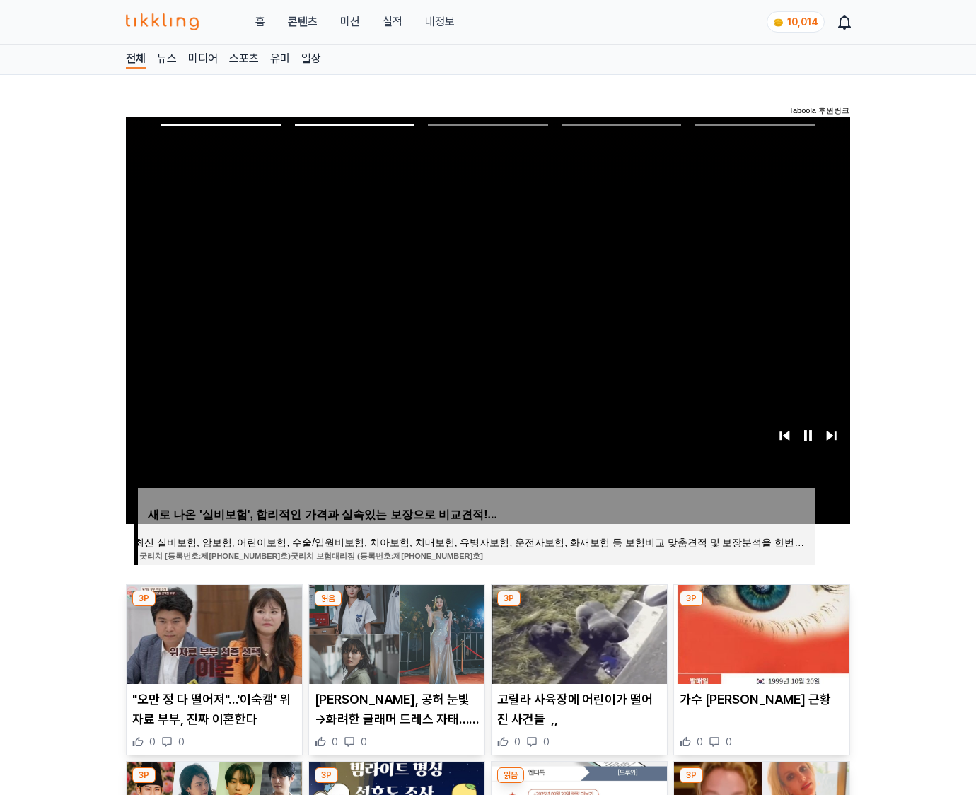
click at [760, 632] on img at bounding box center [761, 634] width 175 height 99
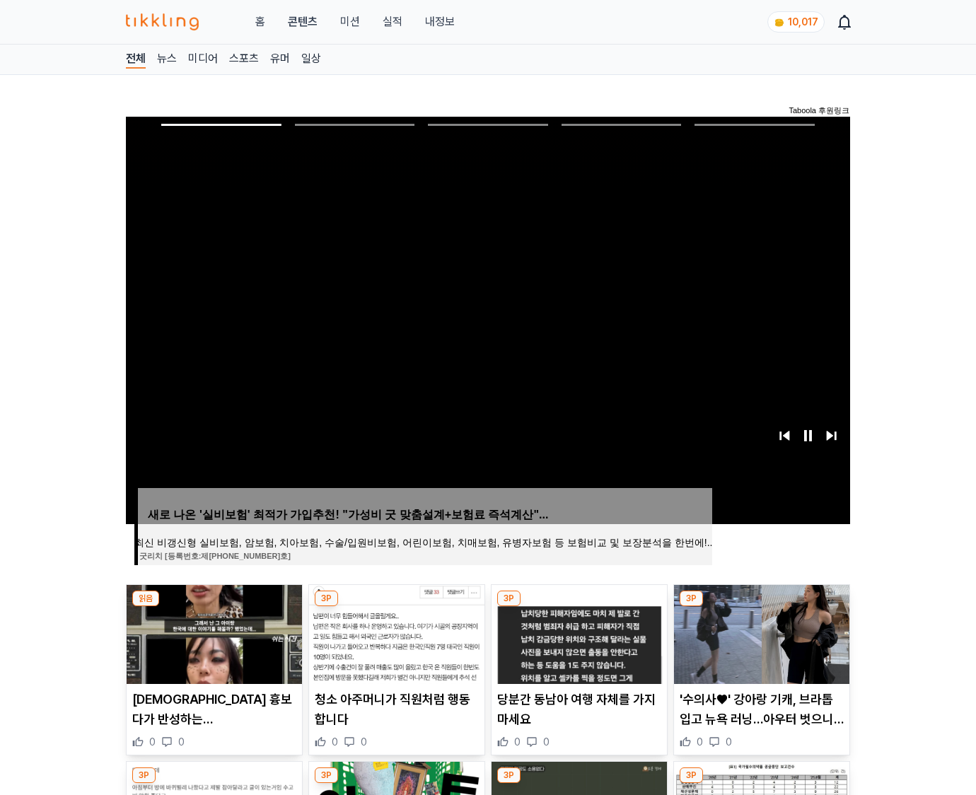
click at [760, 632] on img at bounding box center [761, 634] width 175 height 99
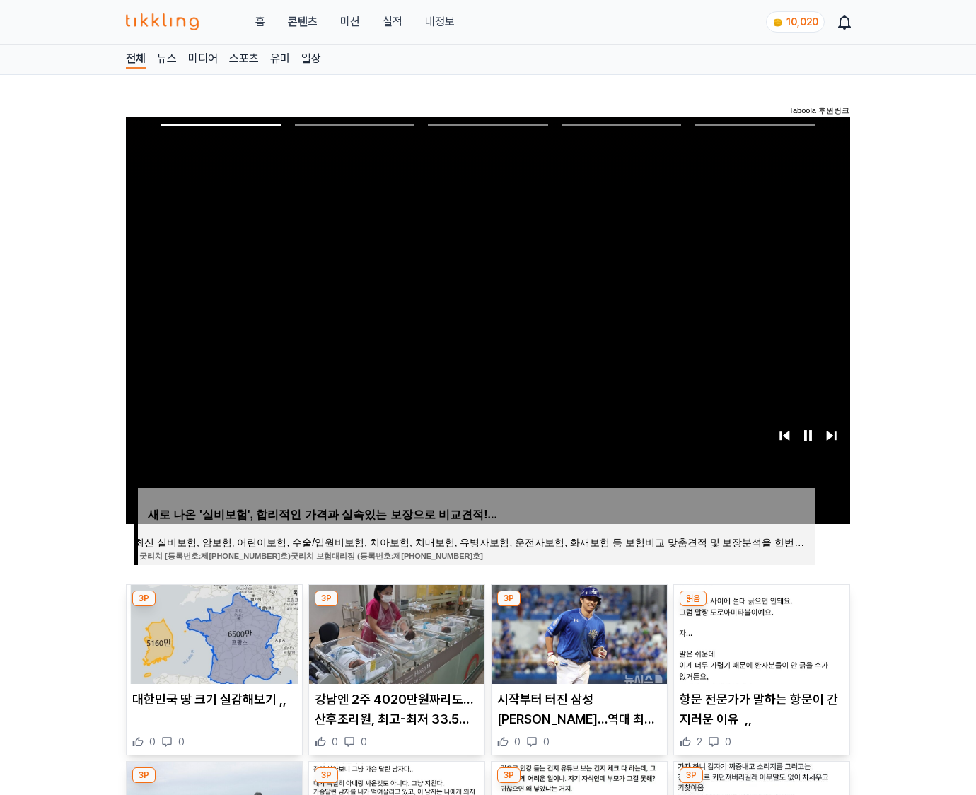
click at [760, 632] on img at bounding box center [761, 634] width 175 height 99
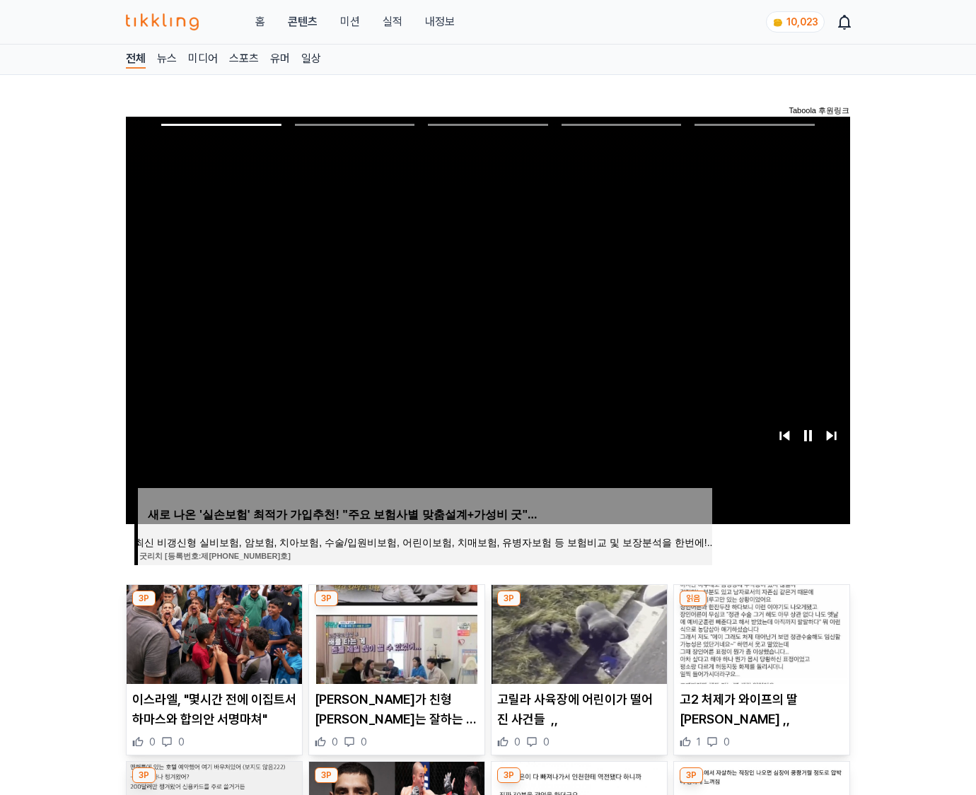
click at [760, 632] on img at bounding box center [761, 634] width 175 height 99
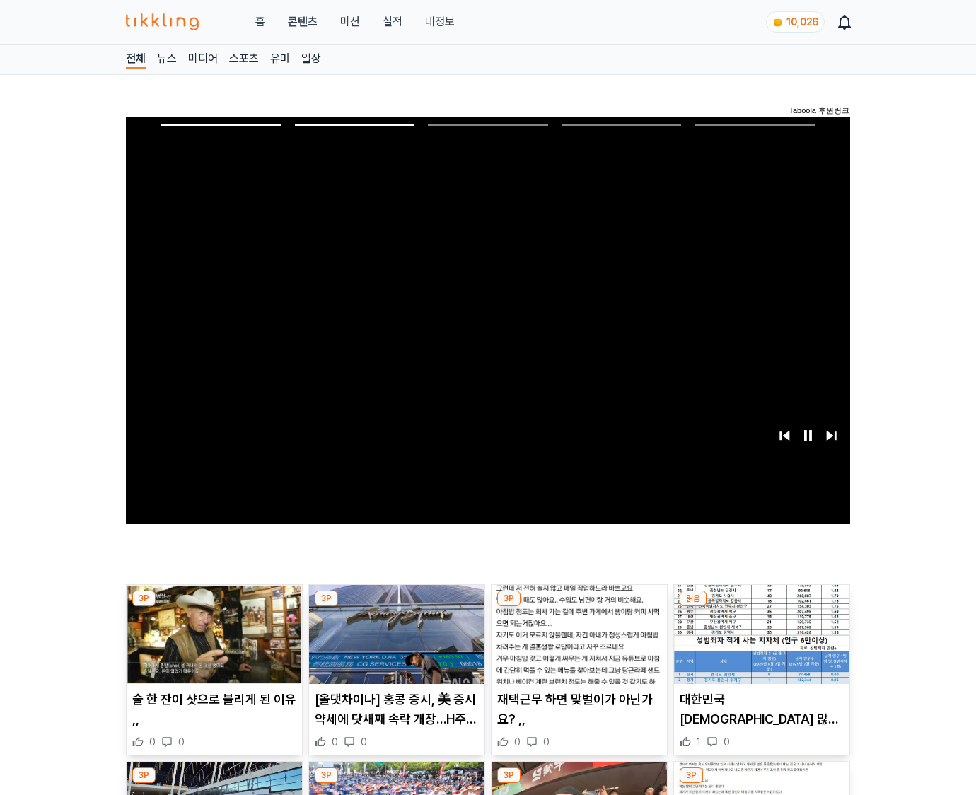
click at [760, 632] on img at bounding box center [761, 634] width 175 height 99
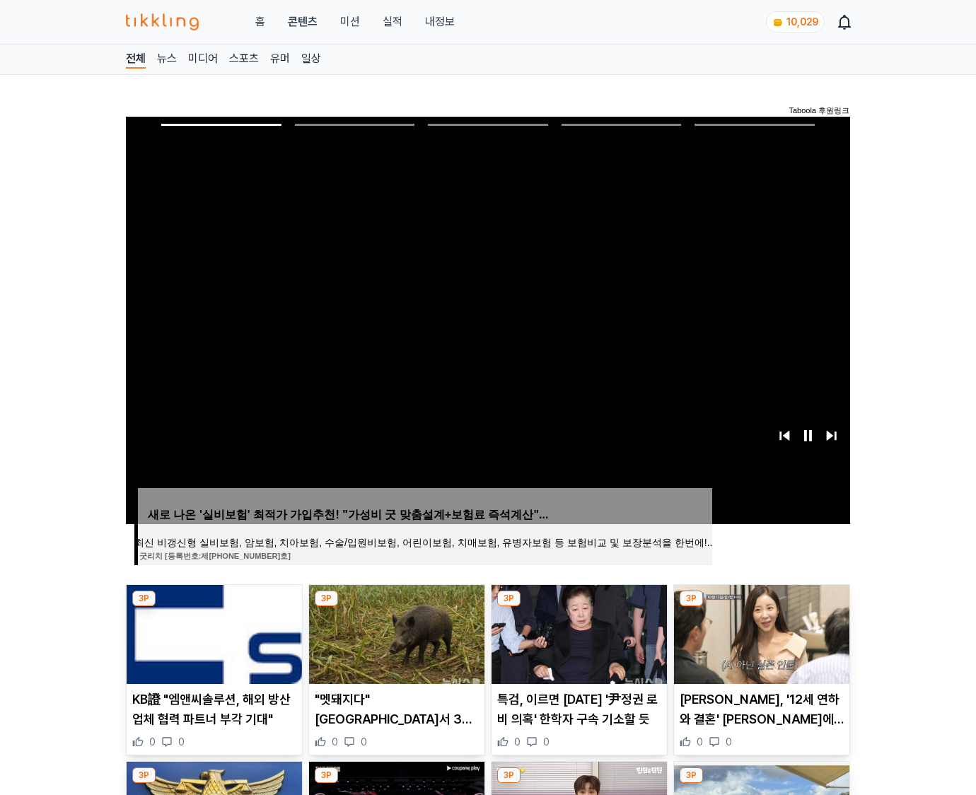
click at [760, 632] on img at bounding box center [761, 634] width 175 height 99
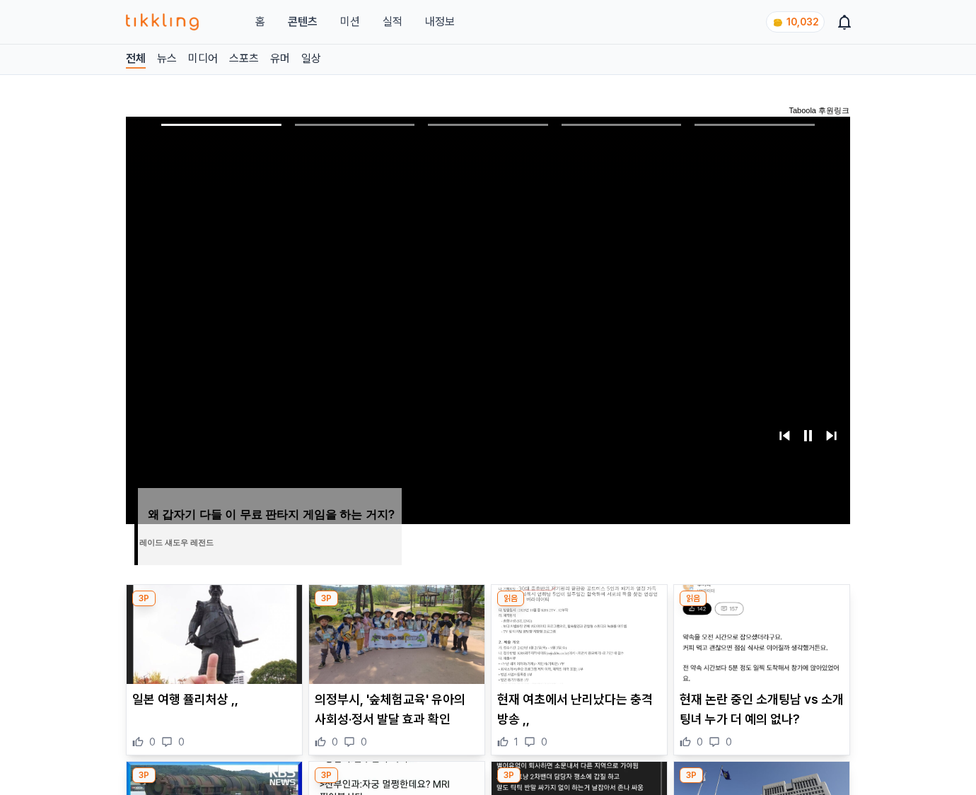
click at [760, 632] on img at bounding box center [761, 634] width 175 height 99
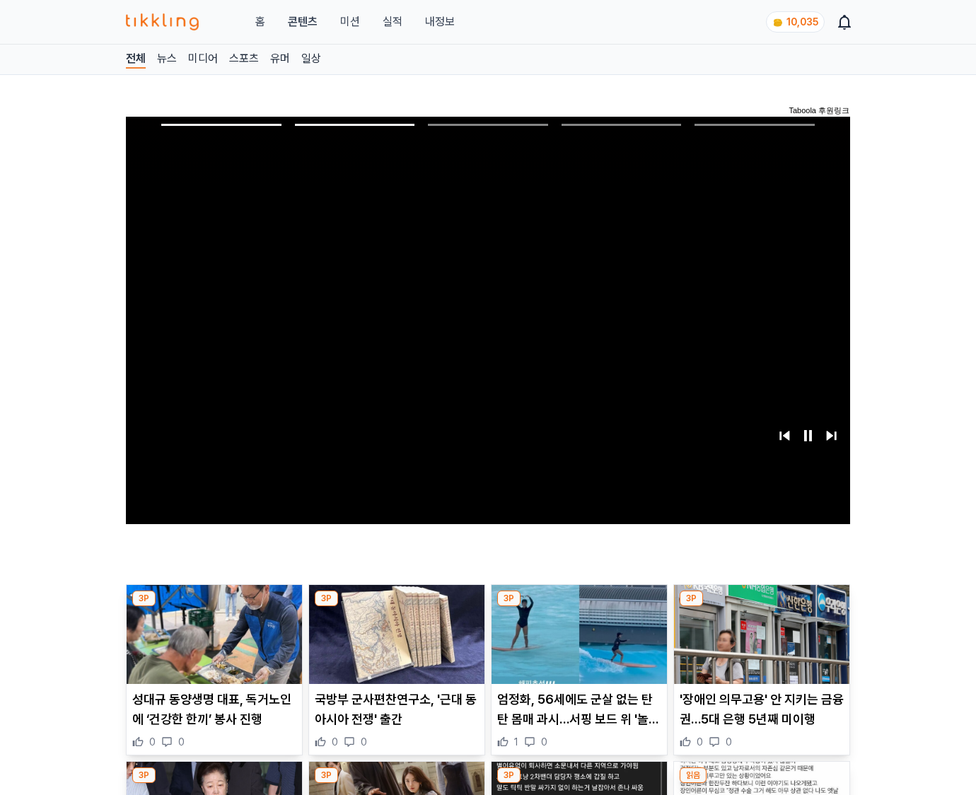
click at [760, 632] on img at bounding box center [761, 634] width 175 height 99
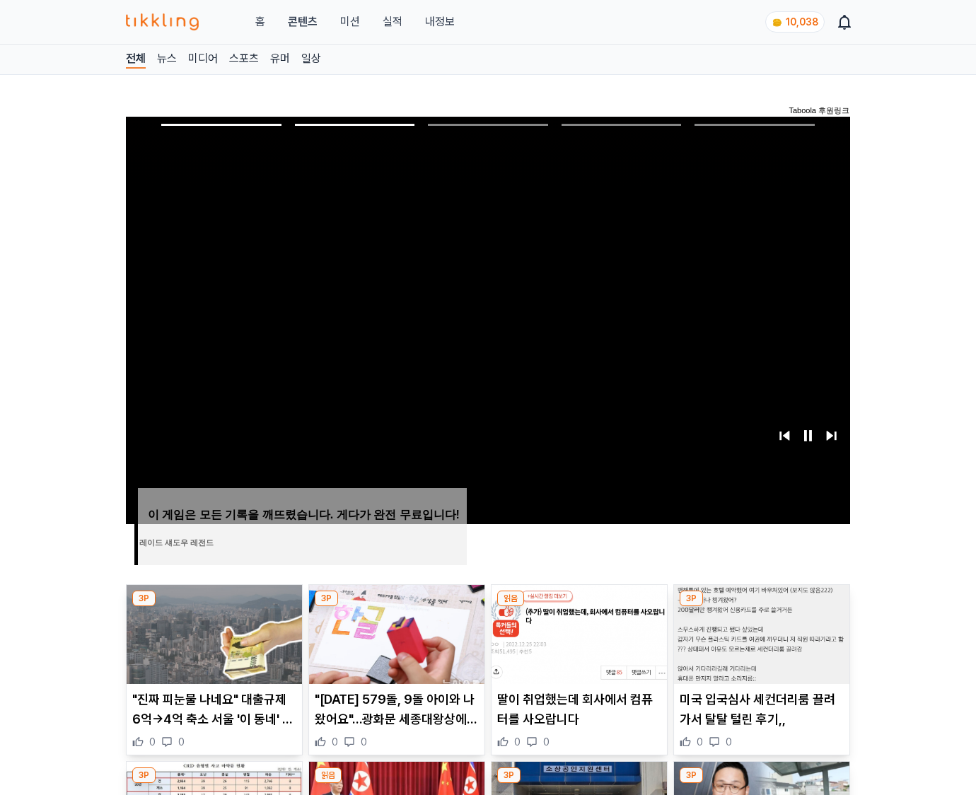
click at [760, 632] on img at bounding box center [761, 634] width 175 height 99
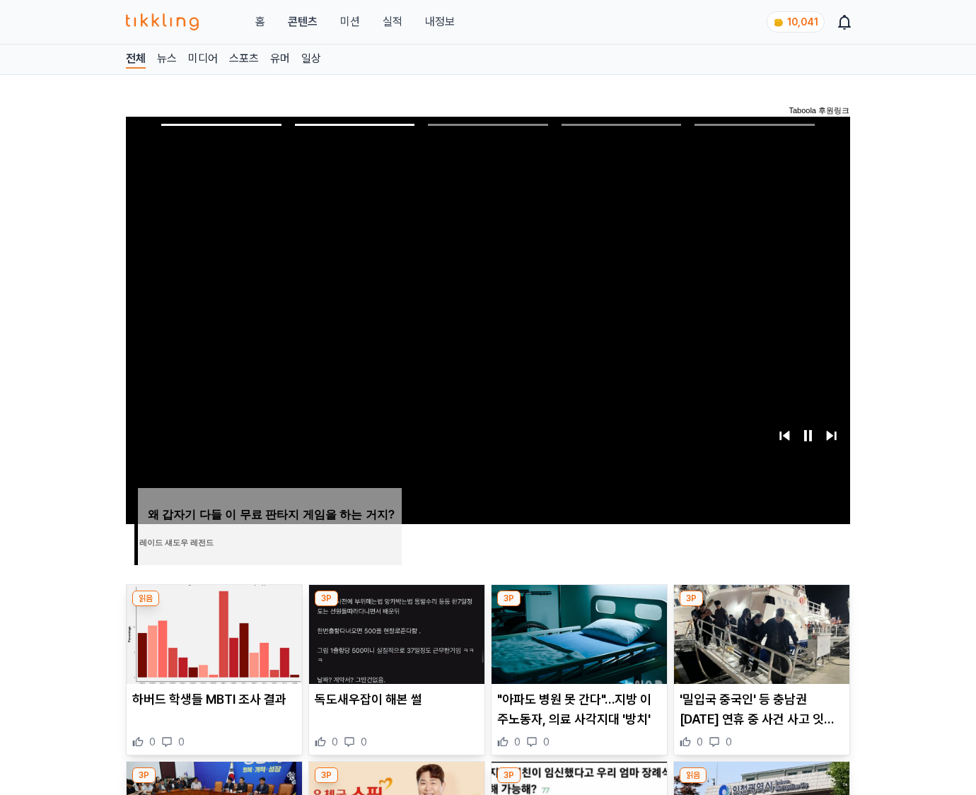
click at [760, 632] on img at bounding box center [761, 634] width 175 height 99
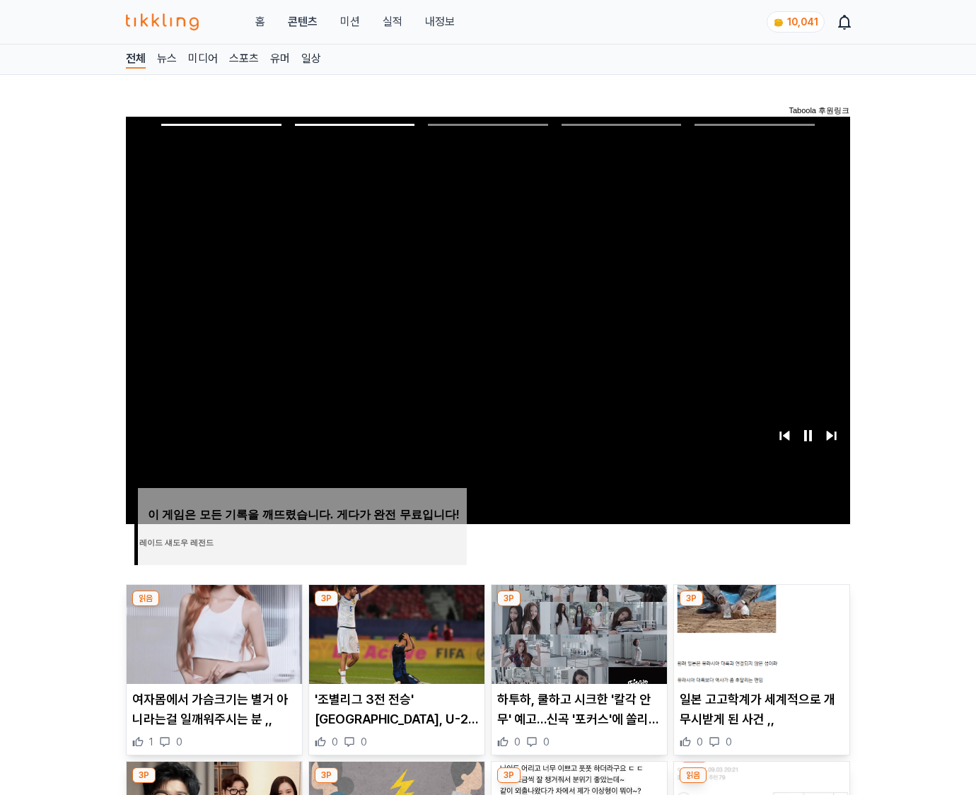
click at [760, 632] on img at bounding box center [761, 634] width 175 height 99
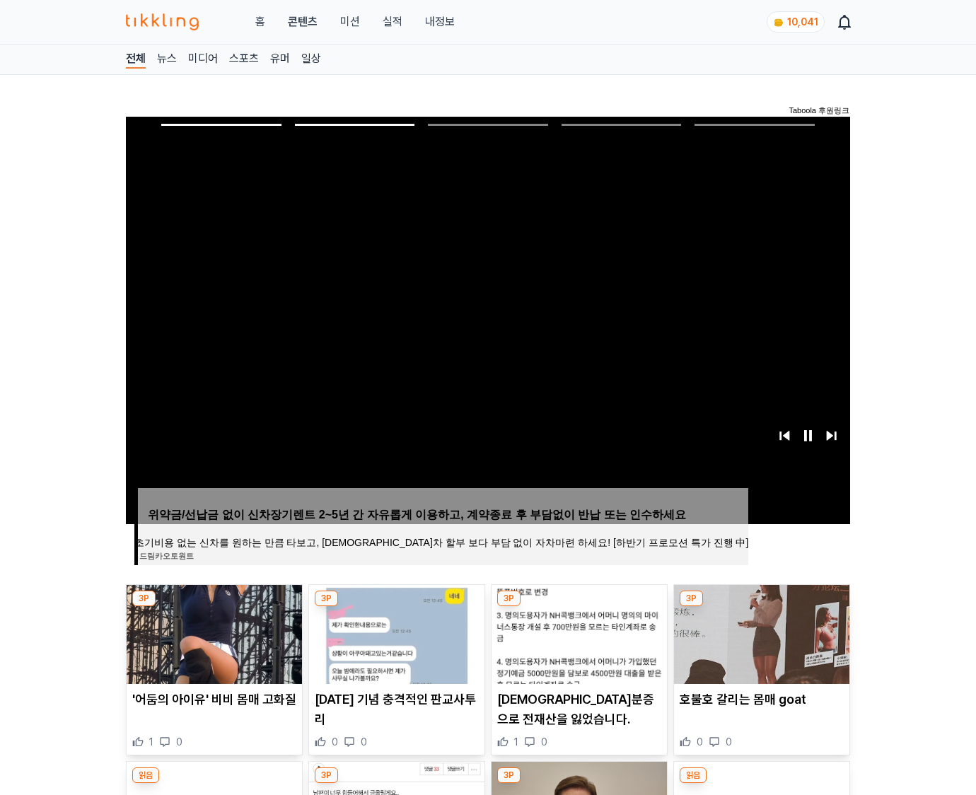
click at [760, 632] on img at bounding box center [761, 634] width 175 height 99
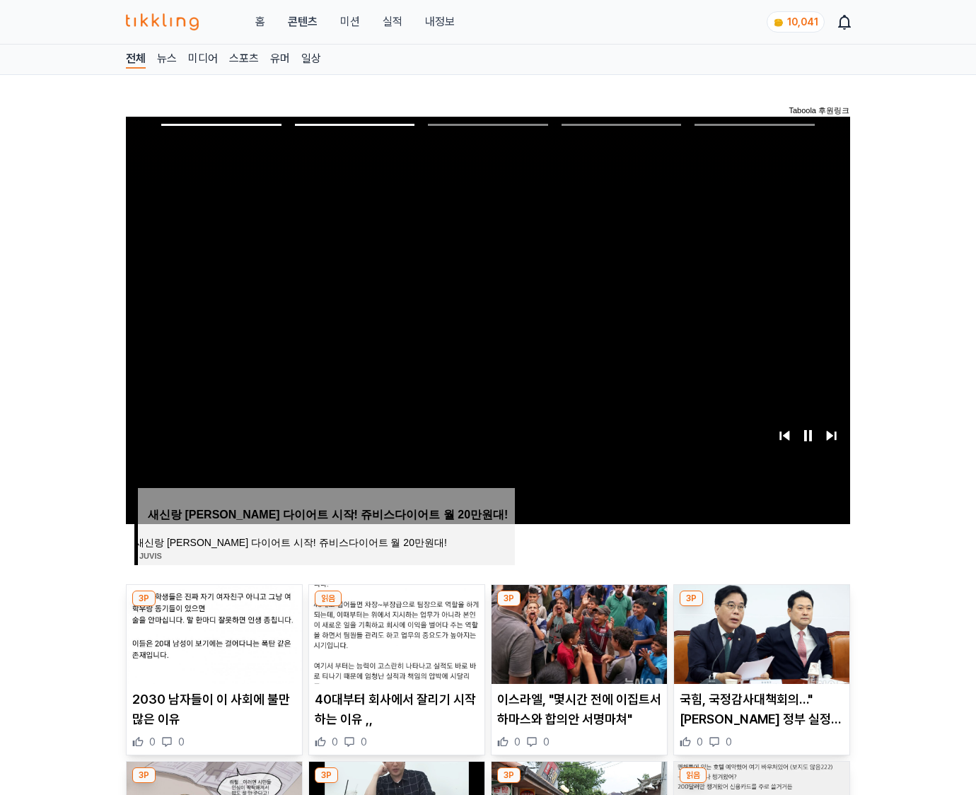
click at [760, 632] on img at bounding box center [761, 634] width 175 height 99
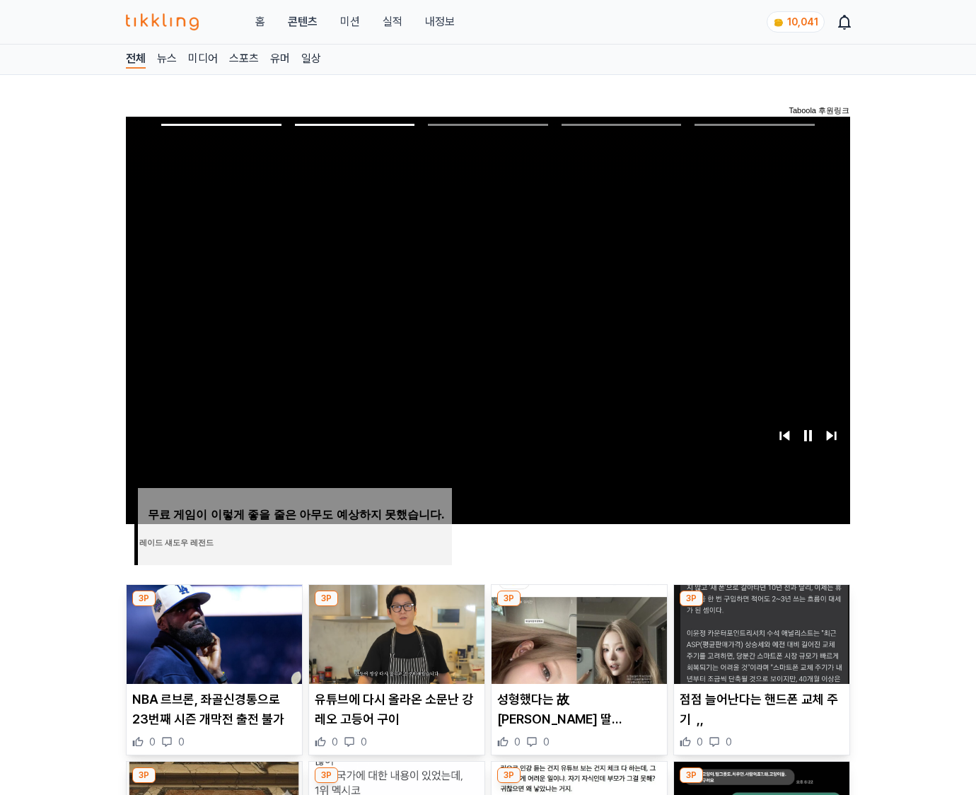
click at [760, 632] on img at bounding box center [761, 634] width 175 height 99
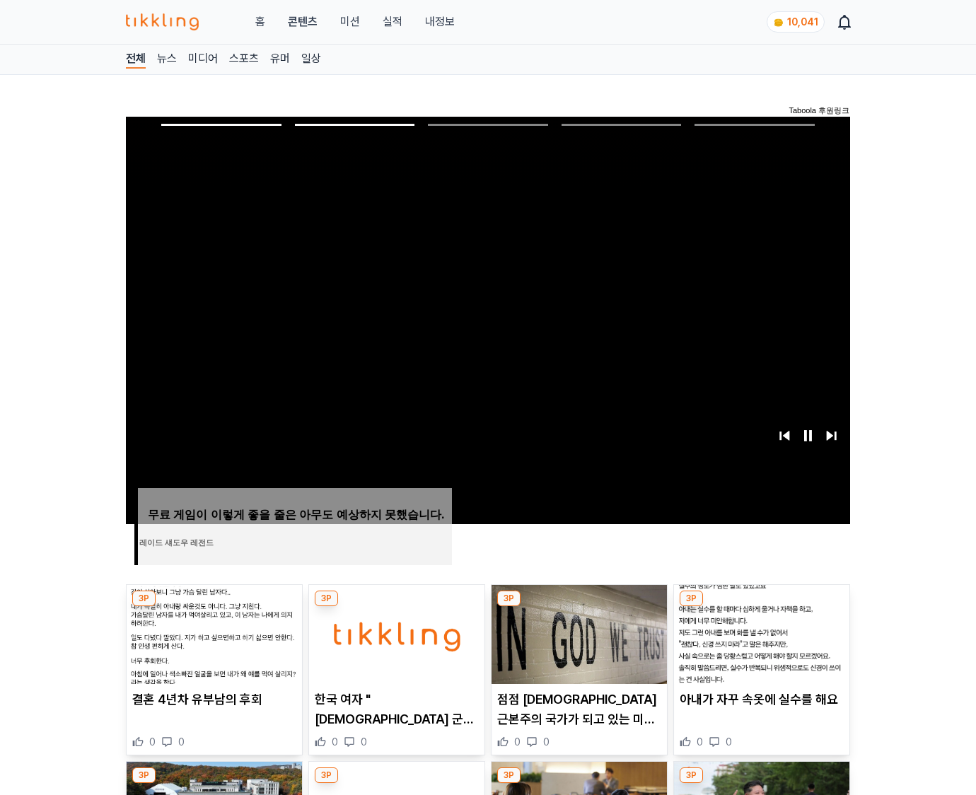
click at [760, 632] on img at bounding box center [761, 634] width 175 height 99
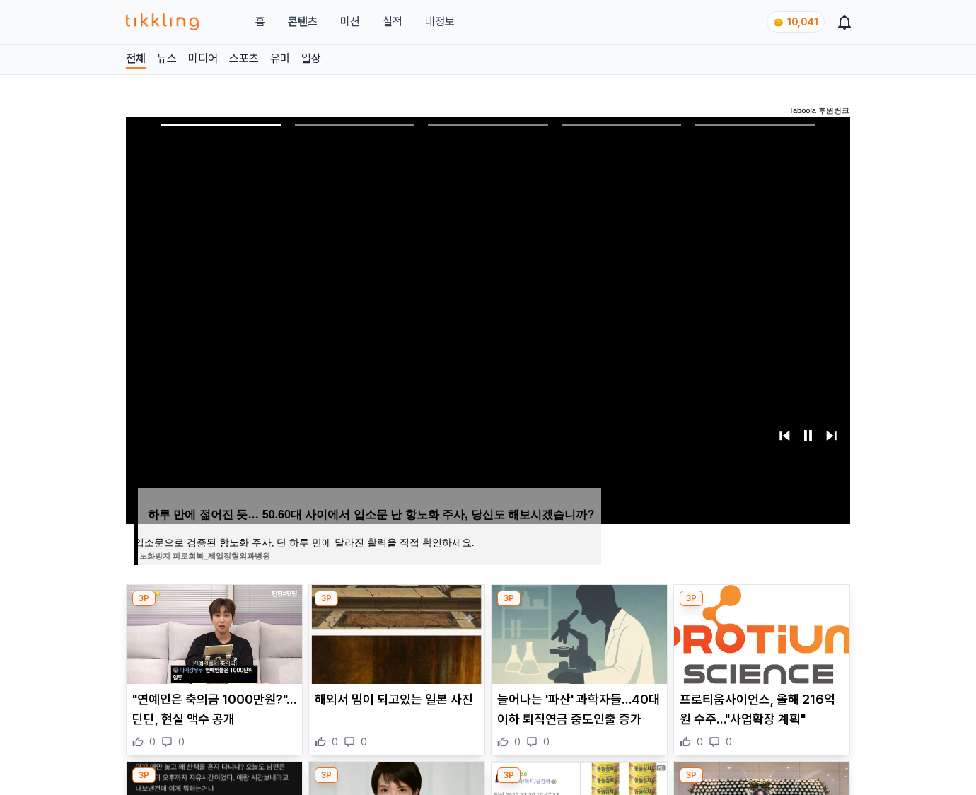
click at [760, 632] on img at bounding box center [761, 634] width 175 height 99
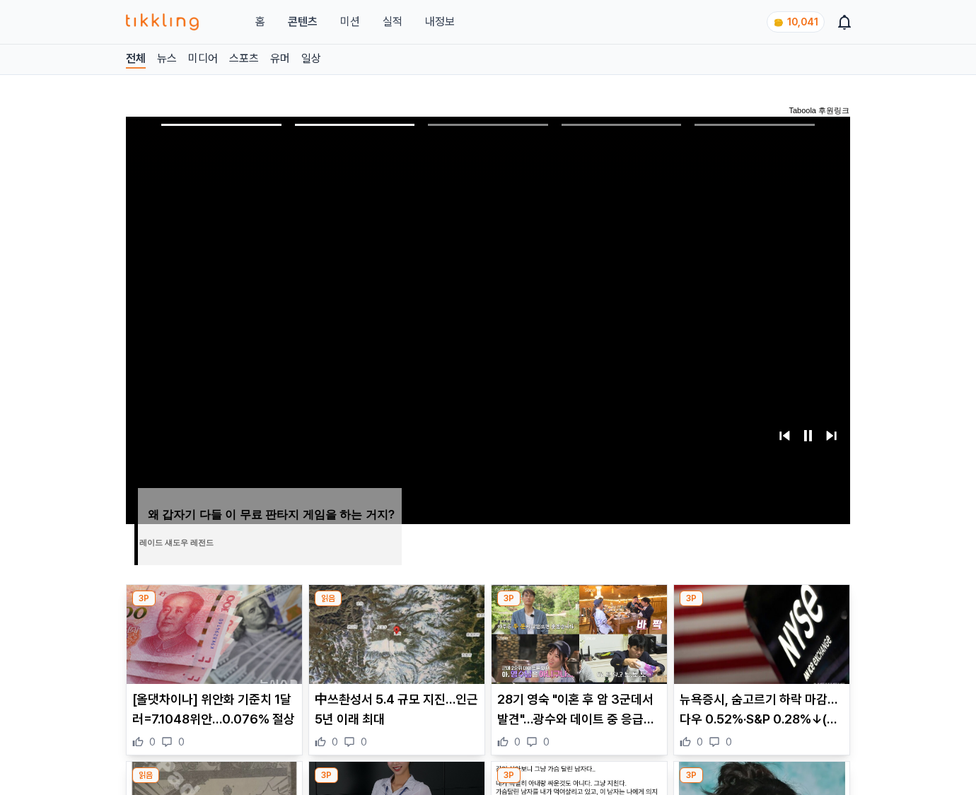
click at [760, 632] on img at bounding box center [761, 634] width 175 height 99
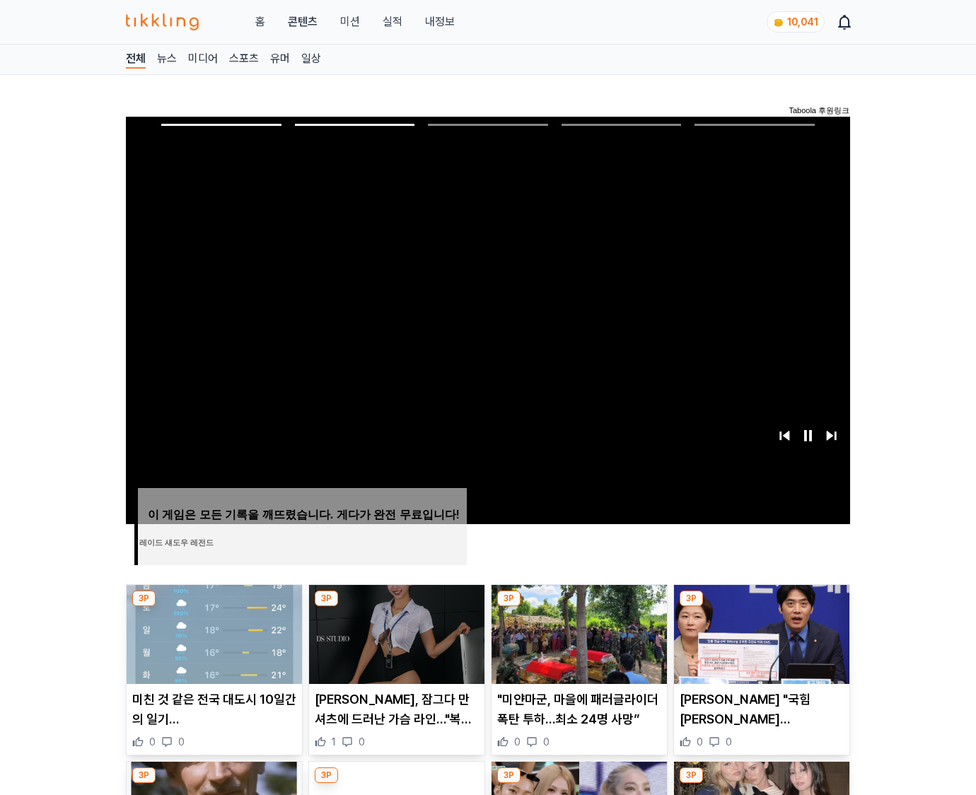
click at [760, 632] on img at bounding box center [761, 634] width 175 height 99
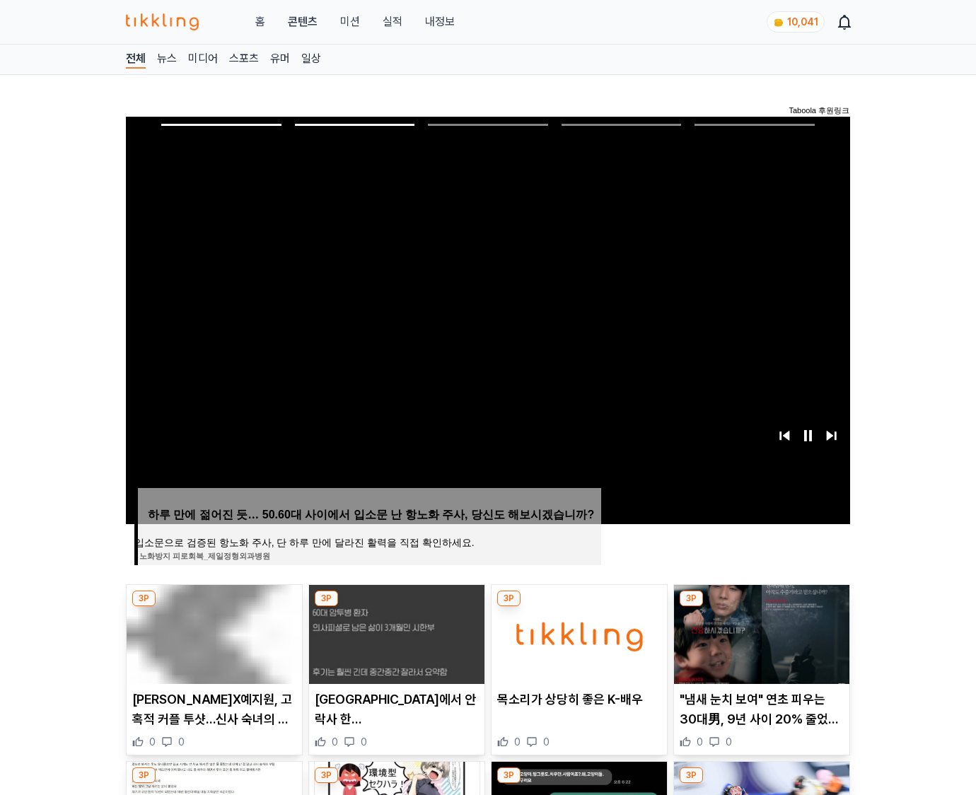
click at [760, 632] on img at bounding box center [761, 634] width 175 height 99
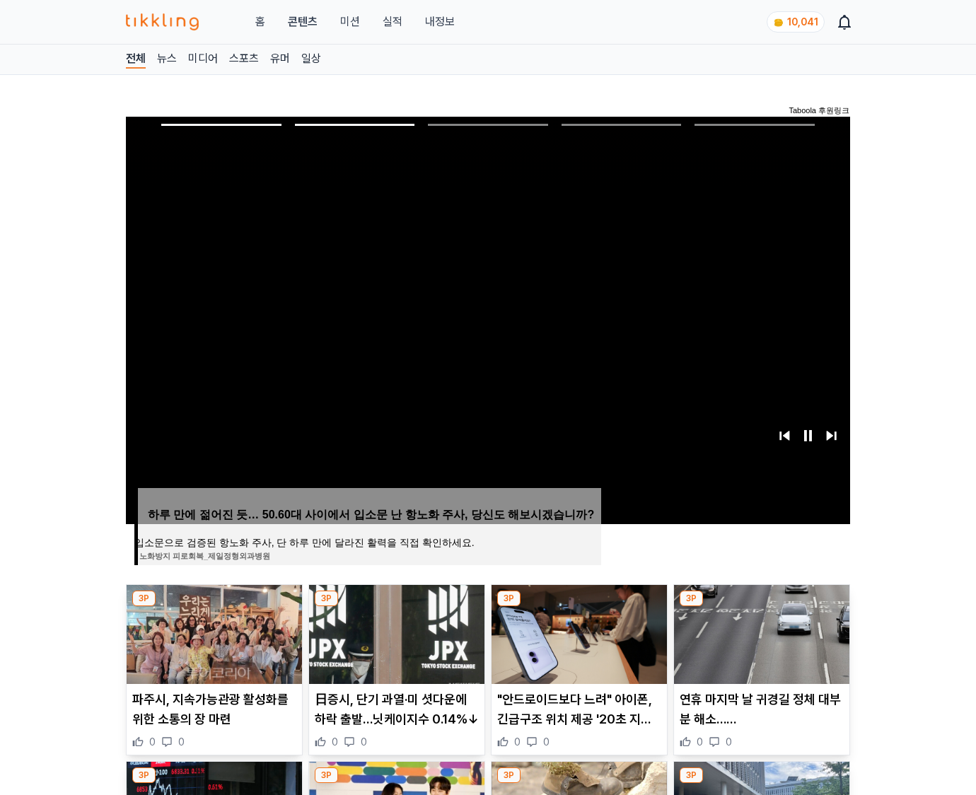
click at [760, 632] on img at bounding box center [761, 634] width 175 height 99
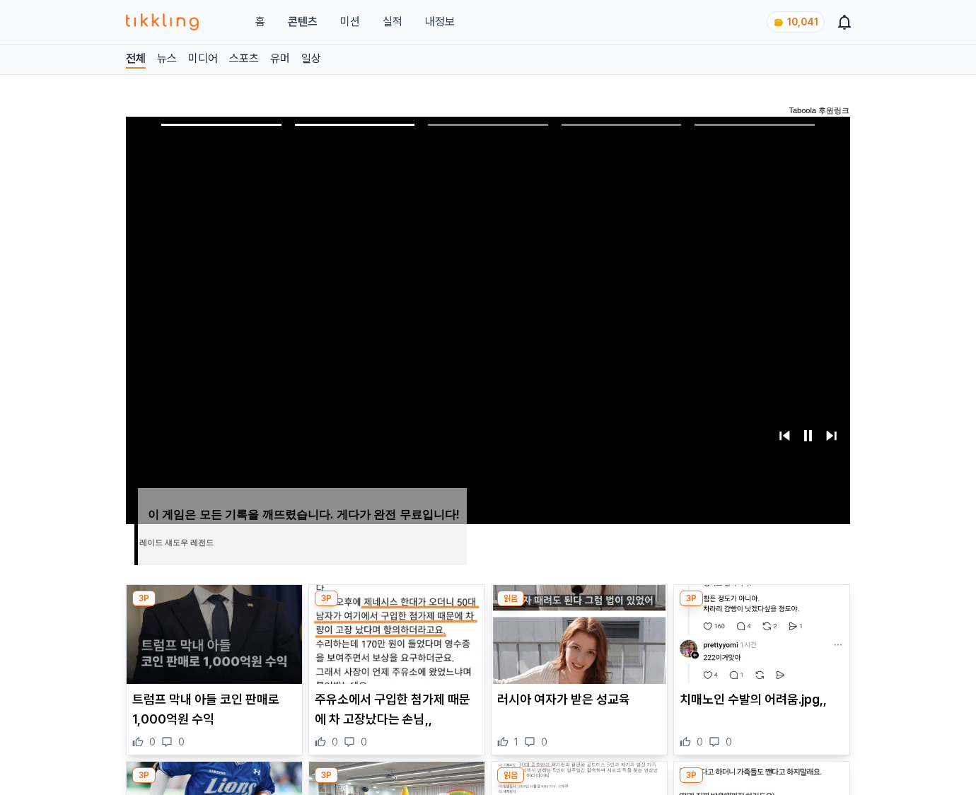
click at [760, 632] on img at bounding box center [761, 634] width 175 height 99
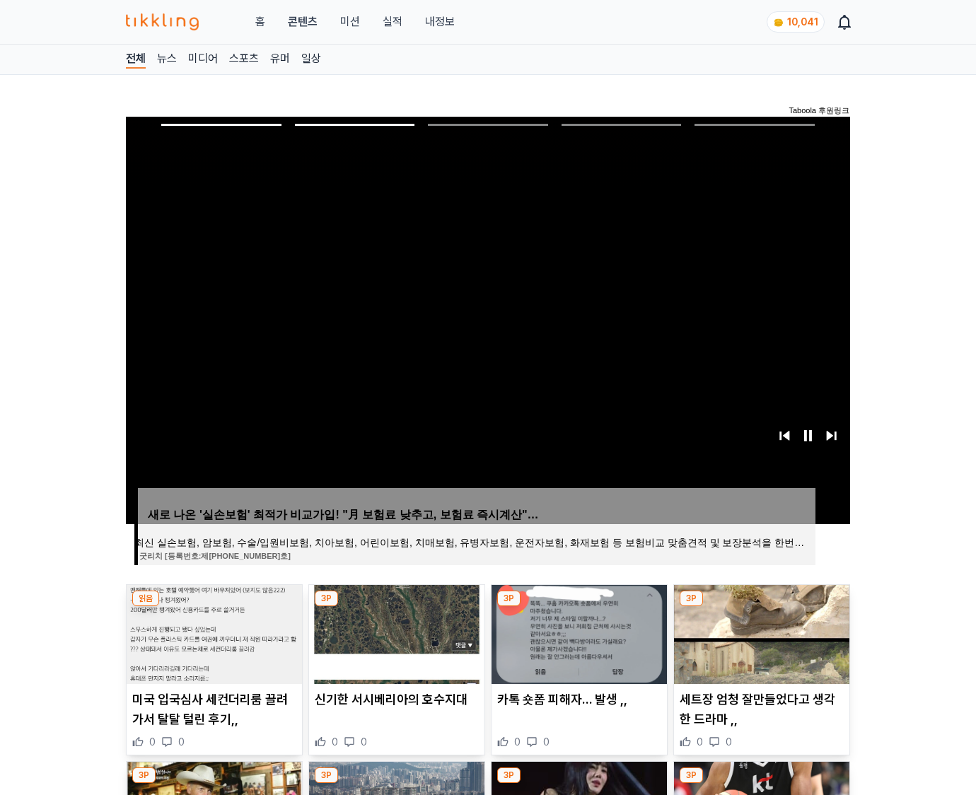
click at [760, 632] on img at bounding box center [761, 634] width 175 height 99
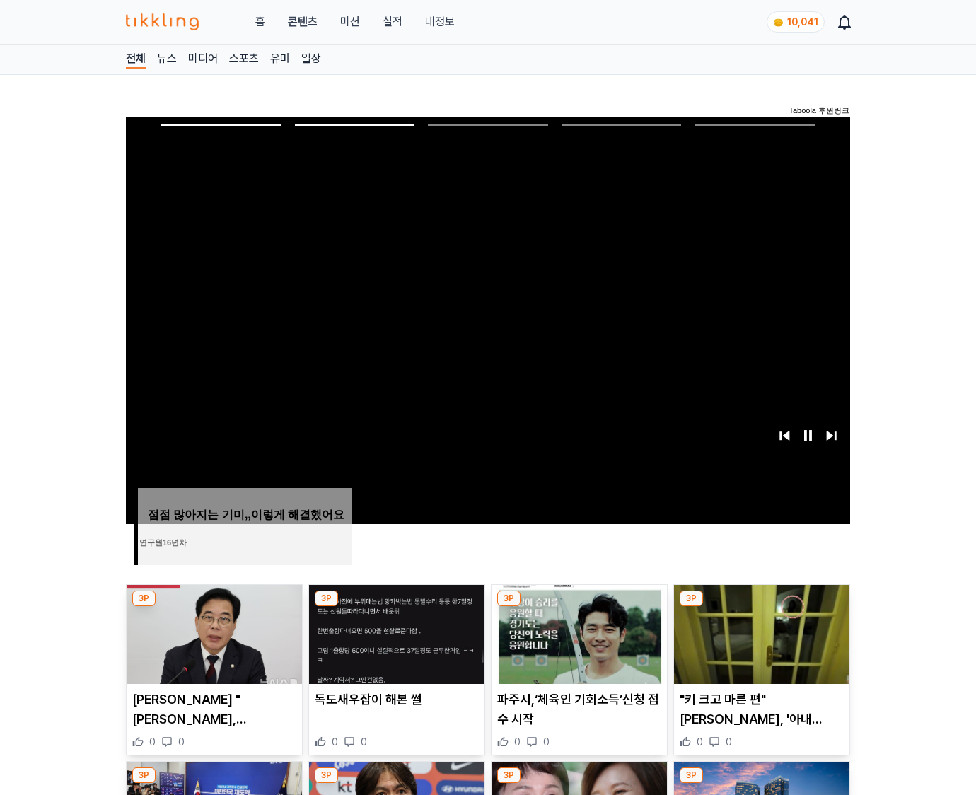
click at [760, 632] on img at bounding box center [761, 634] width 175 height 99
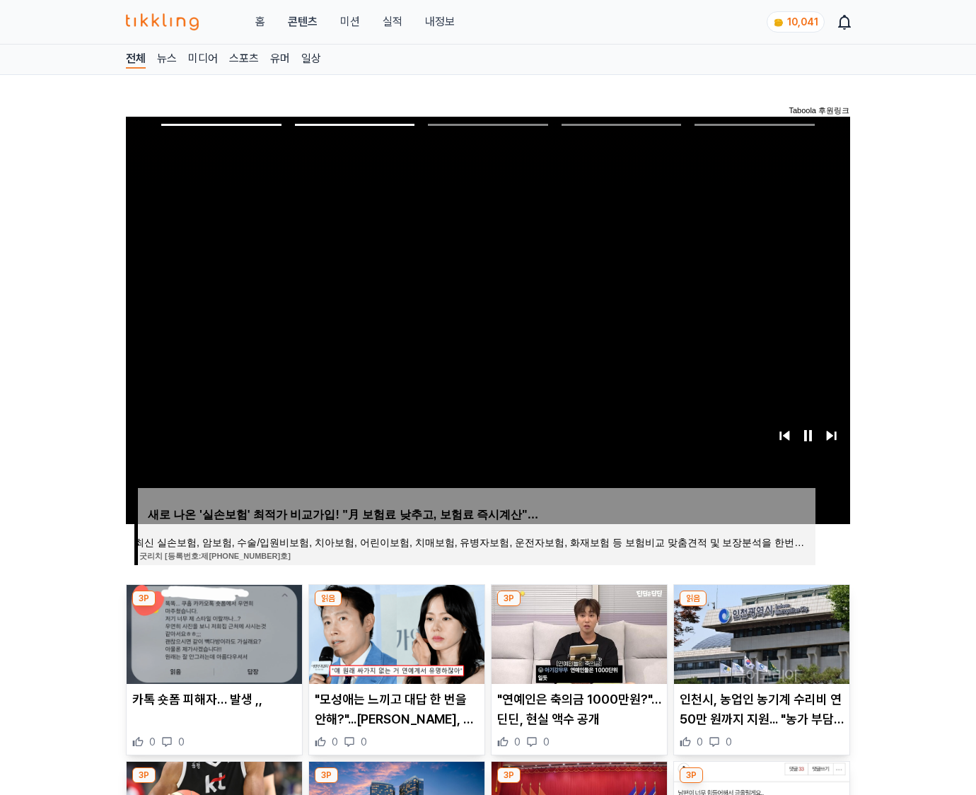
click at [760, 632] on img at bounding box center [761, 634] width 175 height 99
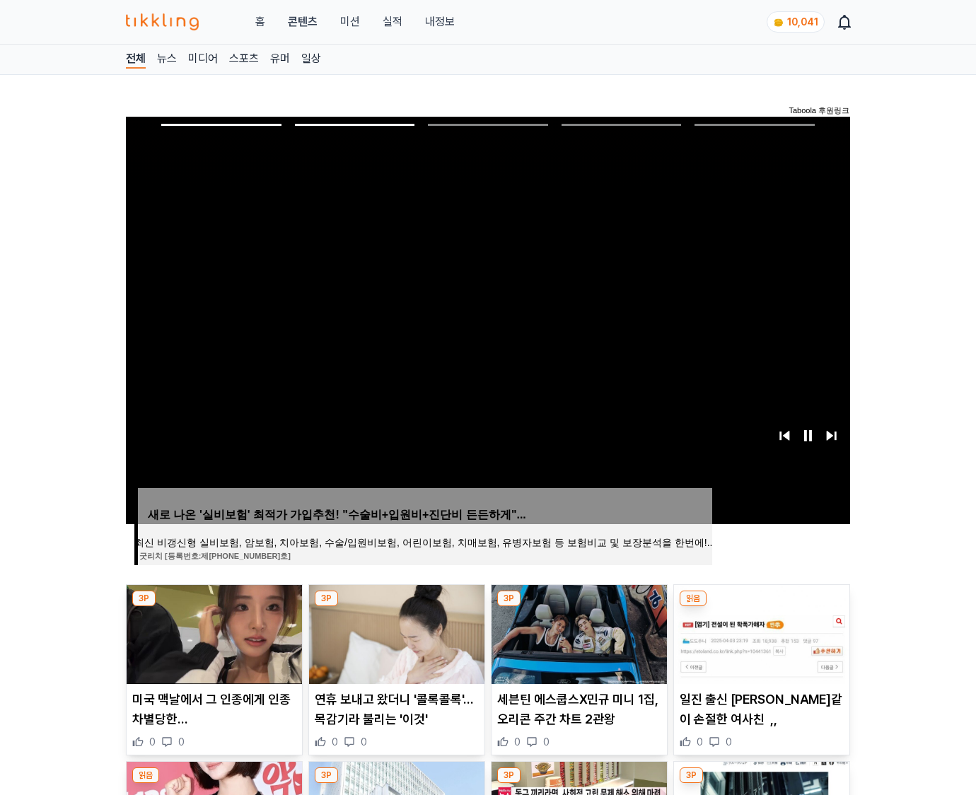
click at [760, 632] on img at bounding box center [761, 634] width 175 height 99
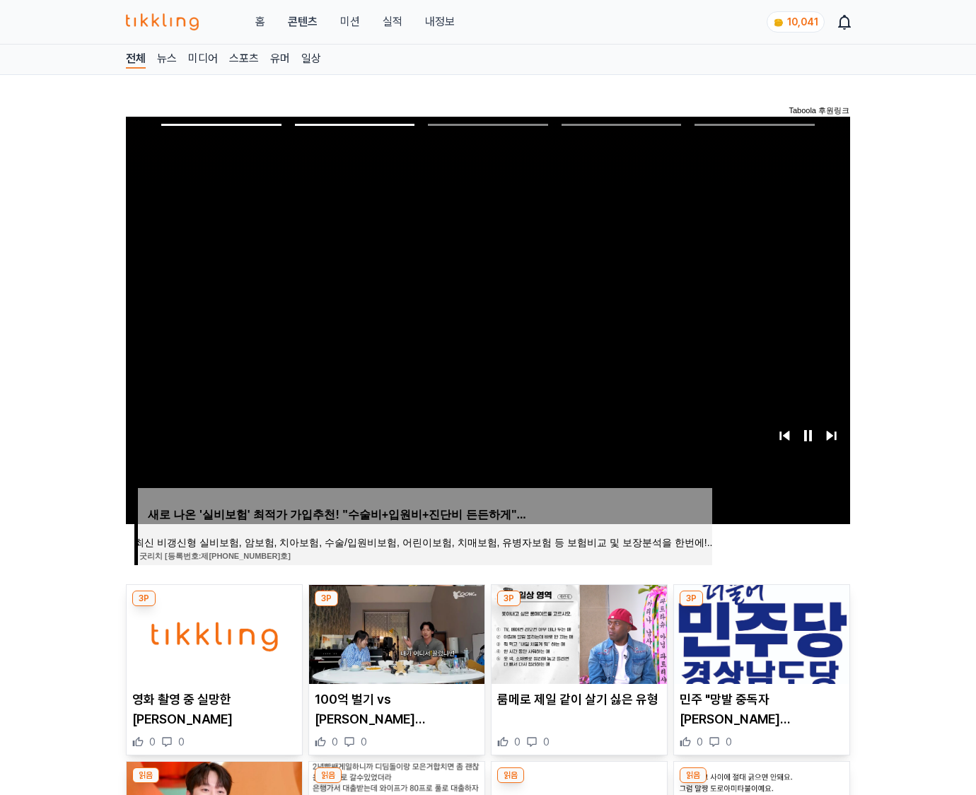
click at [760, 632] on img at bounding box center [761, 634] width 175 height 99
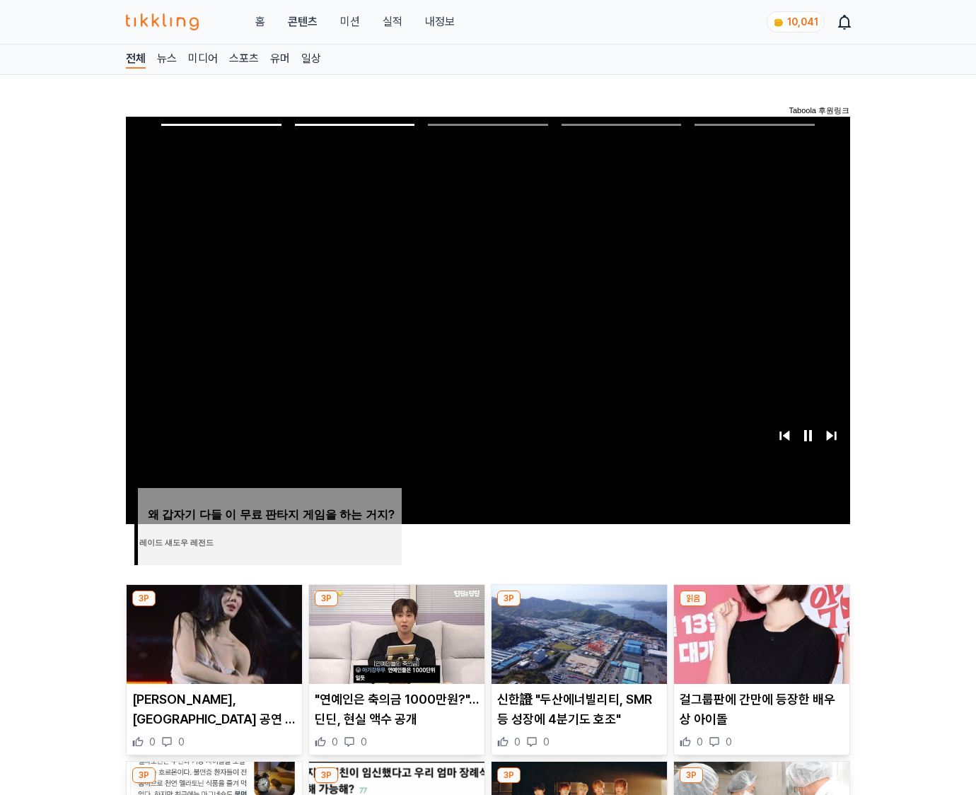
click at [760, 632] on img at bounding box center [761, 634] width 175 height 99
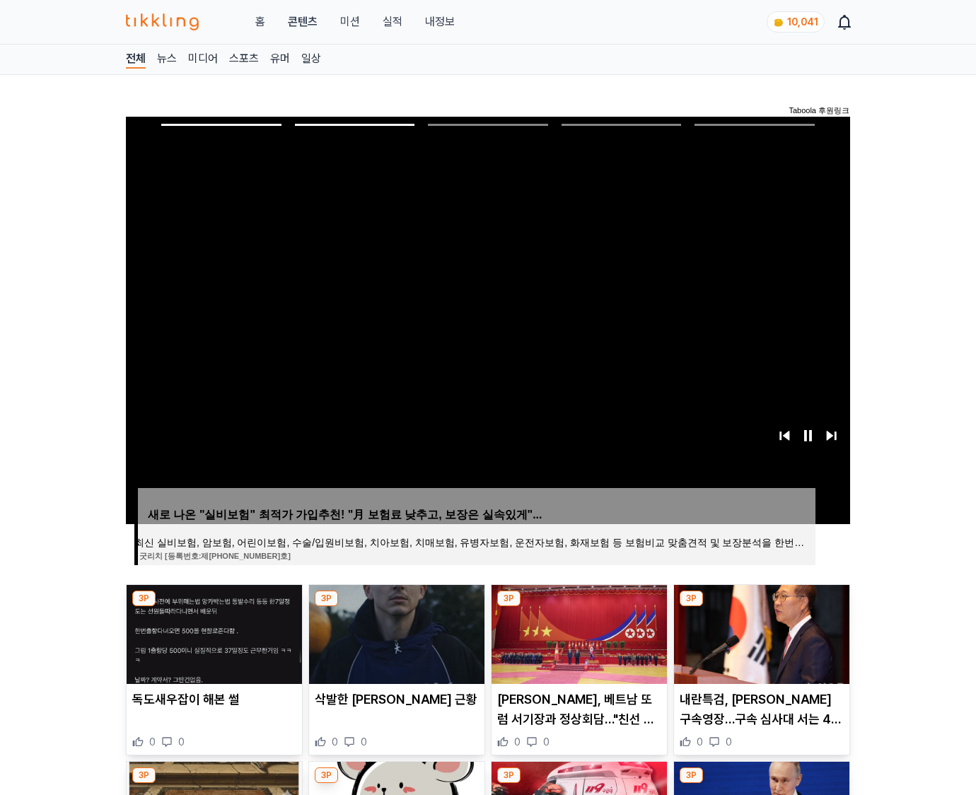
click at [760, 632] on img at bounding box center [761, 634] width 175 height 99
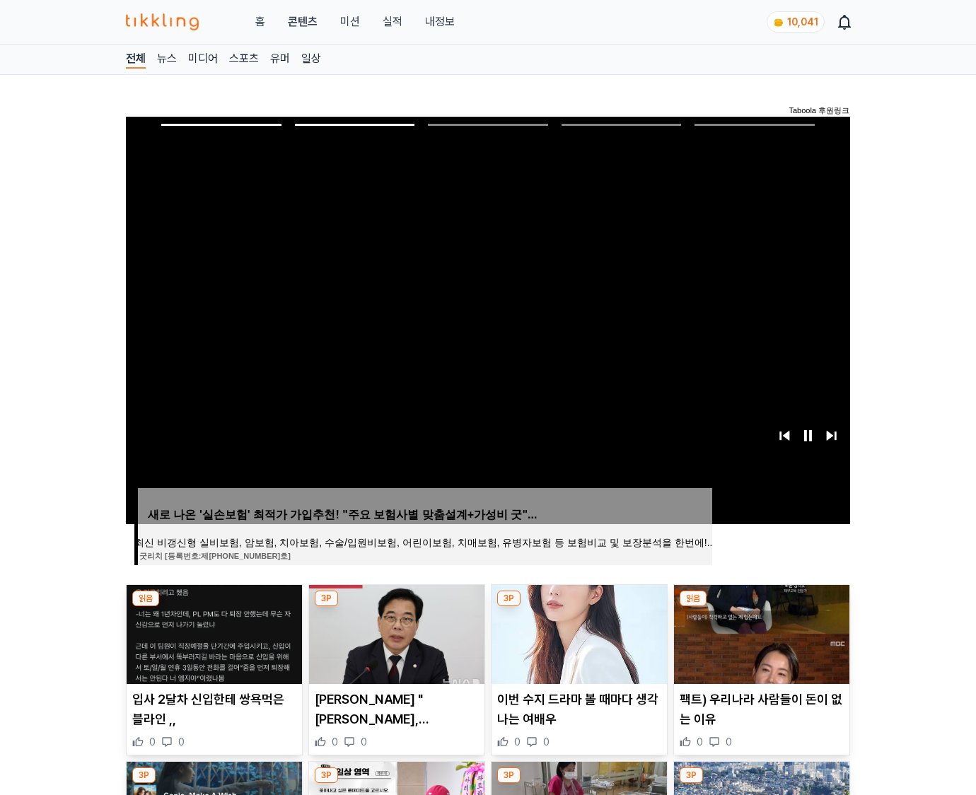
click at [760, 632] on img at bounding box center [761, 634] width 175 height 99
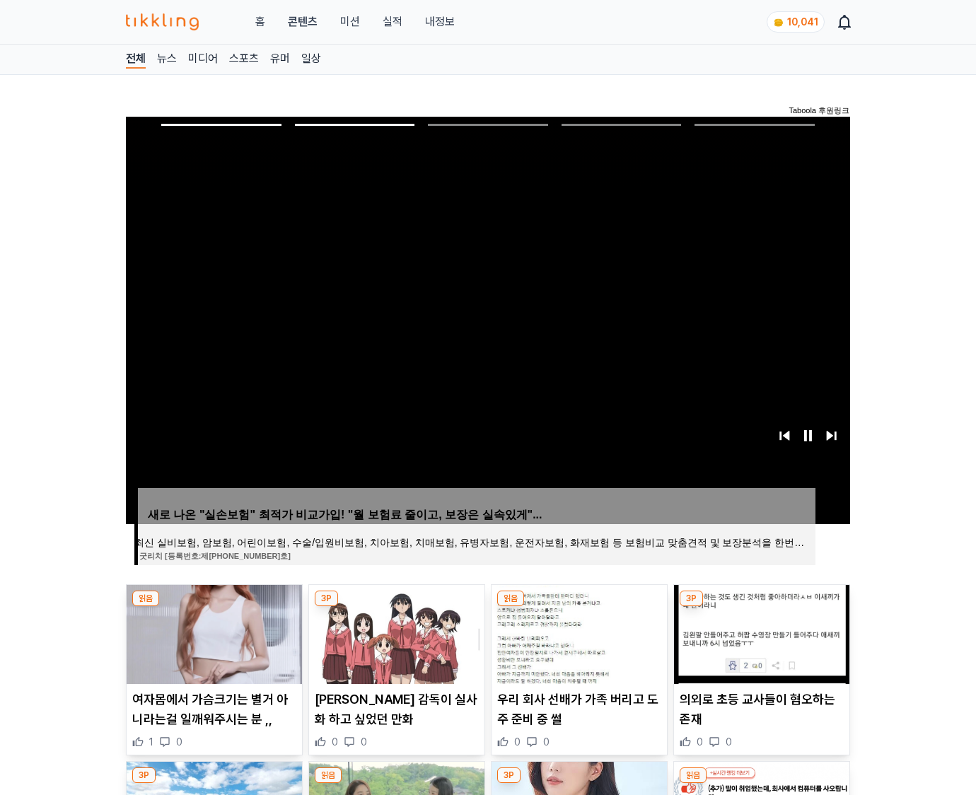
click at [760, 632] on img at bounding box center [761, 634] width 175 height 99
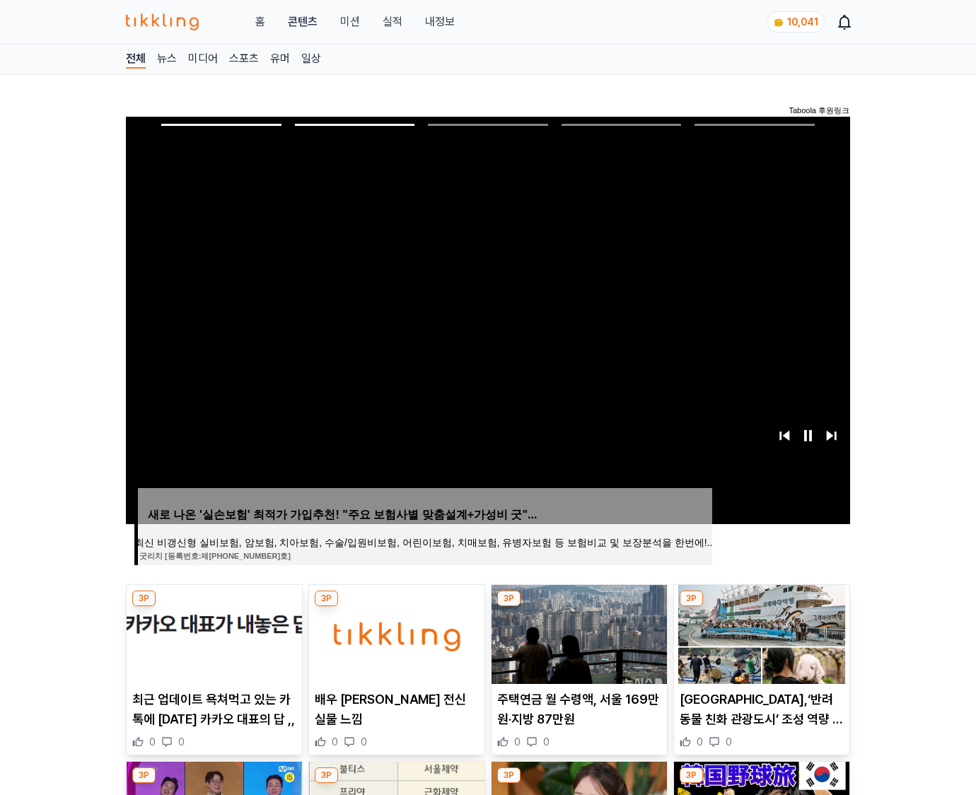
click at [760, 632] on img at bounding box center [761, 634] width 175 height 99
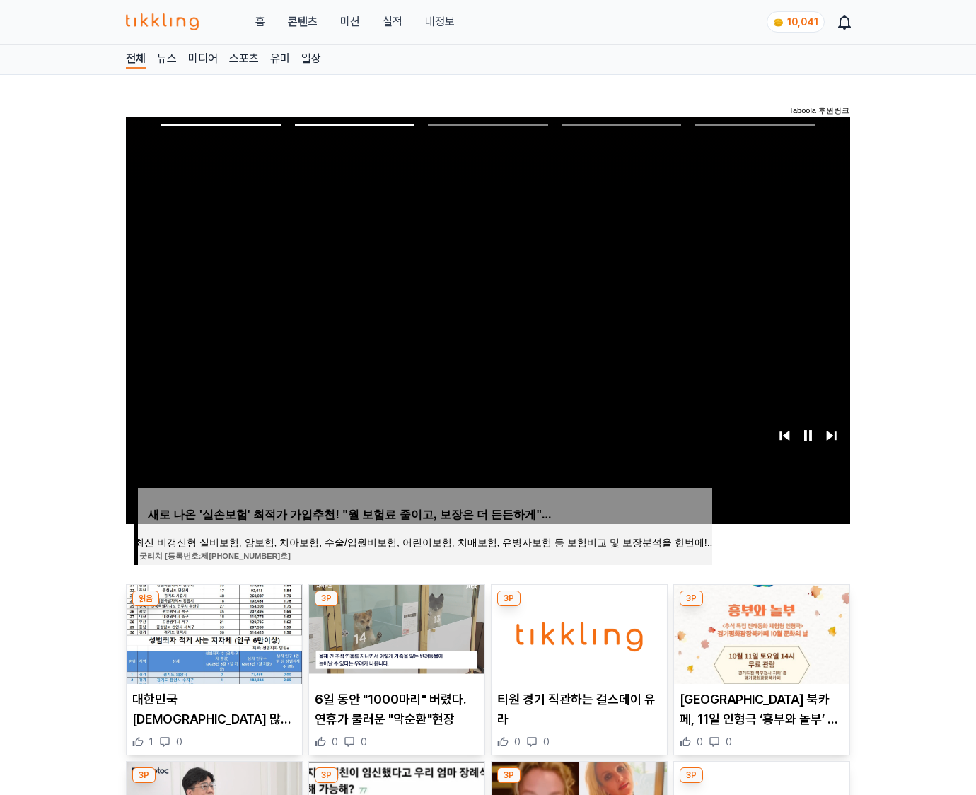
click at [760, 632] on img at bounding box center [761, 634] width 175 height 99
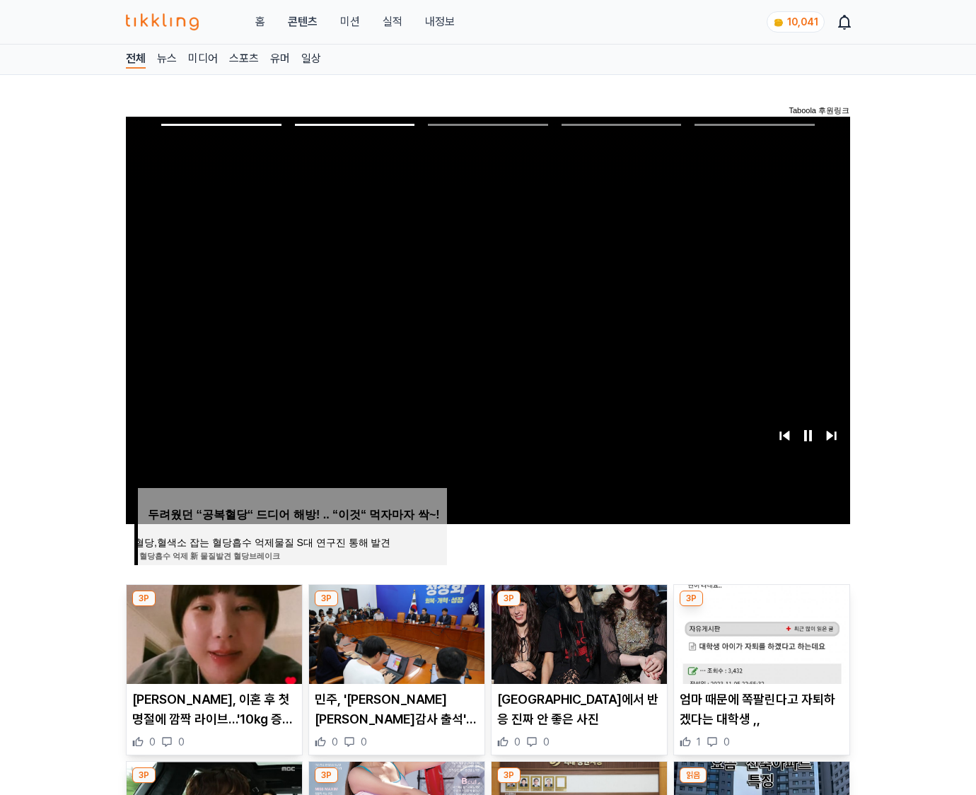
click at [760, 632] on img at bounding box center [761, 634] width 175 height 99
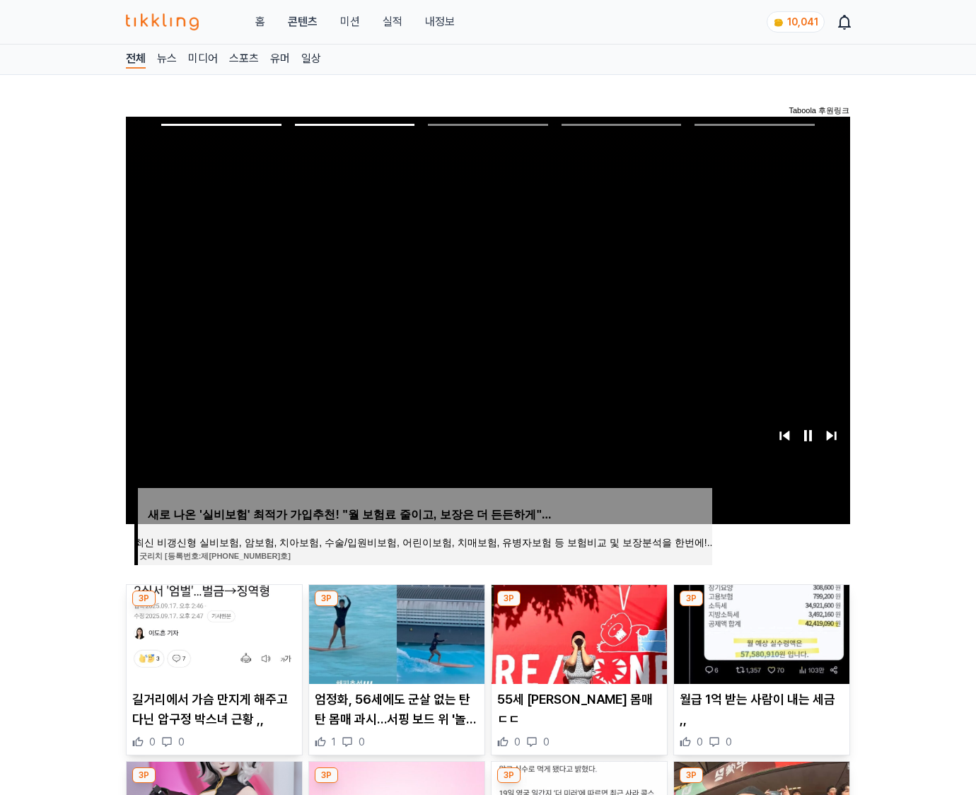
click at [760, 632] on img at bounding box center [761, 634] width 175 height 99
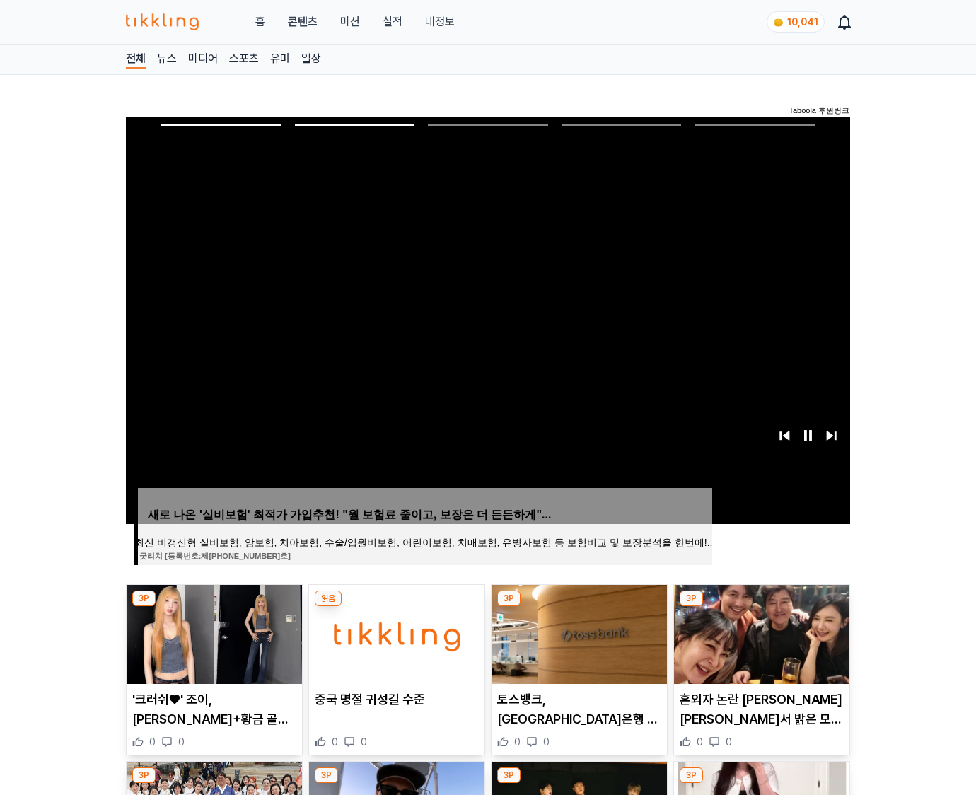
click at [760, 632] on img at bounding box center [761, 634] width 175 height 99
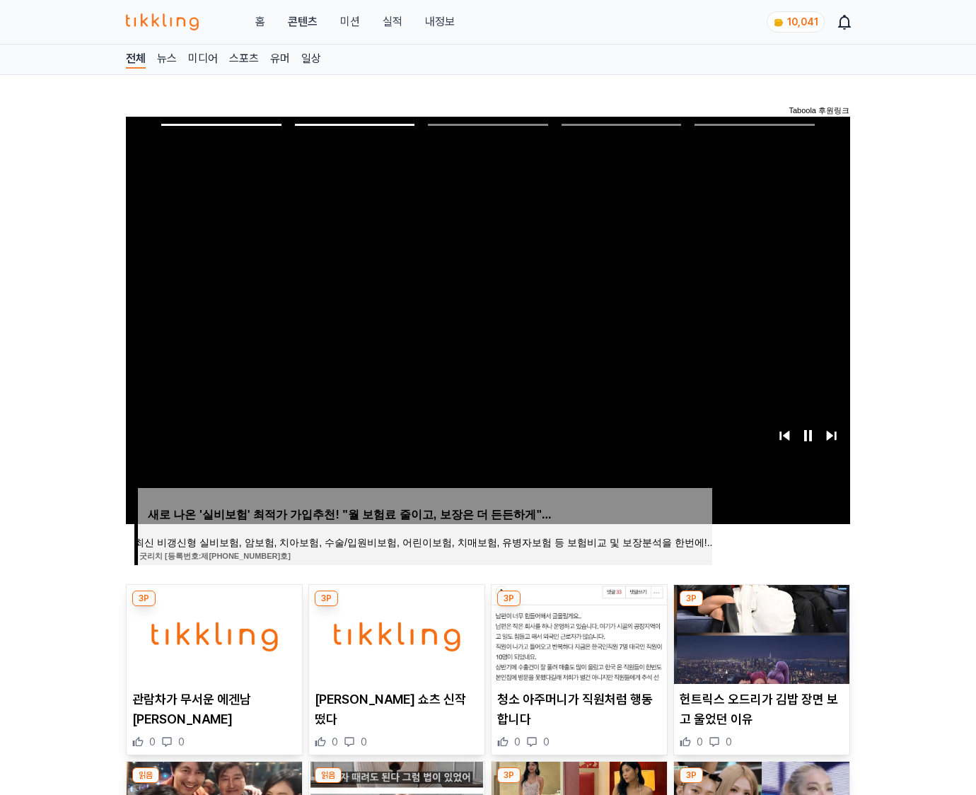
click at [760, 632] on img at bounding box center [761, 634] width 175 height 99
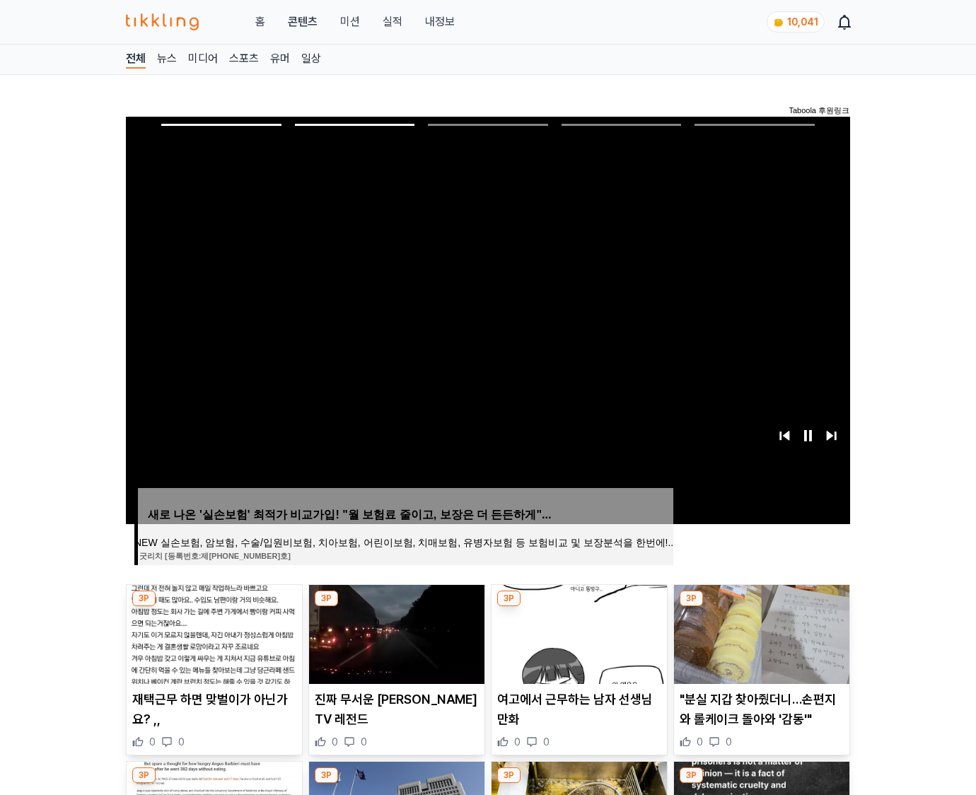
click at [760, 632] on img at bounding box center [761, 634] width 175 height 99
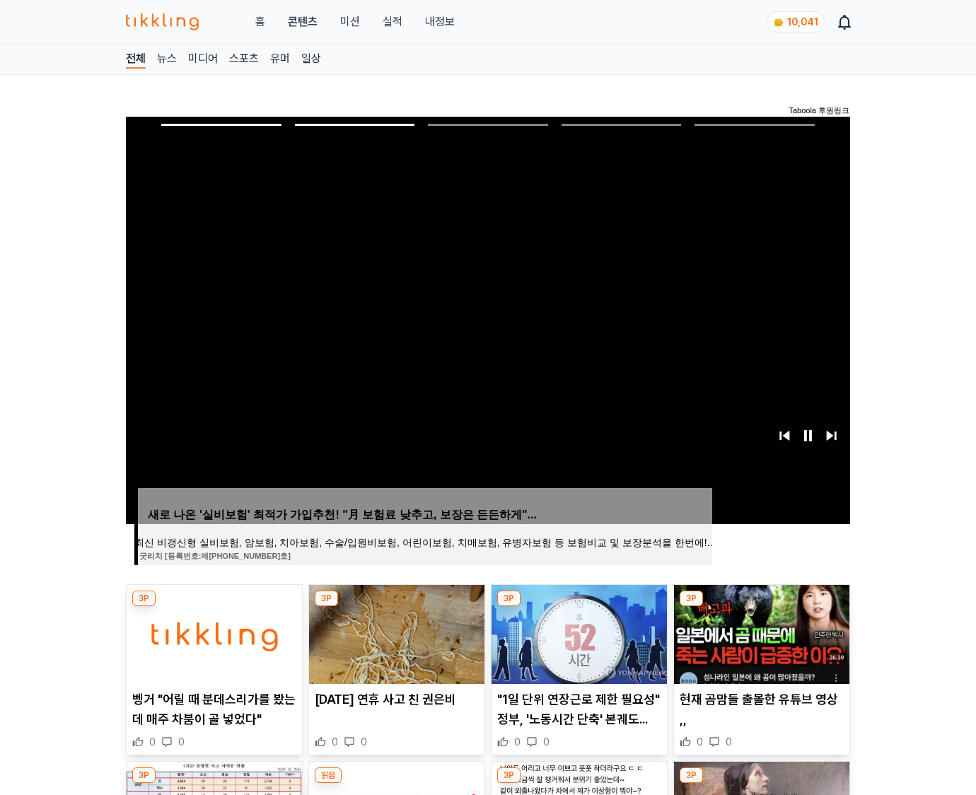
click at [760, 632] on img at bounding box center [761, 634] width 175 height 99
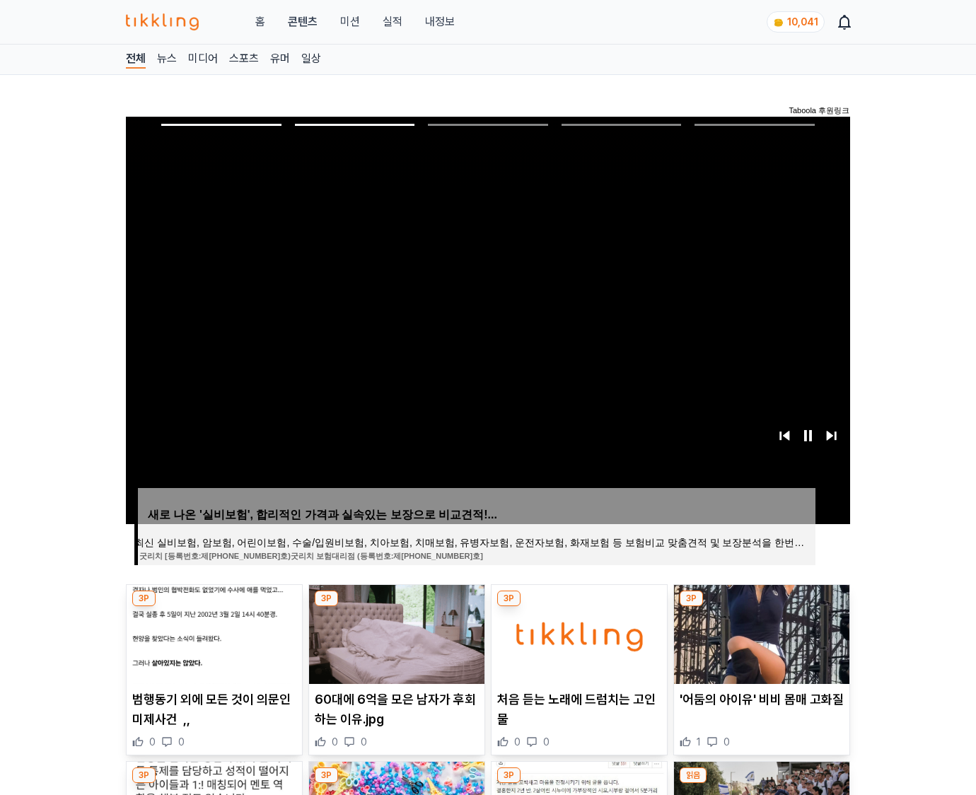
click at [760, 632] on img at bounding box center [761, 634] width 175 height 99
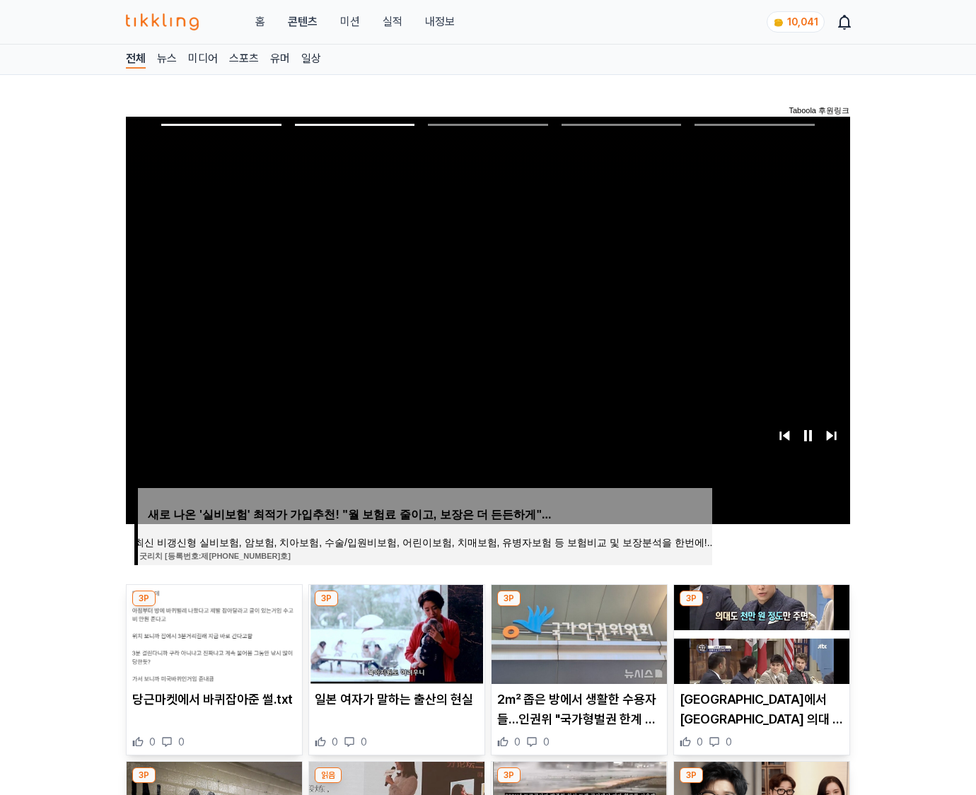
click at [760, 632] on img at bounding box center [761, 634] width 175 height 99
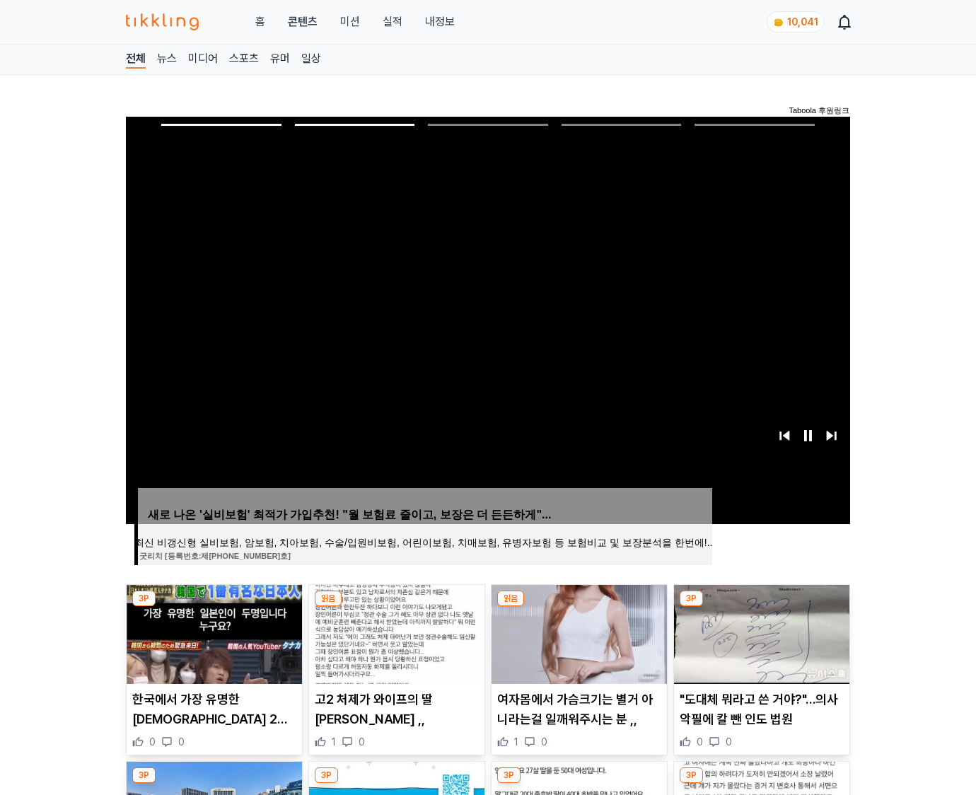
click at [760, 632] on img at bounding box center [761, 634] width 175 height 99
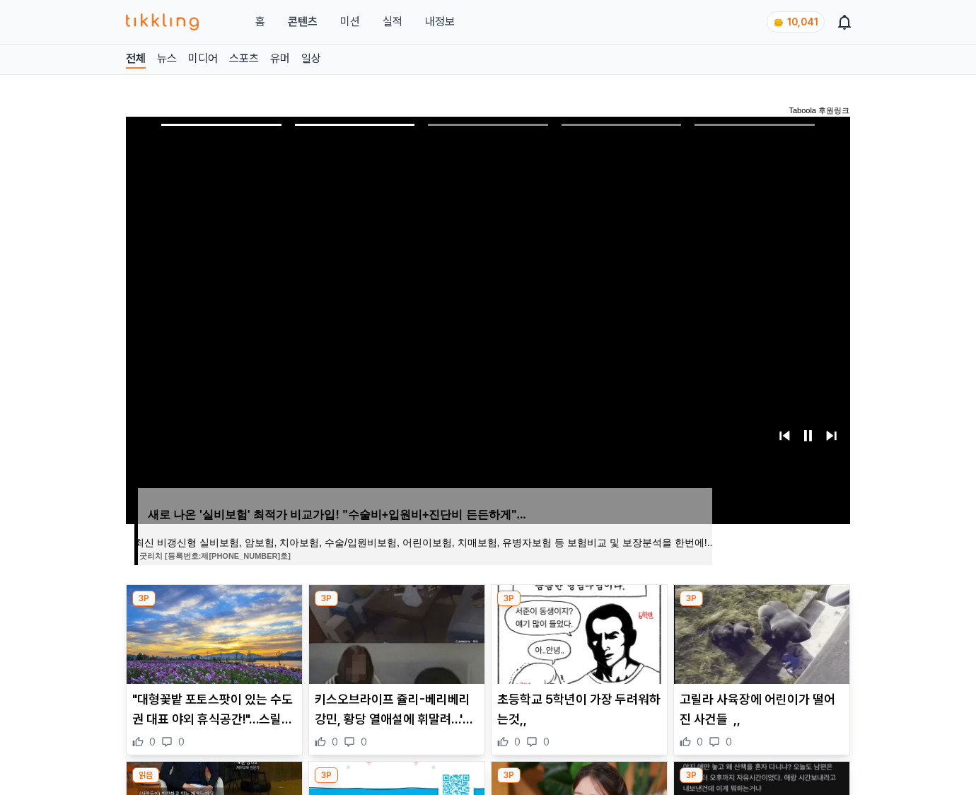
click at [760, 632] on img at bounding box center [761, 634] width 175 height 99
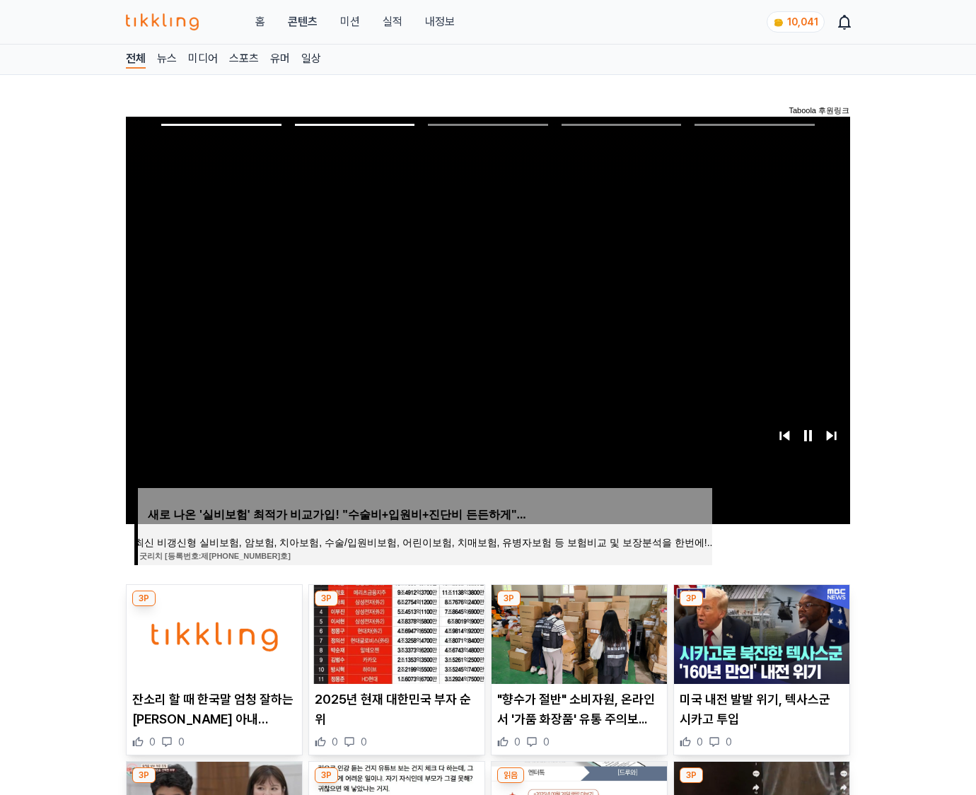
click at [760, 632] on img at bounding box center [761, 634] width 175 height 99
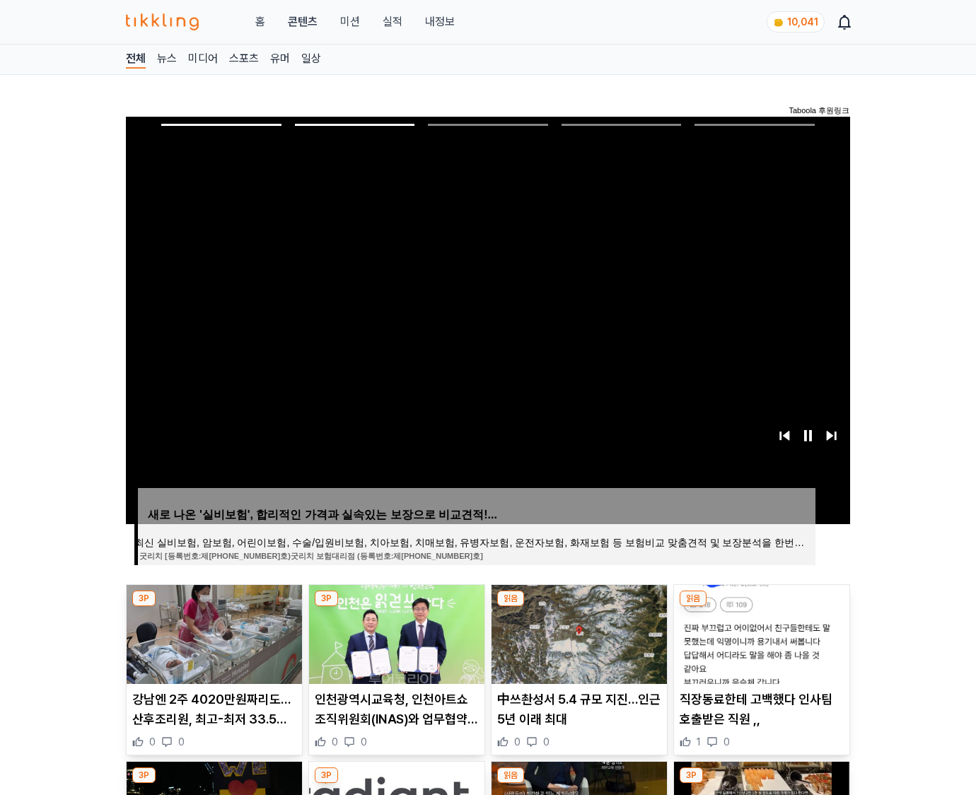
click at [760, 632] on img at bounding box center [761, 634] width 175 height 99
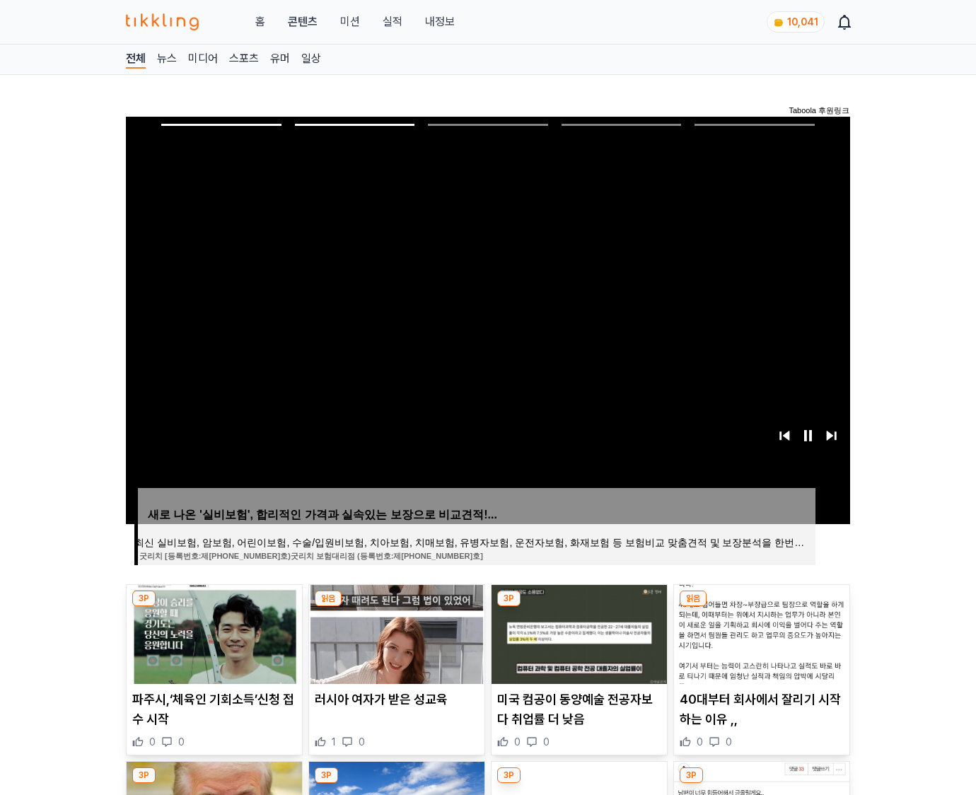
click at [760, 632] on img at bounding box center [761, 634] width 175 height 99
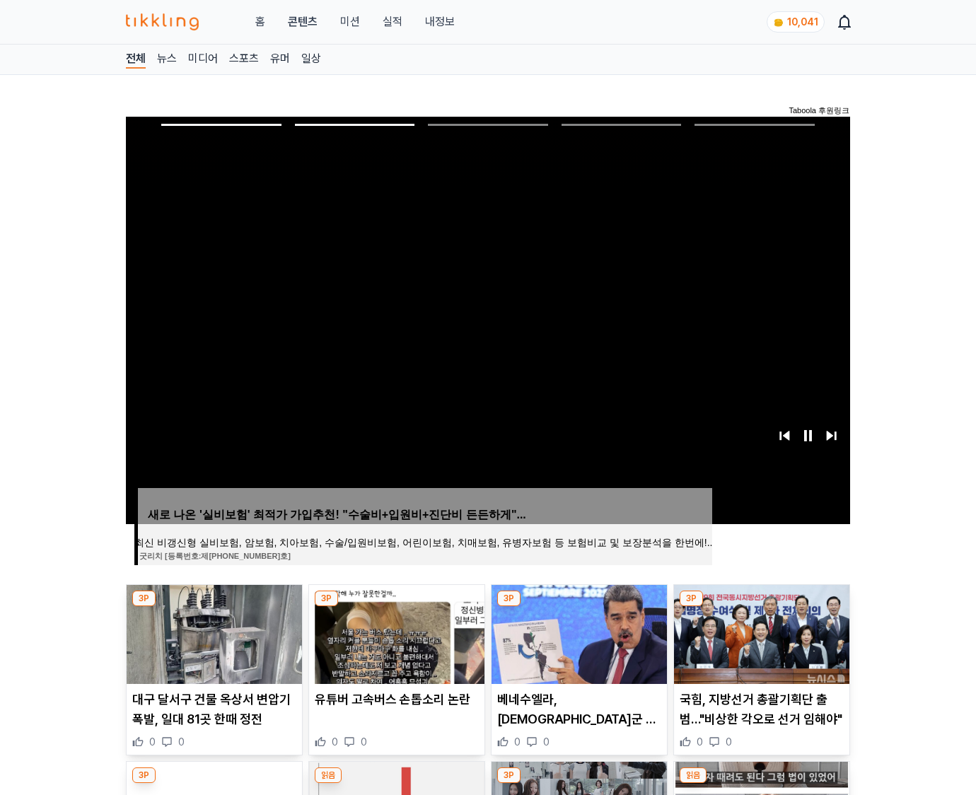
click at [760, 632] on img at bounding box center [761, 634] width 175 height 99
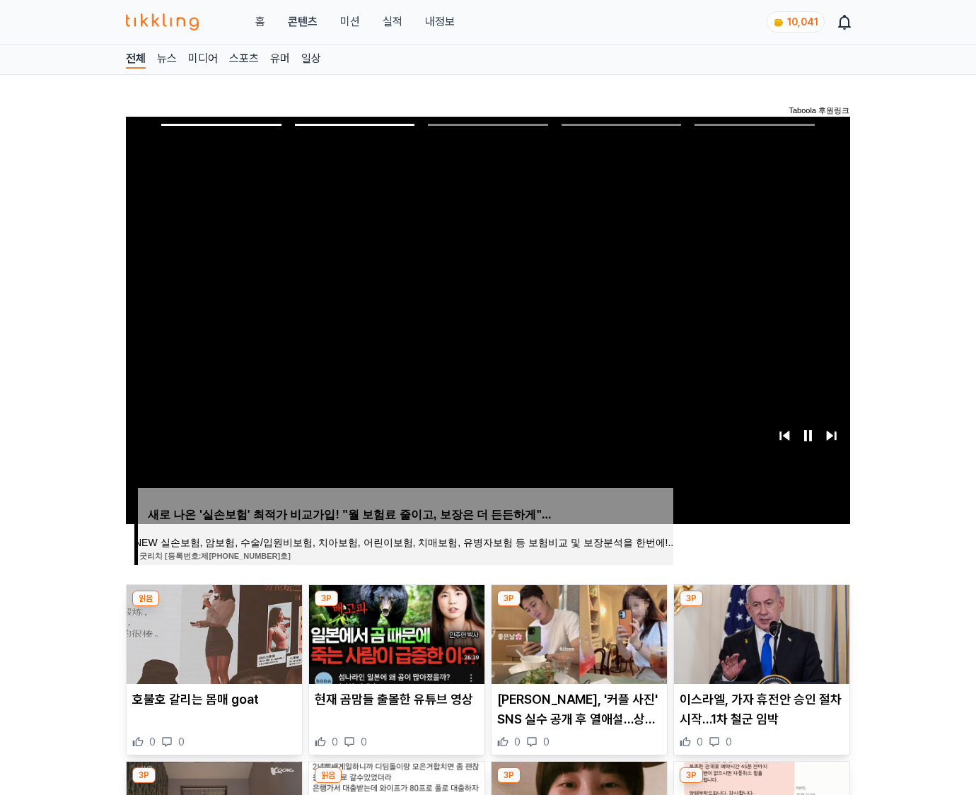
click at [760, 632] on img at bounding box center [761, 634] width 175 height 99
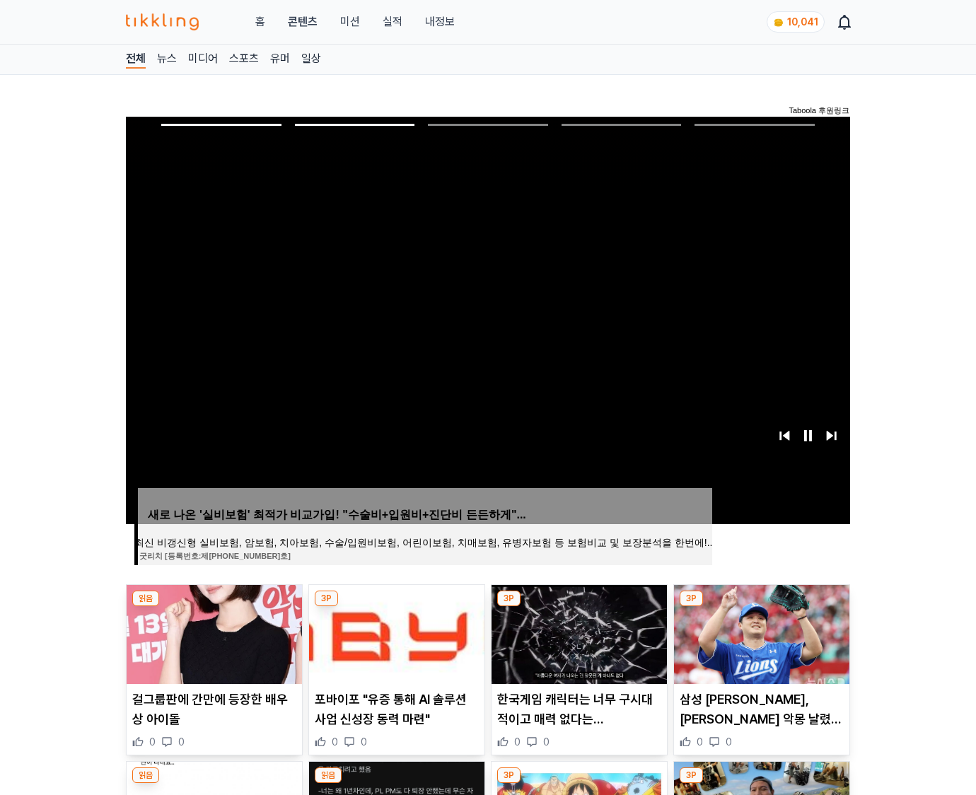
click at [760, 632] on img at bounding box center [761, 634] width 175 height 99
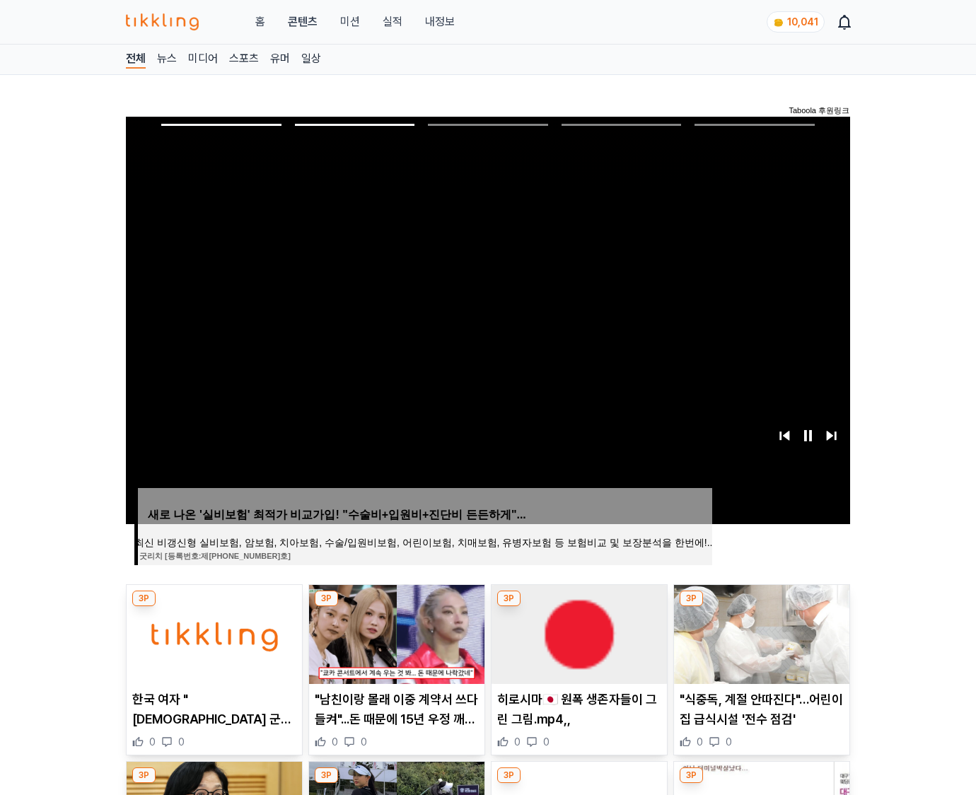
click at [760, 632] on img at bounding box center [761, 634] width 175 height 99
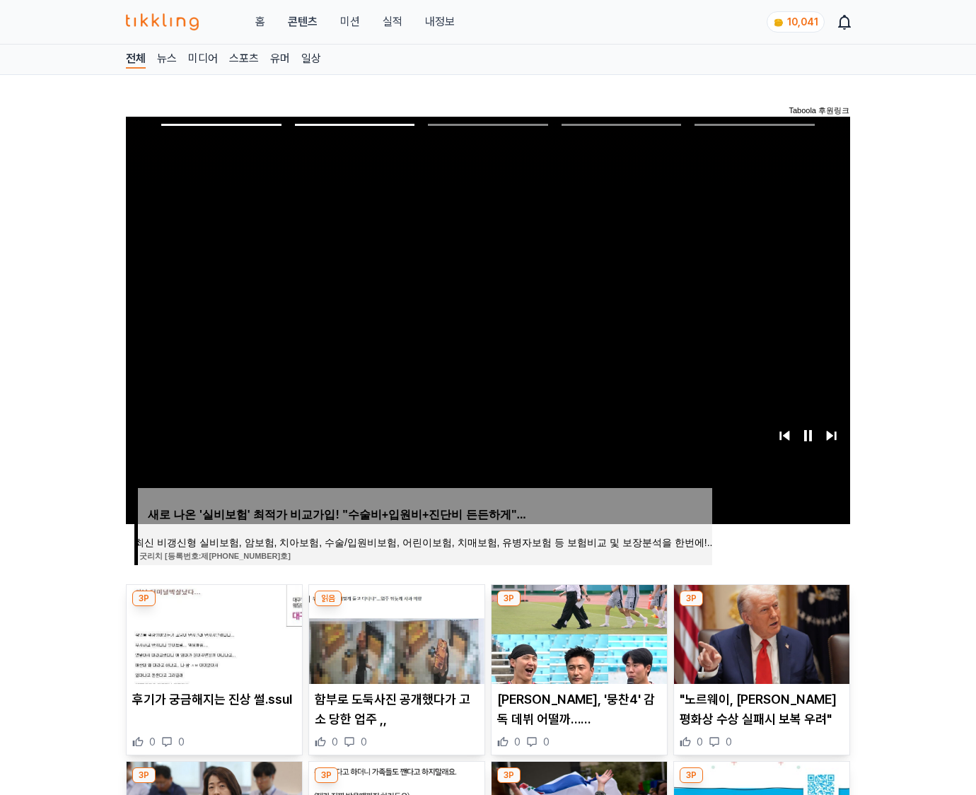
click at [760, 632] on img at bounding box center [761, 634] width 175 height 99
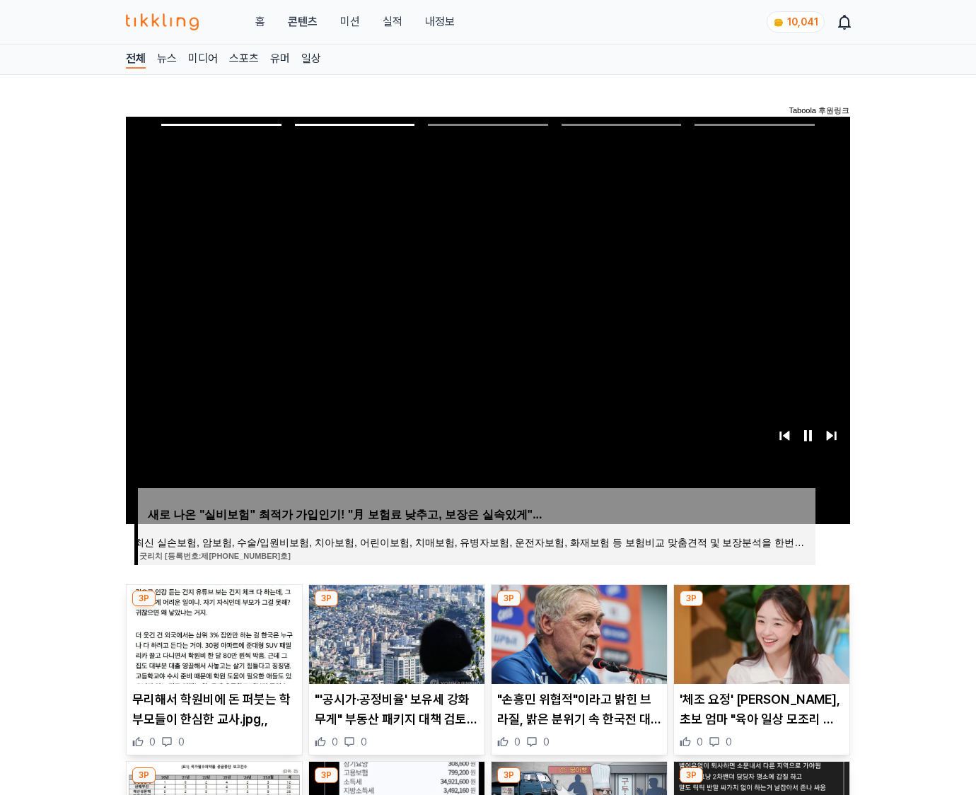
click at [760, 632] on img at bounding box center [761, 634] width 175 height 99
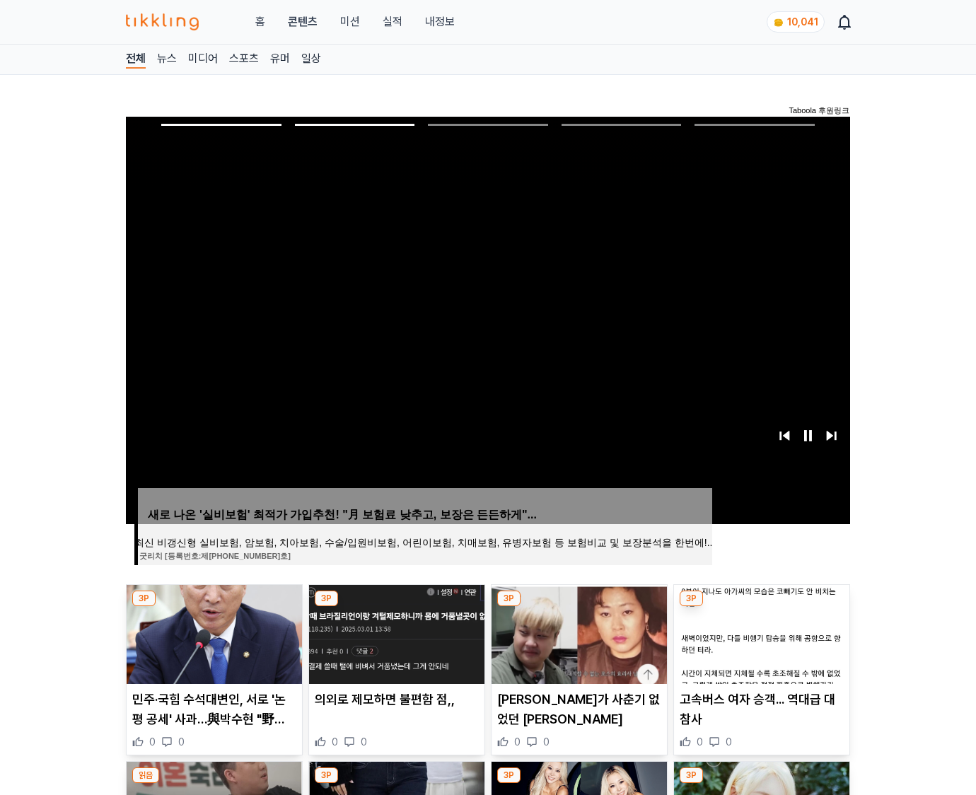
click at [760, 632] on img at bounding box center [761, 634] width 175 height 99
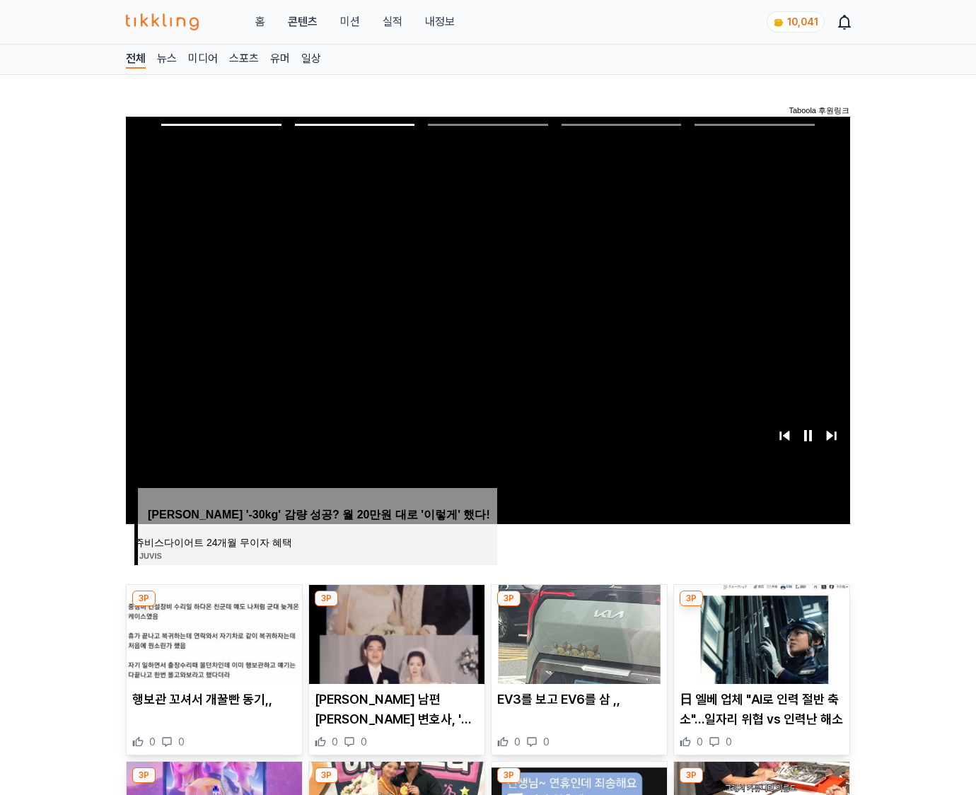
click at [760, 632] on img at bounding box center [761, 634] width 175 height 99
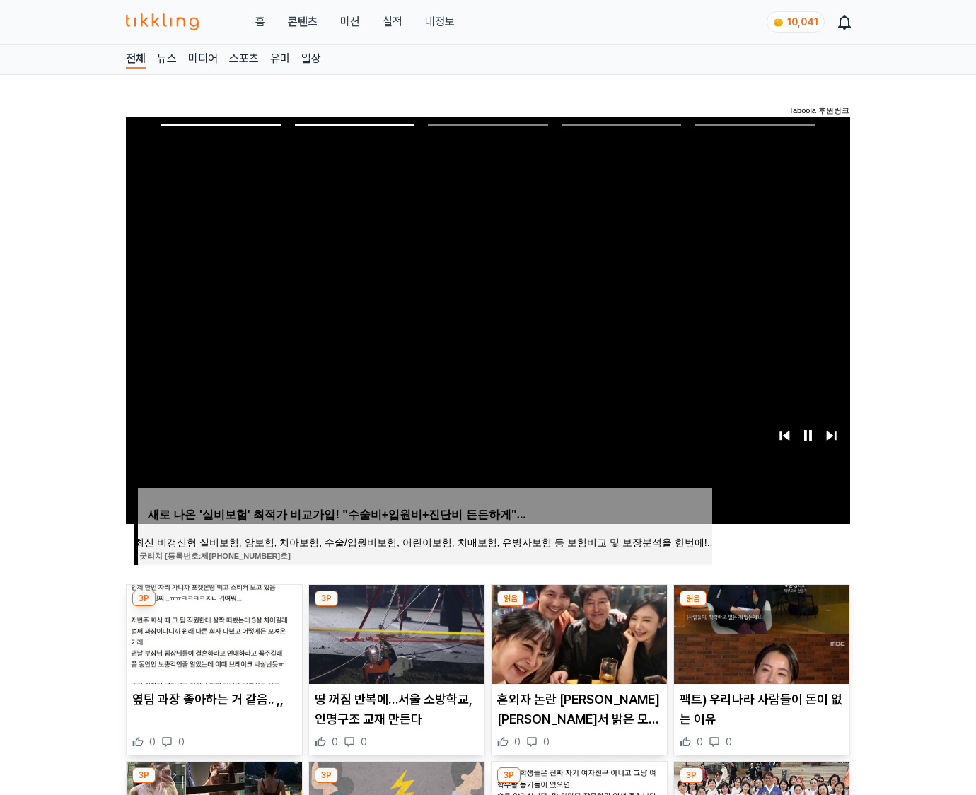
click at [760, 632] on img at bounding box center [761, 634] width 175 height 99
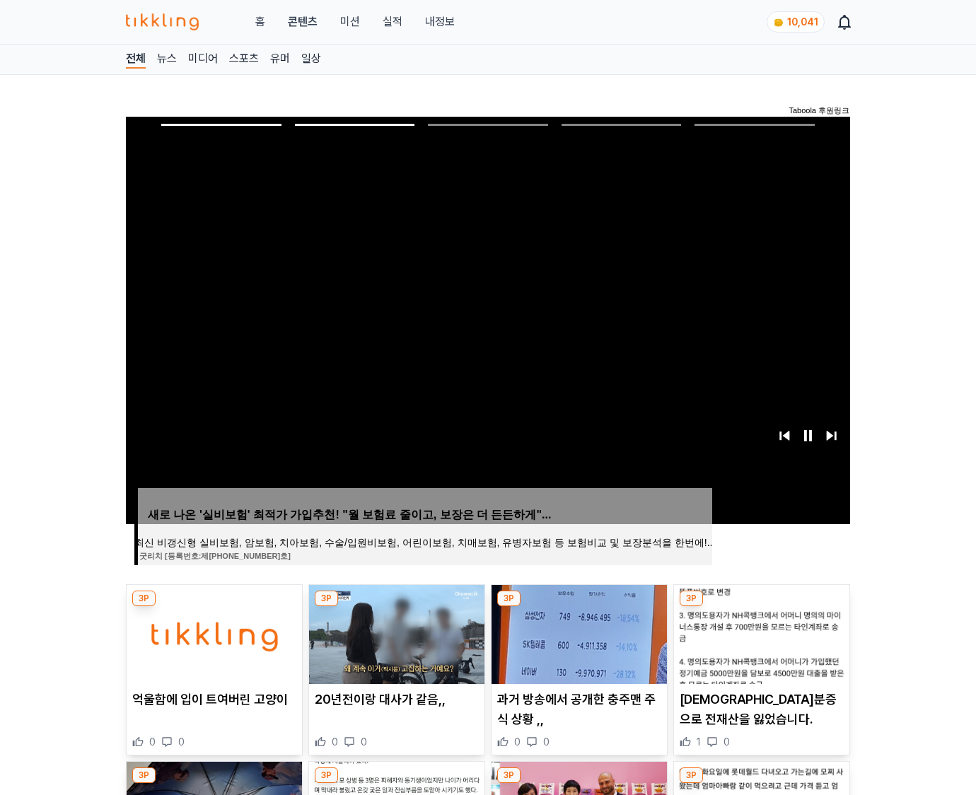
click at [760, 632] on img at bounding box center [761, 634] width 175 height 99
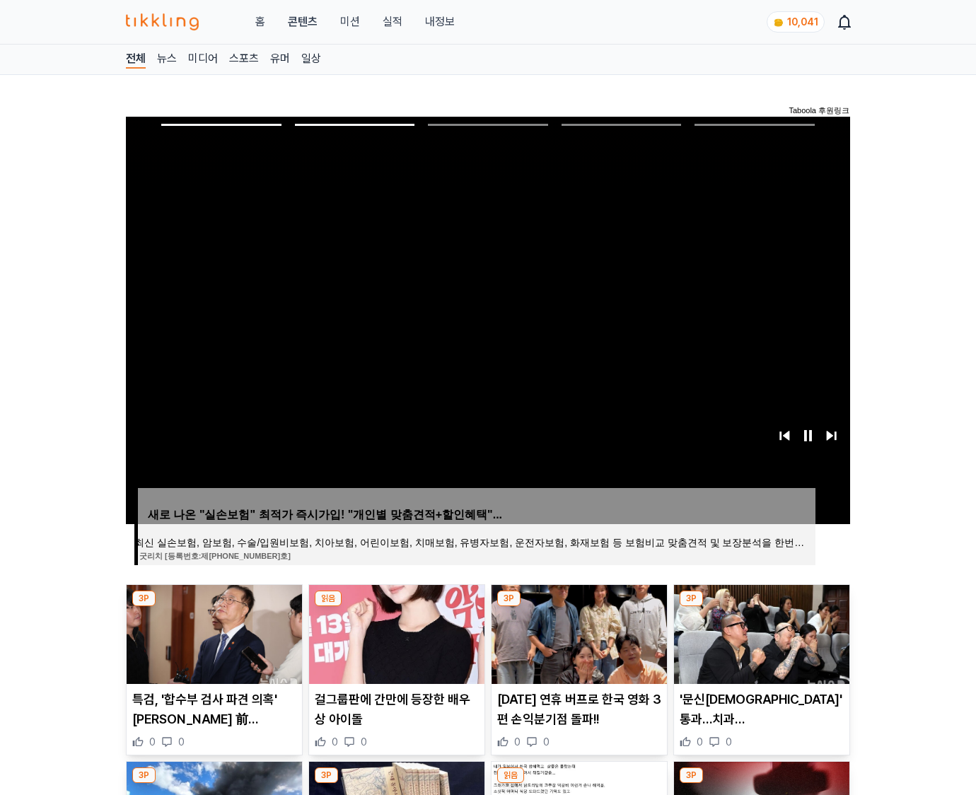
click at [760, 632] on img at bounding box center [761, 634] width 175 height 99
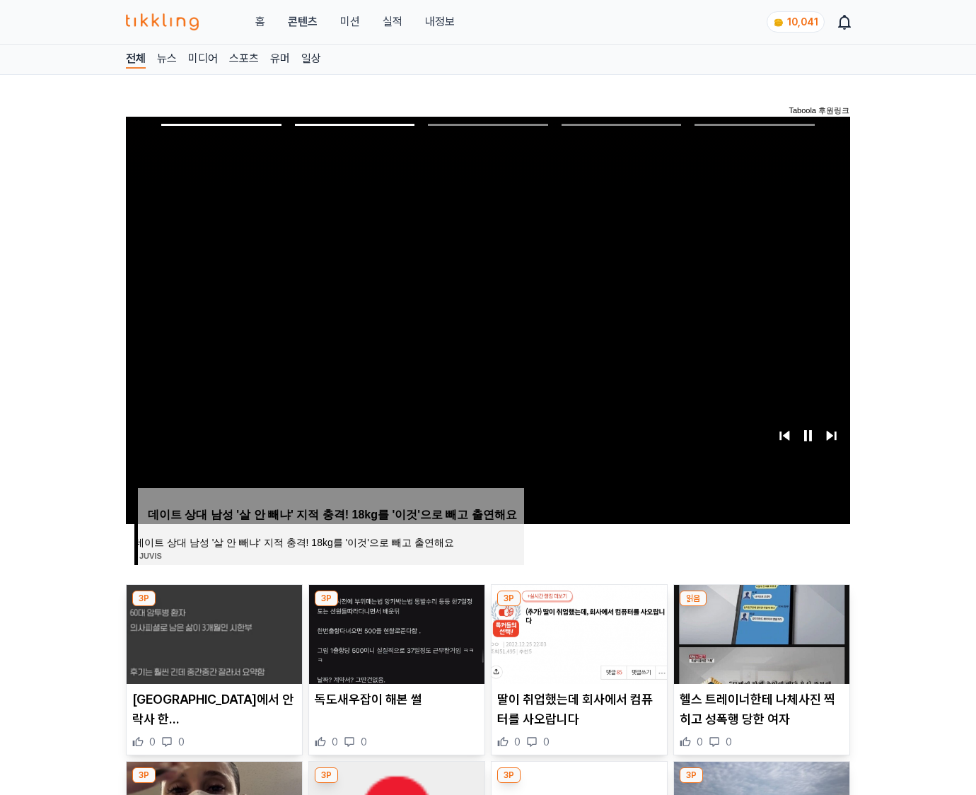
click at [760, 632] on img at bounding box center [761, 634] width 175 height 99
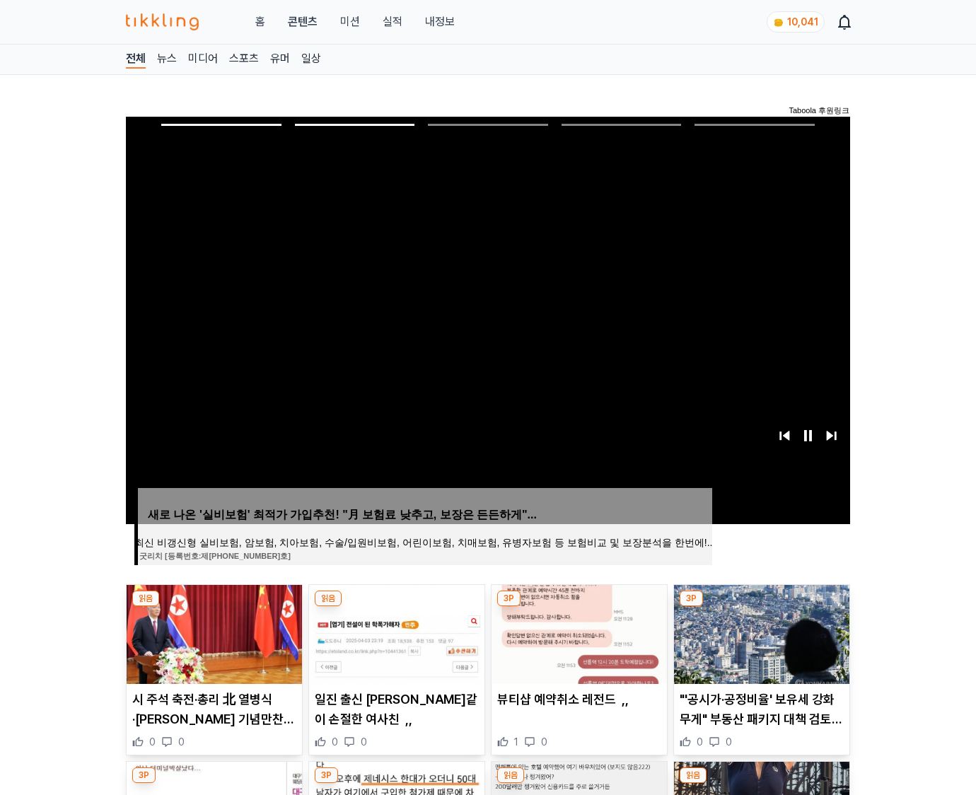
click at [760, 632] on img at bounding box center [761, 634] width 175 height 99
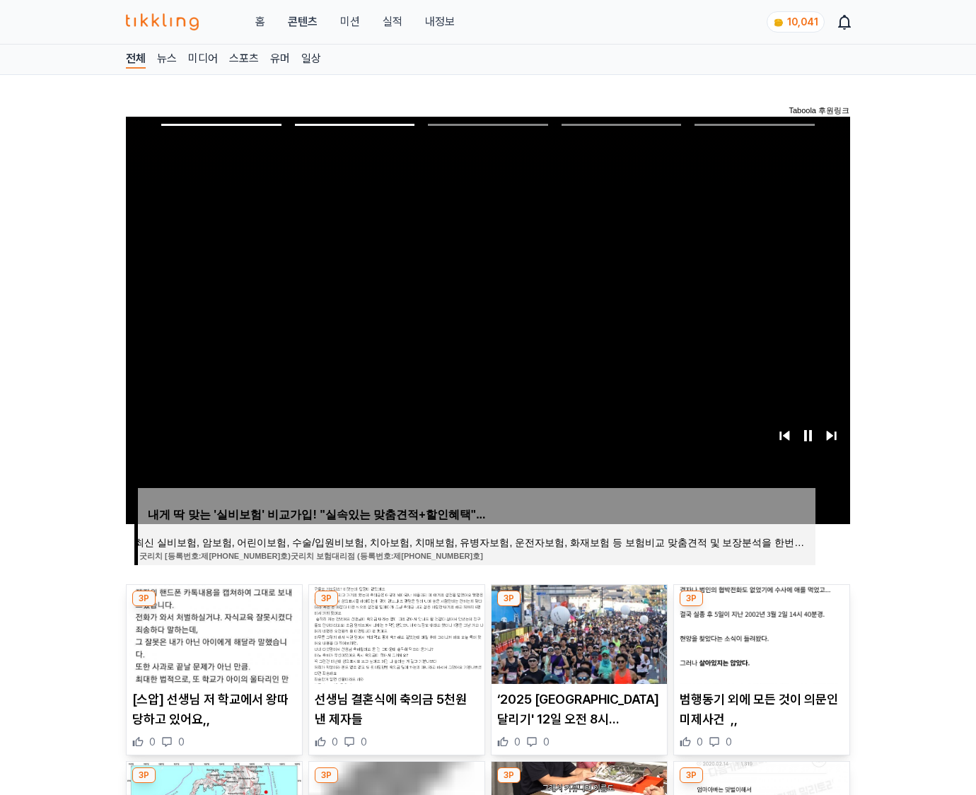
click at [760, 632] on img at bounding box center [761, 634] width 175 height 99
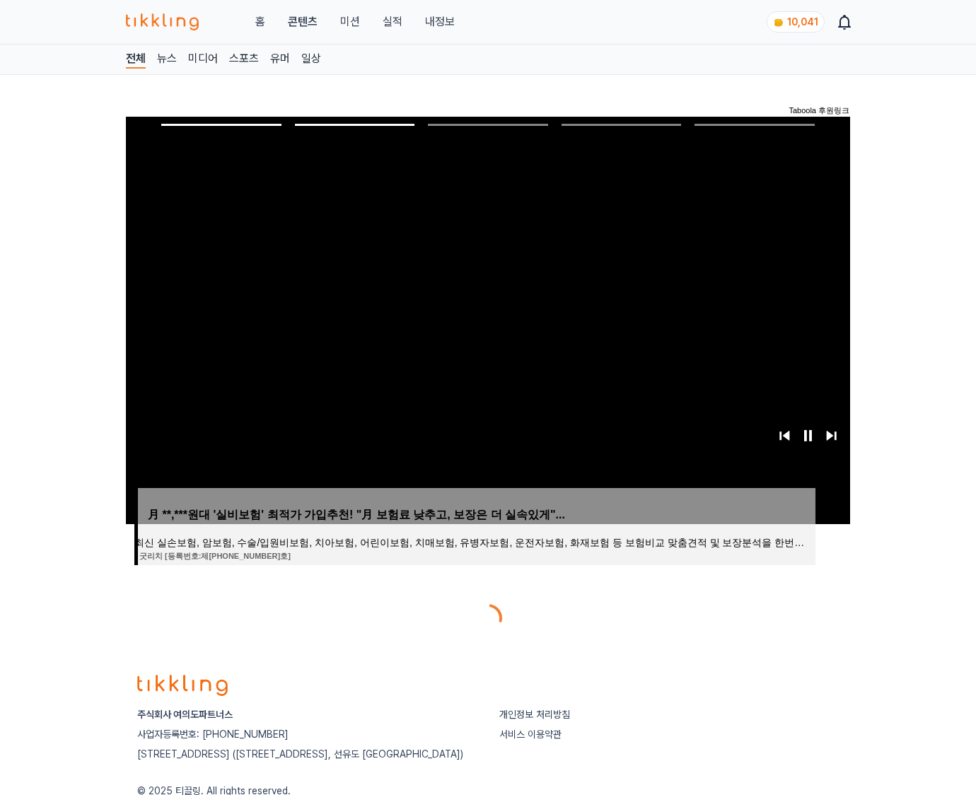
click at [760, 632] on div at bounding box center [488, 618] width 724 height 34
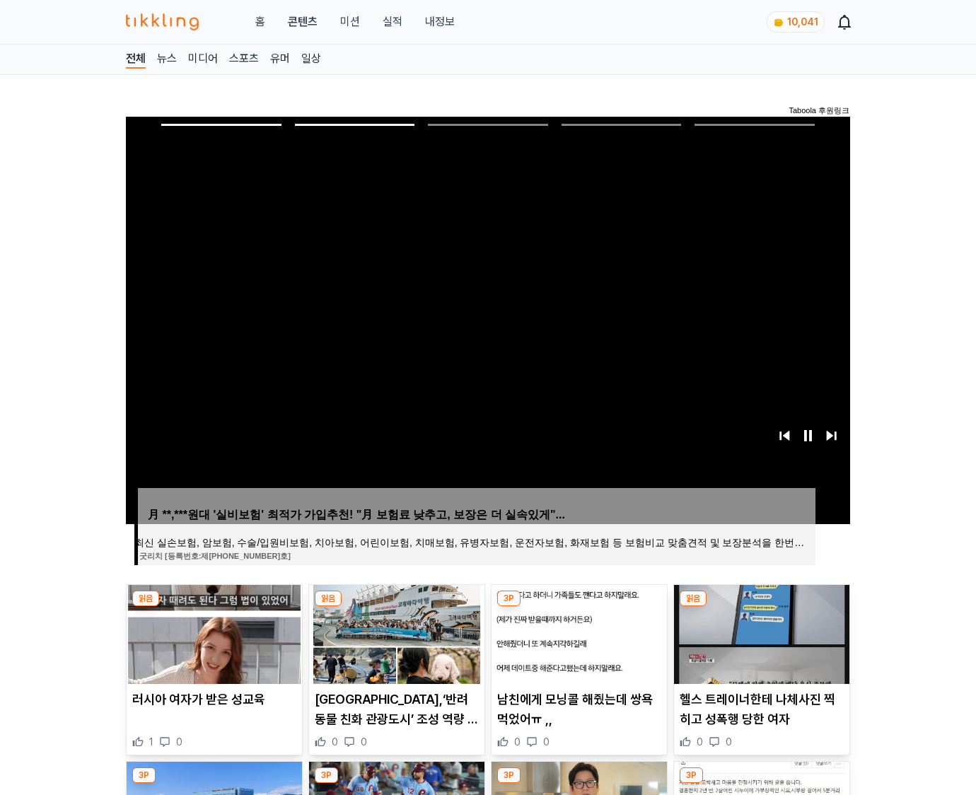
click at [760, 632] on img at bounding box center [761, 634] width 175 height 99
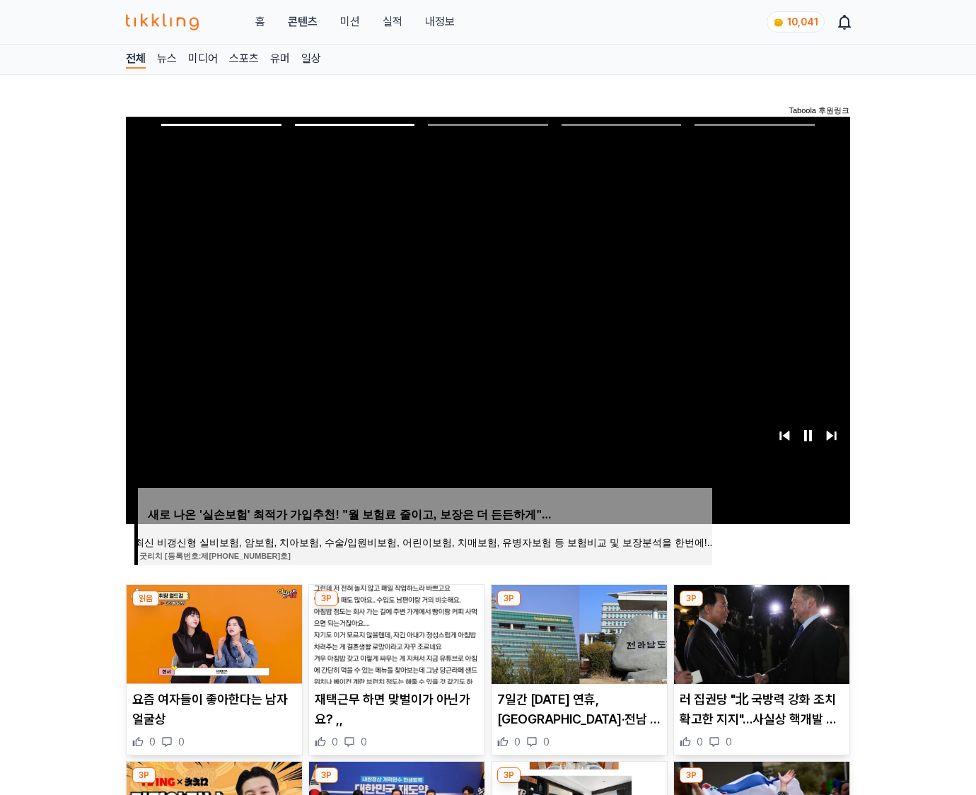
click at [760, 632] on img at bounding box center [761, 634] width 175 height 99
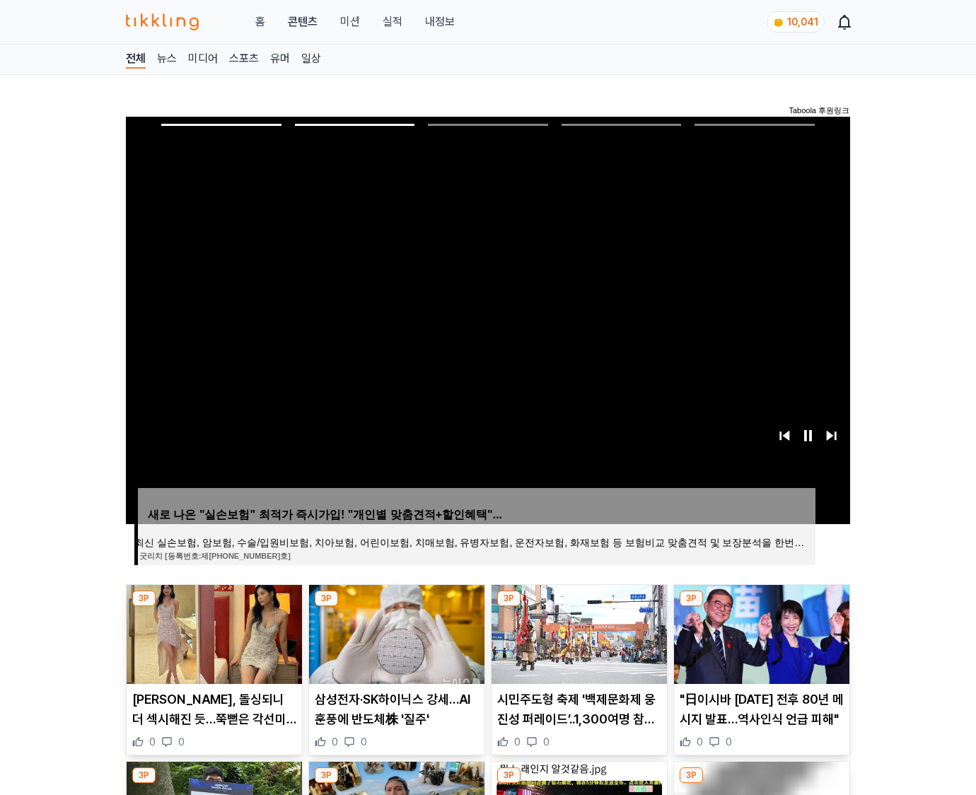
click at [760, 632] on img at bounding box center [761, 634] width 175 height 99
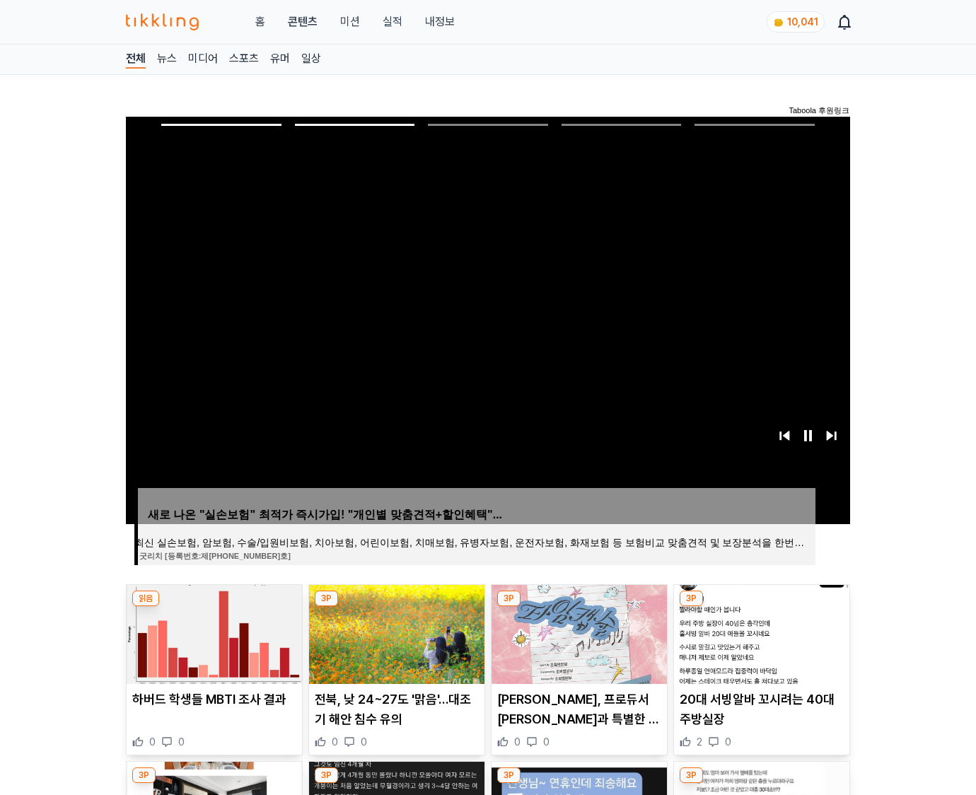
click at [760, 632] on img at bounding box center [761, 634] width 175 height 99
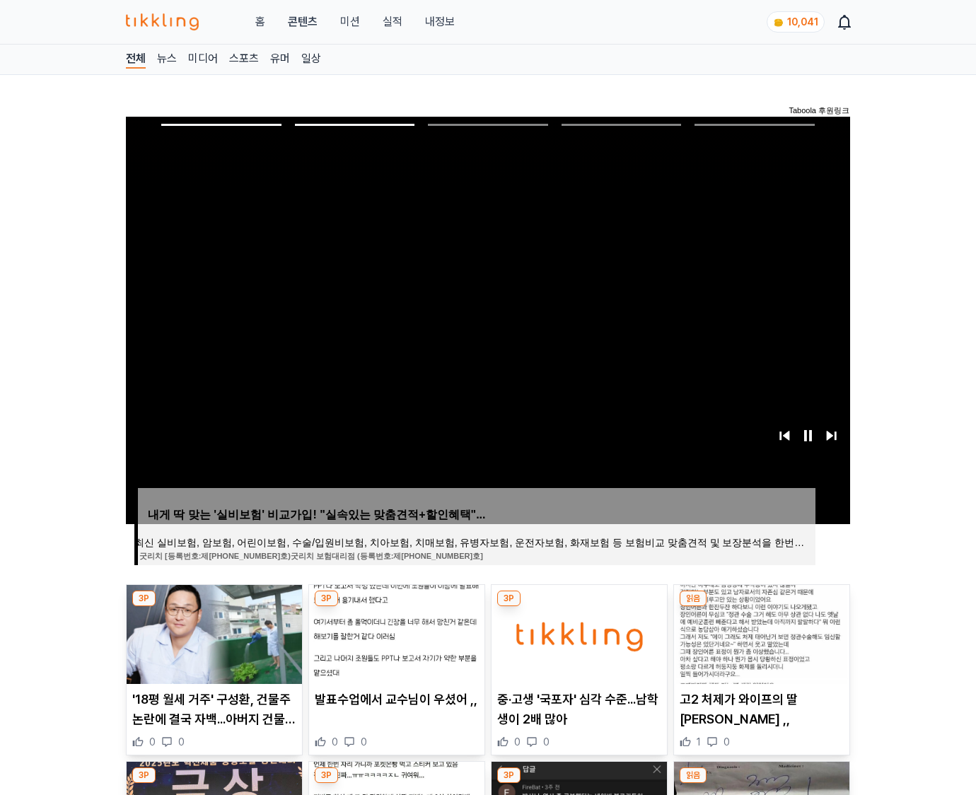
click at [760, 632] on img at bounding box center [761, 634] width 175 height 99
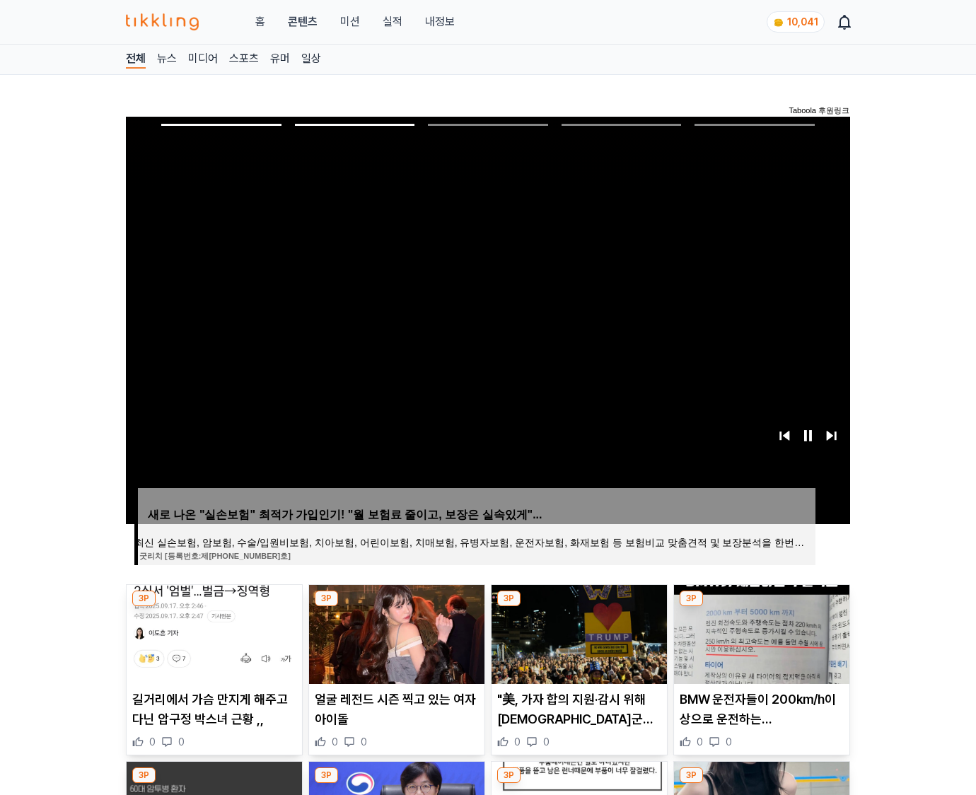
click at [760, 632] on img at bounding box center [761, 634] width 175 height 99
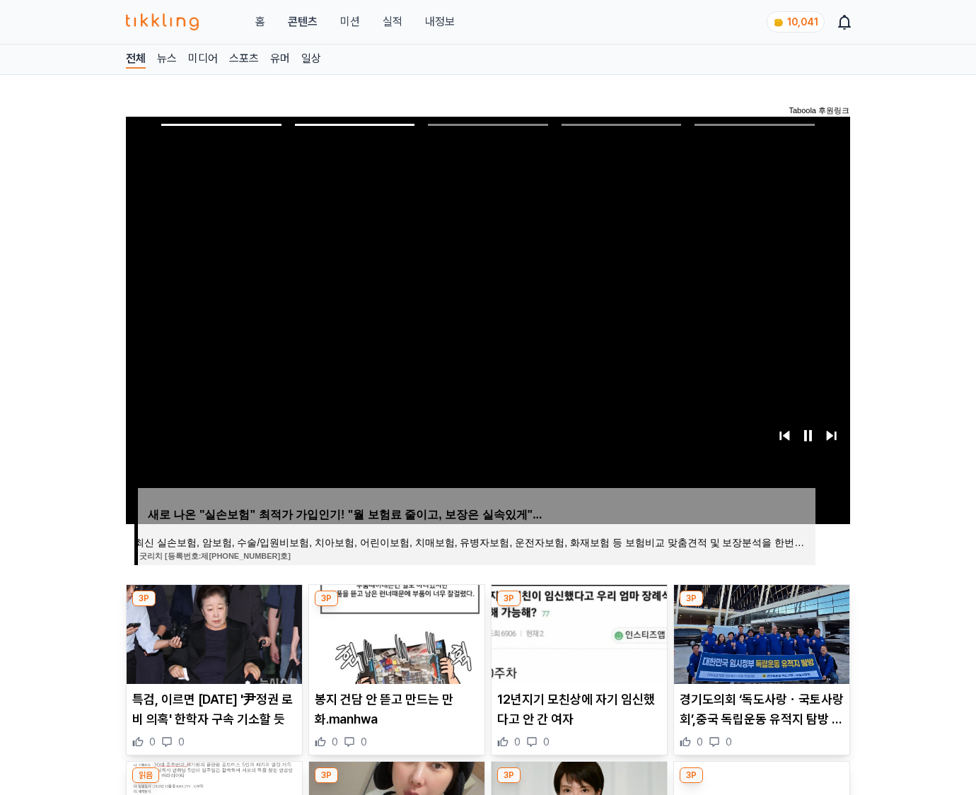
click at [760, 632] on img at bounding box center [761, 634] width 175 height 99
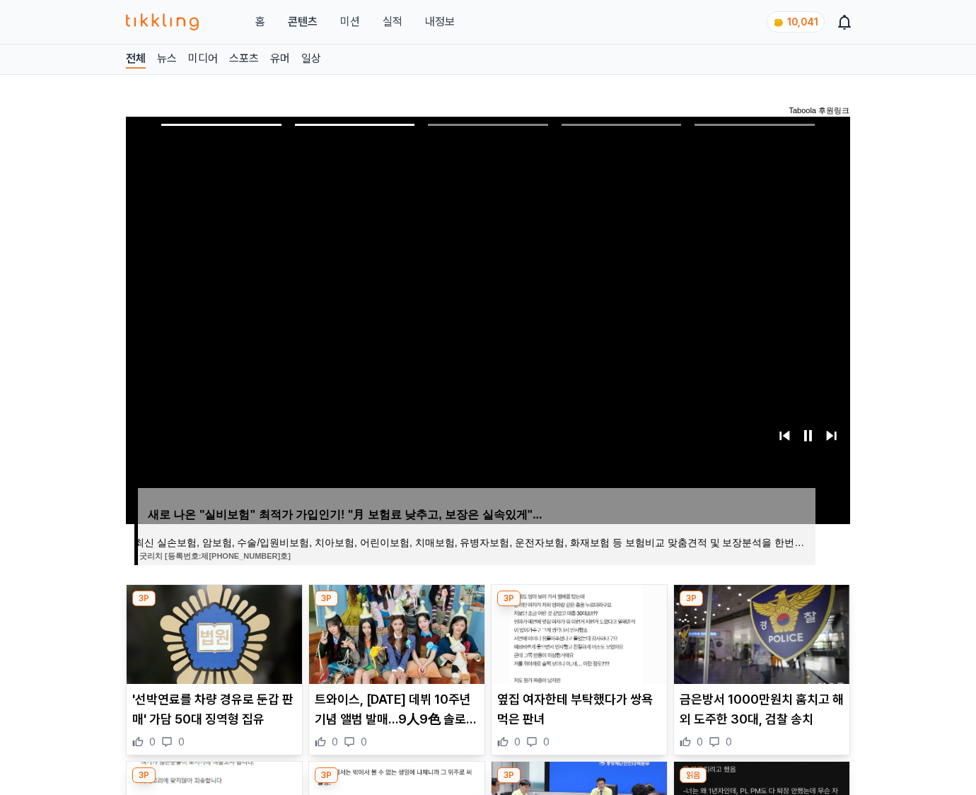
click at [760, 632] on img at bounding box center [761, 634] width 175 height 99
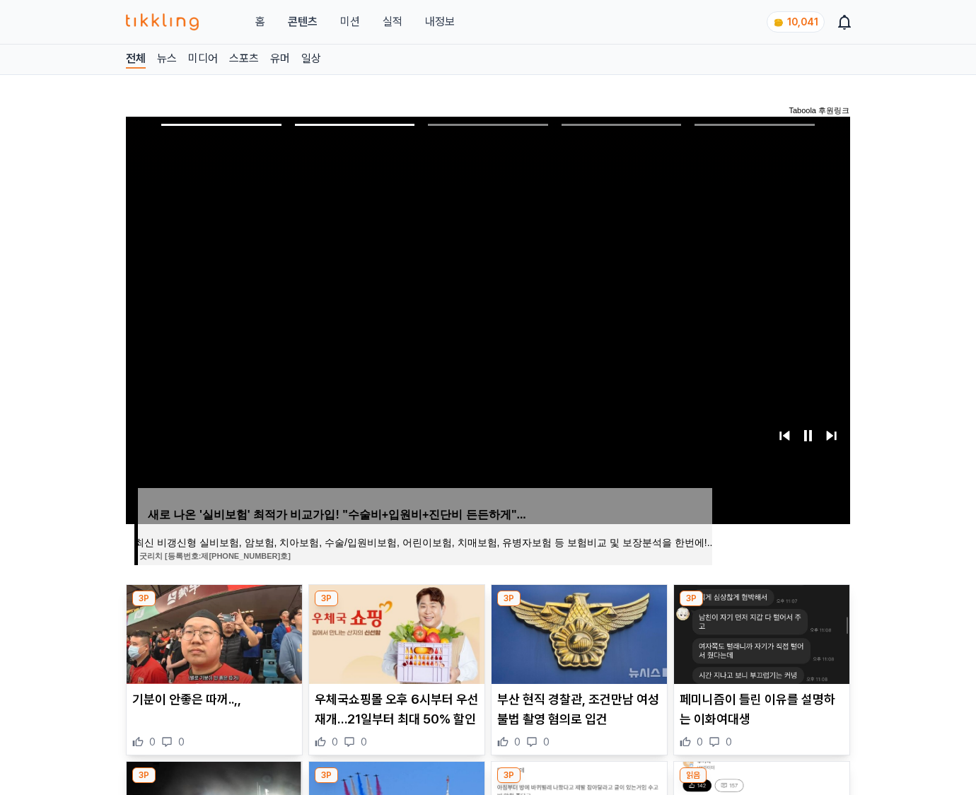
click at [760, 632] on img at bounding box center [761, 634] width 175 height 99
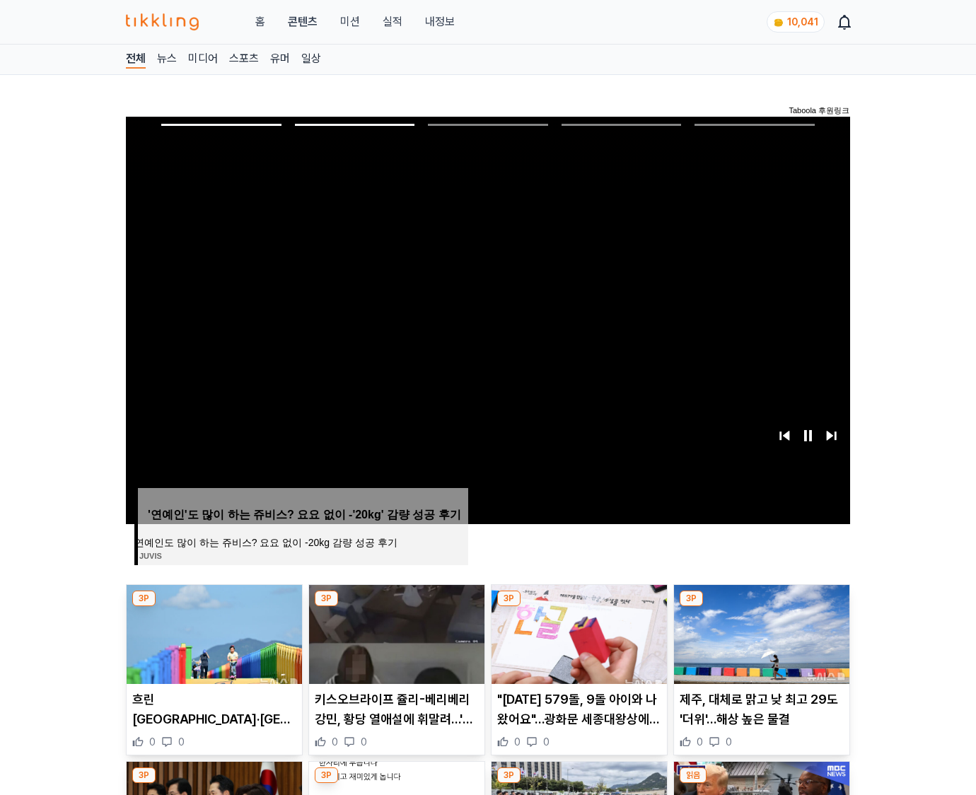
click at [760, 632] on img at bounding box center [761, 634] width 175 height 99
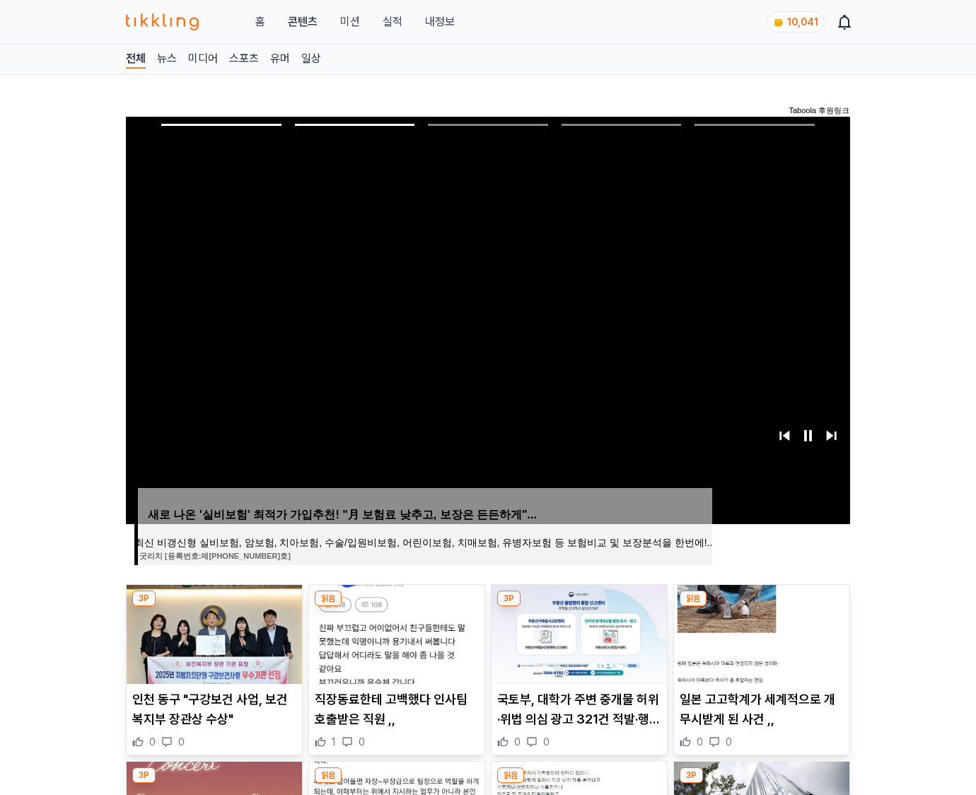
click at [760, 632] on img at bounding box center [761, 634] width 175 height 99
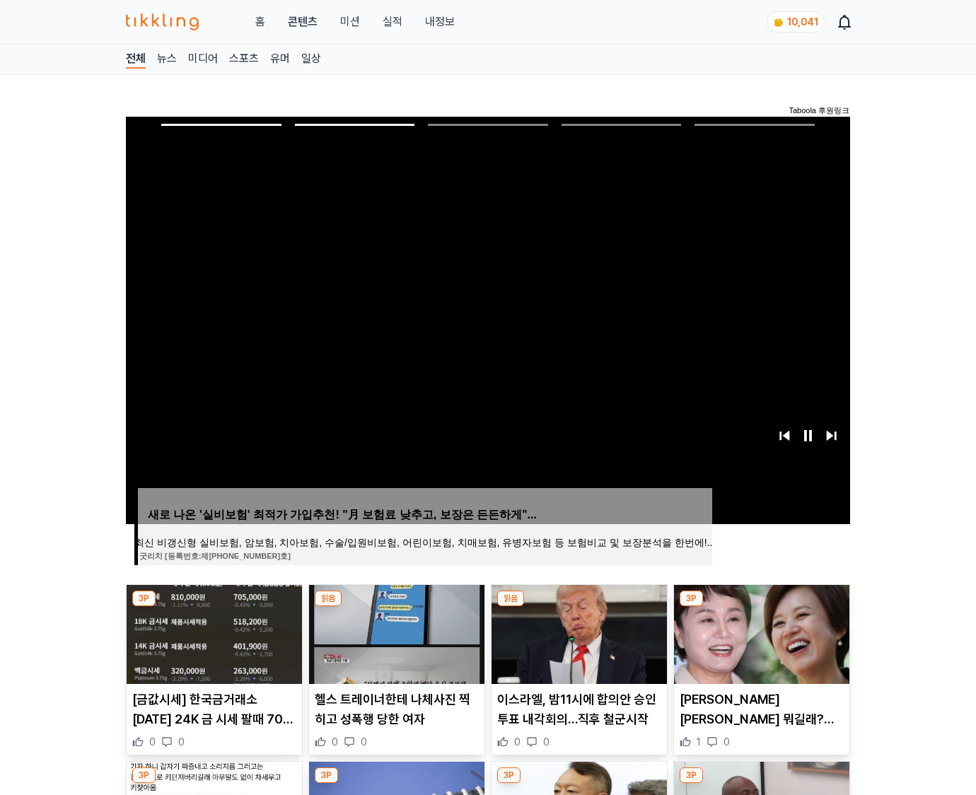
click at [760, 632] on img at bounding box center [761, 634] width 175 height 99
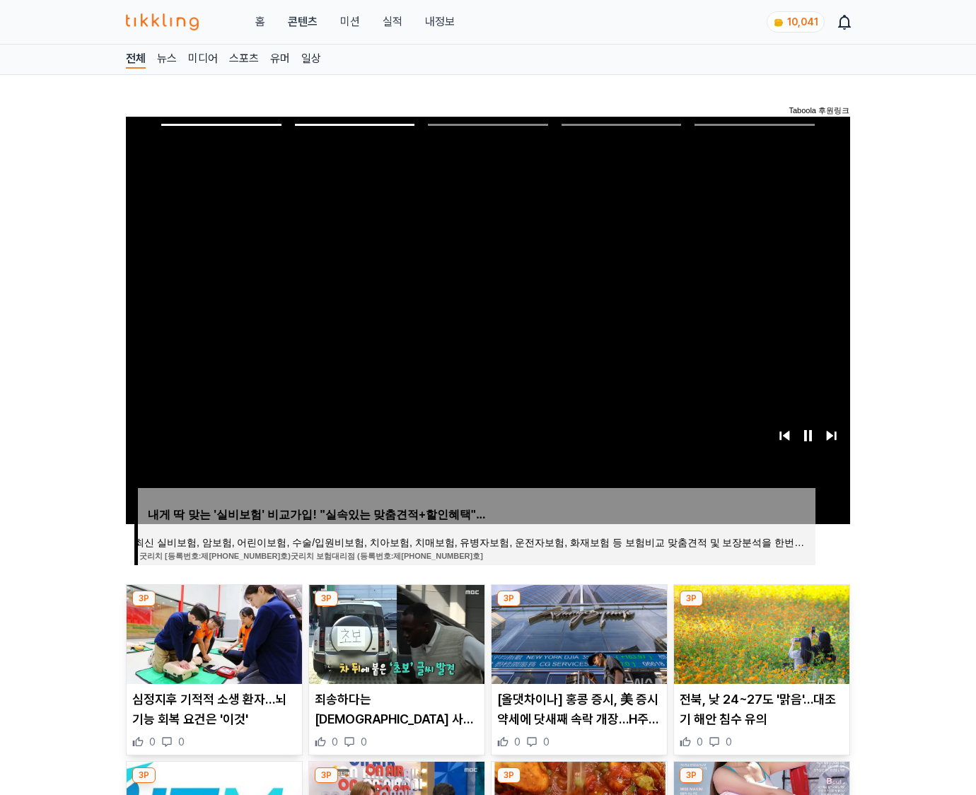
click at [760, 632] on img at bounding box center [761, 634] width 175 height 99
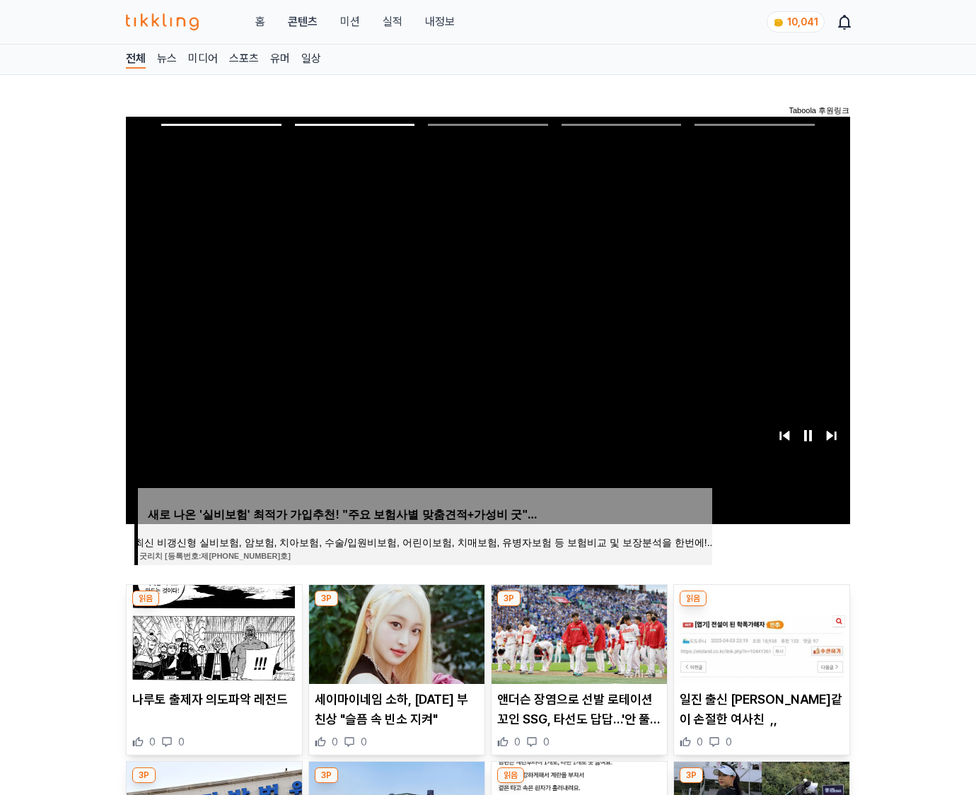
click at [760, 632] on img at bounding box center [761, 634] width 175 height 99
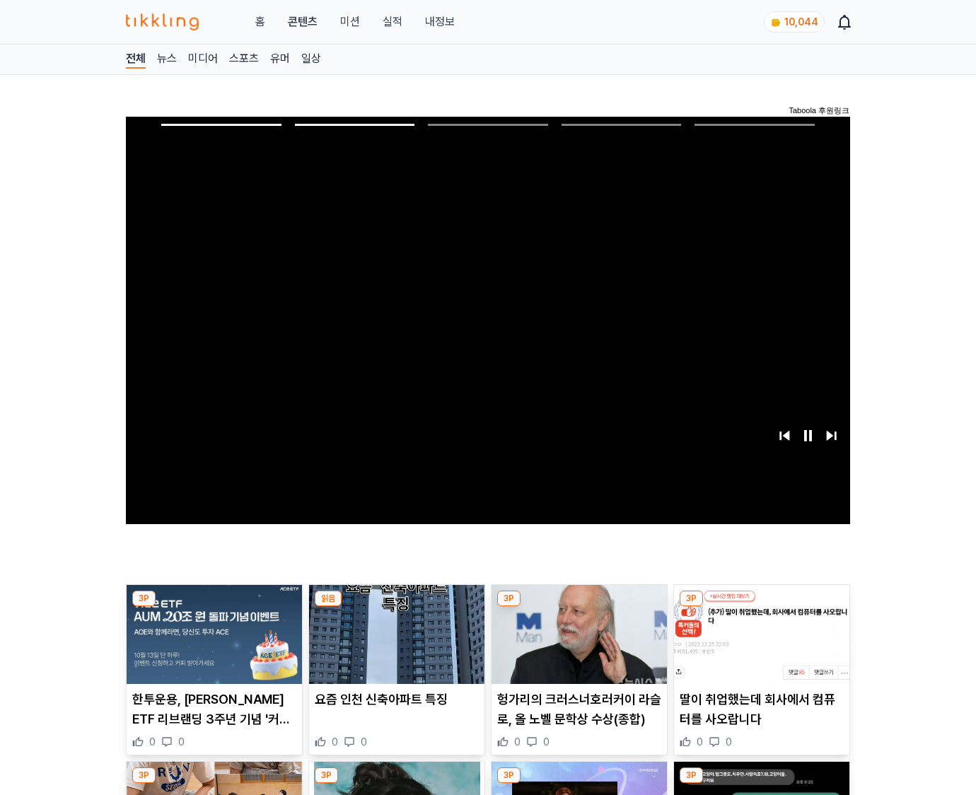
click at [760, 632] on img at bounding box center [761, 634] width 175 height 99
